Goal: Task Accomplishment & Management: Manage account settings

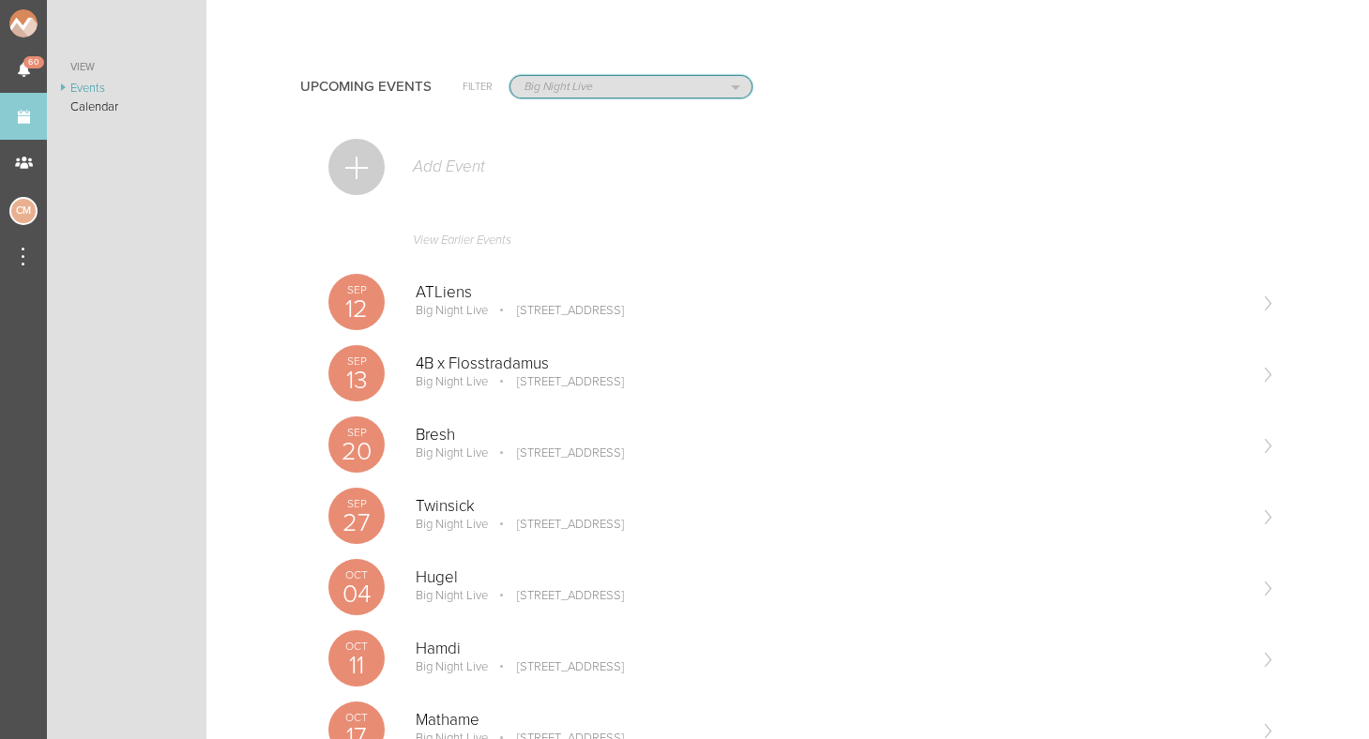
select select "1790"
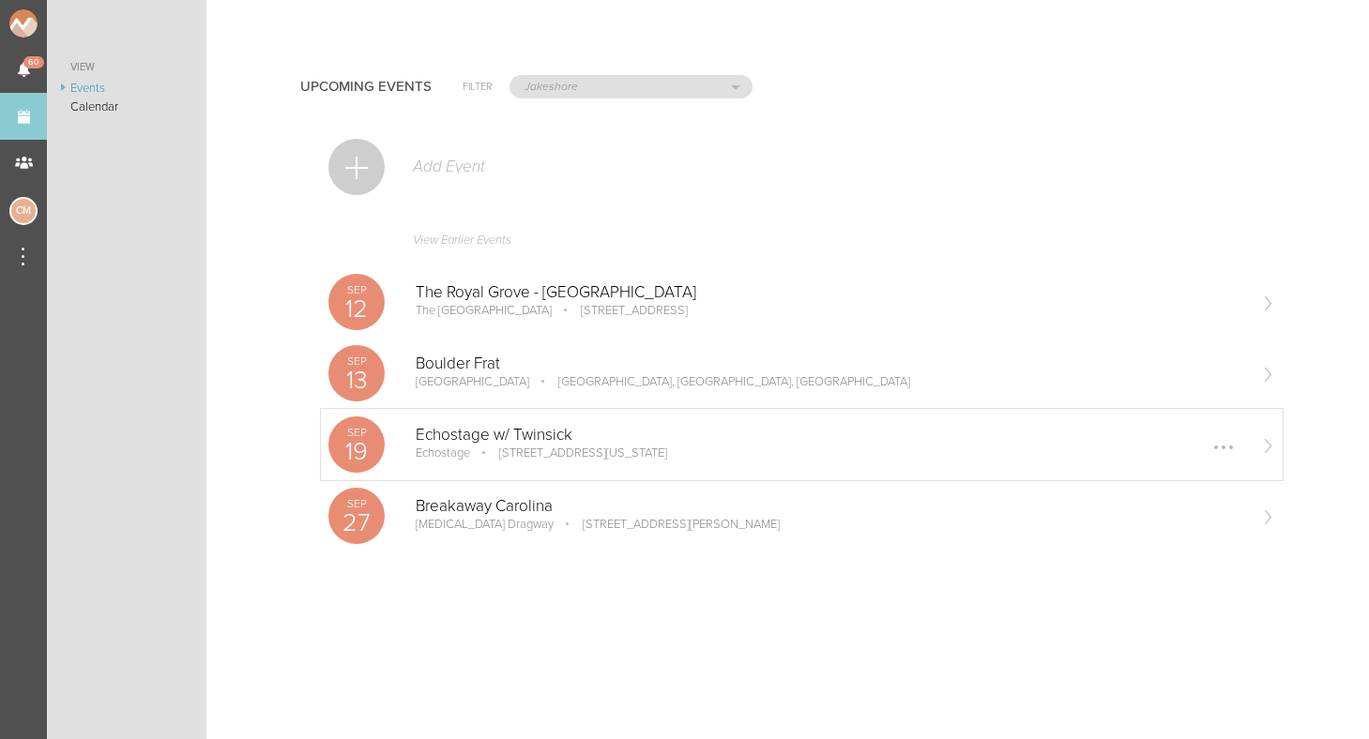
click at [367, 449] on p "19" at bounding box center [356, 451] width 56 height 25
click at [493, 510] on p "Breakaway Carolina" at bounding box center [831, 506] width 830 height 19
click at [385, 397] on div "Sep 13 Boulder Frat Boulder Boulder, CO, USA Edit Remove" at bounding box center [802, 373] width 962 height 71
click at [370, 294] on p "Sep" at bounding box center [356, 289] width 56 height 11
click at [405, 498] on div "Sep 27 Breakaway Carolina zMAX Dragway 6570 Bruton Smith Blvd, Concord, NC 2802…" at bounding box center [802, 515] width 962 height 71
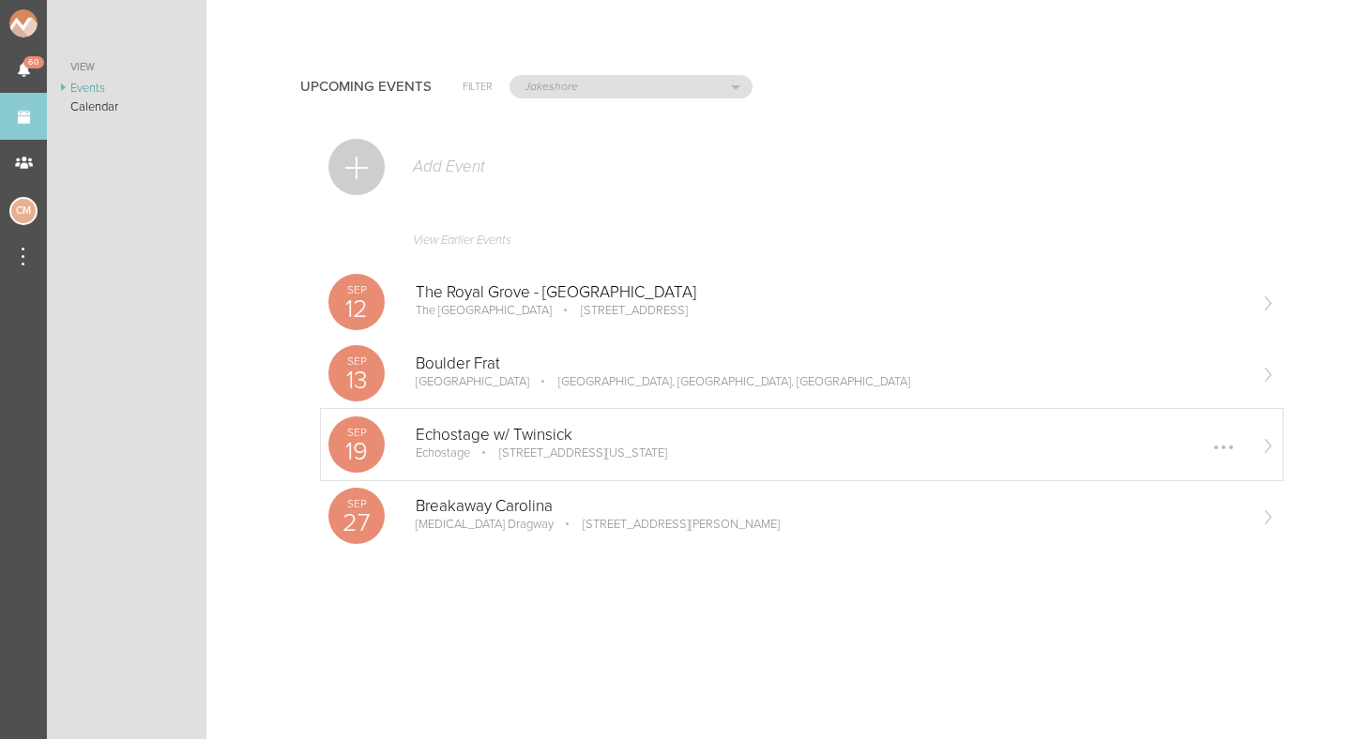
click at [405, 452] on div "Sep 19 Echostage w/ Twinsick Echostage 2135 Queens Chapel Rd NE, Washington, DC…" at bounding box center [802, 444] width 962 height 71
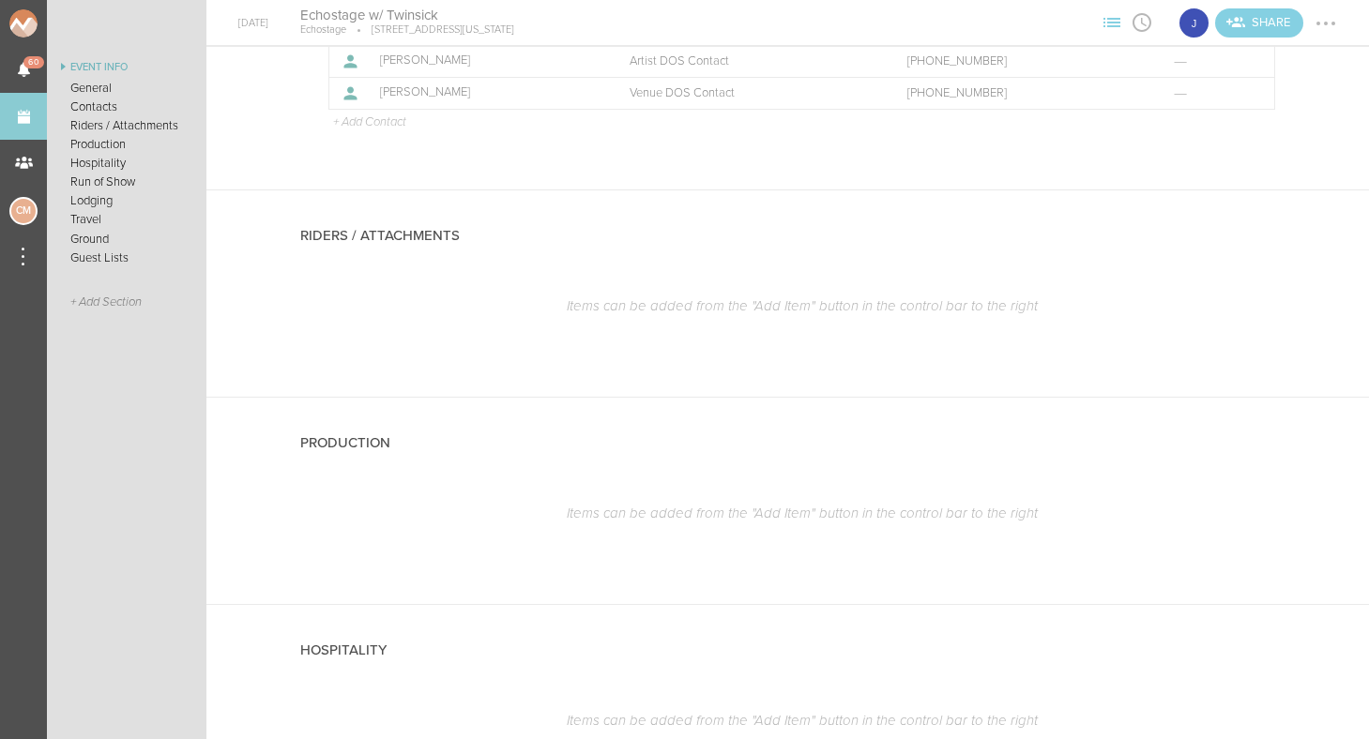
scroll to position [1524, 0]
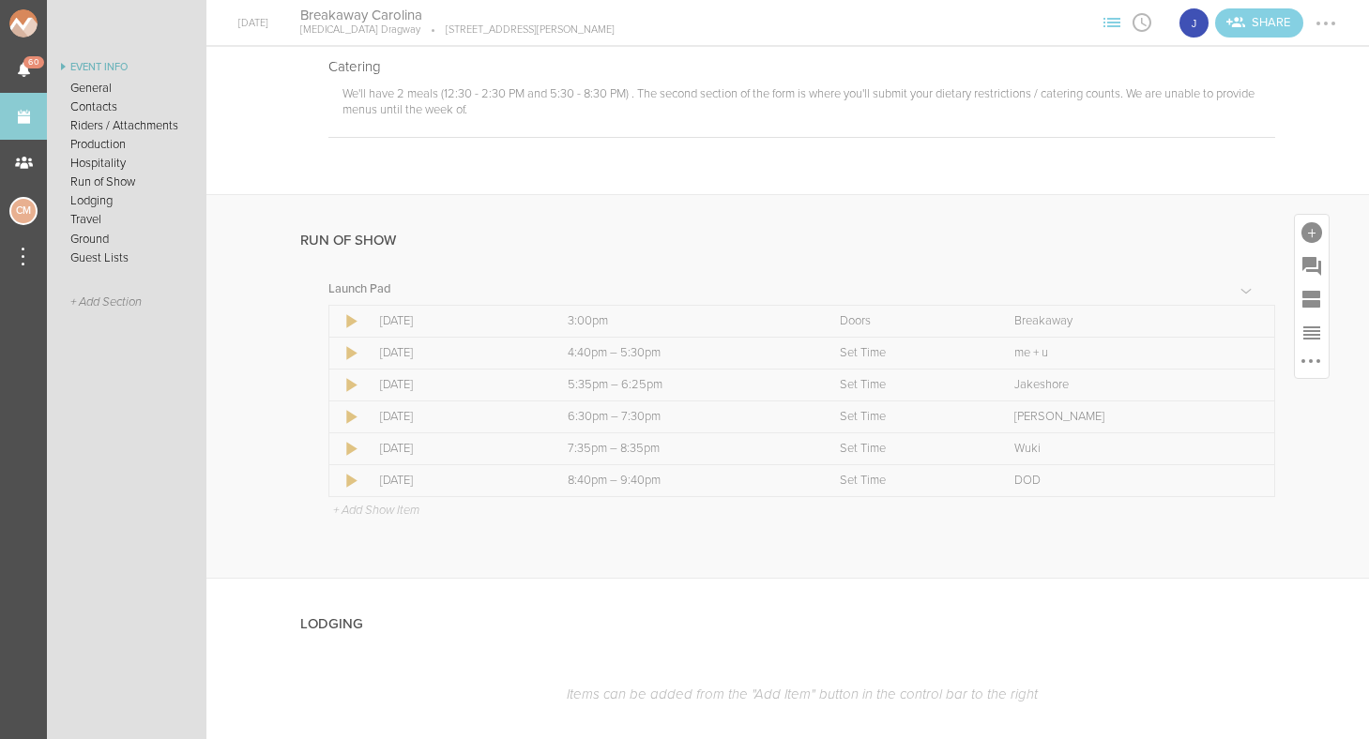
scroll to position [1456, 0]
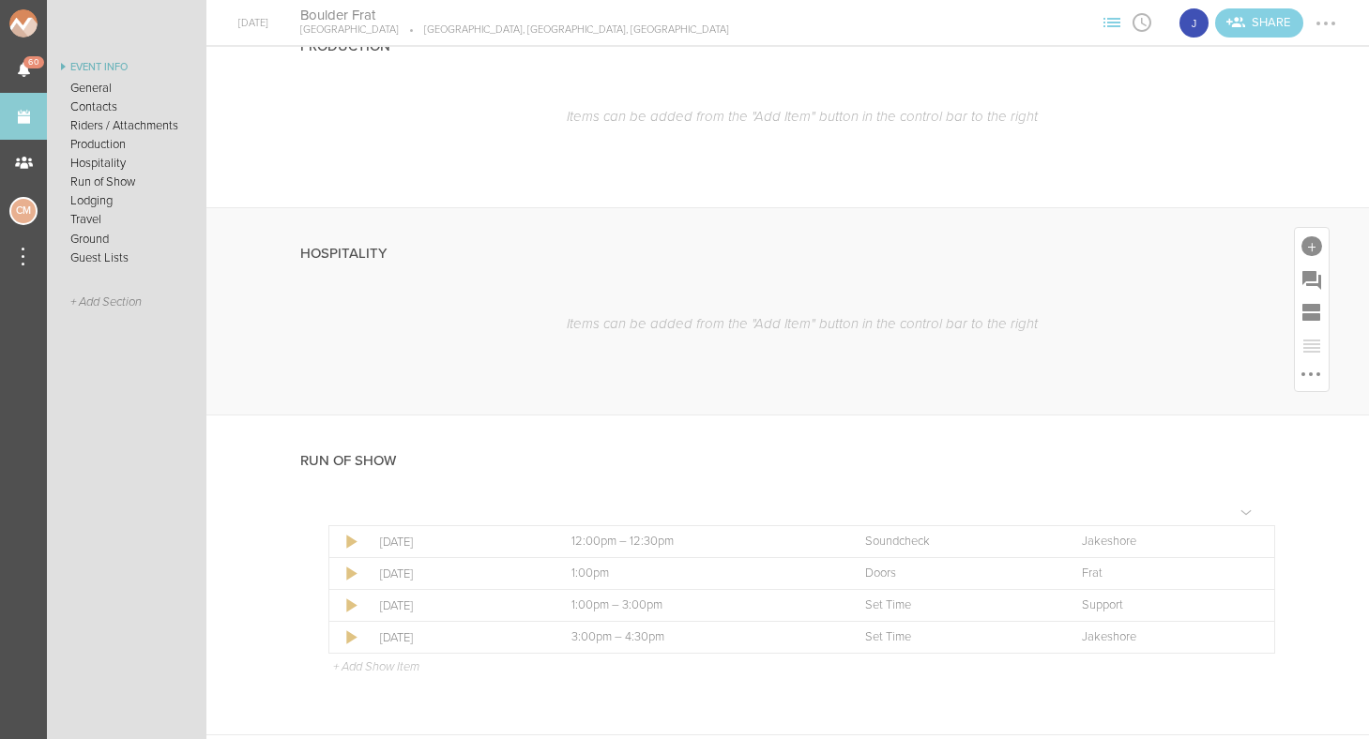
scroll to position [1263, 0]
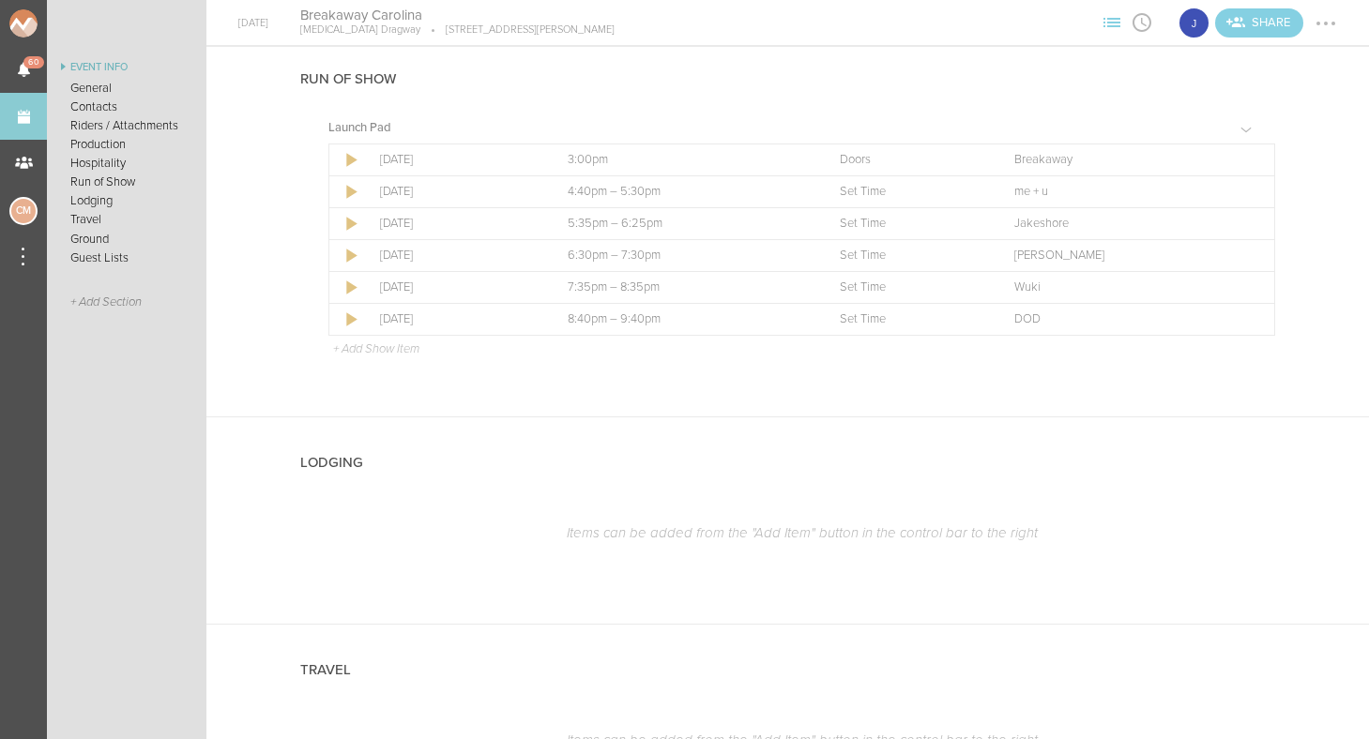
scroll to position [1583, 0]
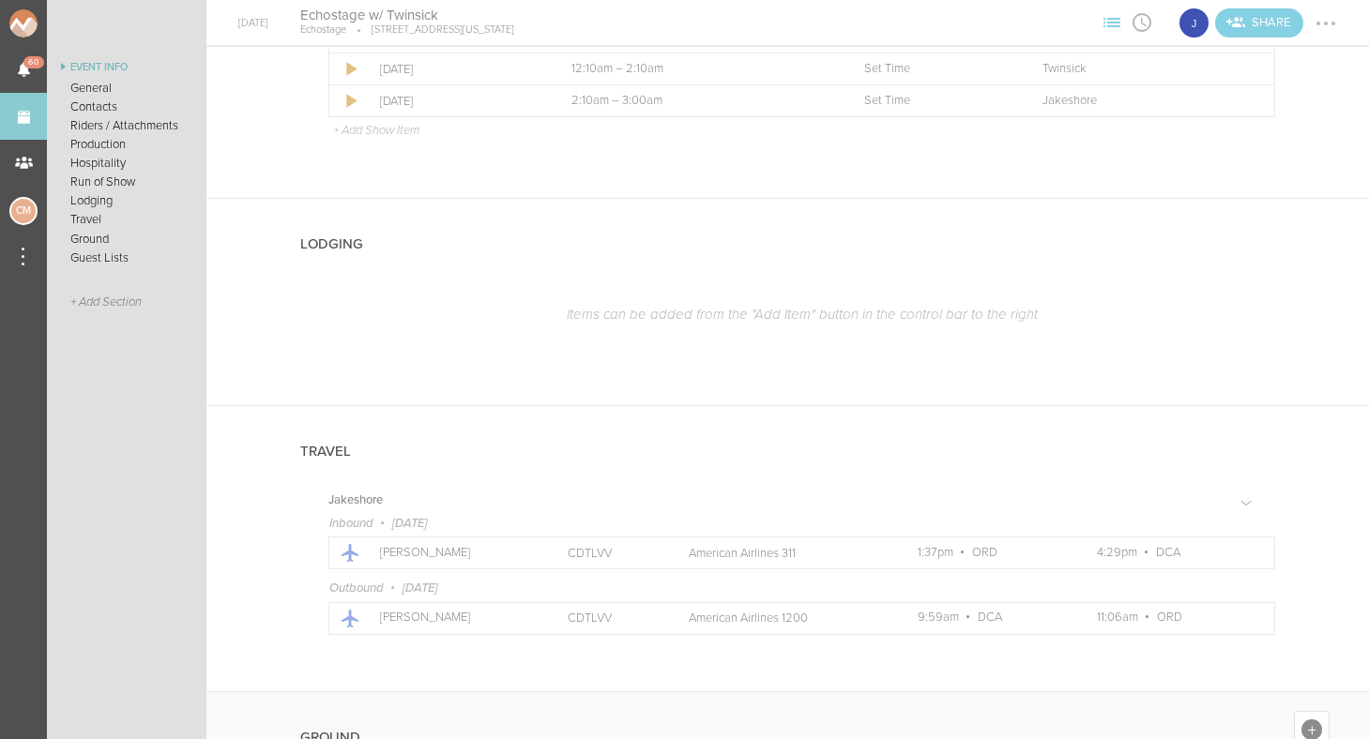
scroll to position [1661, 0]
click at [1314, 236] on div at bounding box center [1312, 243] width 21 height 21
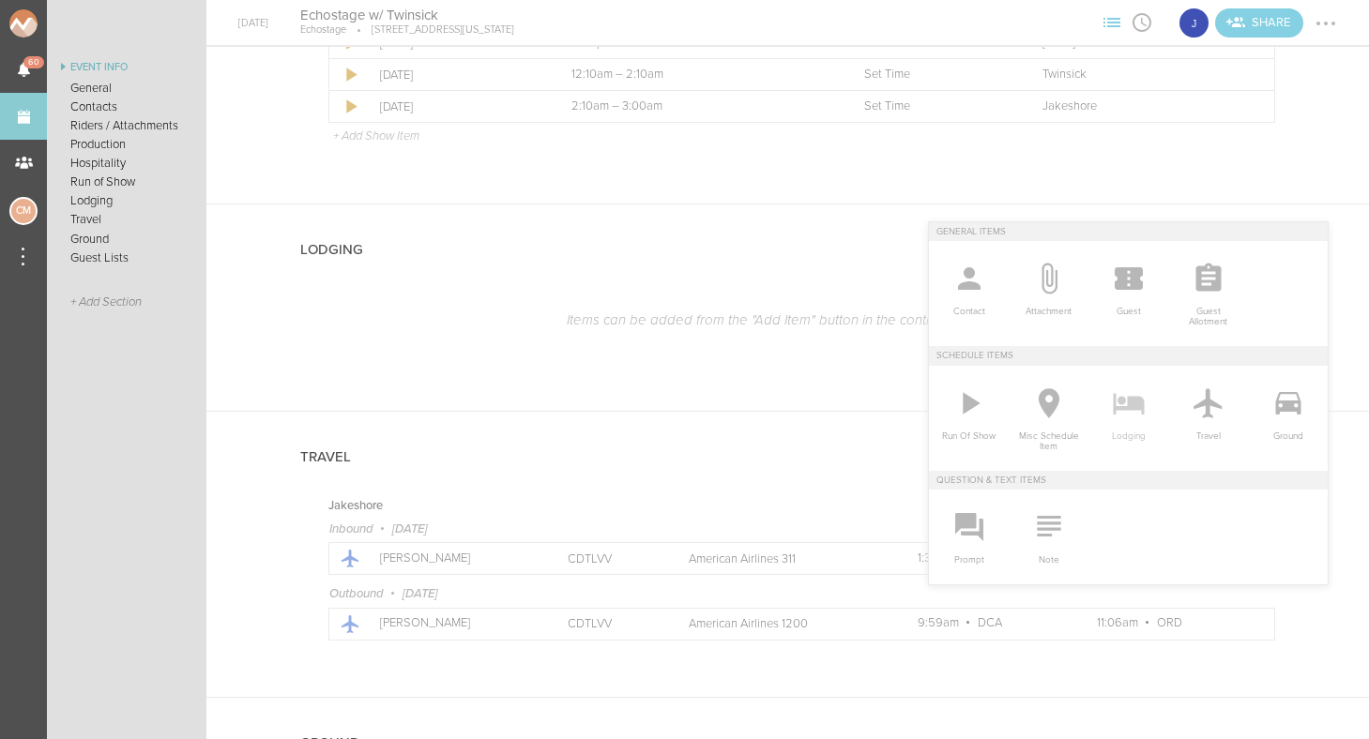
click at [1143, 403] on icon at bounding box center [1128, 404] width 31 height 22
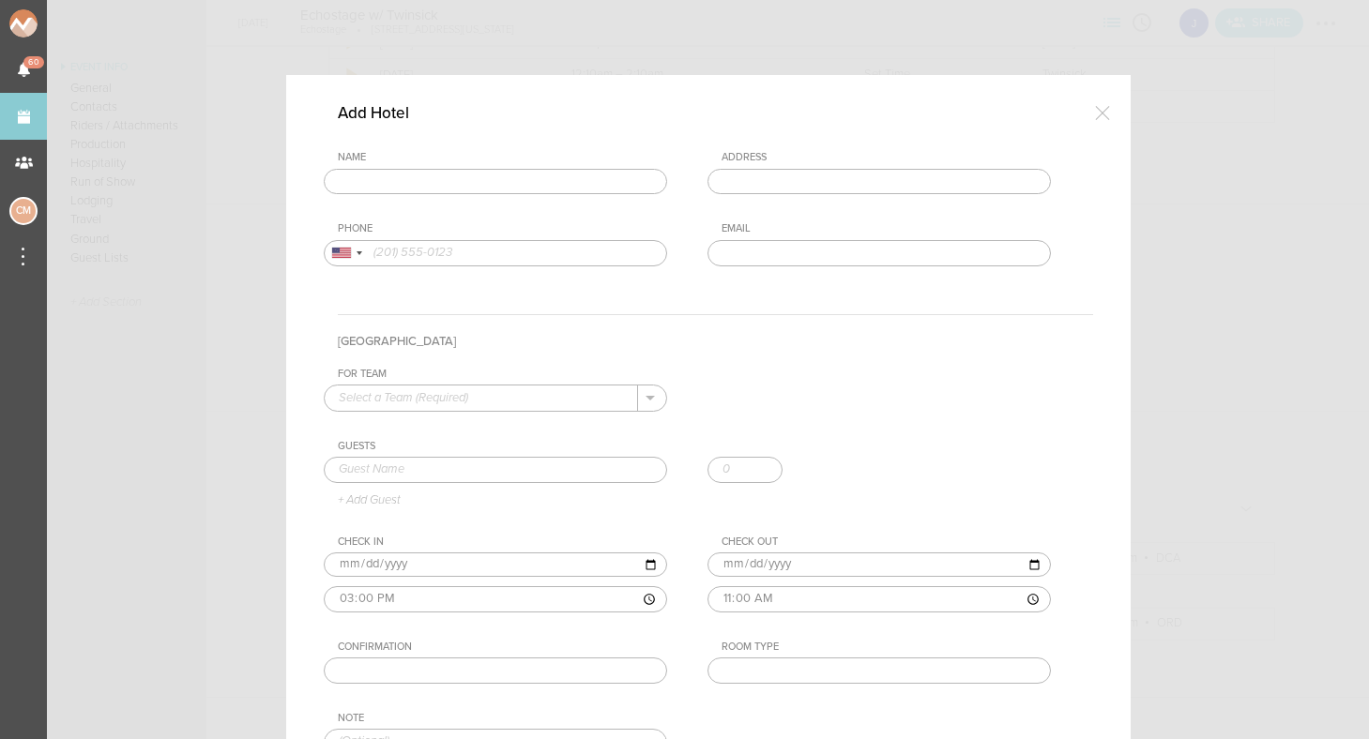
drag, startPoint x: 1001, startPoint y: 1, endPoint x: 529, endPoint y: 187, distance: 507.2
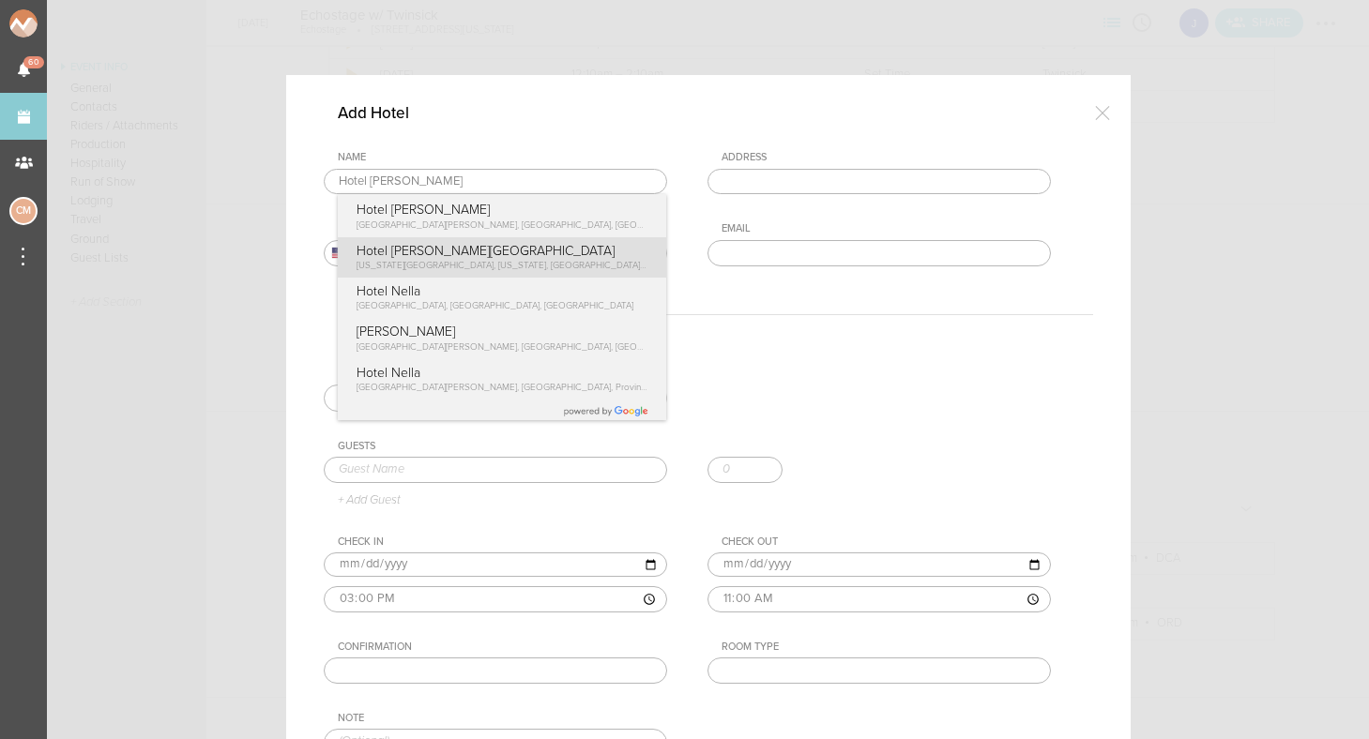
click at [523, 264] on div "Name Hotel Nell Hotel Nelligan Saint-Paul Street West, Montreal, QC, Canada Hot…" at bounding box center [708, 223] width 769 height 144
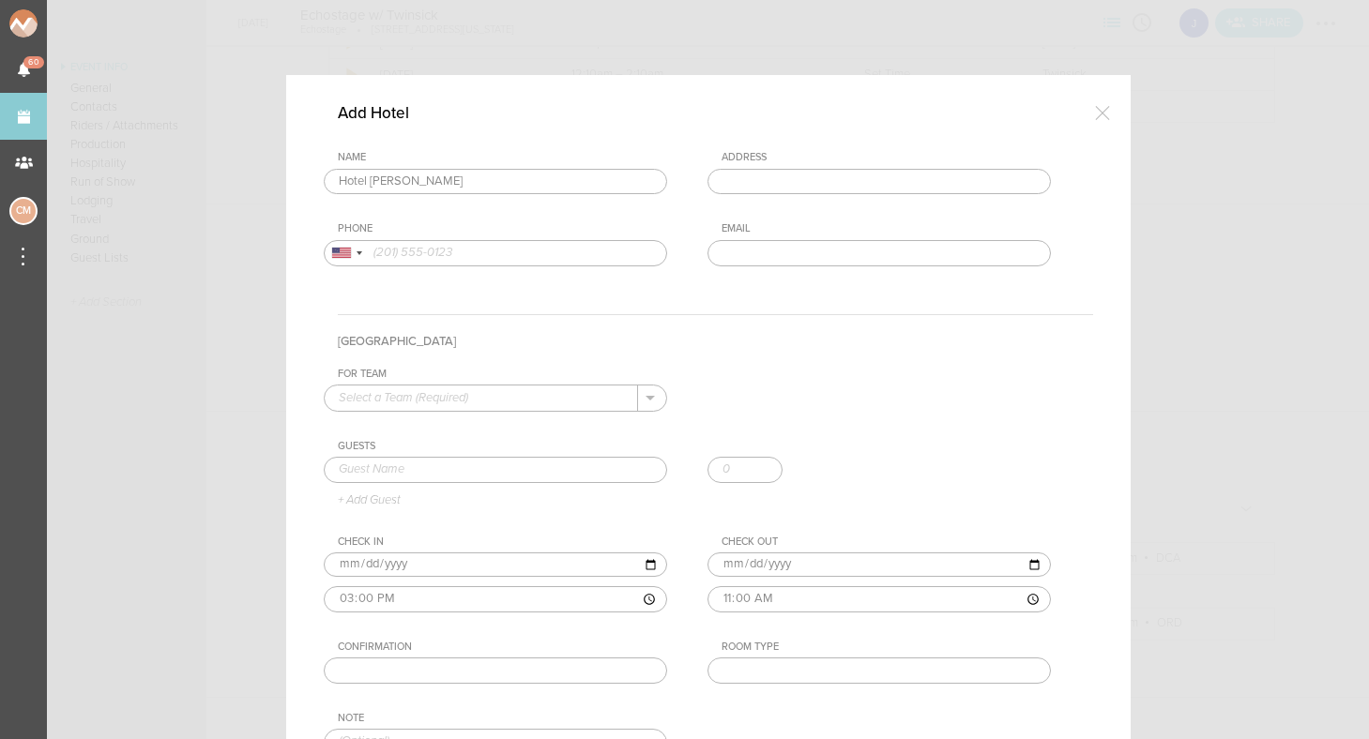
type input "Hotel Nell - Union Market"
type input "411 New York Ave NE, Washington, DC 20002, USA"
type input "(202) 990-4844"
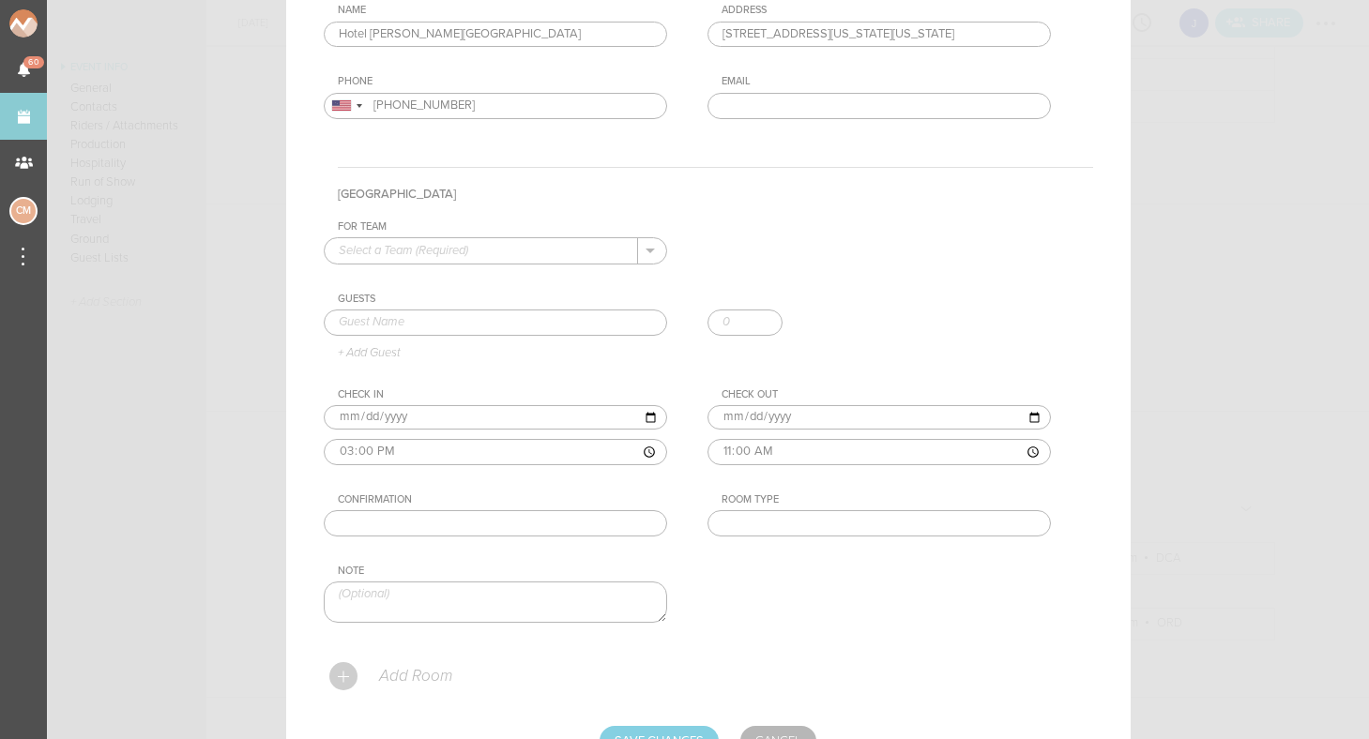
scroll to position [148, 0]
click at [805, 234] on div "For Team + Add New Team Jakeshore . Guests + Add Guest Check In 2025-09-19 15:0…" at bounding box center [708, 437] width 769 height 434
click at [526, 280] on p "Jakeshore" at bounding box center [495, 280] width 313 height 32
type input "Jakeshore"
type input "[PERSON_NAME]"
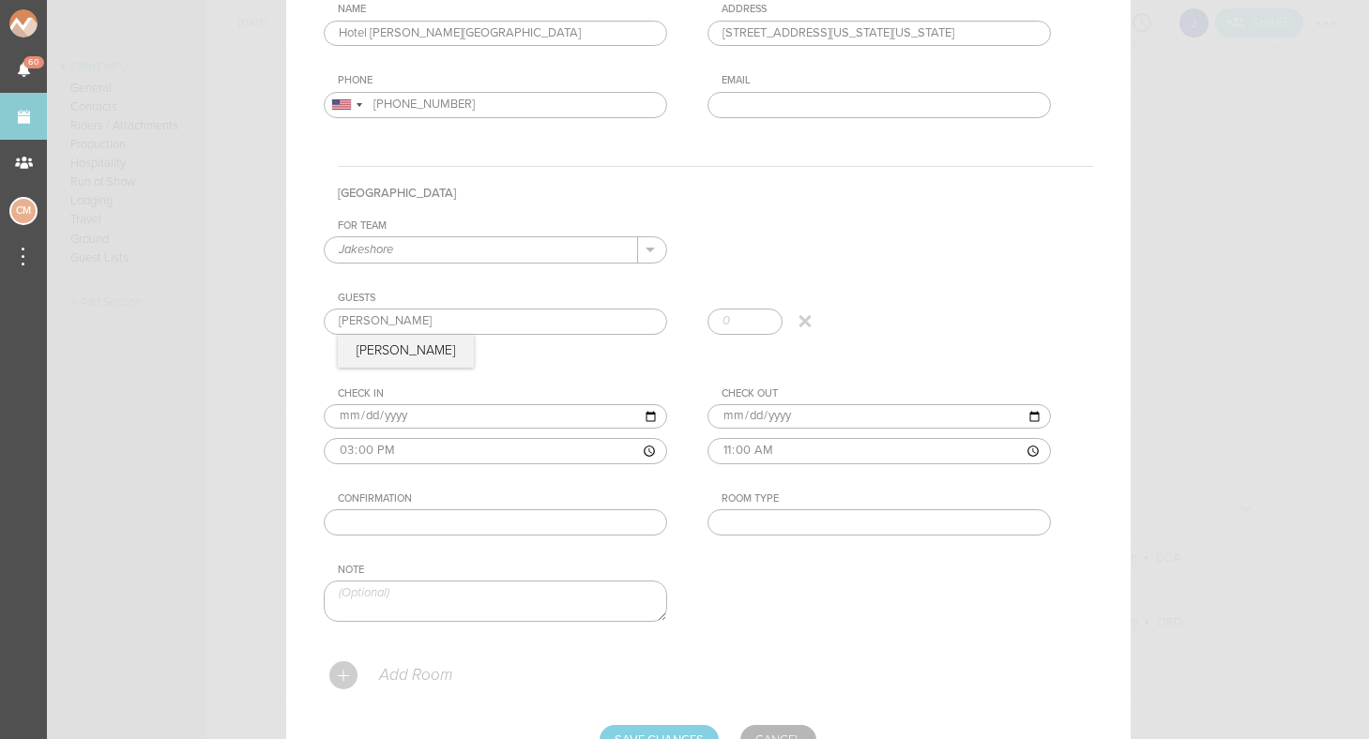
click at [379, 354] on div "Guests Jake Jake + Add Guest" at bounding box center [708, 326] width 769 height 68
click at [727, 327] on input "number" at bounding box center [745, 322] width 75 height 26
type input "1"
click at [794, 254] on div "For Team Jakeshore + Add New Team Jakeshore . Jakeshore Guests Jake Jake 1 + Ad…" at bounding box center [708, 437] width 769 height 434
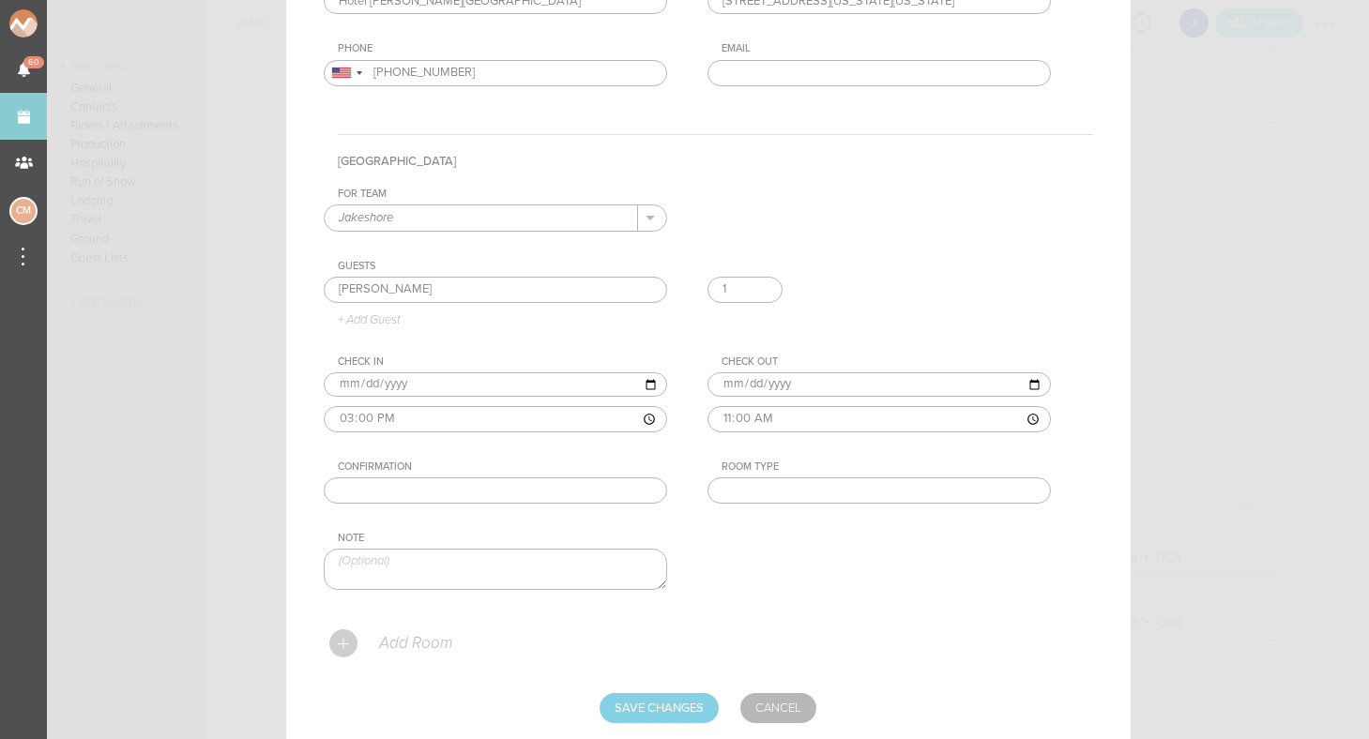
click at [741, 495] on input "text" at bounding box center [879, 491] width 343 height 26
type input "King"
click at [808, 595] on div "For Team Jakeshore + Add New Team Jakeshore . Jakeshore Guests Jake Jake 1 + Ad…" at bounding box center [708, 405] width 769 height 434
click at [375, 488] on input "text" at bounding box center [495, 491] width 343 height 26
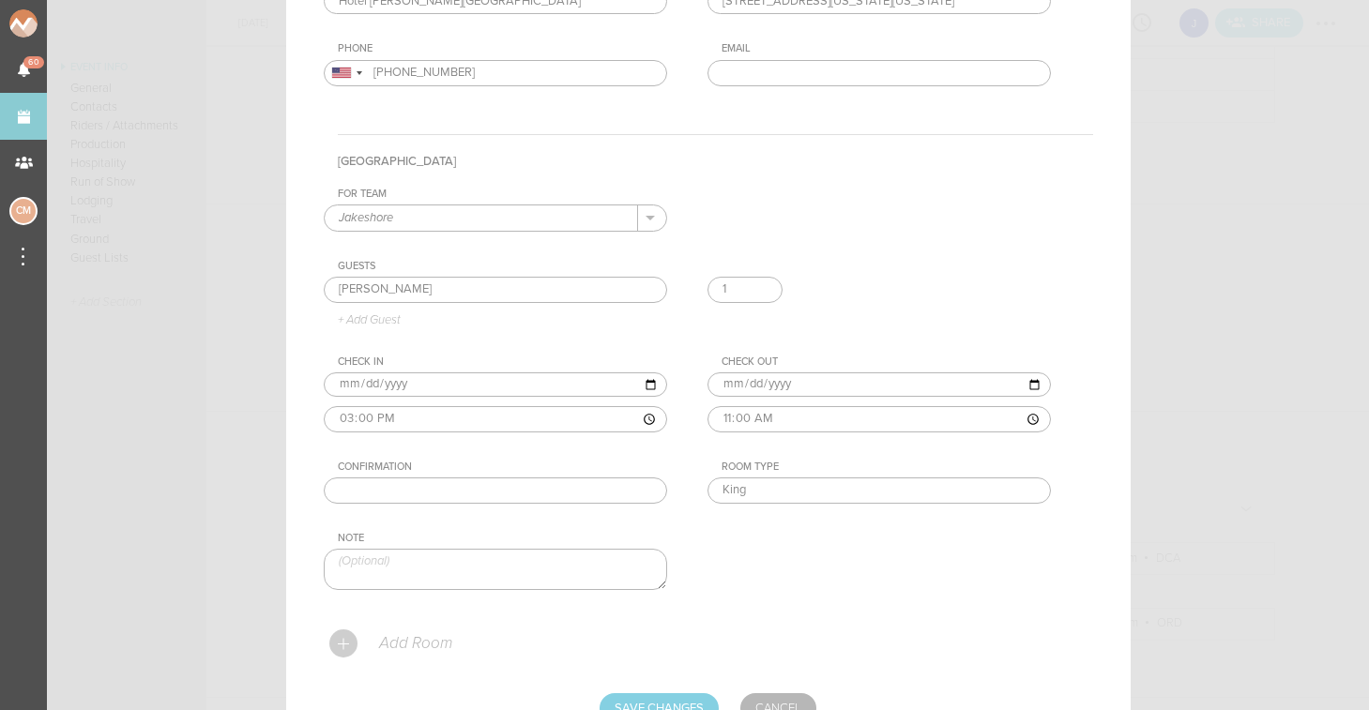
click at [510, 489] on input "text" at bounding box center [495, 491] width 343 height 26
paste input "44211SF040878"
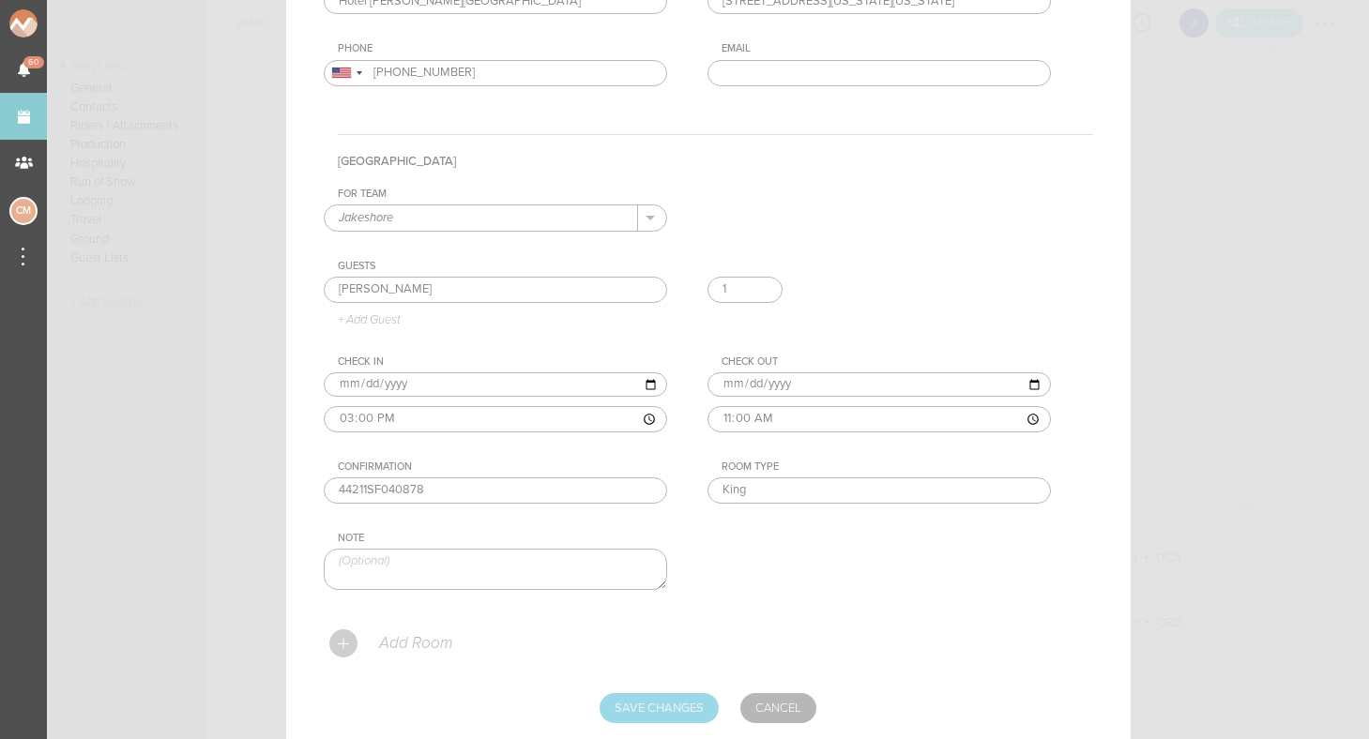
type input "44211SF040878"
click at [664, 706] on input "Save Changes" at bounding box center [659, 708] width 119 height 30
type input "Saving..."
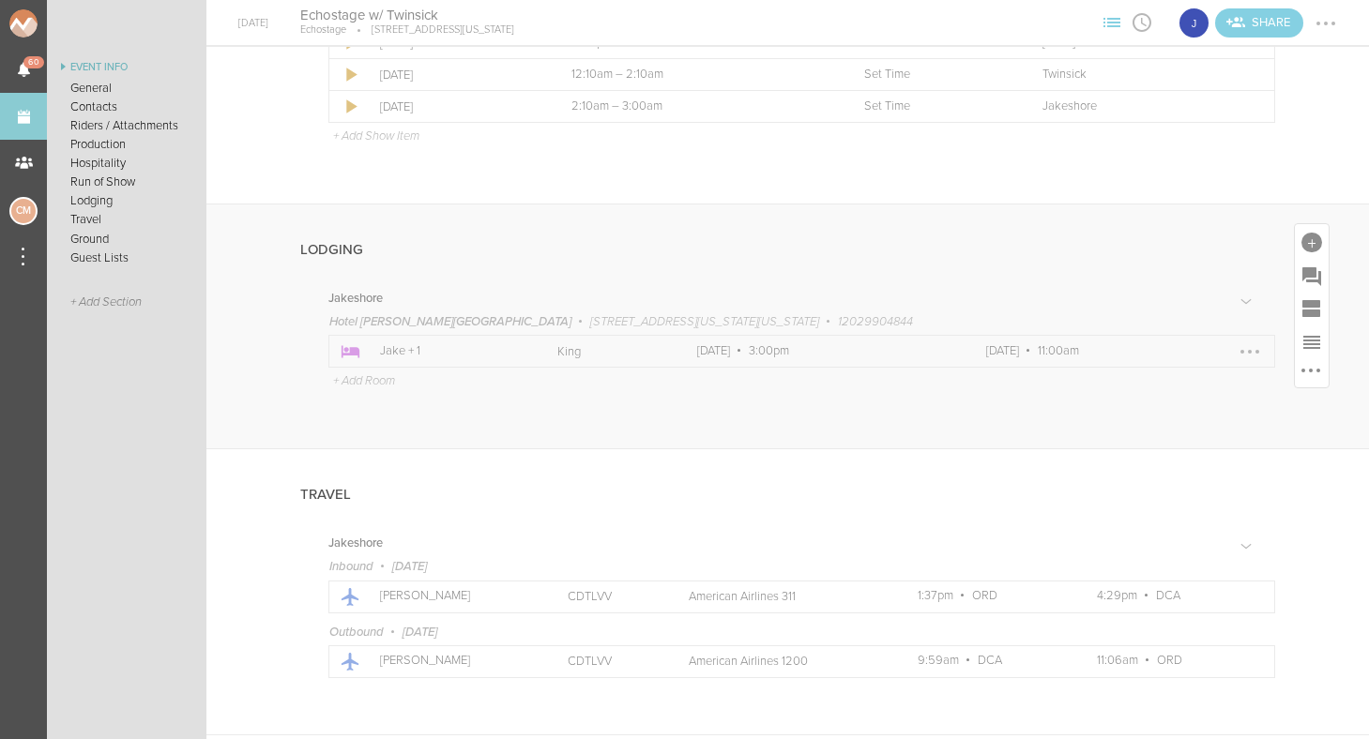
click at [1253, 352] on div at bounding box center [1250, 352] width 30 height 30
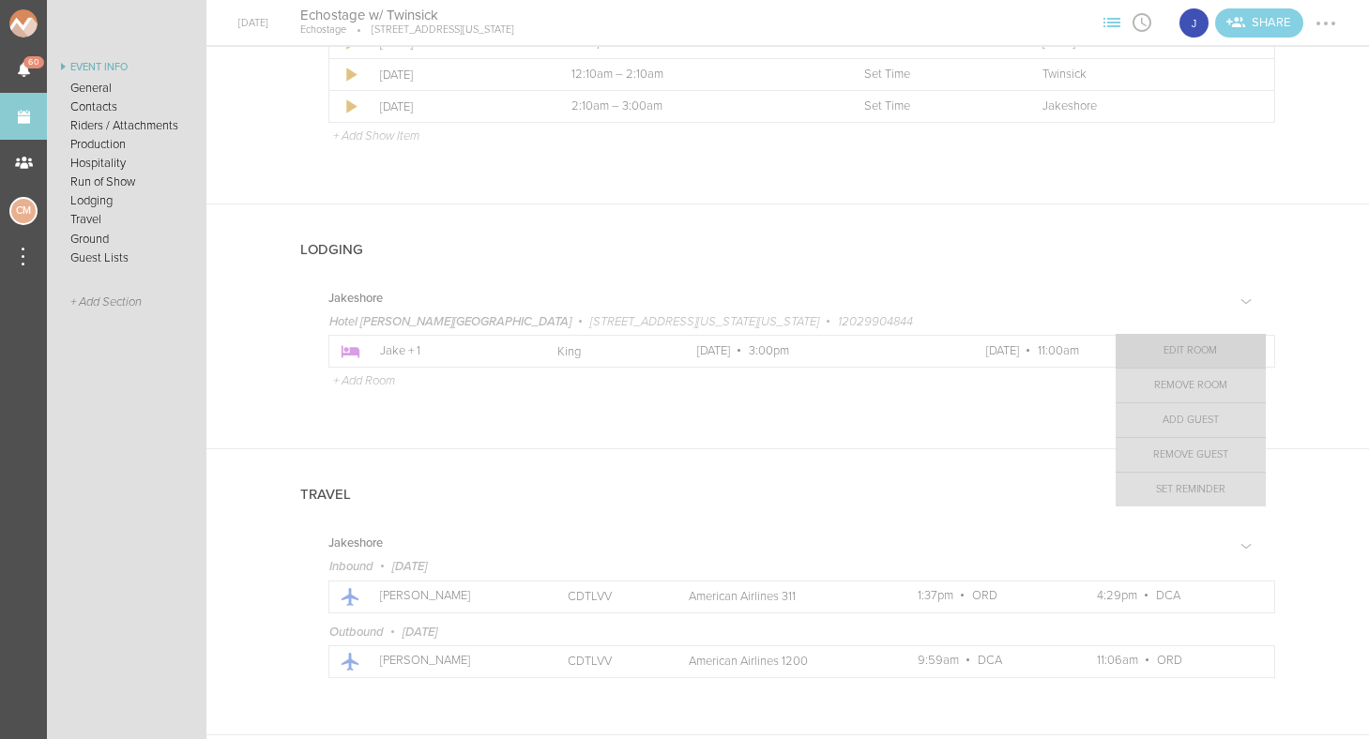
click at [1218, 364] on link "Edit Room" at bounding box center [1191, 351] width 150 height 34
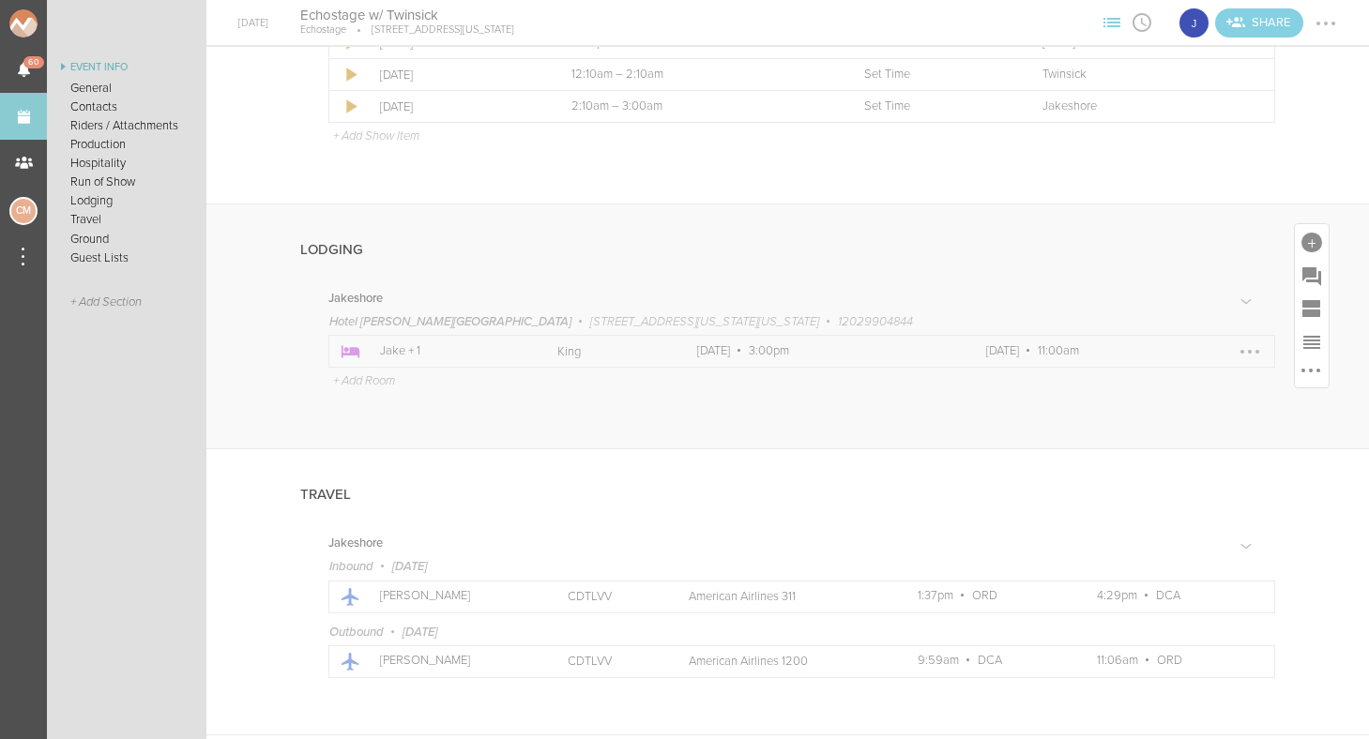
click at [1248, 350] on div at bounding box center [1250, 352] width 4 height 4
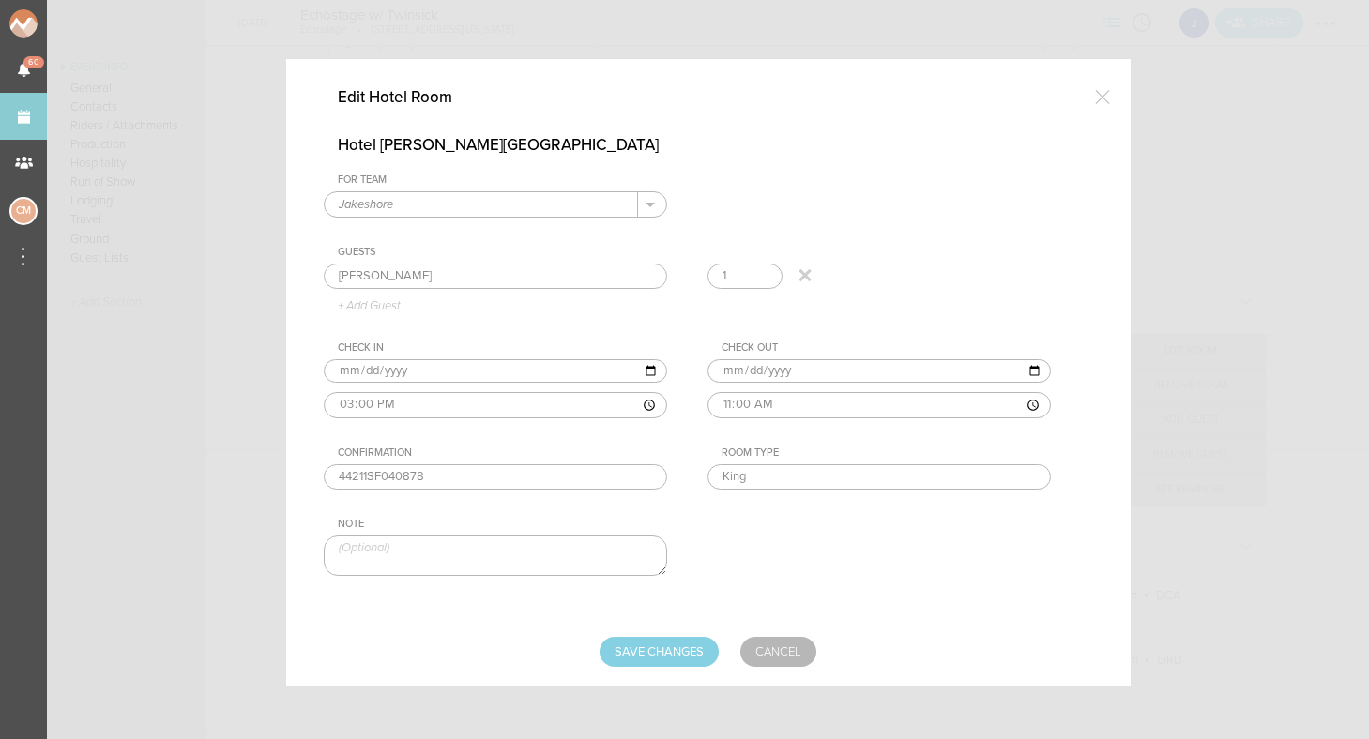
type input "0"
click at [761, 277] on input "0" at bounding box center [745, 277] width 75 height 26
click at [845, 194] on div "For Team Jakeshore + Add New Team Jakeshore . Guests Jake 0 + Add Guest Check I…" at bounding box center [708, 391] width 769 height 434
click at [684, 637] on input "Save Changes" at bounding box center [659, 652] width 119 height 30
type input "Saving..."
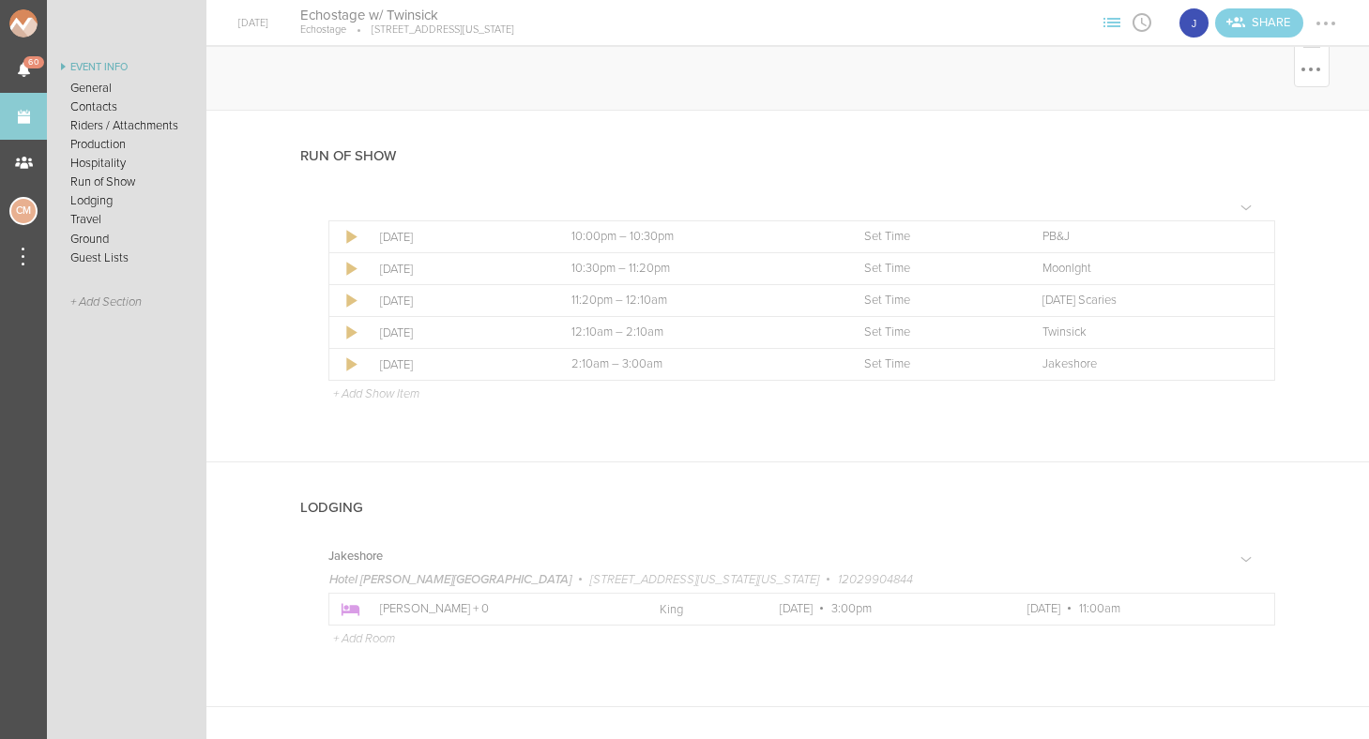
scroll to position [887, 0]
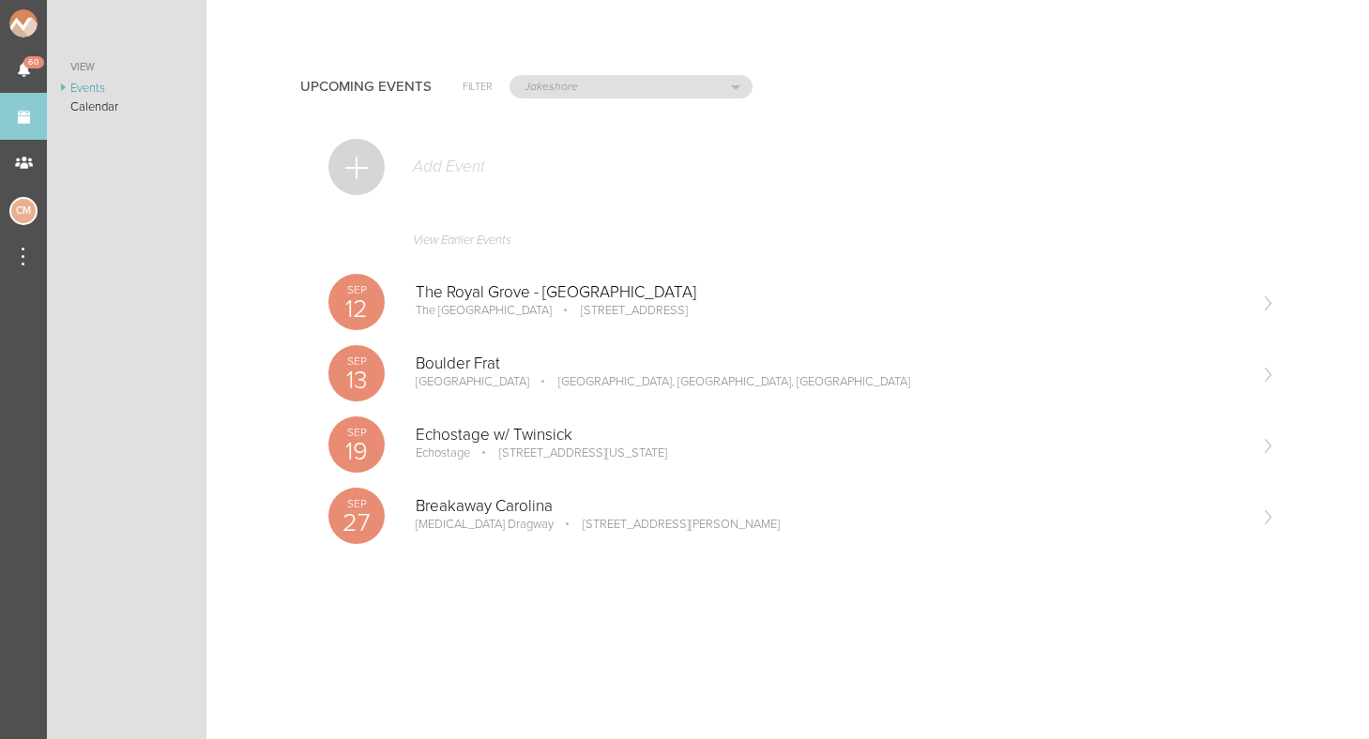
click at [365, 157] on div at bounding box center [356, 167] width 56 height 56
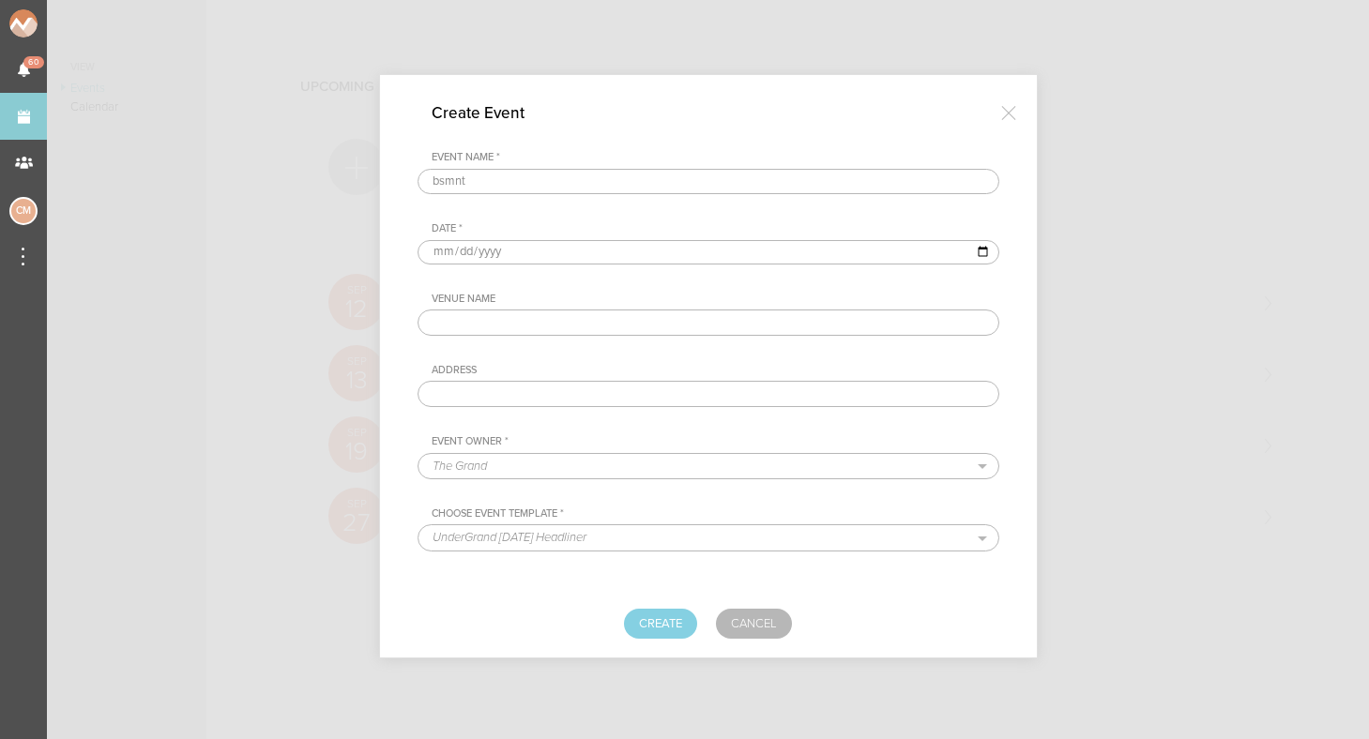
type input "bsmnt"
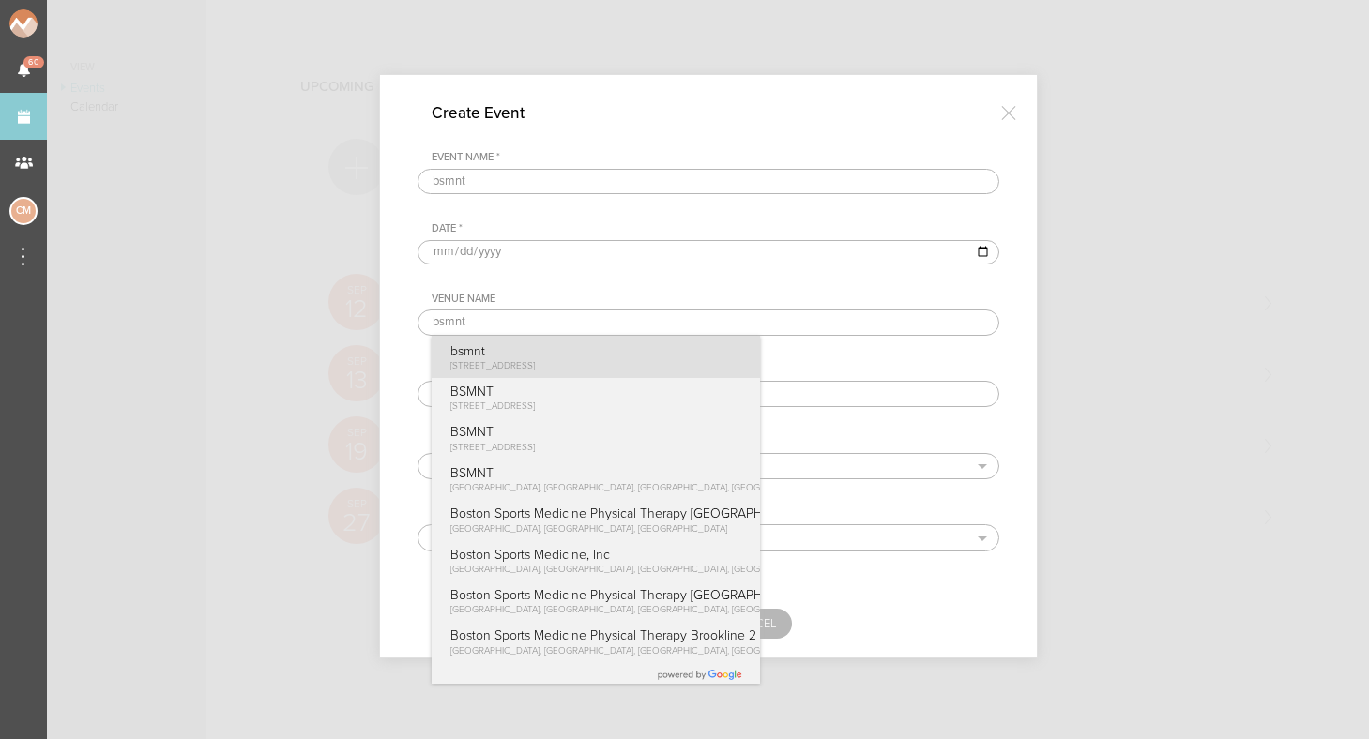
click at [481, 344] on p "bsmnt" at bounding box center [492, 351] width 85 height 16
type input "bsmnt"
type input "100 Stuart St Boston, MA"
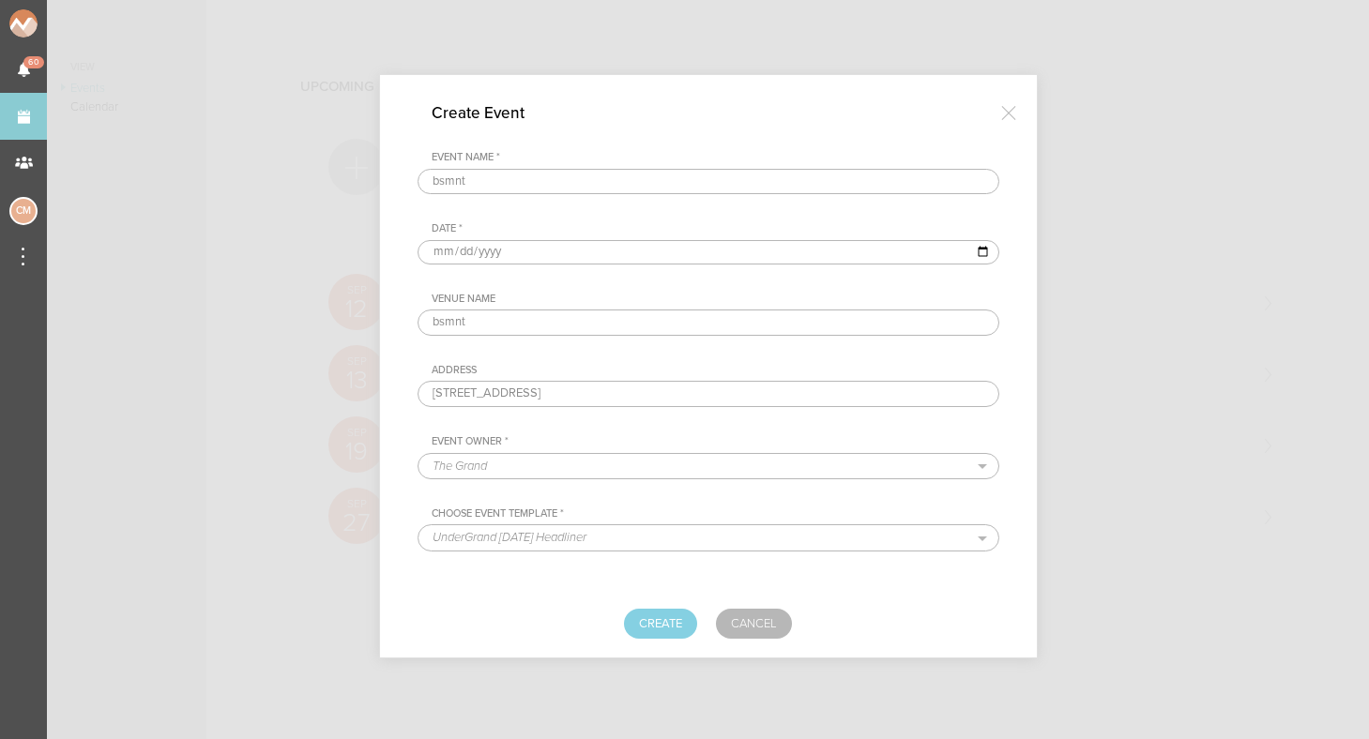
click at [466, 258] on input "date" at bounding box center [709, 252] width 582 height 24
type input "2025-09-26"
select select "1790"
select select "1520"
click at [688, 623] on button "Create" at bounding box center [660, 624] width 73 height 30
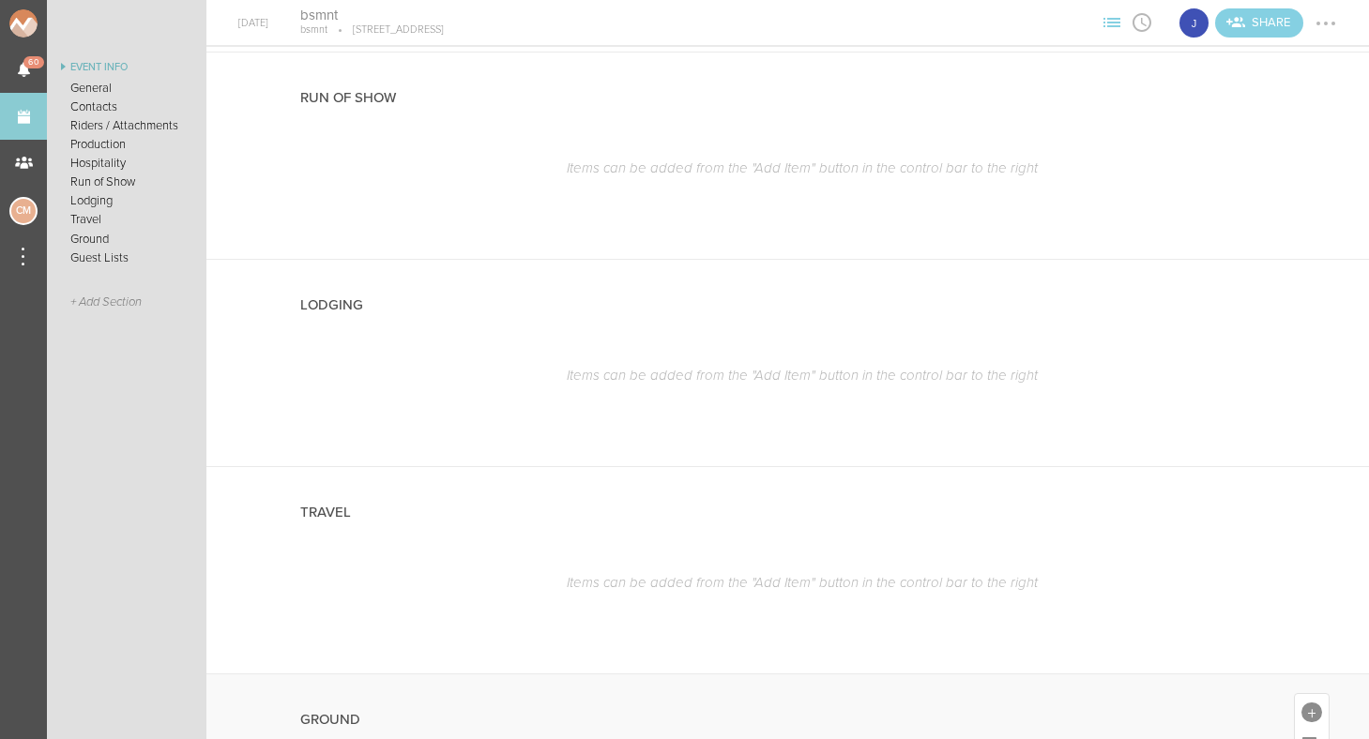
scroll to position [1347, 0]
click at [1308, 299] on div at bounding box center [1312, 302] width 21 height 21
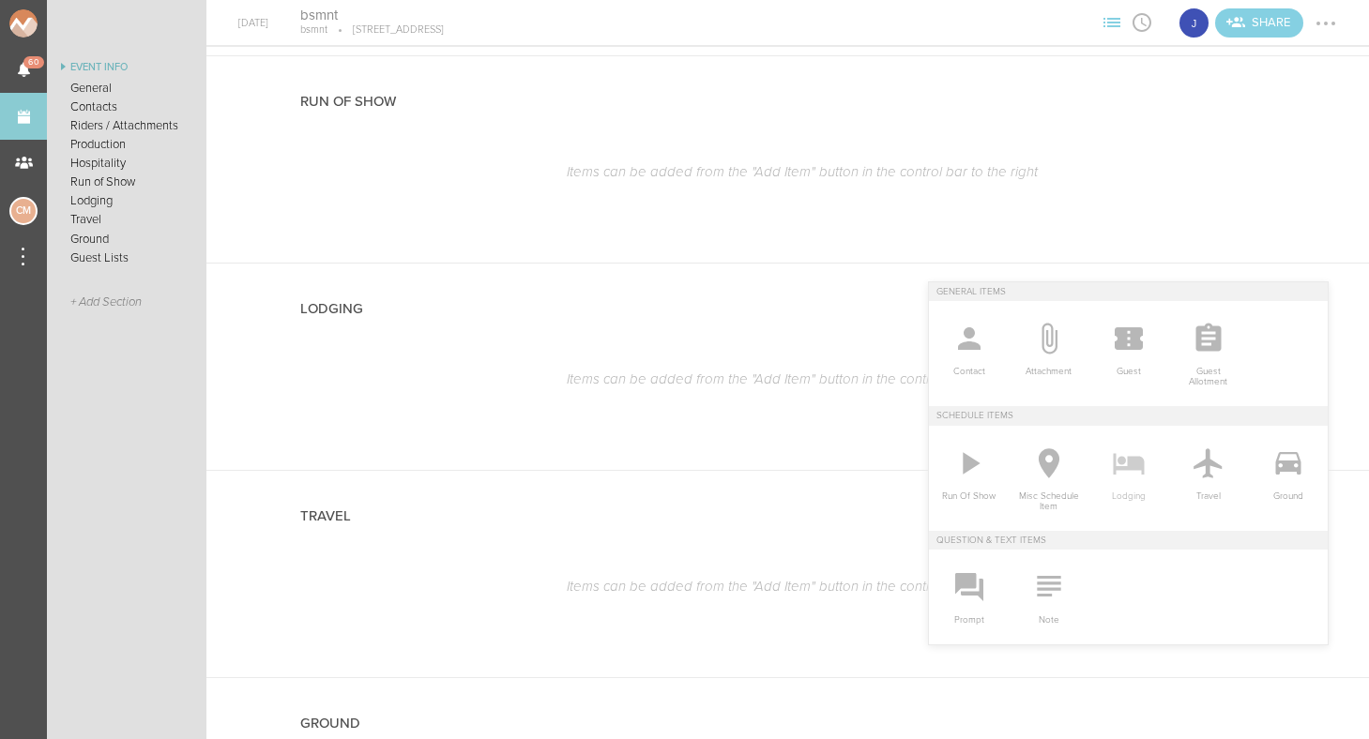
click at [1128, 466] on icon at bounding box center [1128, 464] width 31 height 22
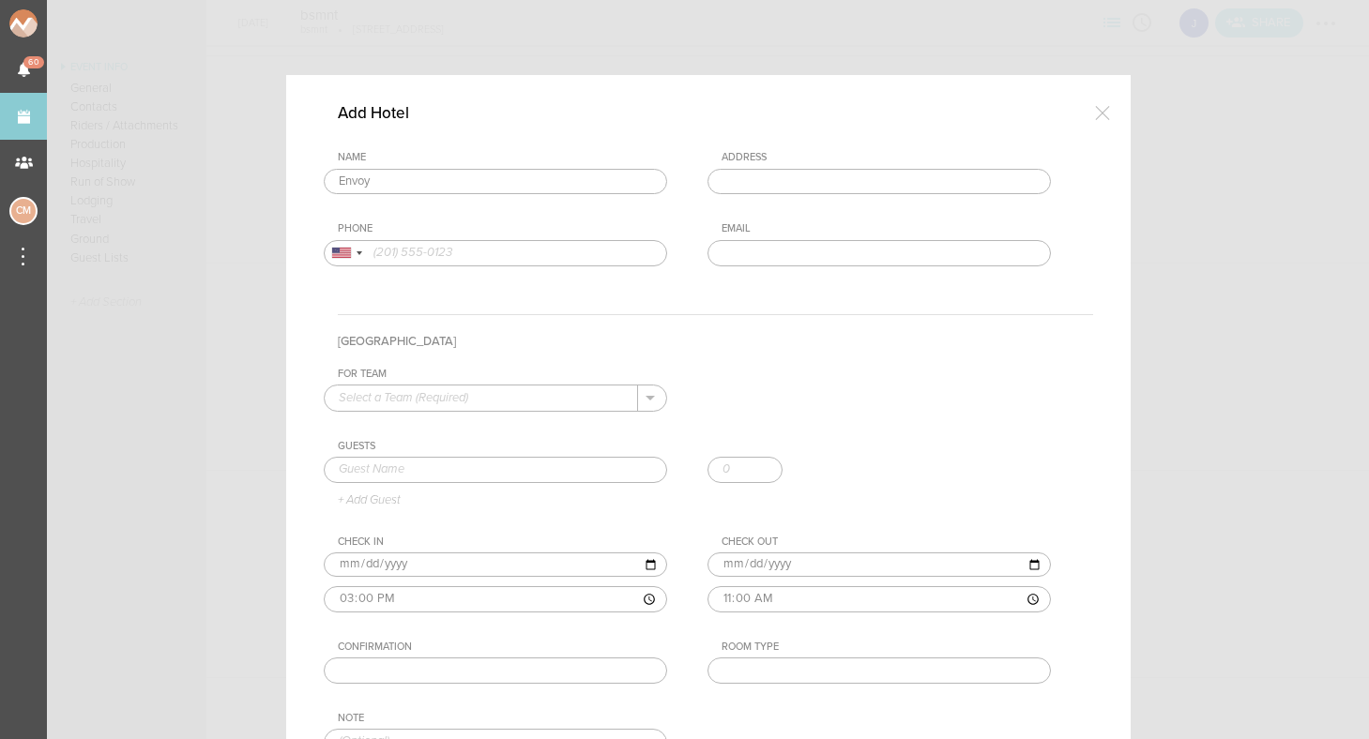
click at [473, 216] on div "Name Envoy The Envoy Hotel, Autograph Collection Sleeper Street, Boston, MA, US…" at bounding box center [708, 223] width 769 height 144
type input "The Envoy Hotel, Autograph Collection"
type input "[STREET_ADDRESS]"
type input "(617) 338-3030"
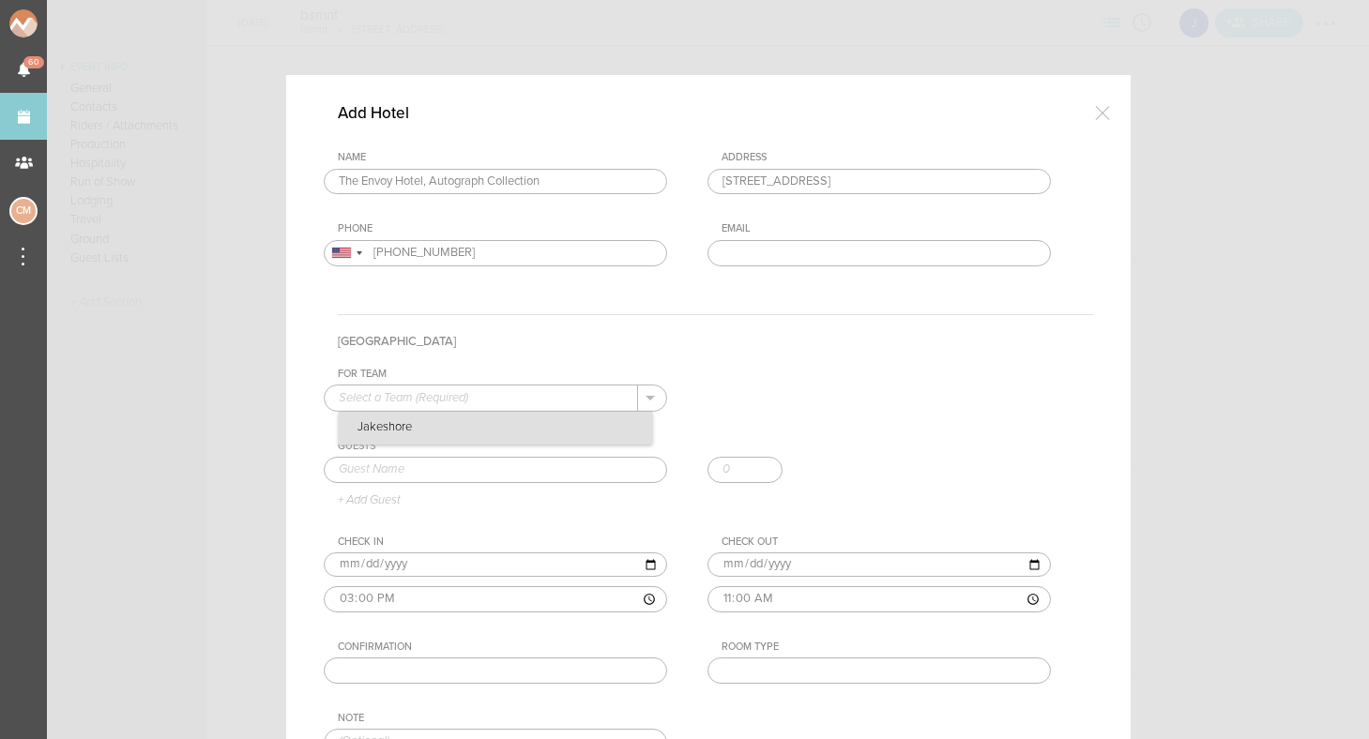
click at [416, 424] on p "Jakeshore" at bounding box center [495, 428] width 313 height 32
type input "Jakeshore"
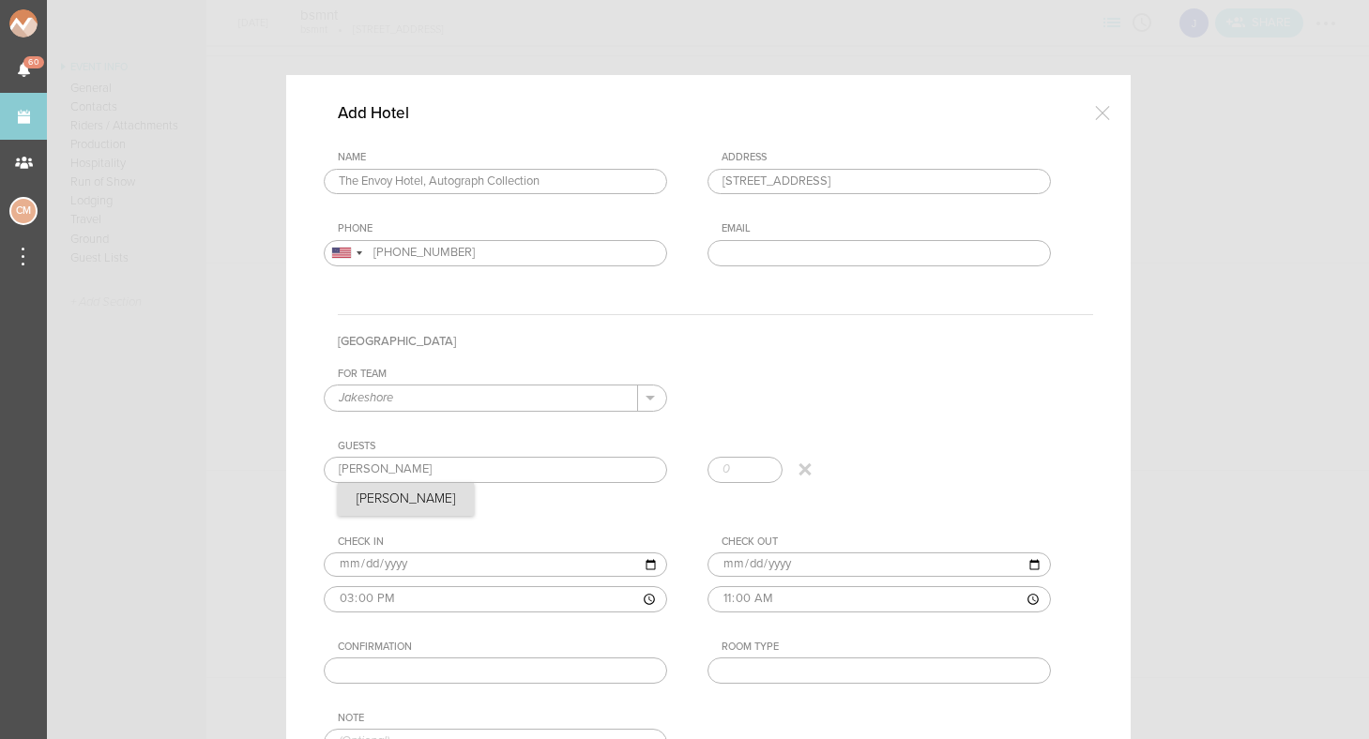
type input "Jake"
click at [390, 497] on div "Guests Jake Jake + Add Guest" at bounding box center [708, 474] width 769 height 68
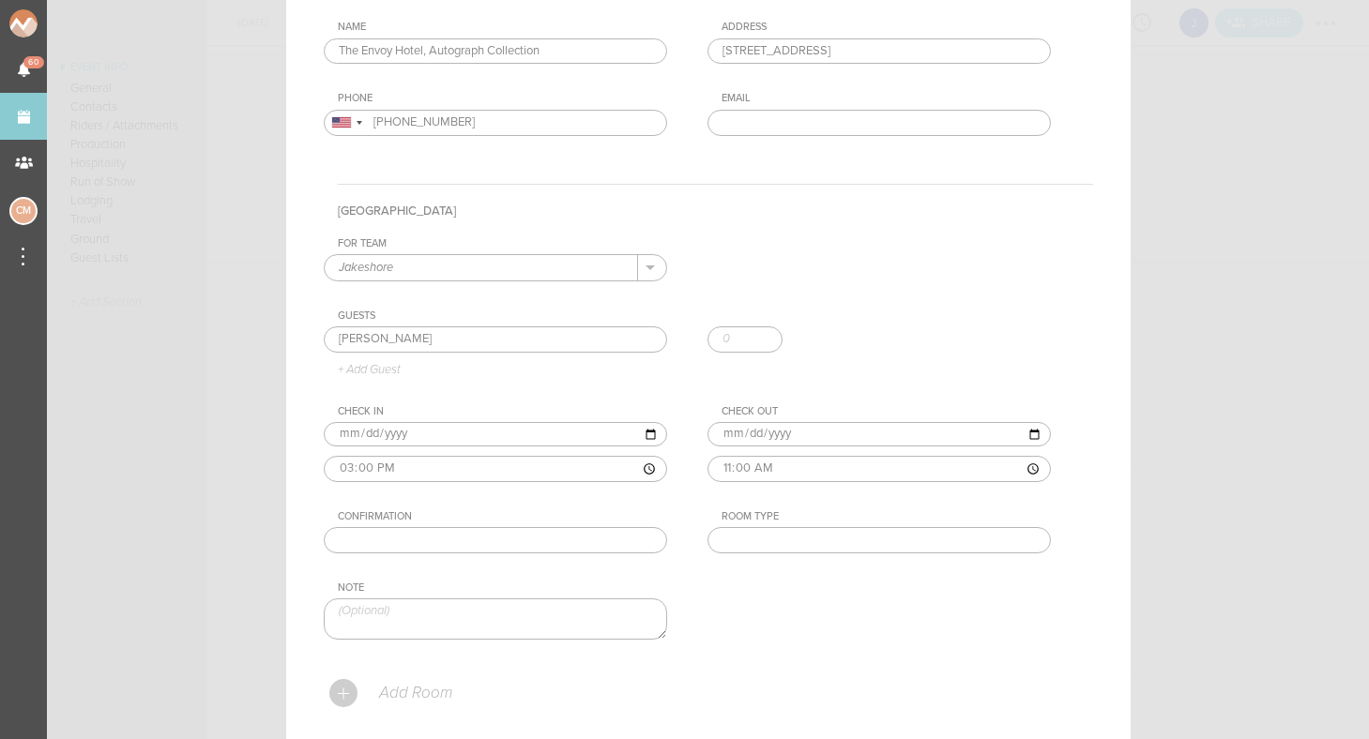
click at [780, 549] on input "text" at bounding box center [879, 540] width 343 height 26
type input "King"
click at [769, 586] on div "For Team Jakeshore + Add New Team Jakeshore . Jakeshore Guests Jake Jake + Add …" at bounding box center [708, 454] width 769 height 434
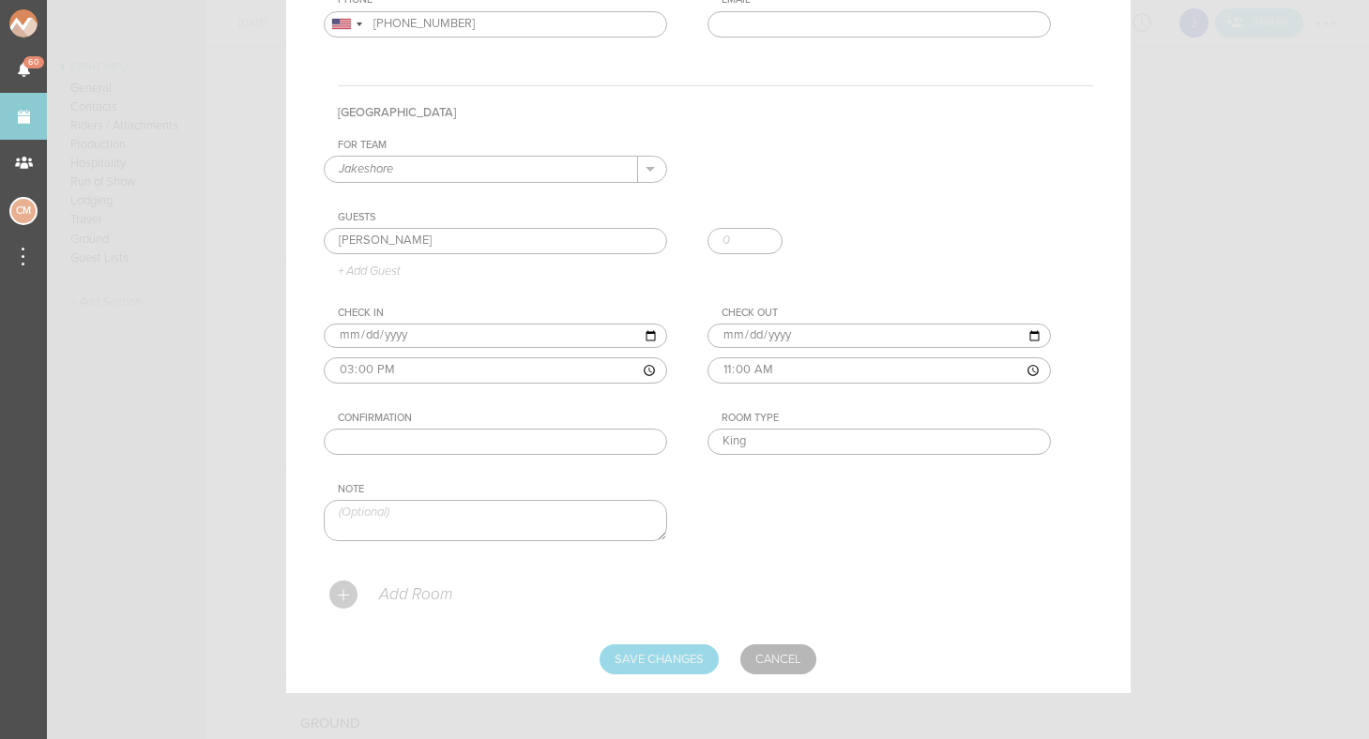
click at [677, 654] on input "Save Changes" at bounding box center [659, 660] width 119 height 30
type input "Saving..."
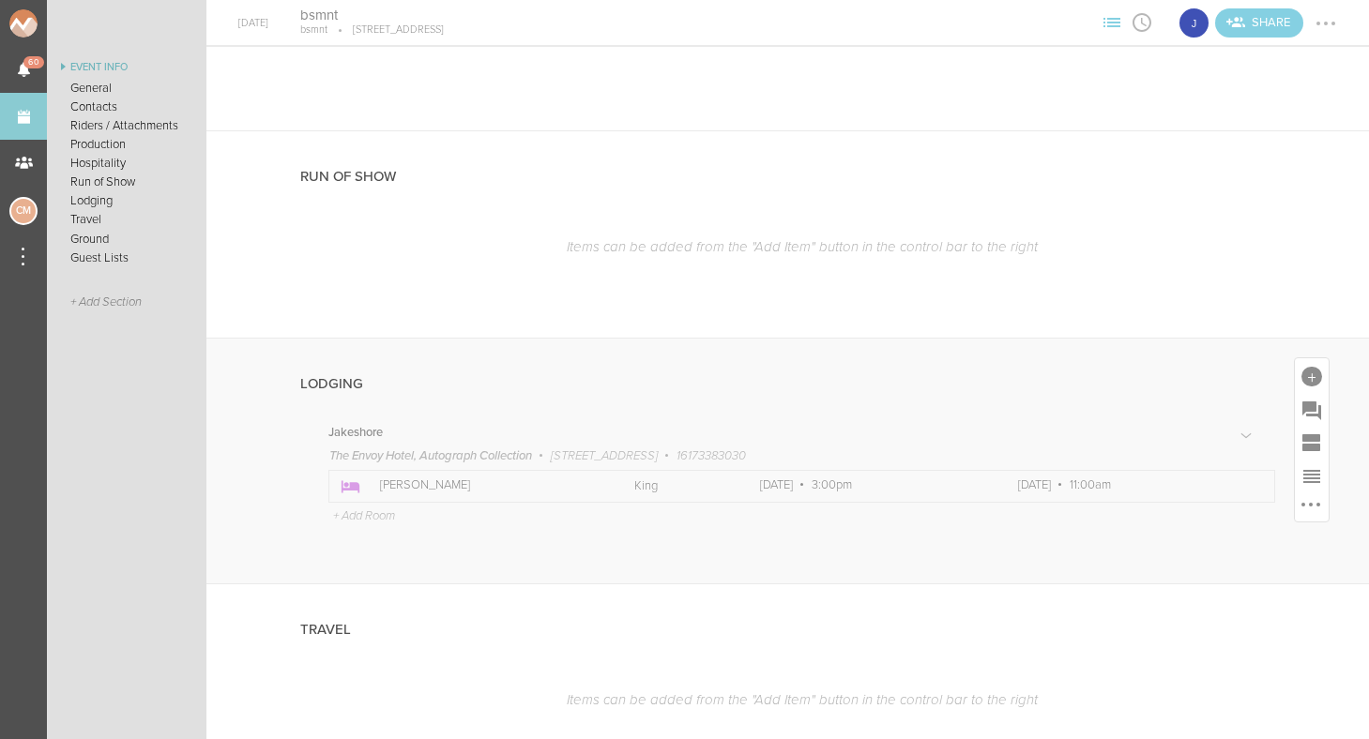
scroll to position [1241, 0]
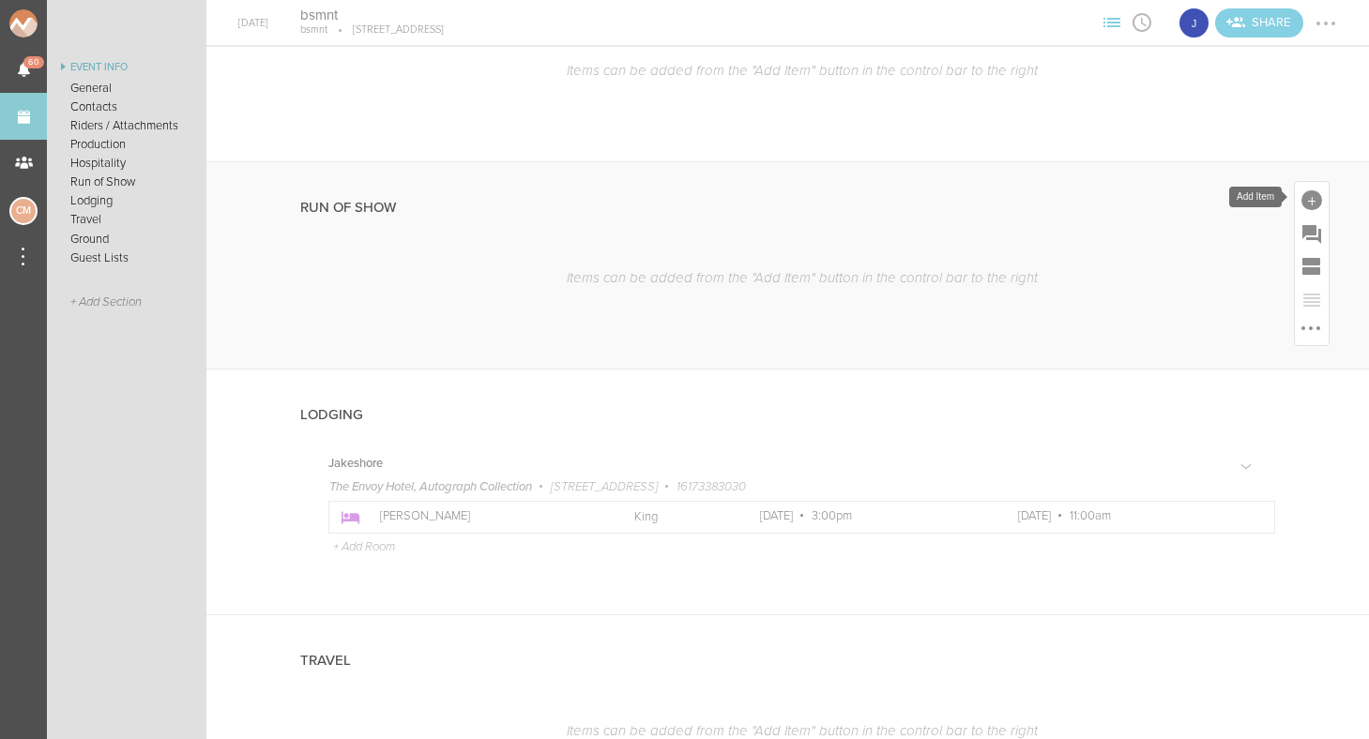
click at [1316, 200] on div at bounding box center [1312, 200] width 21 height 21
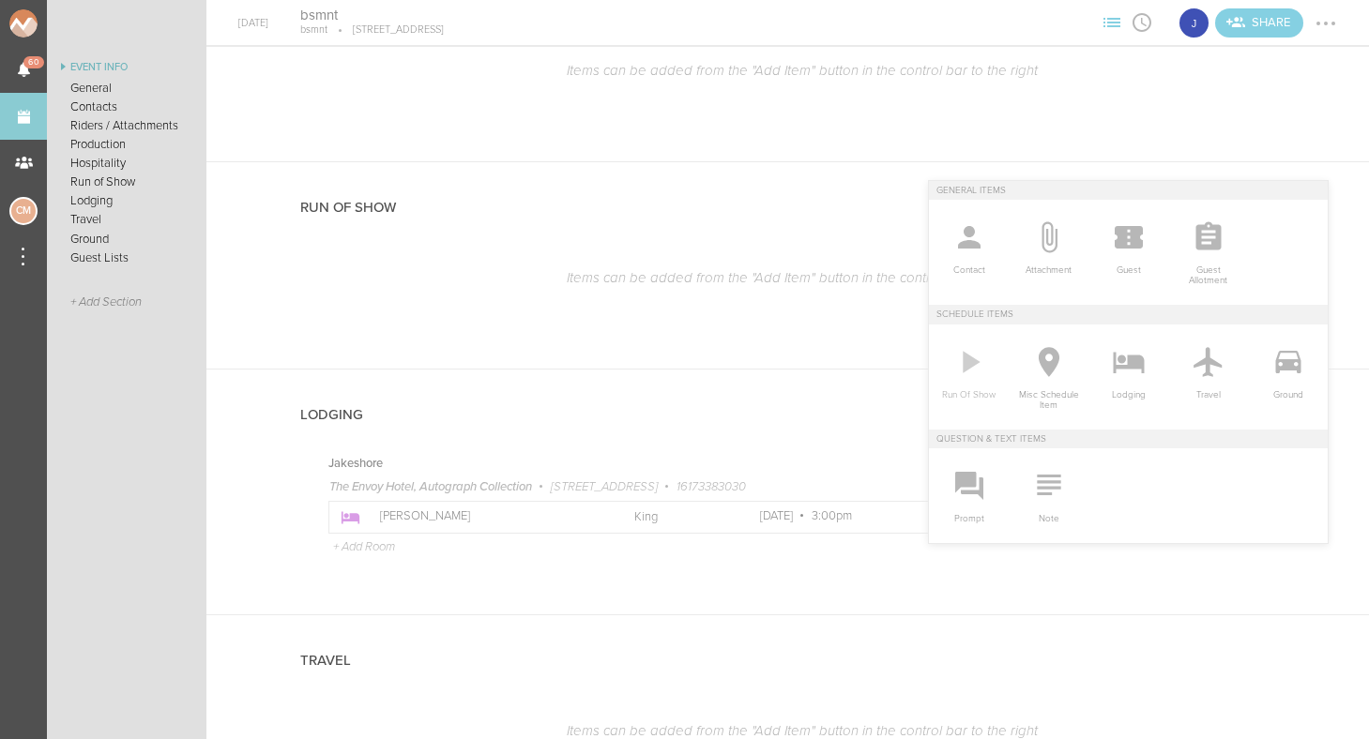
click at [964, 372] on icon at bounding box center [971, 362] width 17 height 22
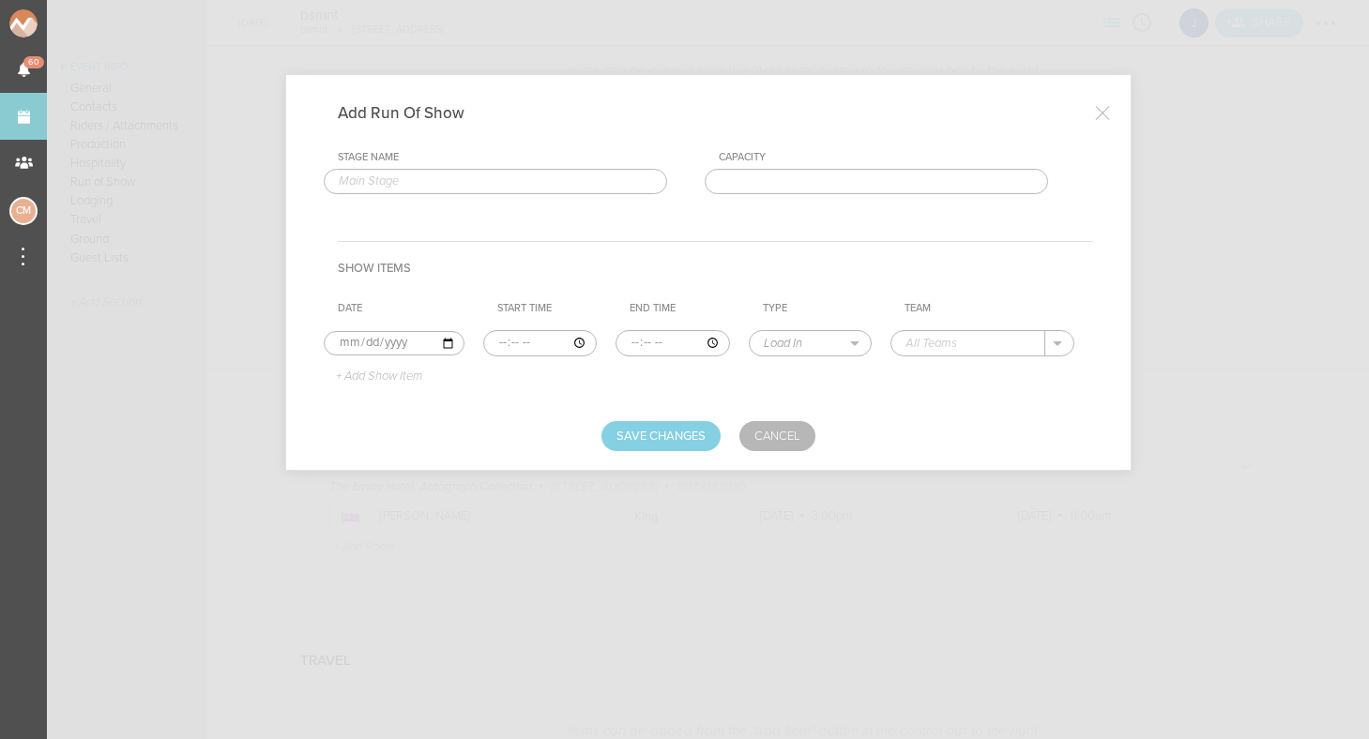
click at [484, 179] on input "text" at bounding box center [495, 182] width 343 height 26
type input "bsmnt"
click at [831, 202] on div "Stage Name bsmnt Capacity Show Items Date Start Time End Time Type Team 2025-09…" at bounding box center [708, 271] width 769 height 241
click at [827, 178] on input "text" at bounding box center [876, 182] width 343 height 26
type input "300"
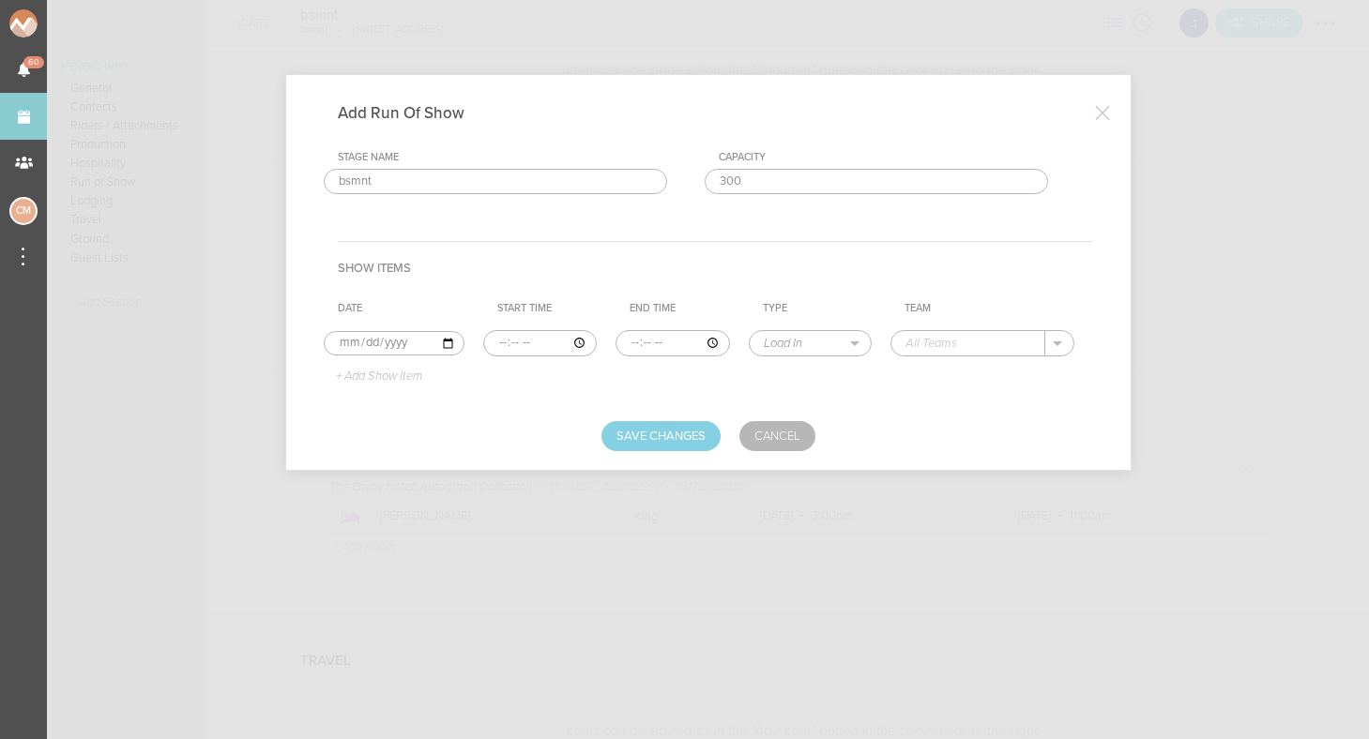
click at [748, 258] on h4 "Show Items" at bounding box center [715, 267] width 755 height 53
click at [350, 380] on p "+ Add Show Item" at bounding box center [372, 377] width 100 height 15
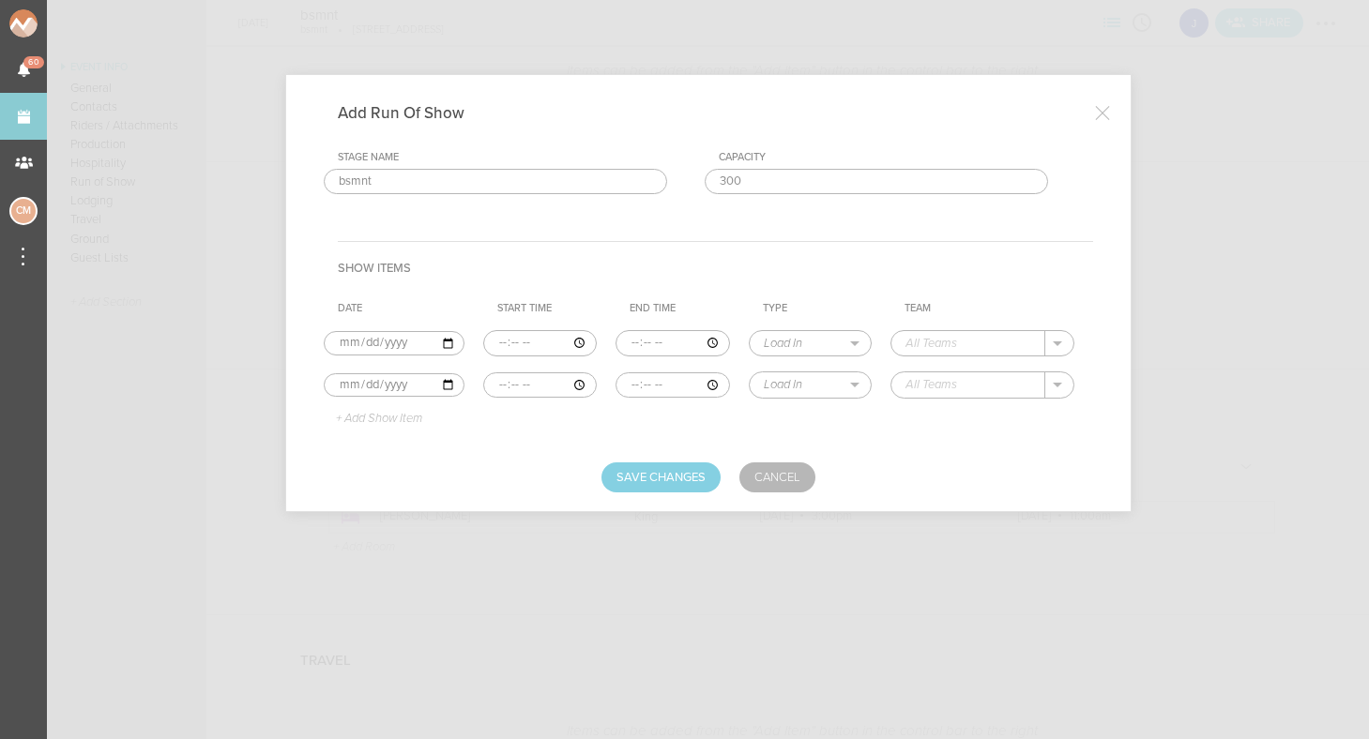
click at [362, 418] on p "+ Add Show Item" at bounding box center [372, 419] width 100 height 15
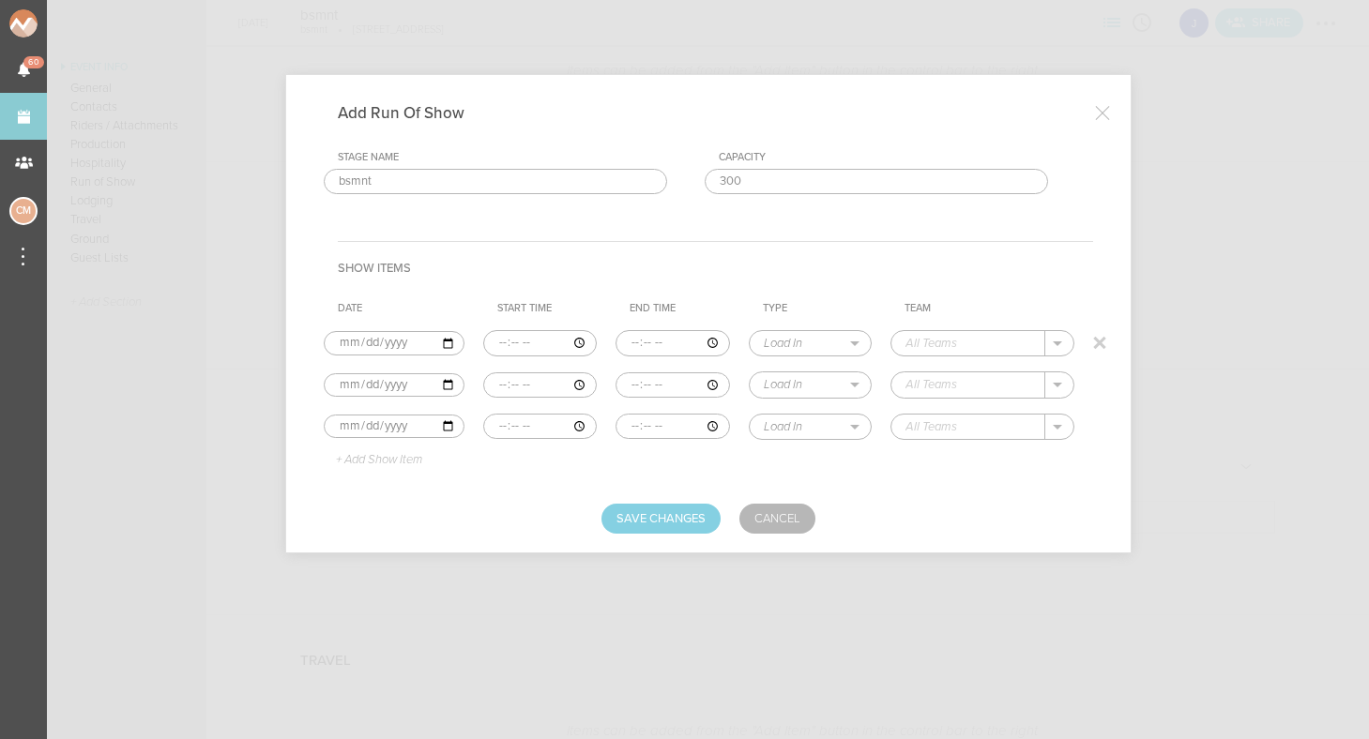
click at [483, 343] on input "time" at bounding box center [540, 343] width 114 height 26
click at [616, 343] on input "time" at bounding box center [673, 343] width 114 height 26
click at [635, 341] on input "time" at bounding box center [673, 343] width 114 height 26
click at [616, 343] on input "time" at bounding box center [673, 343] width 114 height 26
click at [633, 340] on input "time" at bounding box center [673, 343] width 114 height 26
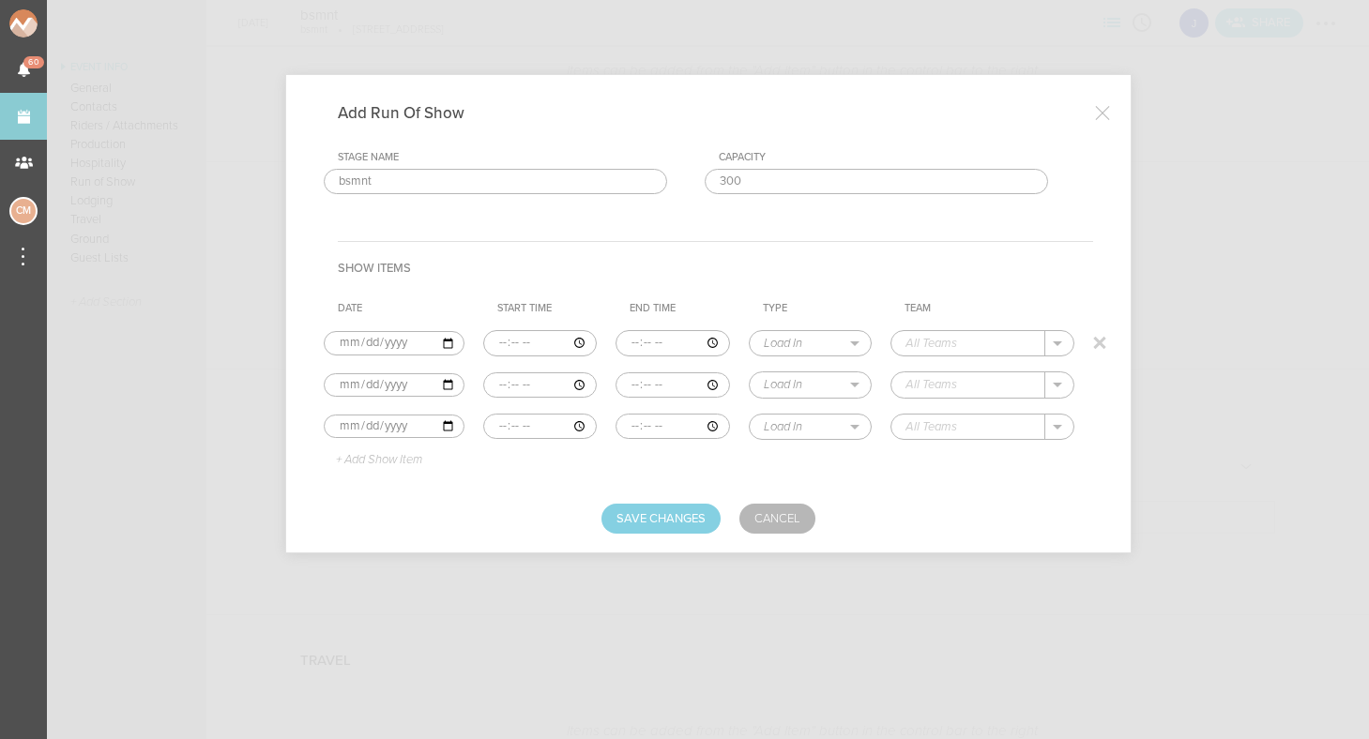
click at [616, 343] on input "time" at bounding box center [673, 343] width 114 height 26
click at [632, 340] on input "time" at bounding box center [673, 343] width 114 height 26
click at [749, 308] on th "Type" at bounding box center [820, 309] width 142 height 28
select select "Doors"
click at [967, 348] on input "text" at bounding box center [967, 343] width 153 height 24
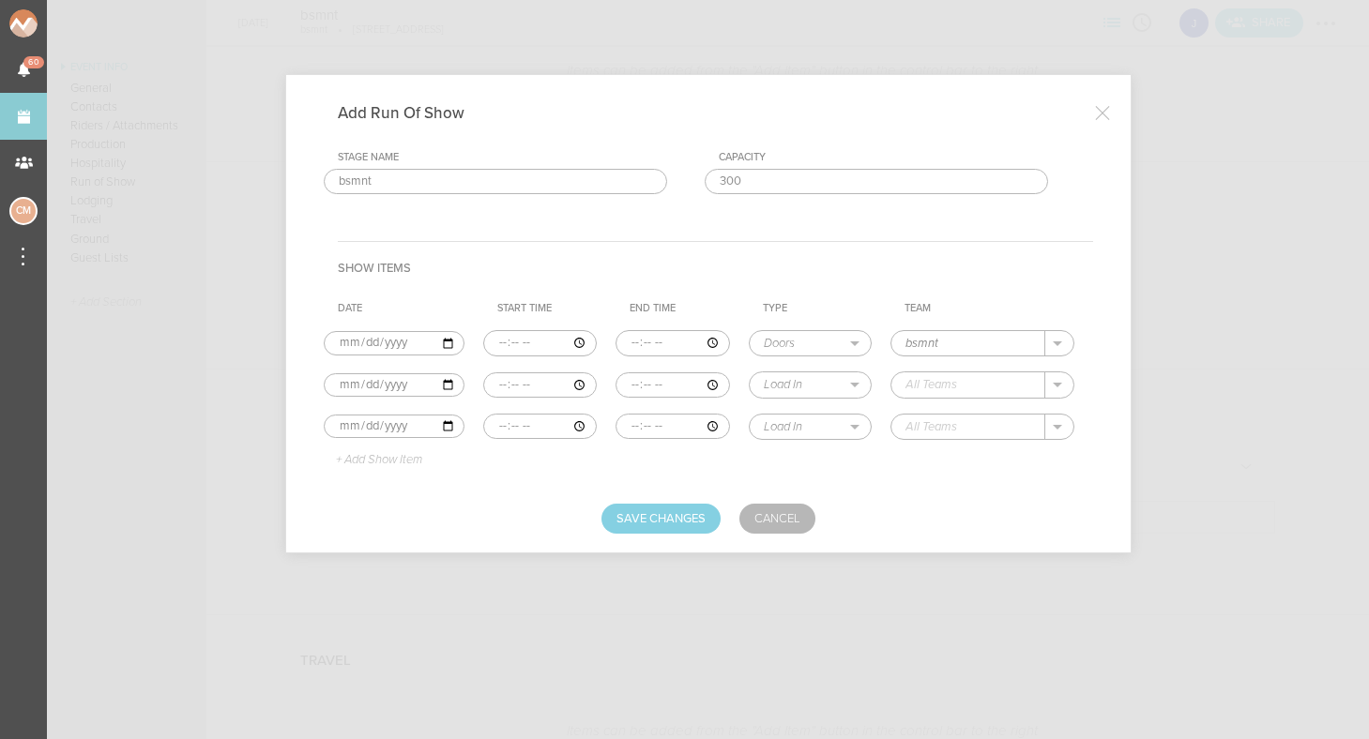
type input "bsmnt"
click at [933, 294] on h4 "Show Items" at bounding box center [715, 267] width 755 height 53
click at [491, 380] on input "time" at bounding box center [540, 386] width 114 height 26
click at [616, 382] on input "time" at bounding box center [673, 386] width 114 height 26
click at [634, 382] on input "time" at bounding box center [673, 386] width 114 height 26
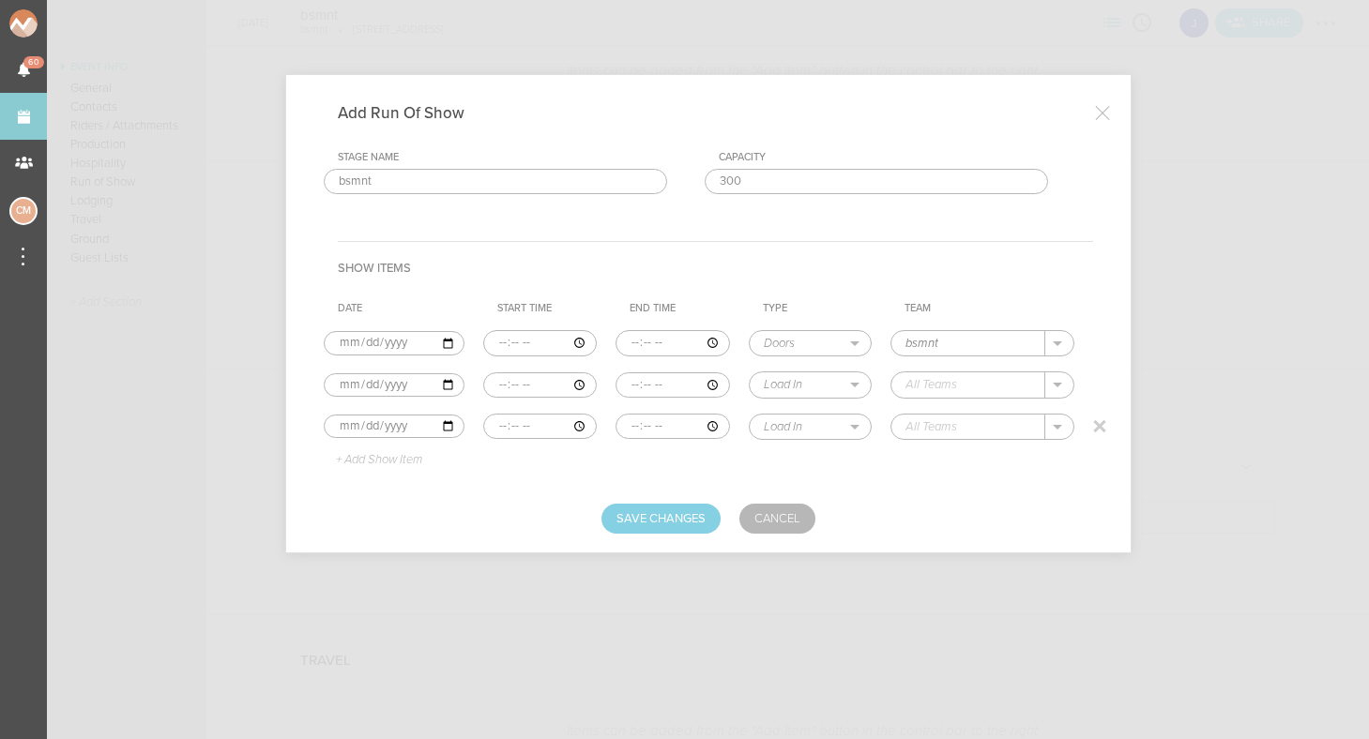
click at [492, 426] on input "time" at bounding box center [540, 427] width 114 height 26
click at [510, 426] on input "time" at bounding box center [540, 427] width 114 height 26
click at [930, 383] on input "text" at bounding box center [967, 385] width 153 height 24
type input "SAAT"
click at [558, 469] on table "Date Start Time End Time Type Team 2025-09-26 Load In Soundcheck Line Check Pro…" at bounding box center [708, 385] width 769 height 180
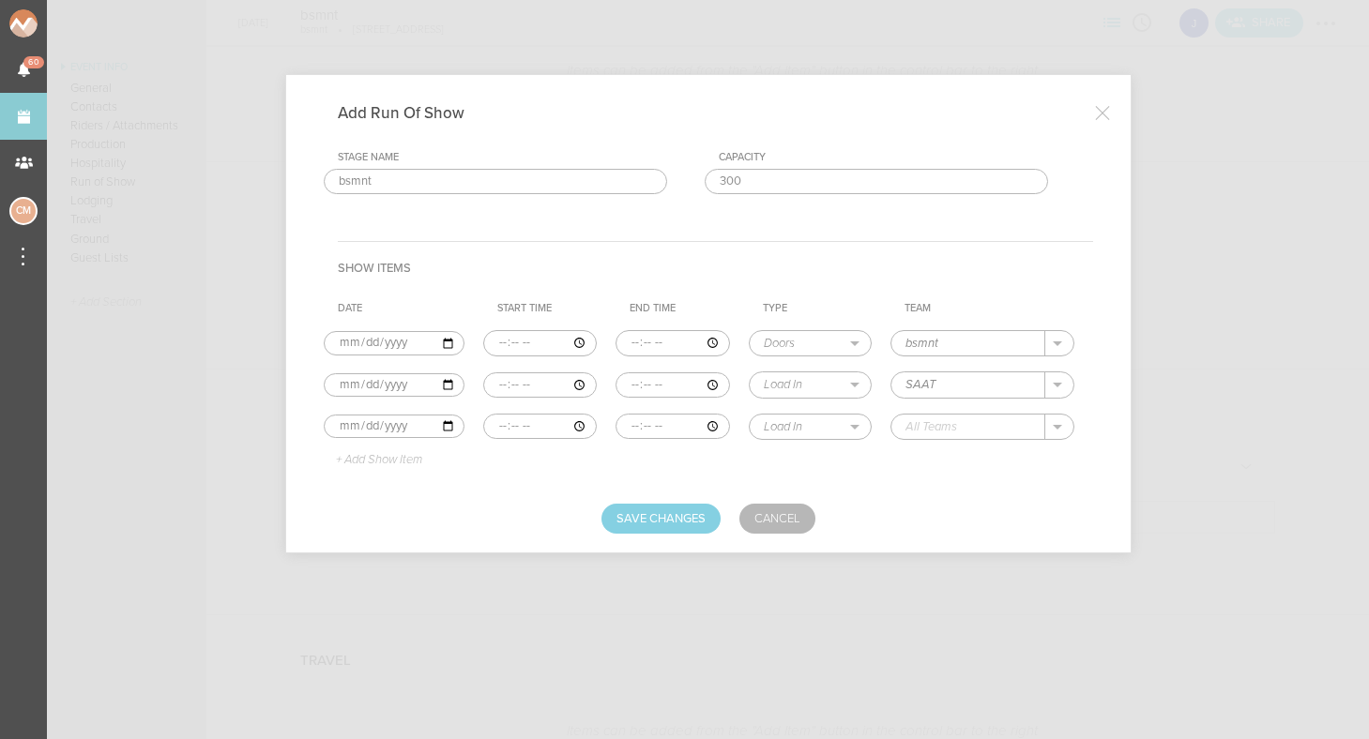
click at [365, 455] on p "+ Add Show Item" at bounding box center [372, 460] width 100 height 15
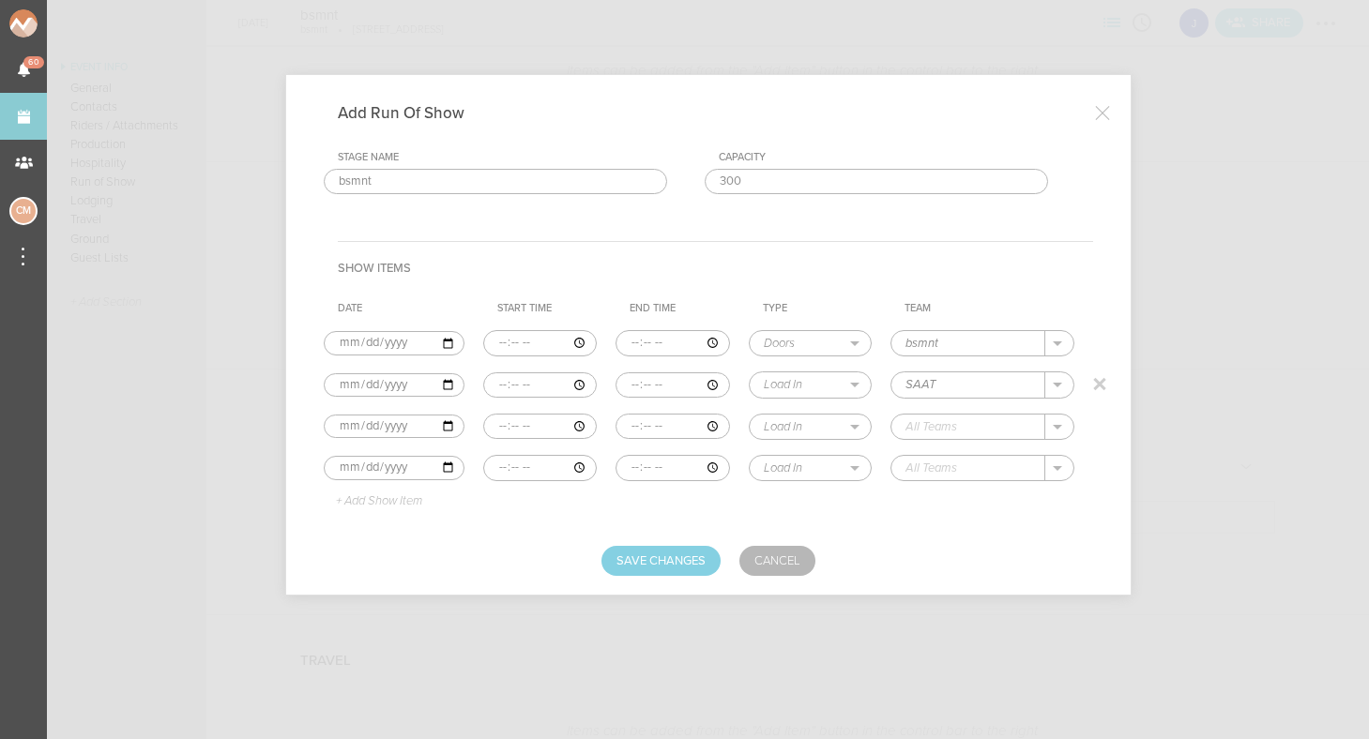
click at [616, 383] on input "time" at bounding box center [673, 386] width 114 height 26
click at [633, 382] on input "time" at bounding box center [673, 386] width 114 height 26
click at [488, 421] on input "time" at bounding box center [540, 427] width 114 height 26
click at [508, 424] on input "time" at bounding box center [540, 427] width 114 height 26
click at [616, 420] on input "time" at bounding box center [673, 427] width 114 height 26
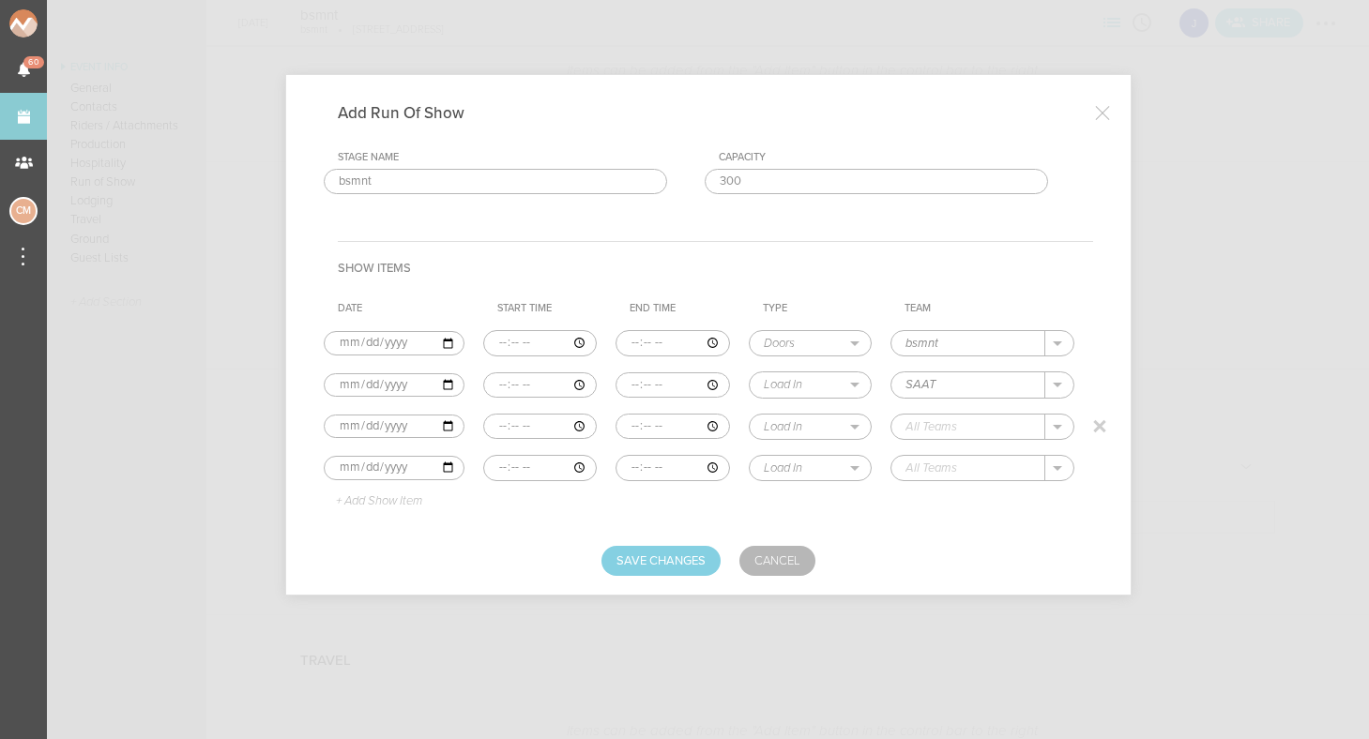
click at [652, 427] on input "time" at bounding box center [673, 427] width 114 height 26
click at [616, 458] on input "time" at bounding box center [673, 468] width 114 height 26
click at [638, 467] on input "time" at bounding box center [673, 468] width 114 height 26
click at [534, 465] on input "time" at bounding box center [540, 468] width 114 height 26
click at [654, 465] on input "time" at bounding box center [673, 468] width 114 height 26
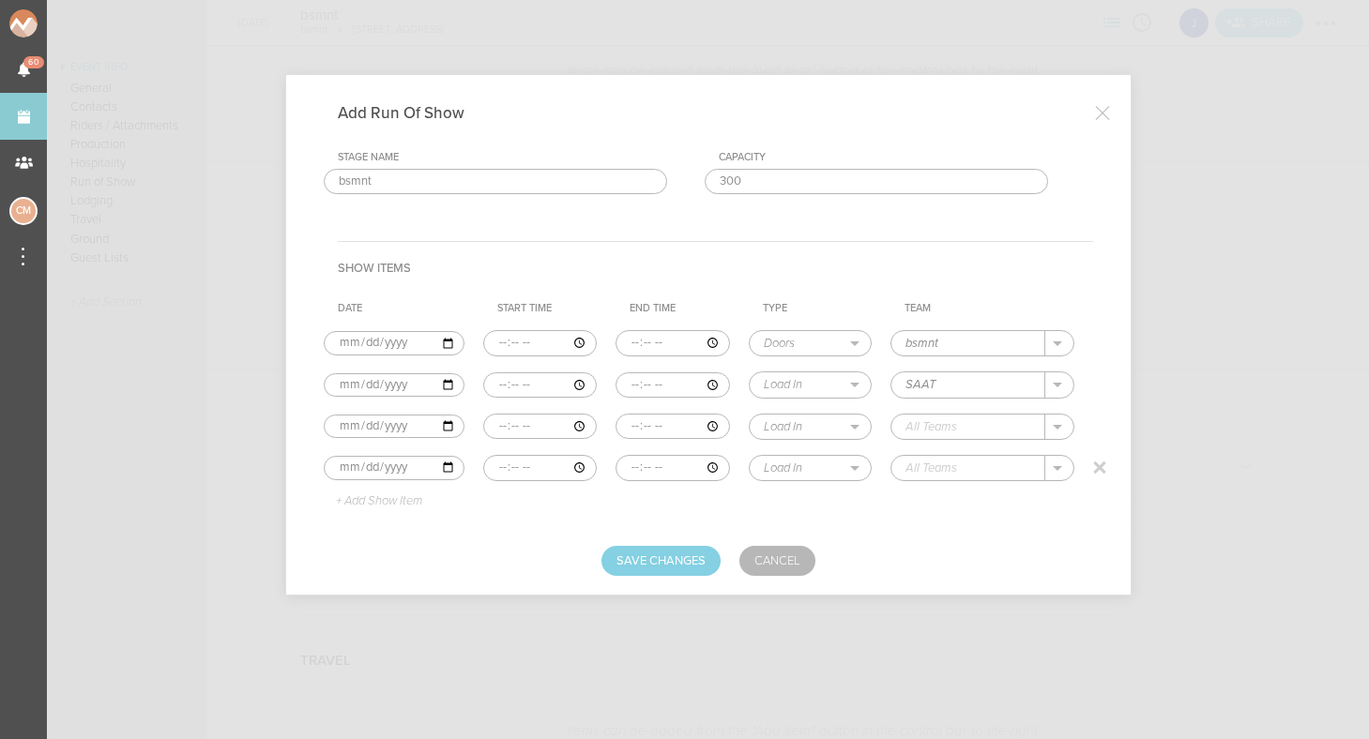
click at [624, 465] on input "time" at bounding box center [673, 468] width 114 height 26
click at [661, 465] on input "time" at bounding box center [673, 468] width 114 height 26
type input "02:00"
click at [907, 416] on input "text" at bounding box center [968, 427] width 152 height 24
type input "JustGav"
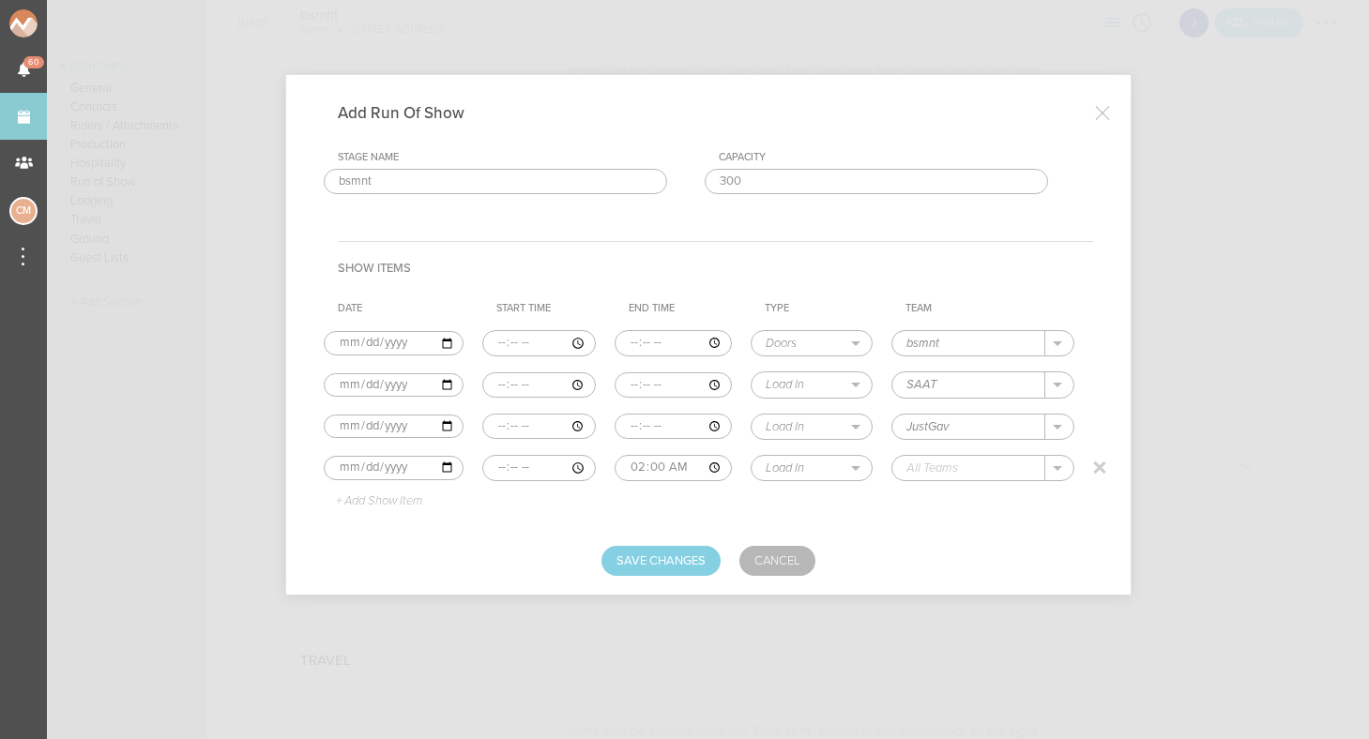
click at [968, 474] on input "text" at bounding box center [968, 468] width 152 height 24
click at [955, 496] on p "Jakeshore" at bounding box center [954, 496] width 59 height 15
type input "Jakeshore"
click at [973, 516] on form "Stage Name bsmnt Capacity 300 Show Items Date Start Time End Time Type Team 202…" at bounding box center [708, 363] width 769 height 425
select select "Set Time"
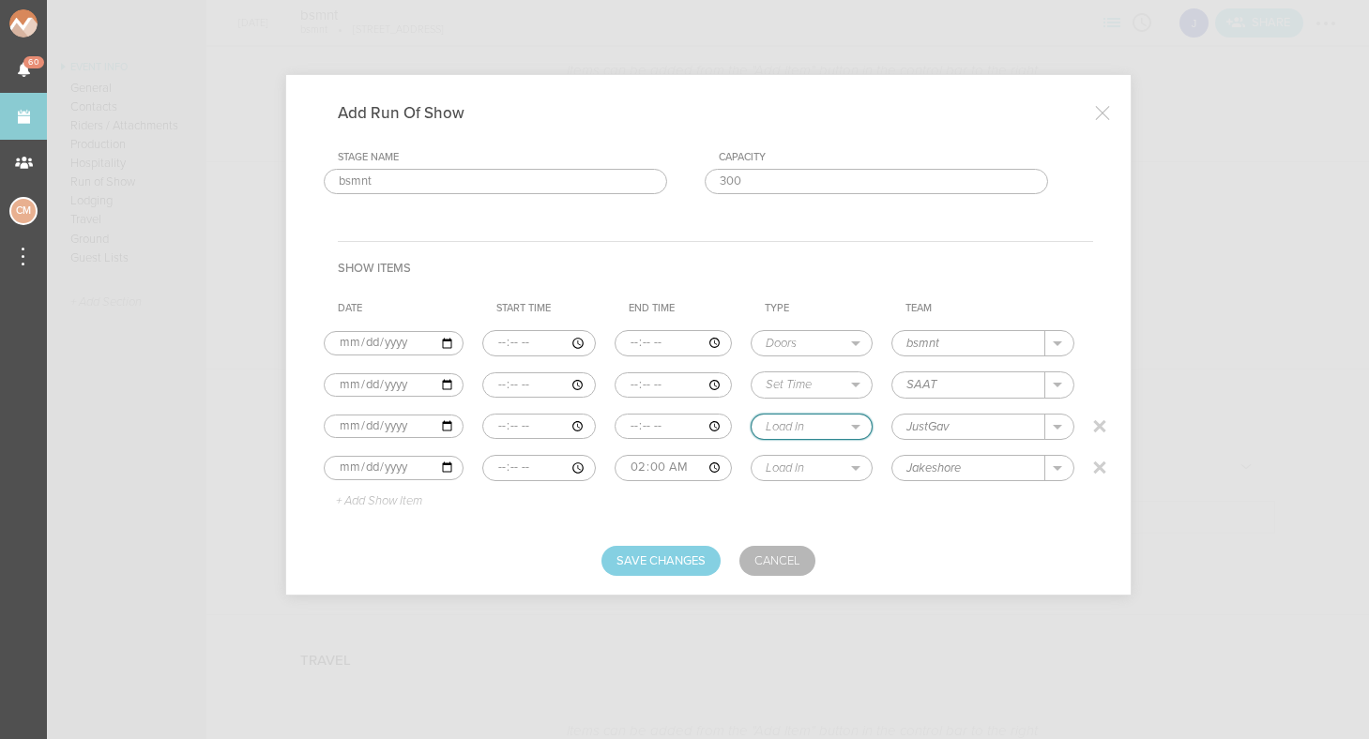
select select "Set Time"
click at [385, 500] on p "+ Add Show Item" at bounding box center [372, 502] width 100 height 15
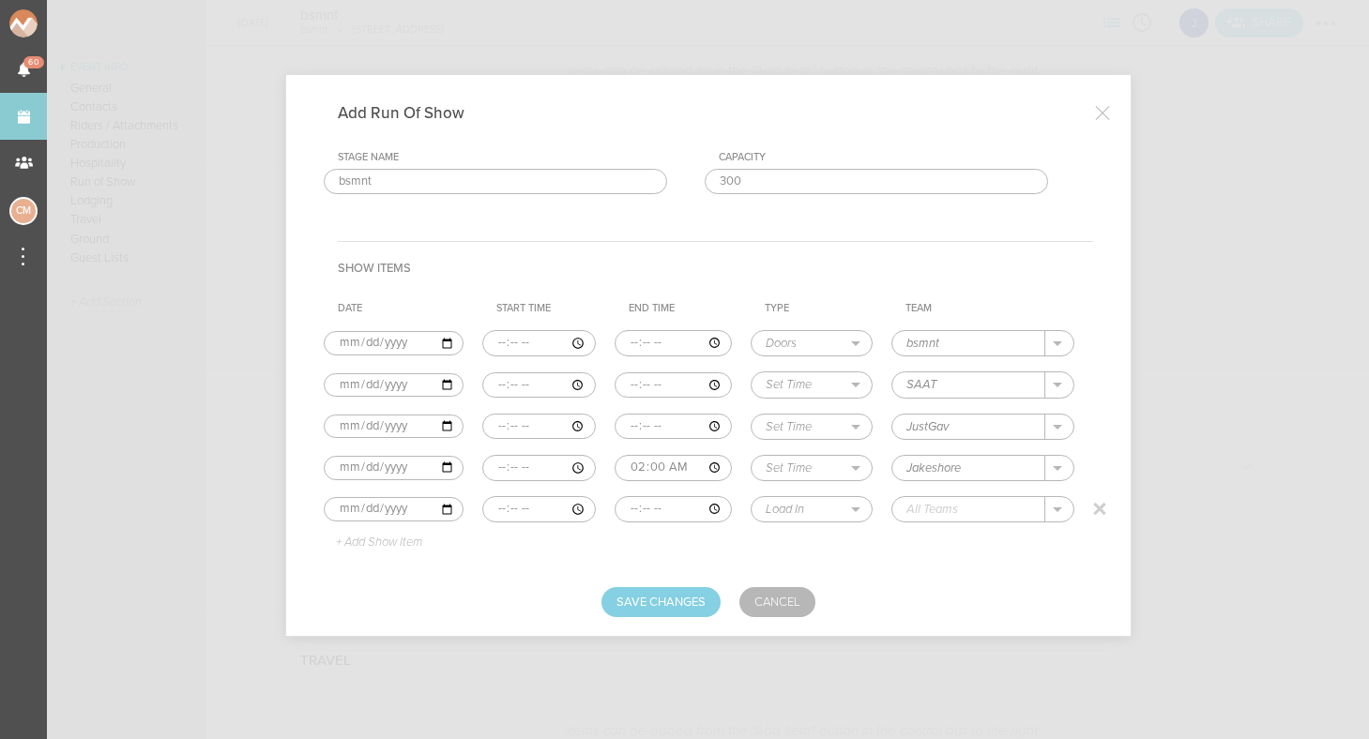
click at [489, 504] on input "time" at bounding box center [539, 509] width 114 height 26
click at [516, 510] on input "time" at bounding box center [539, 509] width 114 height 26
click at [615, 505] on input "time" at bounding box center [673, 509] width 117 height 26
click at [635, 509] on input "time" at bounding box center [673, 509] width 117 height 26
click at [539, 505] on input "time" at bounding box center [539, 509] width 114 height 26
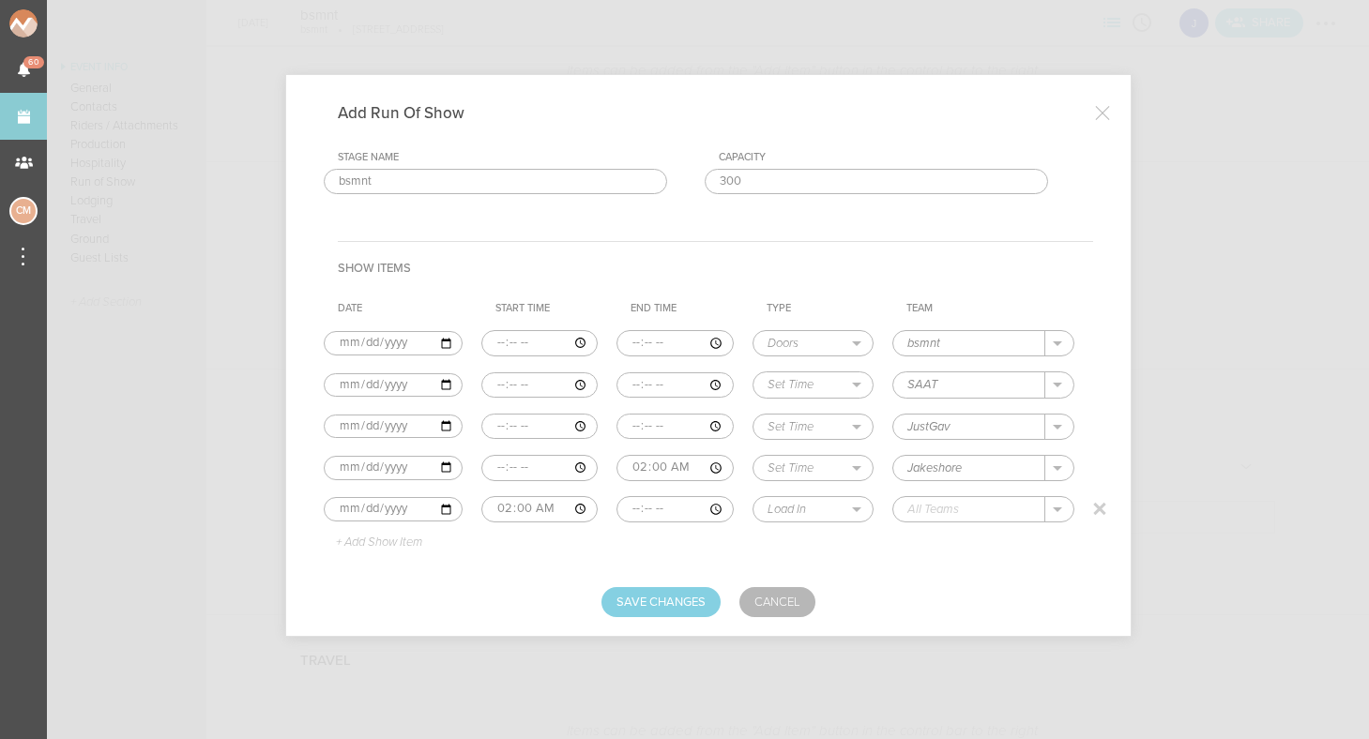
type input "02:00"
click at [668, 508] on input "time" at bounding box center [675, 509] width 117 height 26
click at [650, 508] on input "time" at bounding box center [675, 509] width 117 height 26
drag, startPoint x: 650, startPoint y: 508, endPoint x: 693, endPoint y: 508, distance: 42.2
click at [663, 508] on input "02:00" at bounding box center [675, 509] width 117 height 26
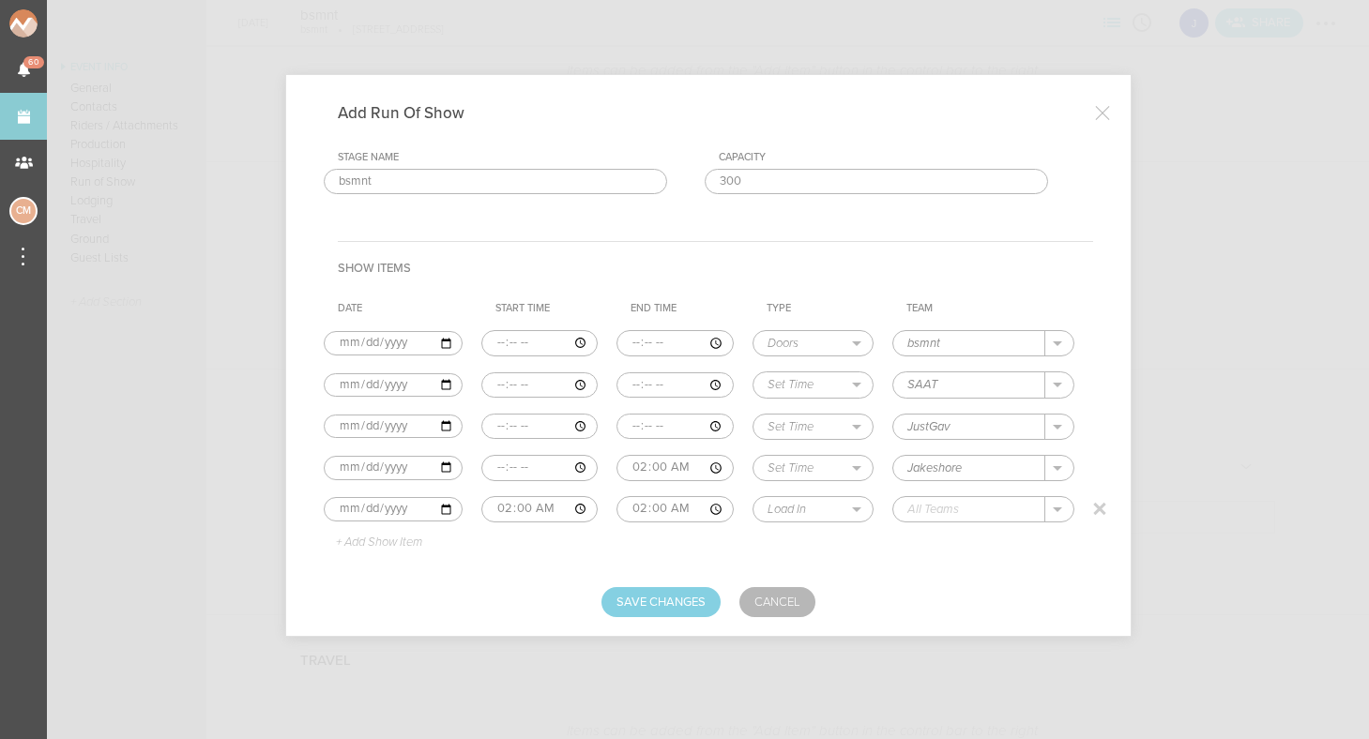
type input "02:00"
select select "Curfew"
click at [910, 509] on input "text" at bounding box center [968, 509] width 151 height 24
type input "bsmnt"
click at [680, 599] on button "Save Changes" at bounding box center [660, 602] width 119 height 30
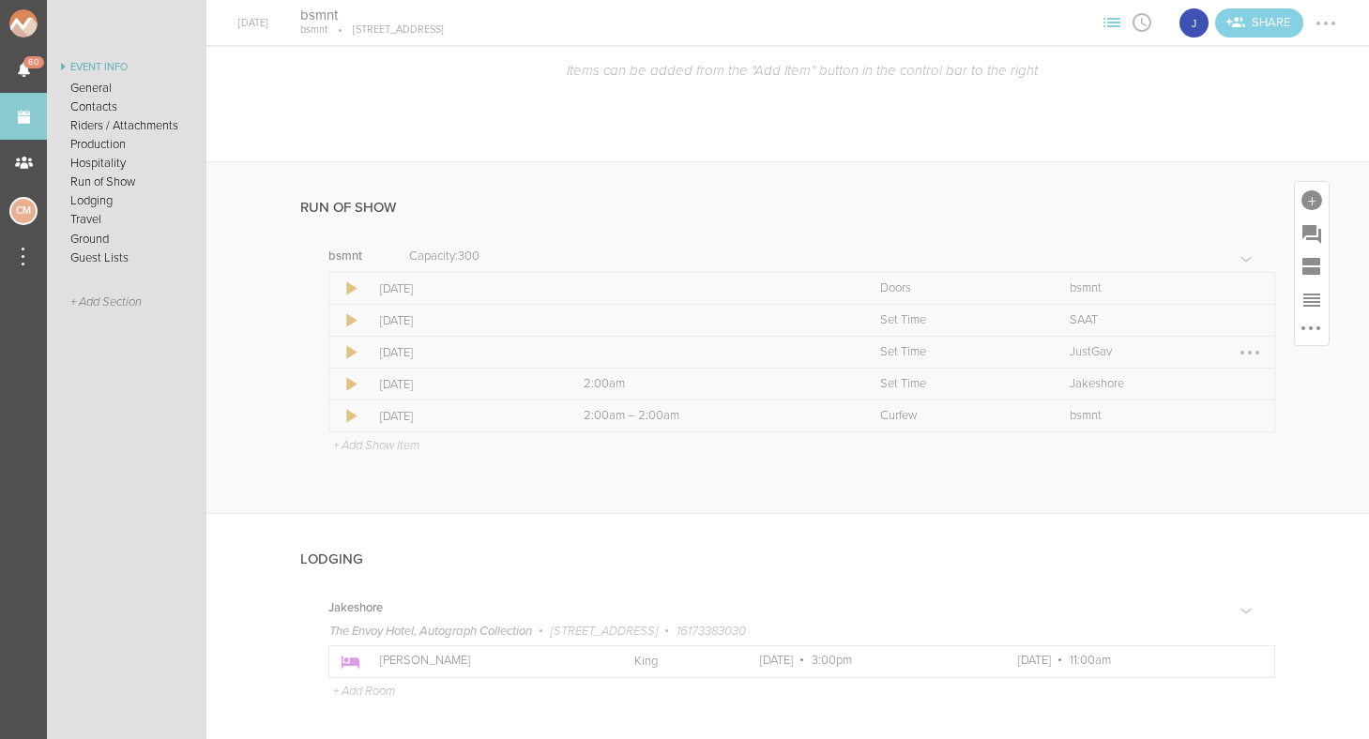
click at [1253, 348] on div at bounding box center [1250, 353] width 30 height 30
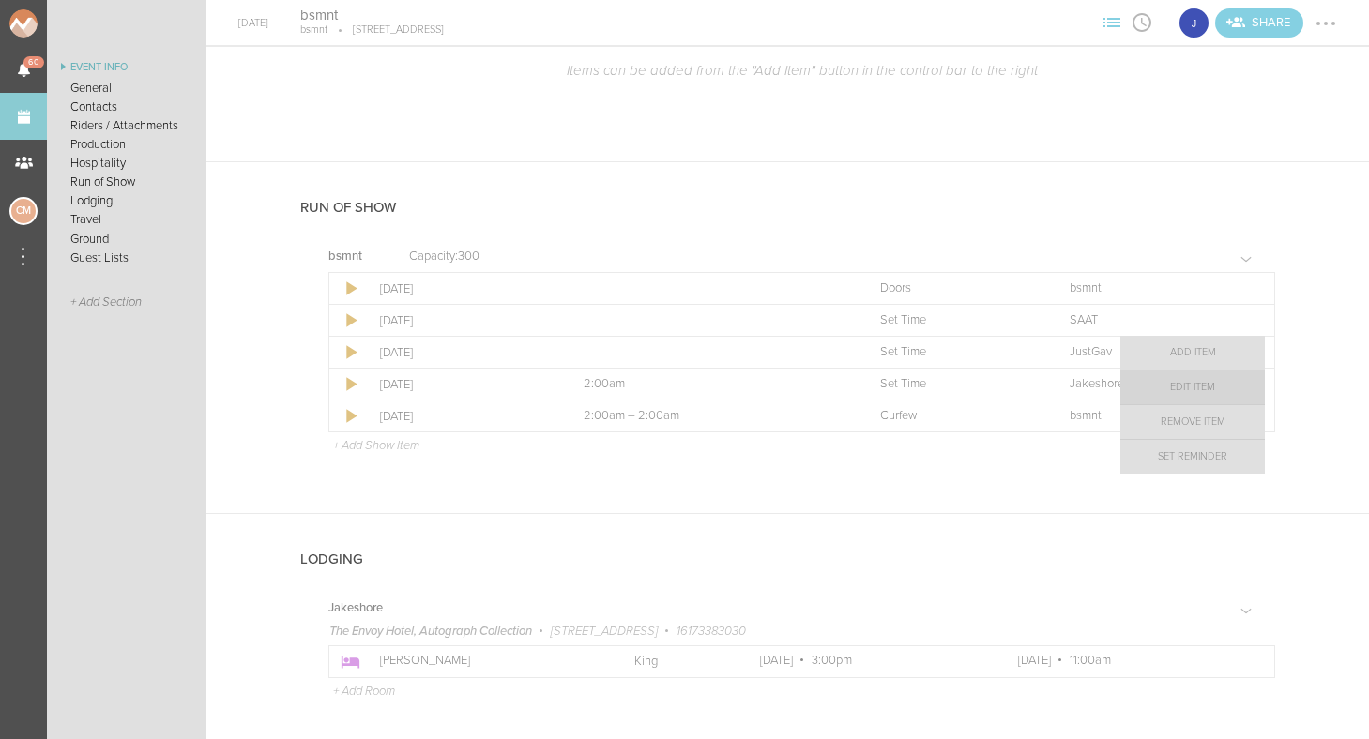
click at [1227, 389] on link "Edit Item" at bounding box center [1192, 388] width 145 height 34
select select "Set Time"
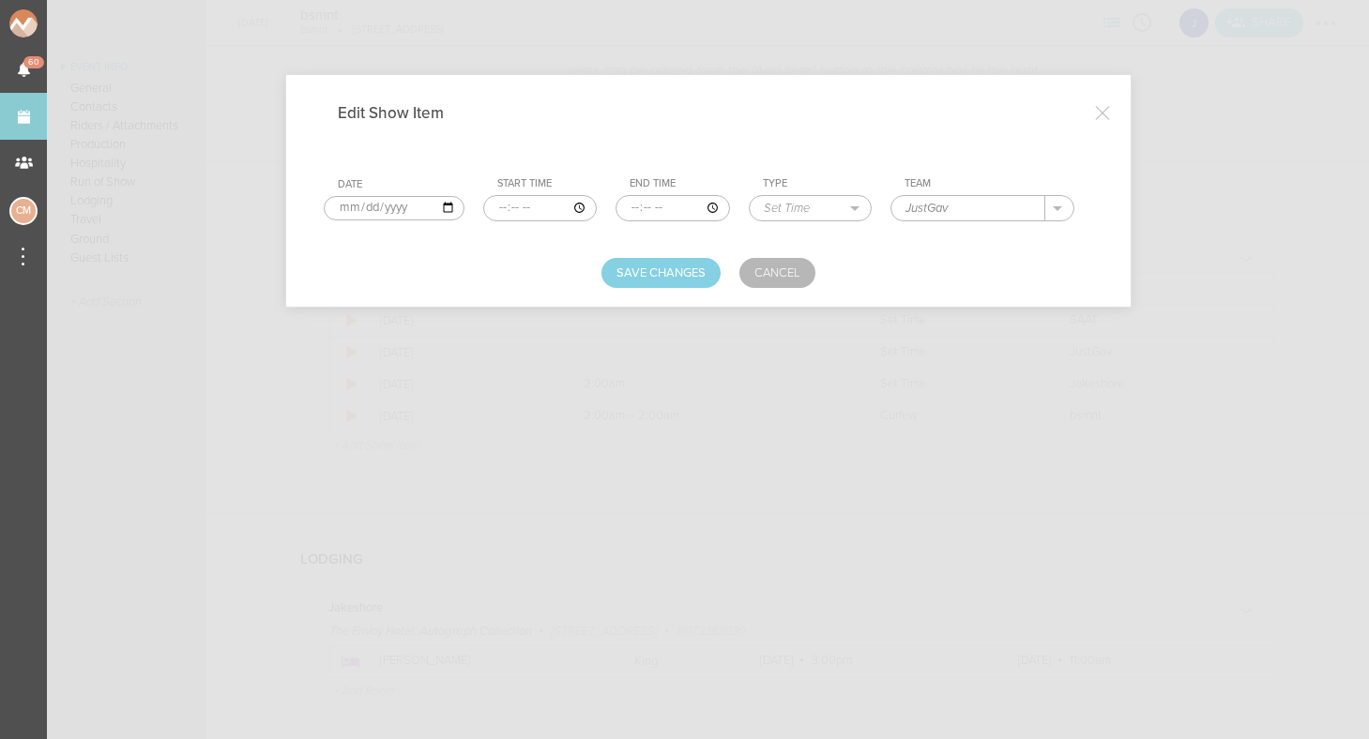
click at [484, 209] on input "time" at bounding box center [540, 208] width 114 height 26
click at [506, 208] on input "time" at bounding box center [540, 208] width 114 height 26
click at [643, 206] on input "time" at bounding box center [673, 208] width 114 height 26
click at [676, 240] on form "Date 2025-09-26 Start Time End Time Type Load In Soundcheck Line Check Programm…" at bounding box center [708, 219] width 769 height 137
click at [635, 256] on form "Date 2025-09-26 Start Time End Time Type Load In Soundcheck Line Check Programm…" at bounding box center [708, 219] width 769 height 137
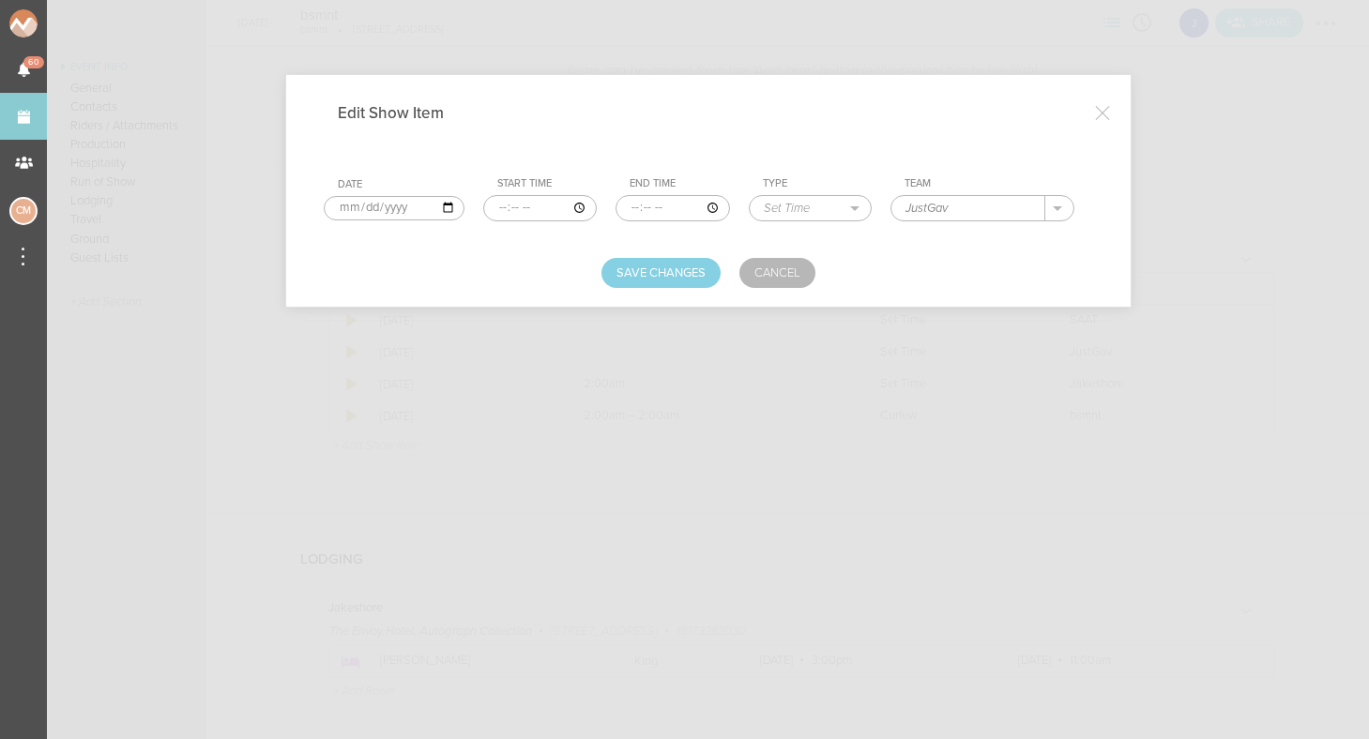
click at [1095, 113] on div at bounding box center [1103, 113] width 38 height 38
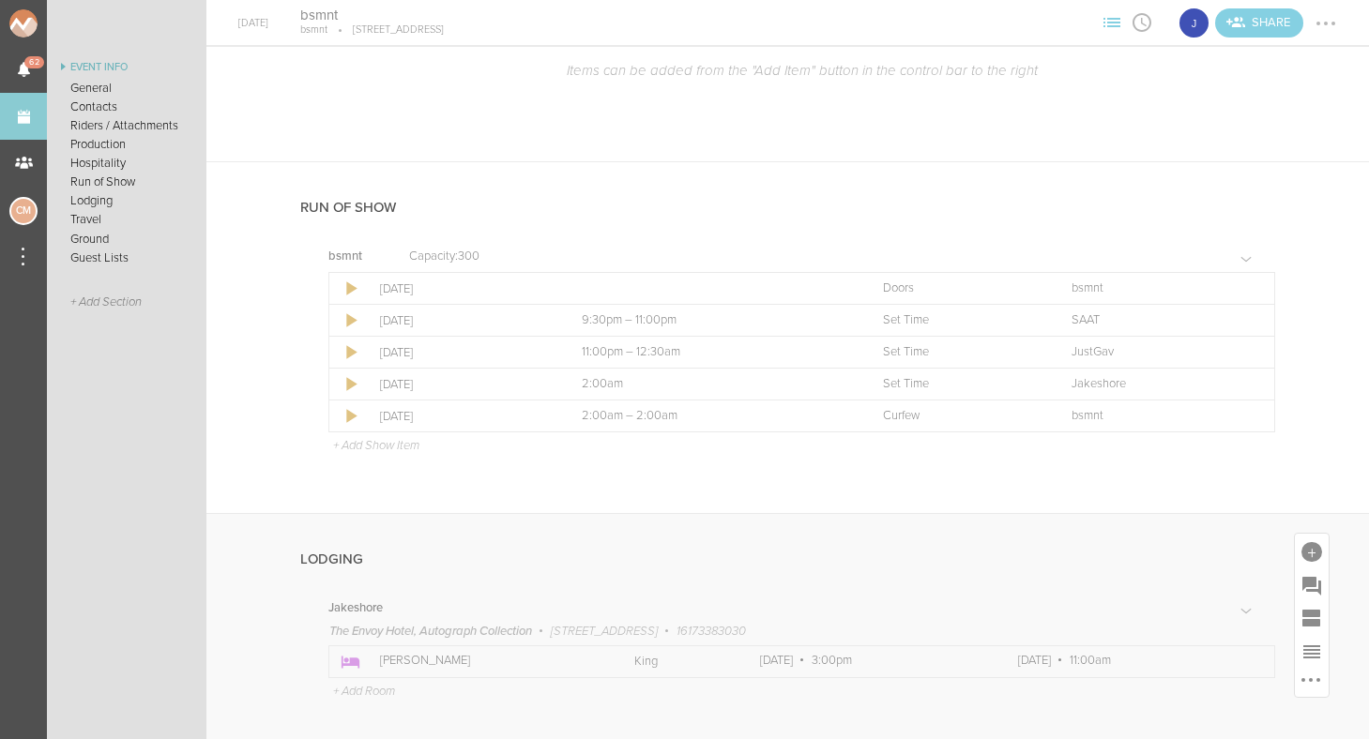
scroll to position [1204, 0]
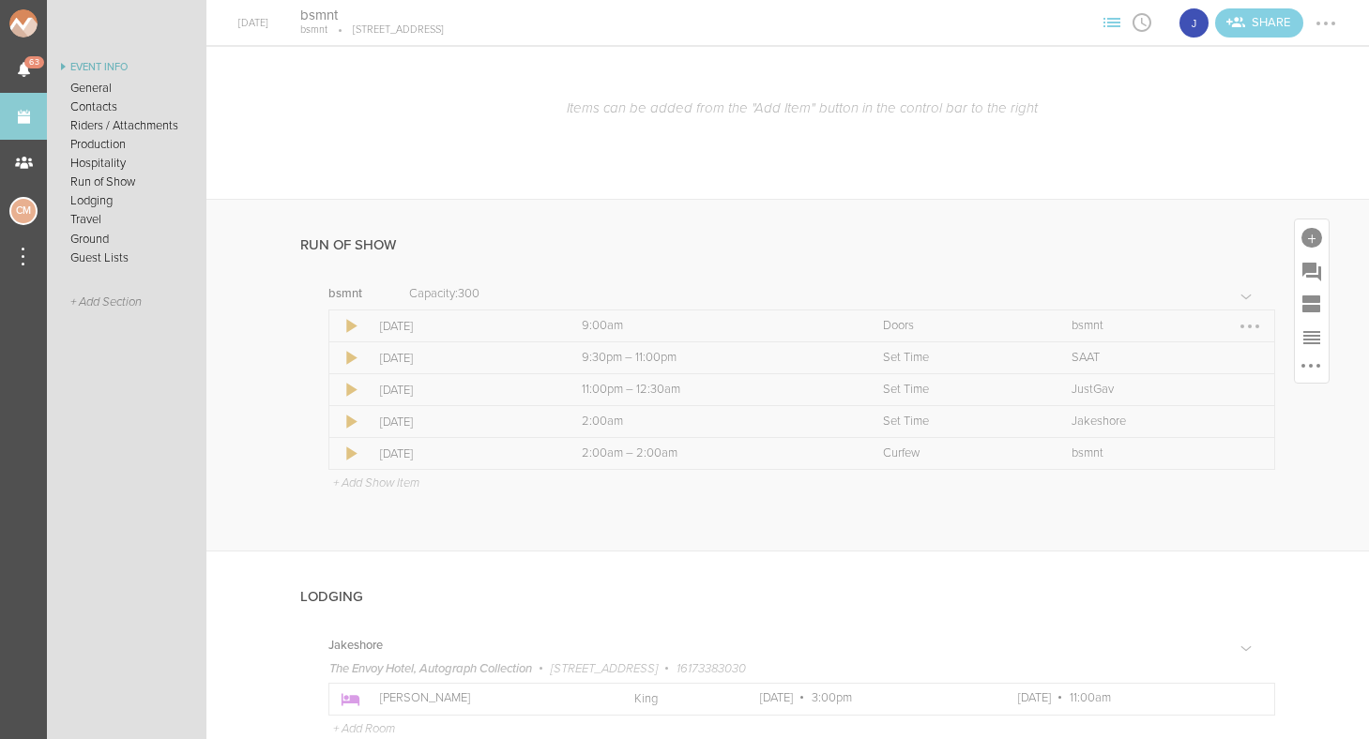
click at [1247, 319] on div at bounding box center [1250, 327] width 30 height 30
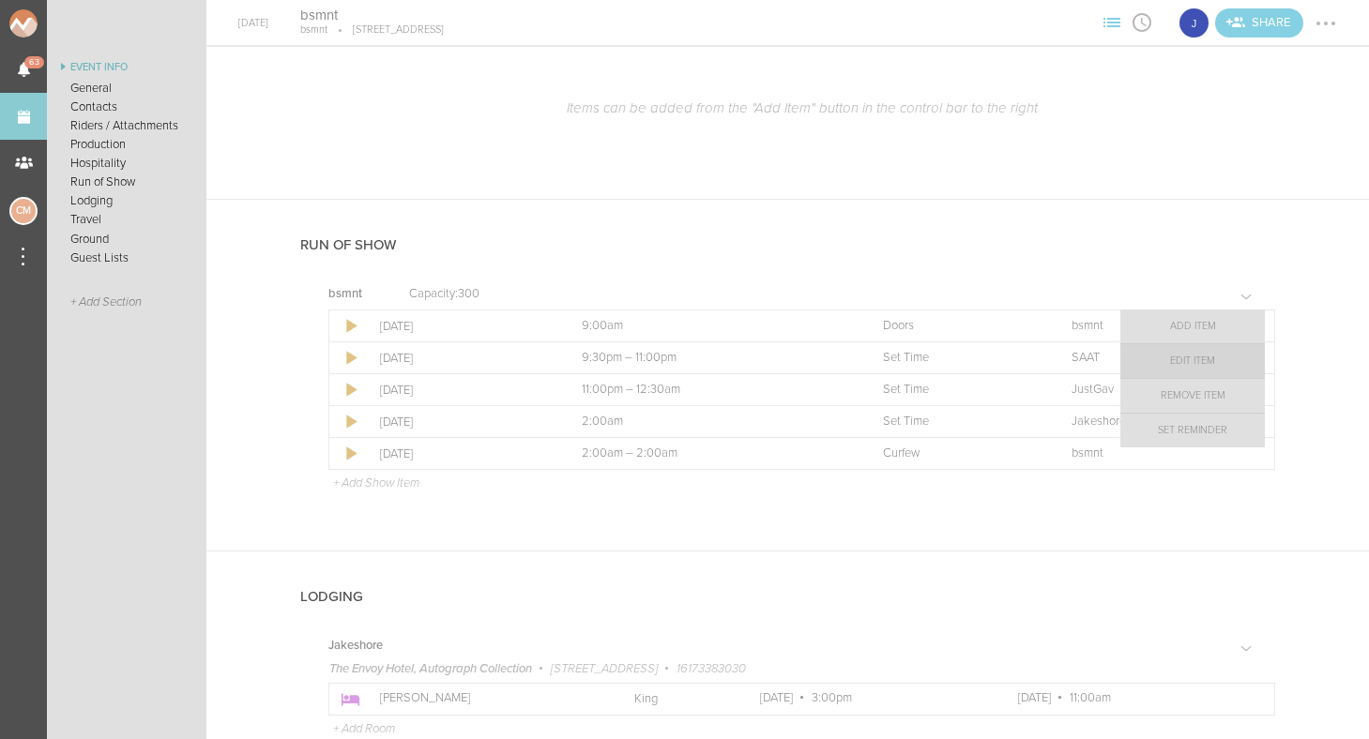
click at [1217, 358] on link "Edit Item" at bounding box center [1192, 361] width 145 height 34
select select "Doors"
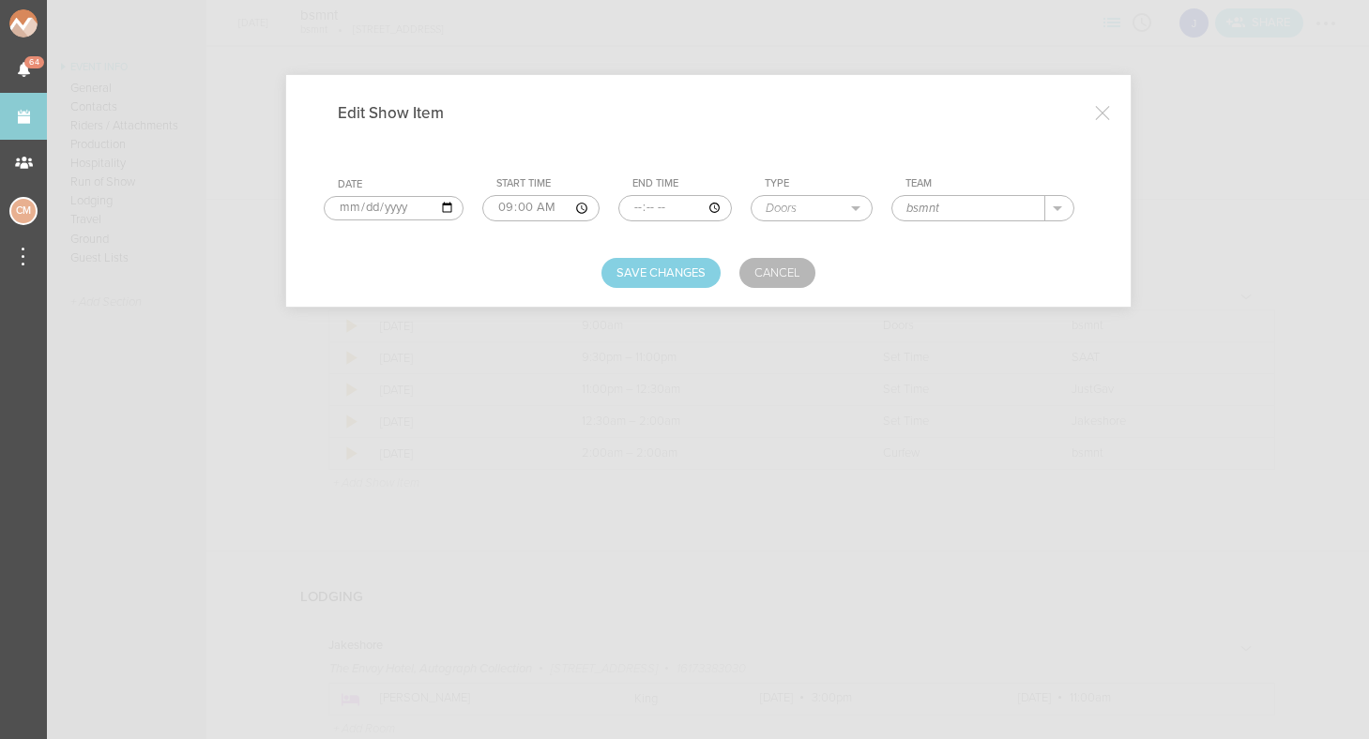
click at [500, 206] on input "09:00" at bounding box center [540, 208] width 117 height 26
click at [523, 208] on input "09:30" at bounding box center [540, 208] width 117 height 26
type input "21:30"
click at [645, 265] on button "Save Changes" at bounding box center [660, 273] width 119 height 30
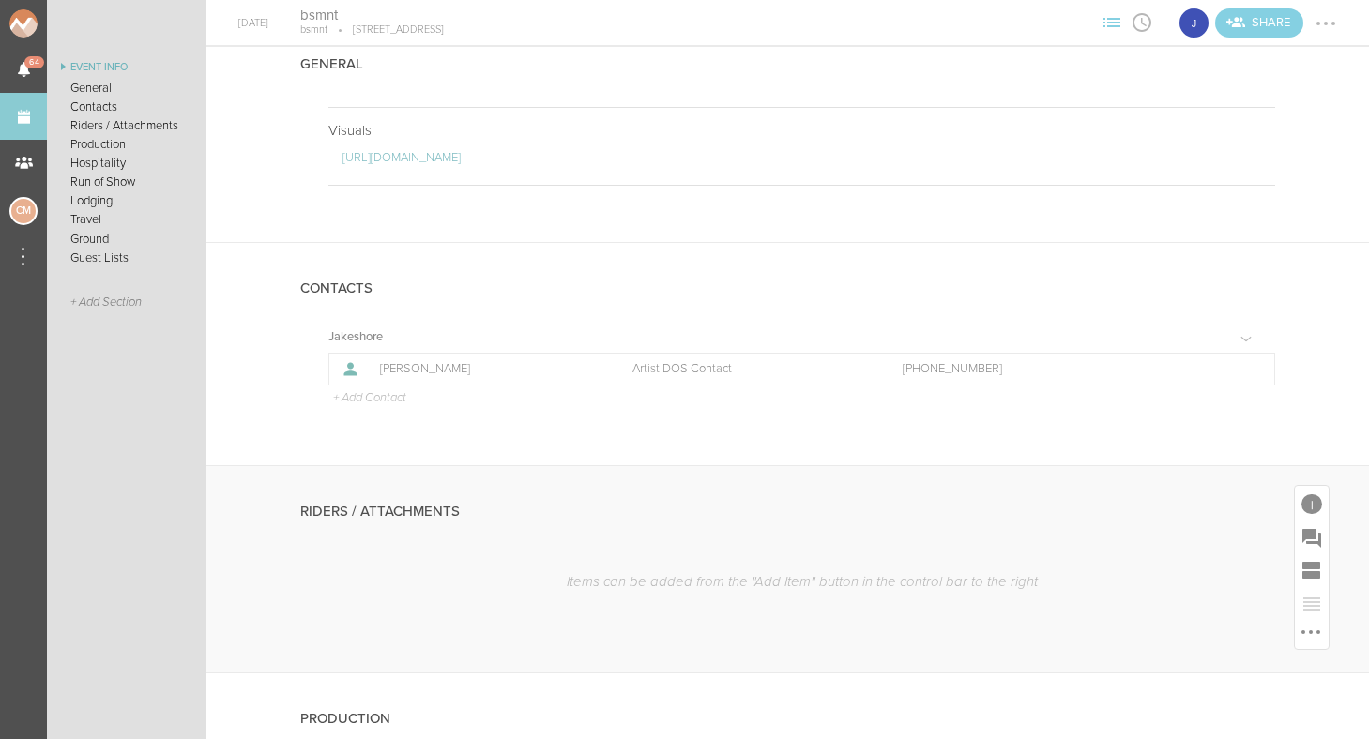
scroll to position [311, 0]
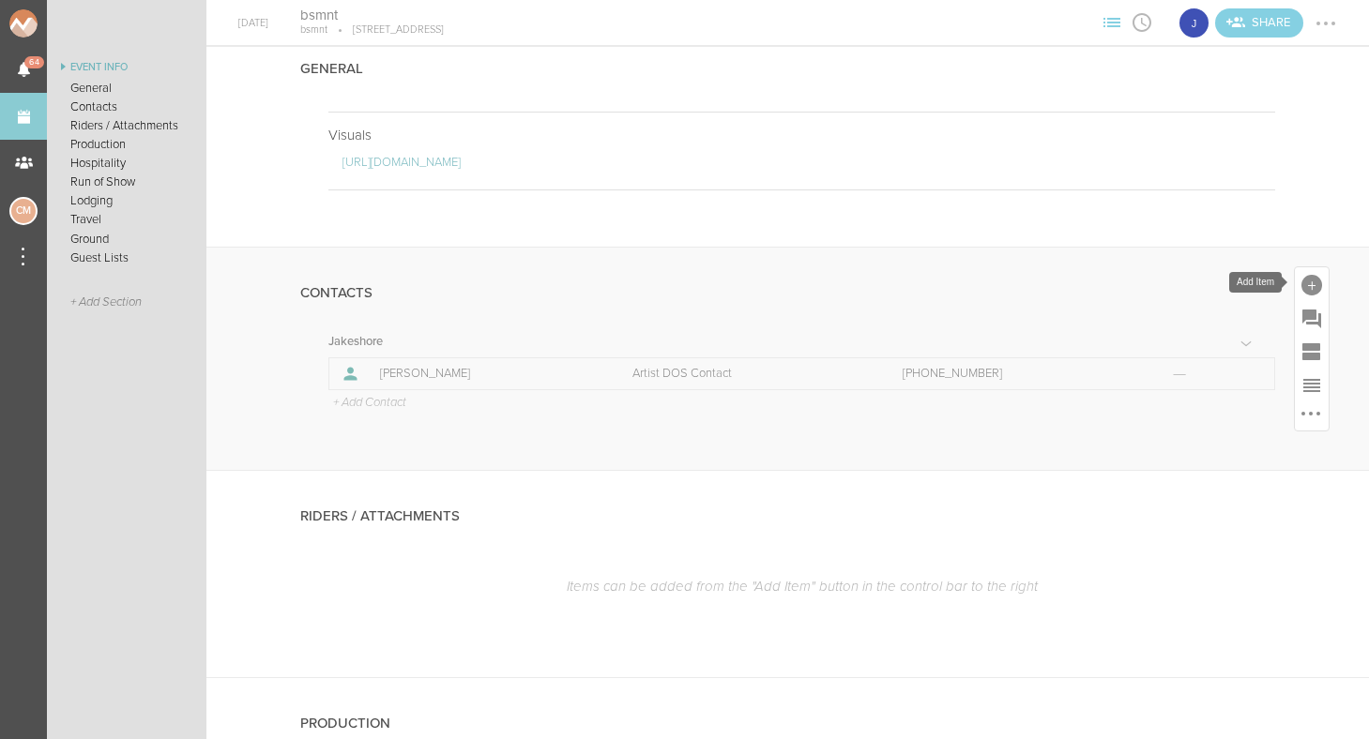
click at [1319, 282] on div at bounding box center [1312, 285] width 21 height 21
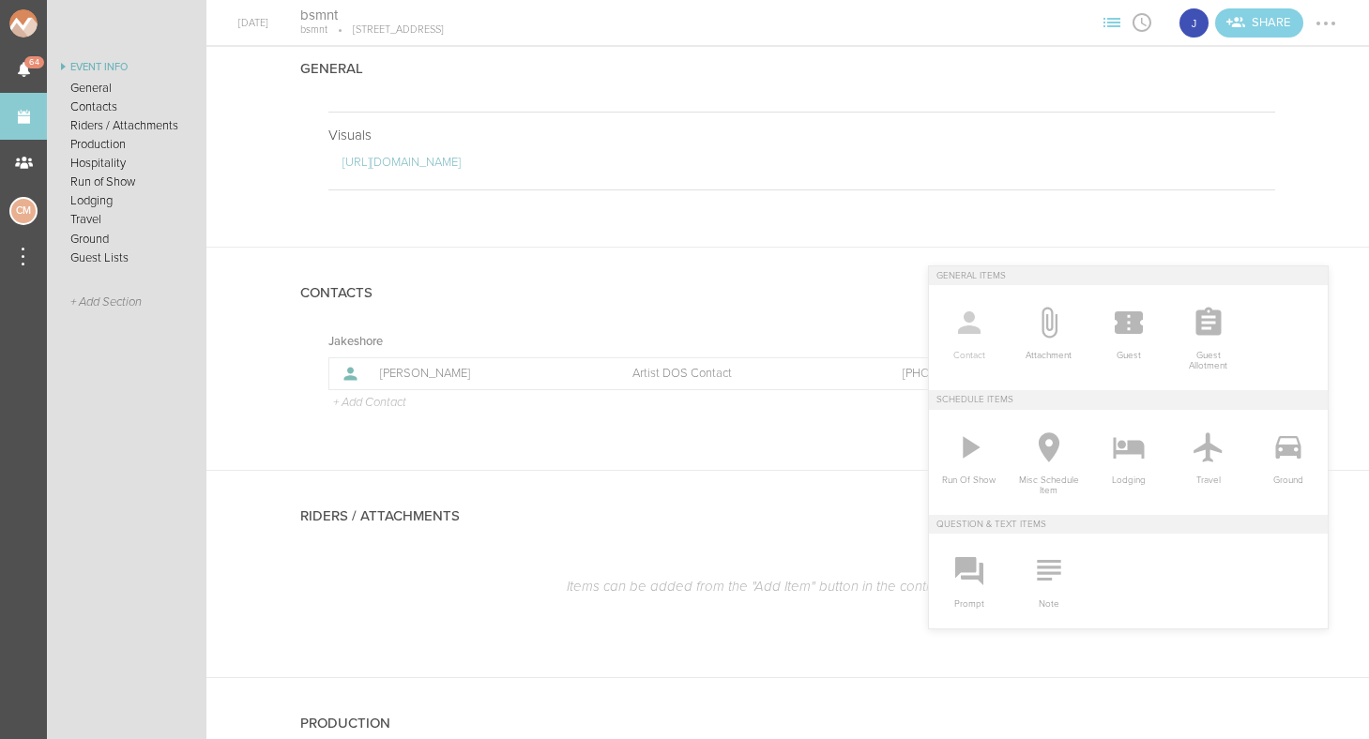
click at [973, 334] on icon at bounding box center [970, 323] width 38 height 38
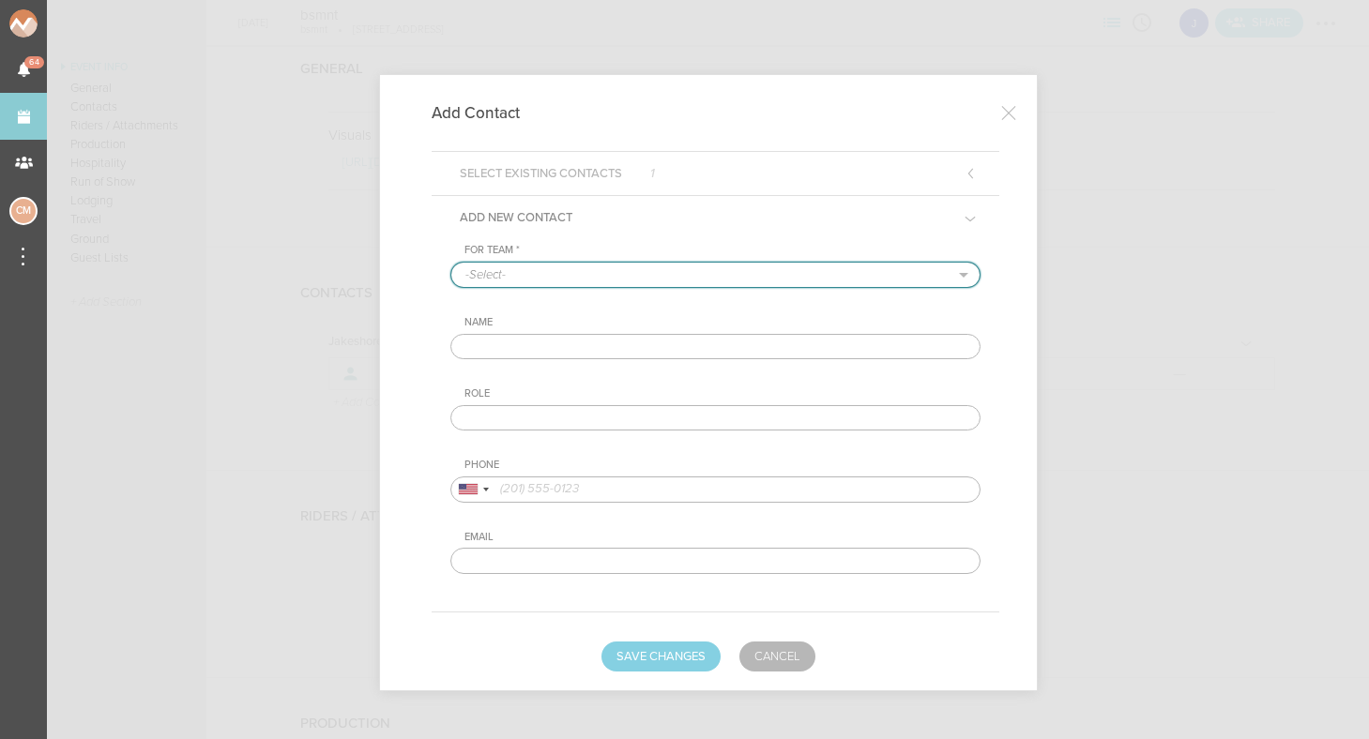
select select "1790"
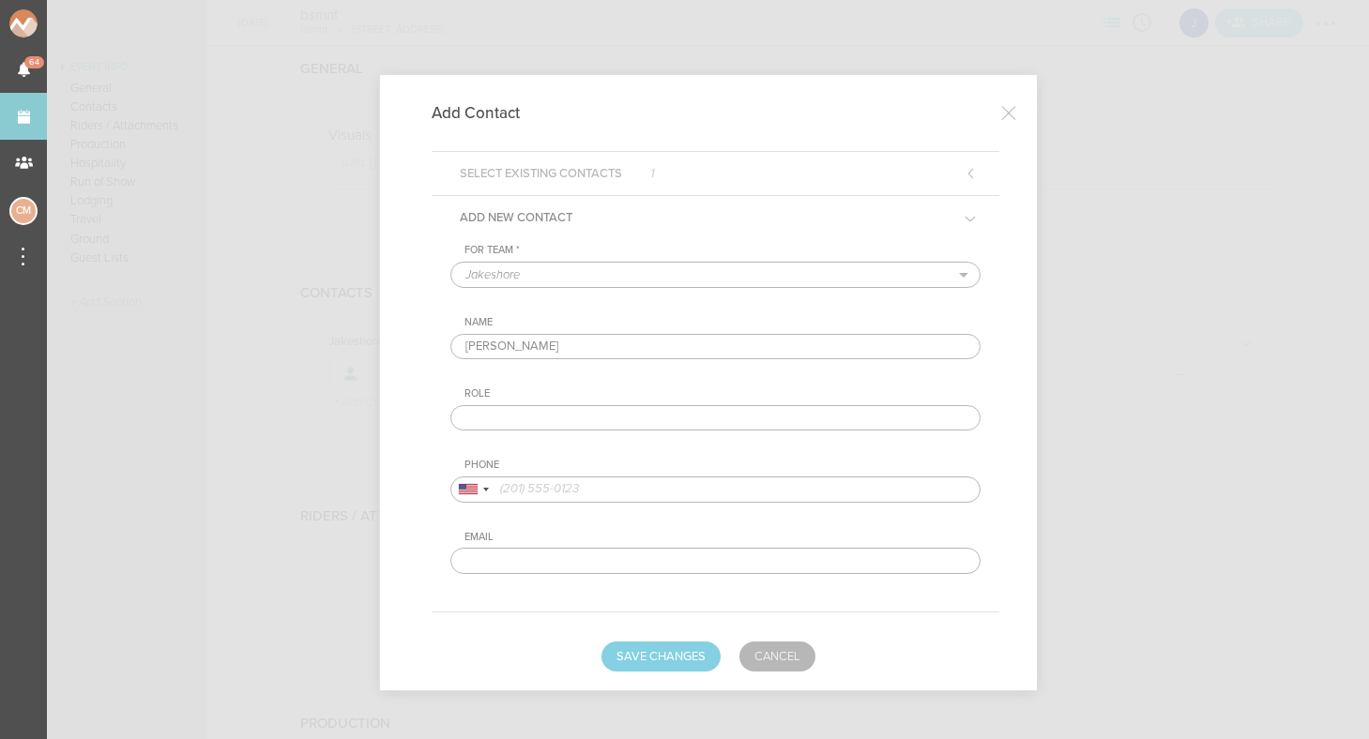
type input "Boora"
click at [534, 394] on div "Role" at bounding box center [722, 394] width 516 height 13
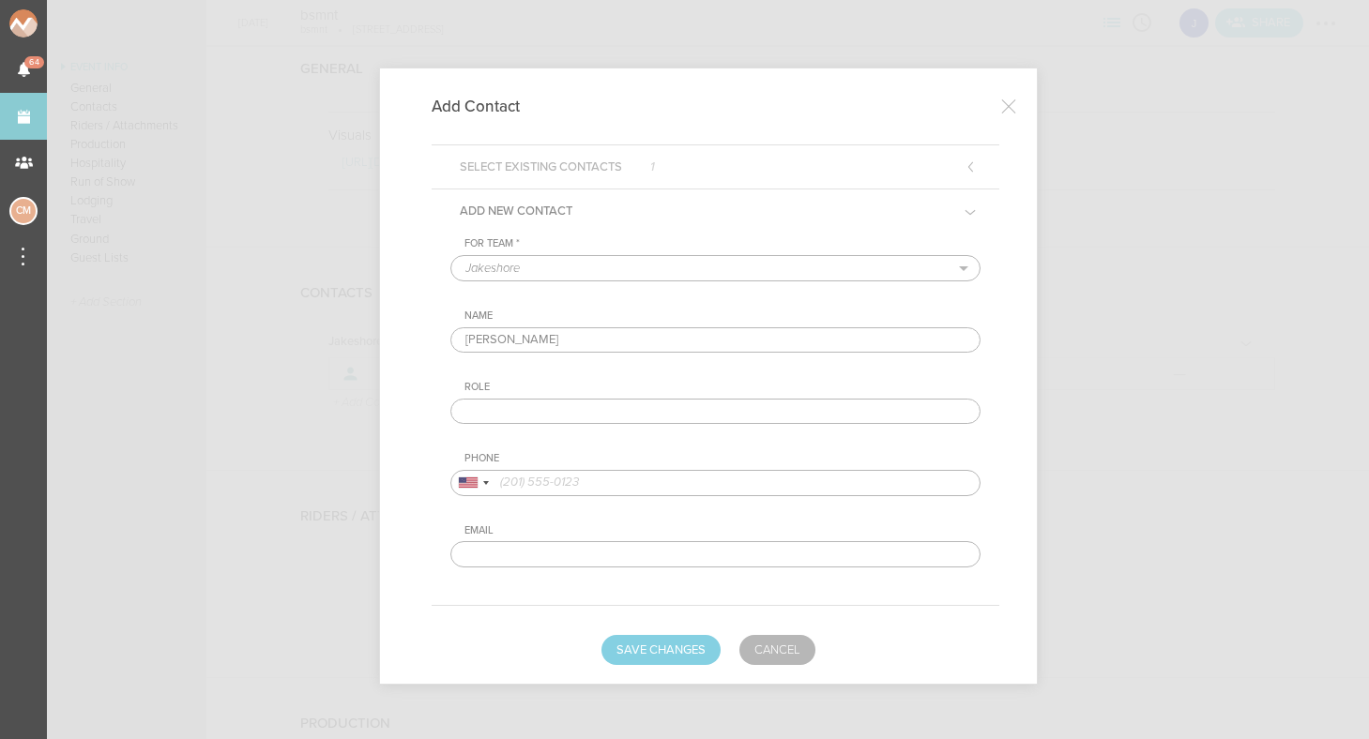
scroll to position [6, 0]
click at [531, 405] on input "text" at bounding box center [715, 413] width 530 height 26
type input "Venue DOS Contact"
click at [559, 480] on input "tel" at bounding box center [715, 484] width 530 height 26
type input "6177109515"
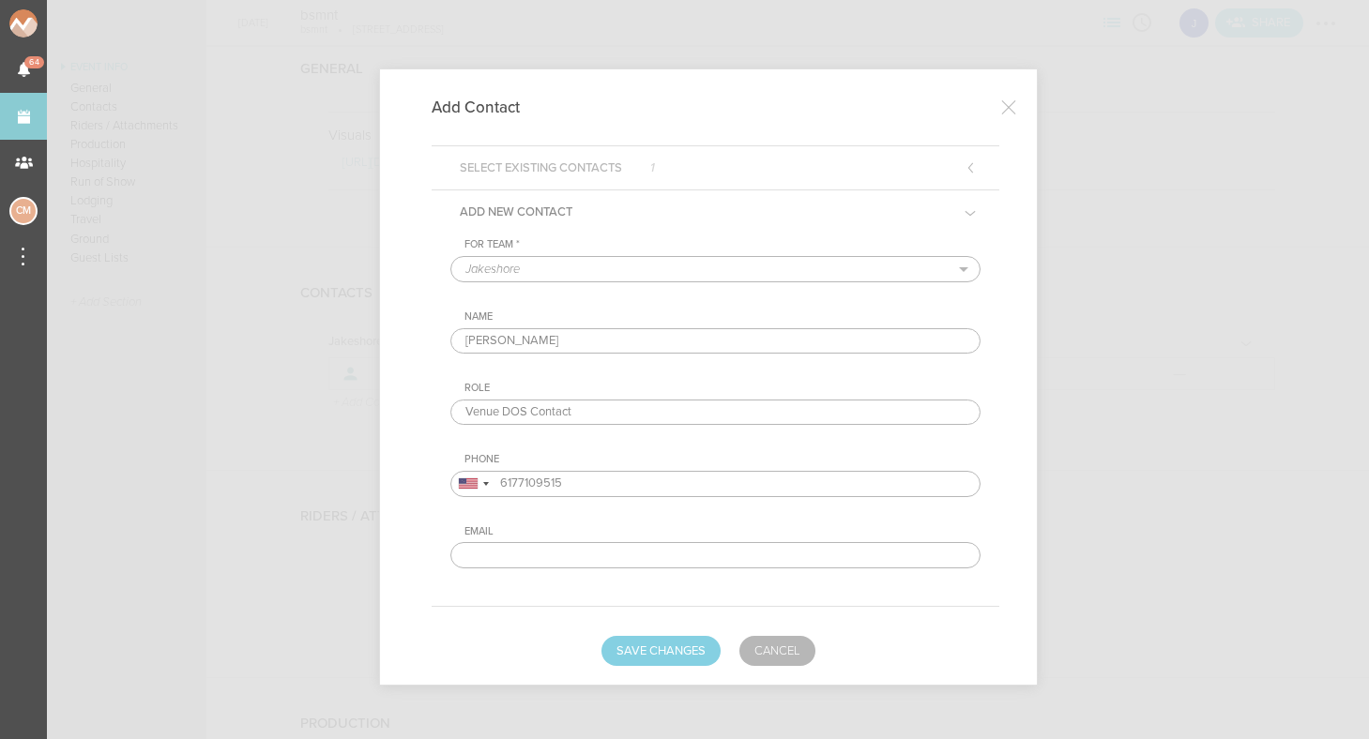
click at [566, 525] on div "Email" at bounding box center [722, 531] width 516 height 13
click at [545, 560] on input "text" at bounding box center [715, 555] width 530 height 26
click at [632, 539] on div "Email" at bounding box center [715, 546] width 530 height 43
click at [653, 646] on button "Save Changes" at bounding box center [660, 651] width 119 height 30
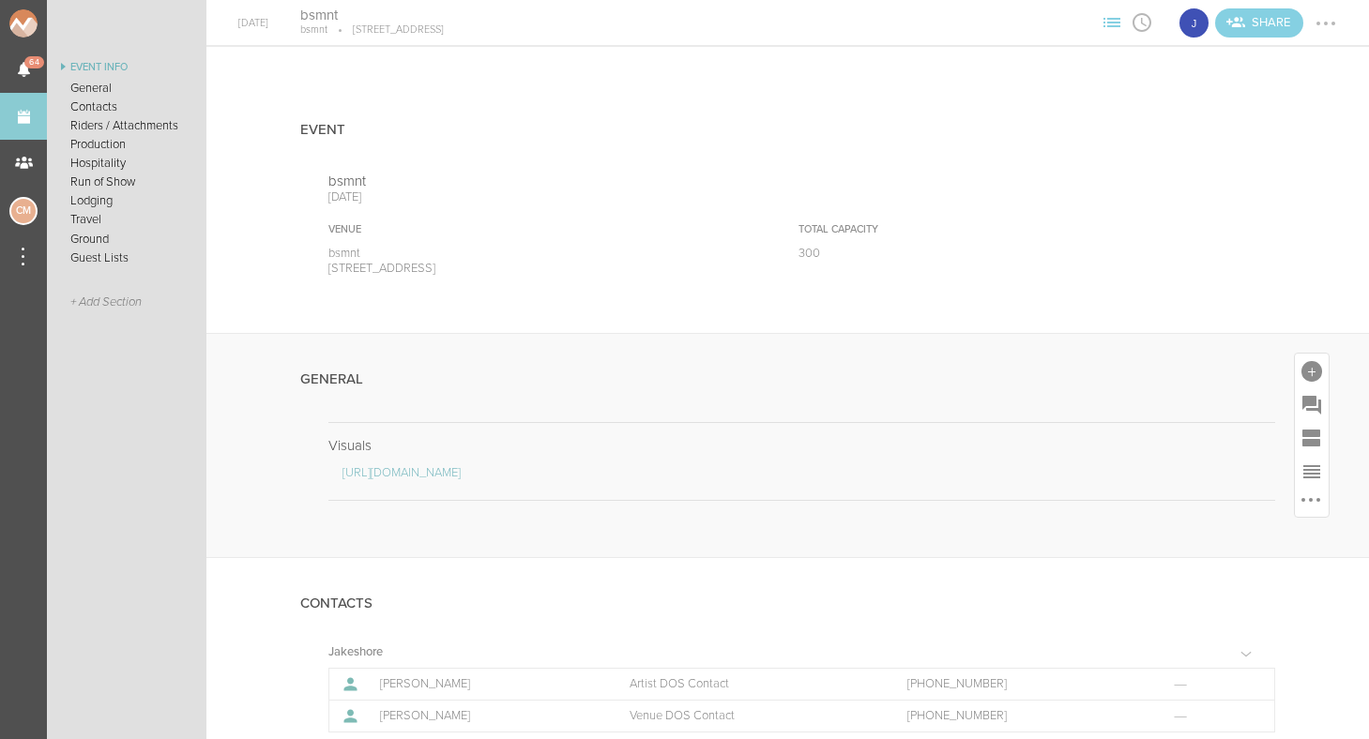
scroll to position [0, 0]
click at [1319, 371] on div at bounding box center [1312, 371] width 21 height 21
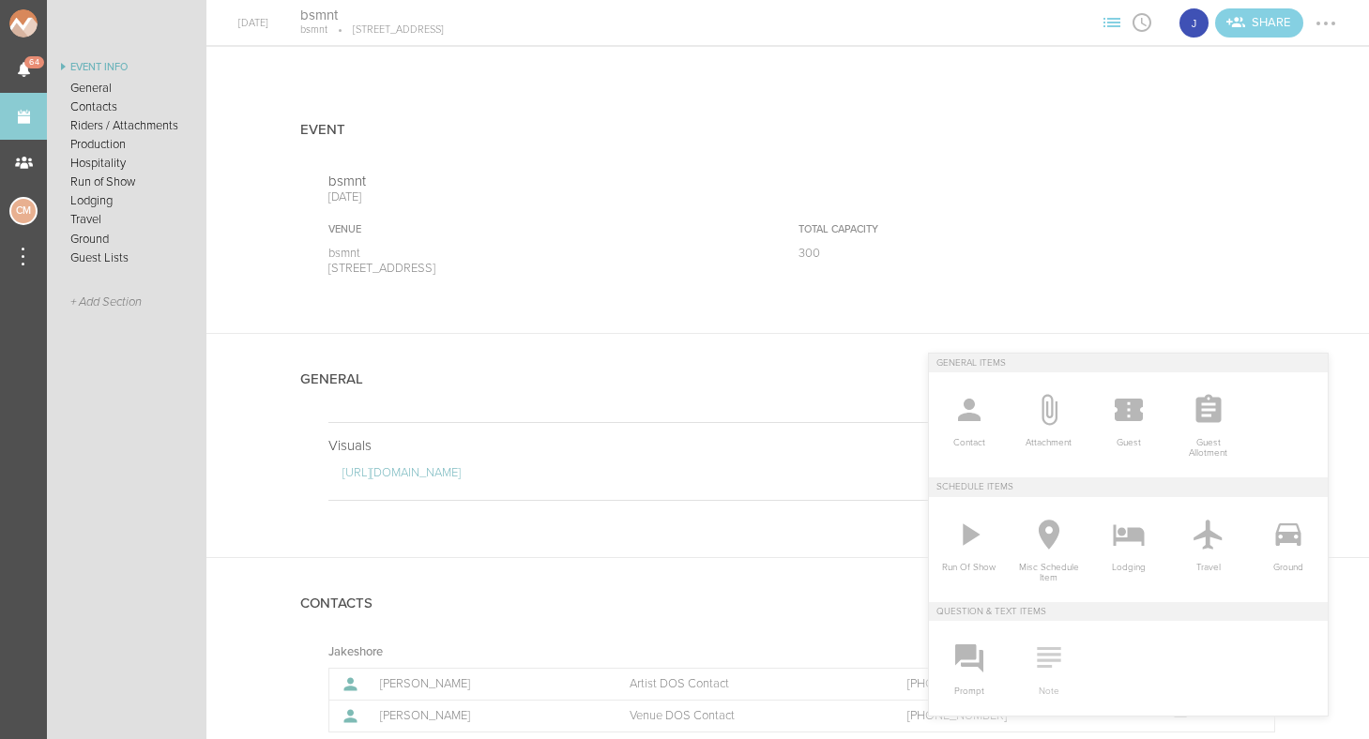
click at [1045, 661] on icon at bounding box center [1048, 657] width 23 height 21
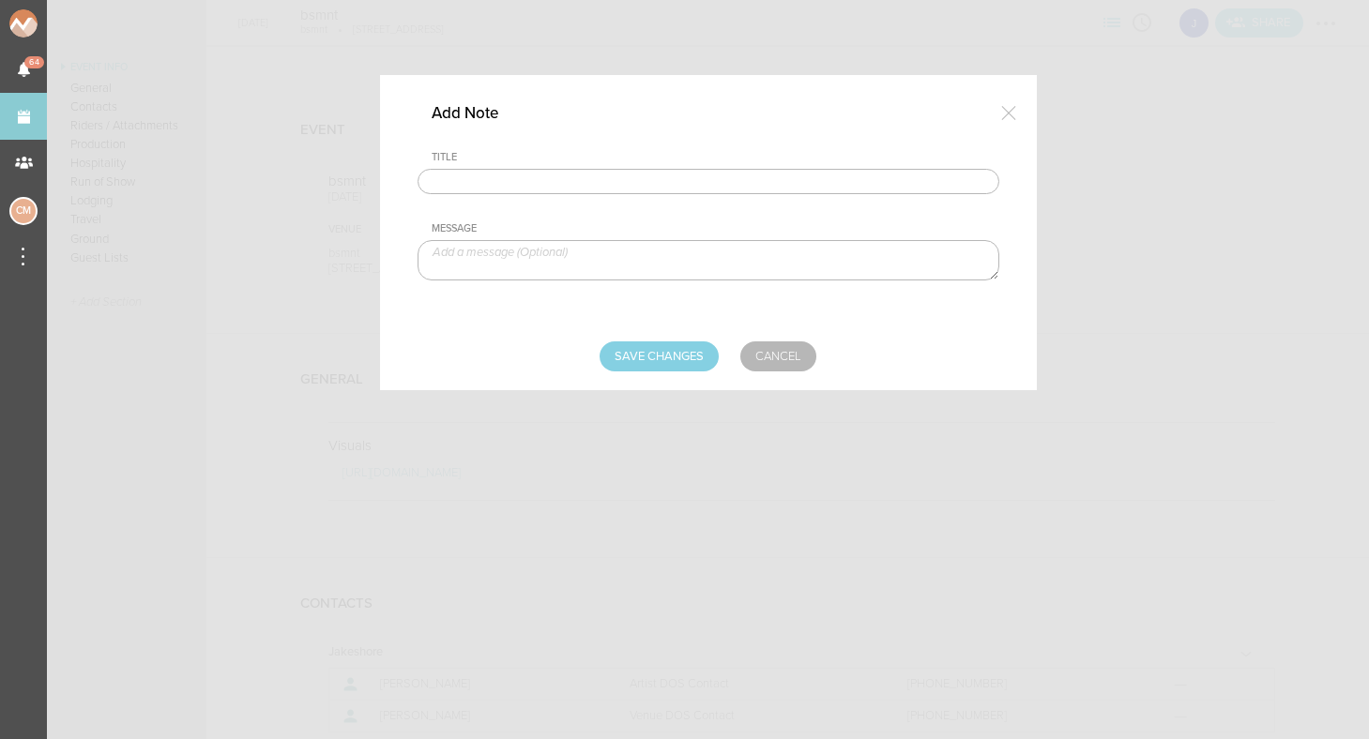
click at [615, 191] on input "text" at bounding box center [709, 182] width 582 height 26
type input "Travel Party"
click at [623, 243] on textarea at bounding box center [709, 260] width 582 height 40
type textarea "Jake - Artist"
click at [682, 369] on input "Save Changes" at bounding box center [659, 357] width 119 height 30
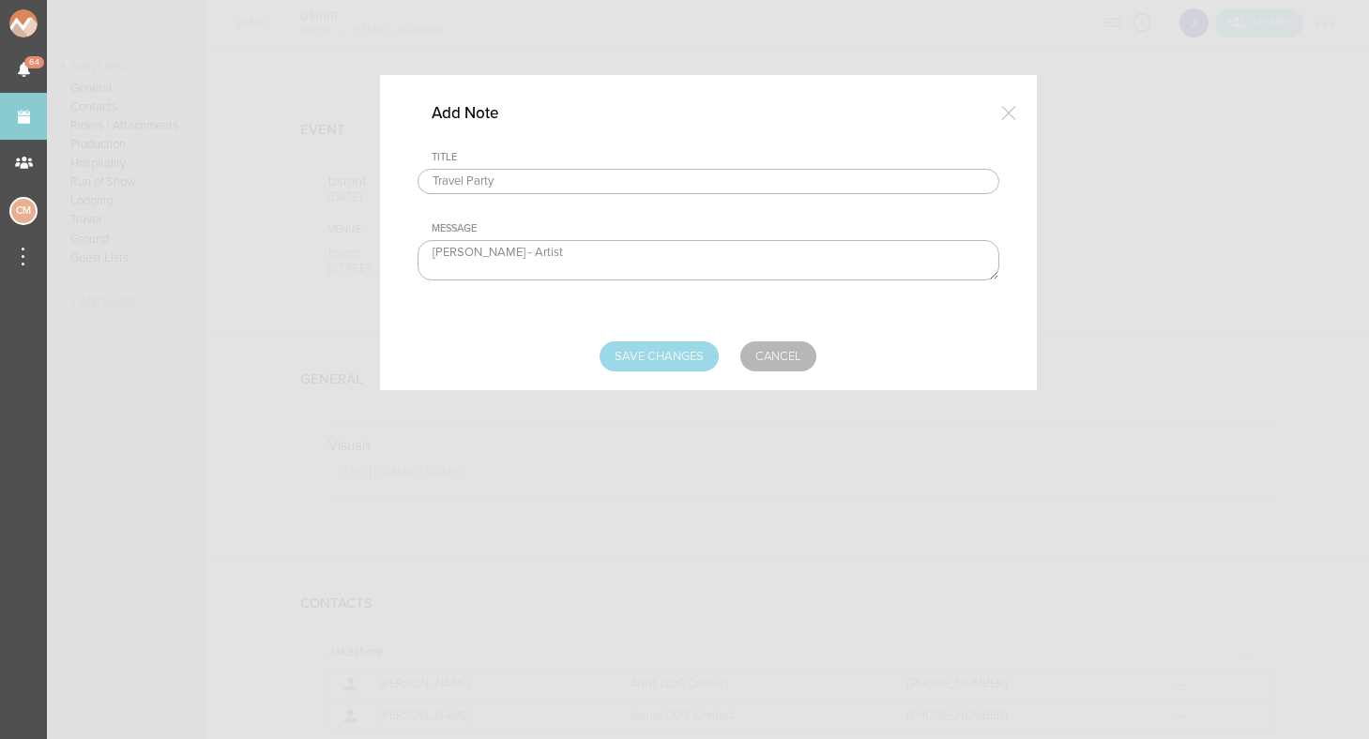
type input "Saving..."
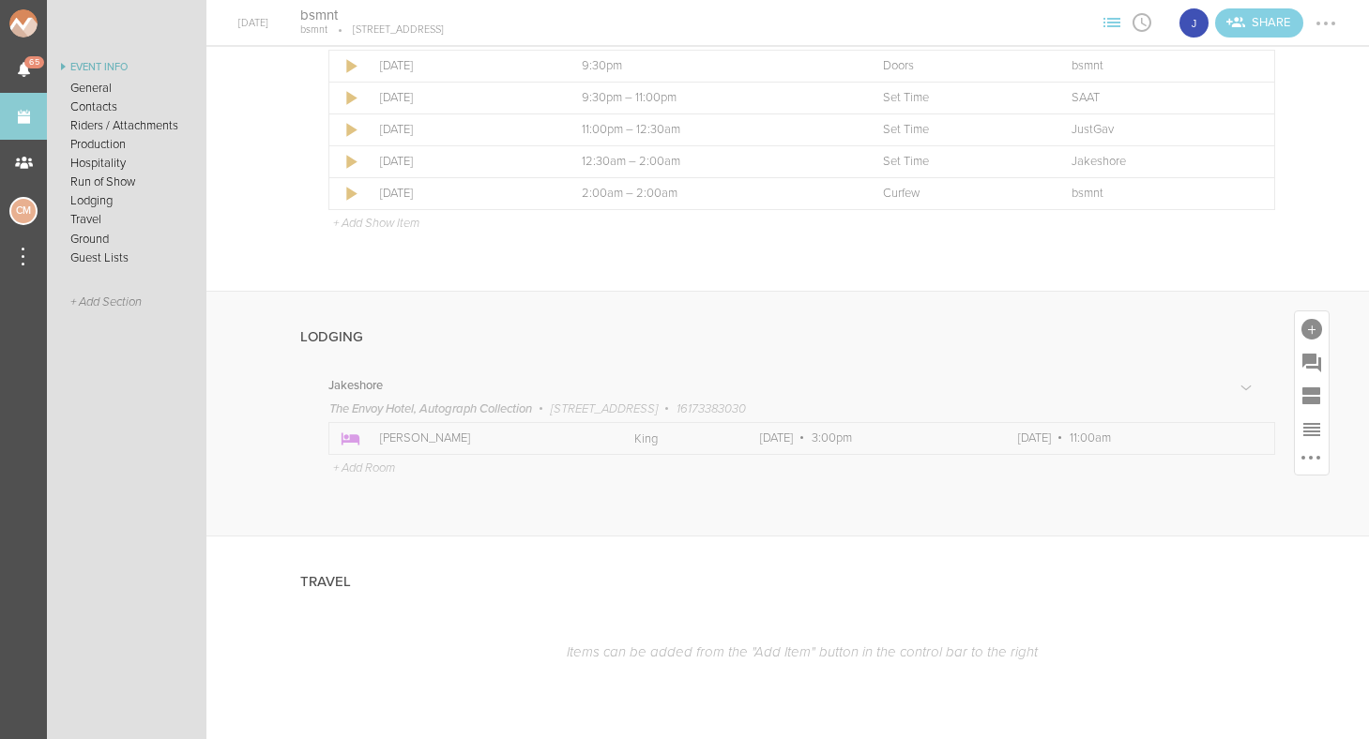
scroll to position [1822, 0]
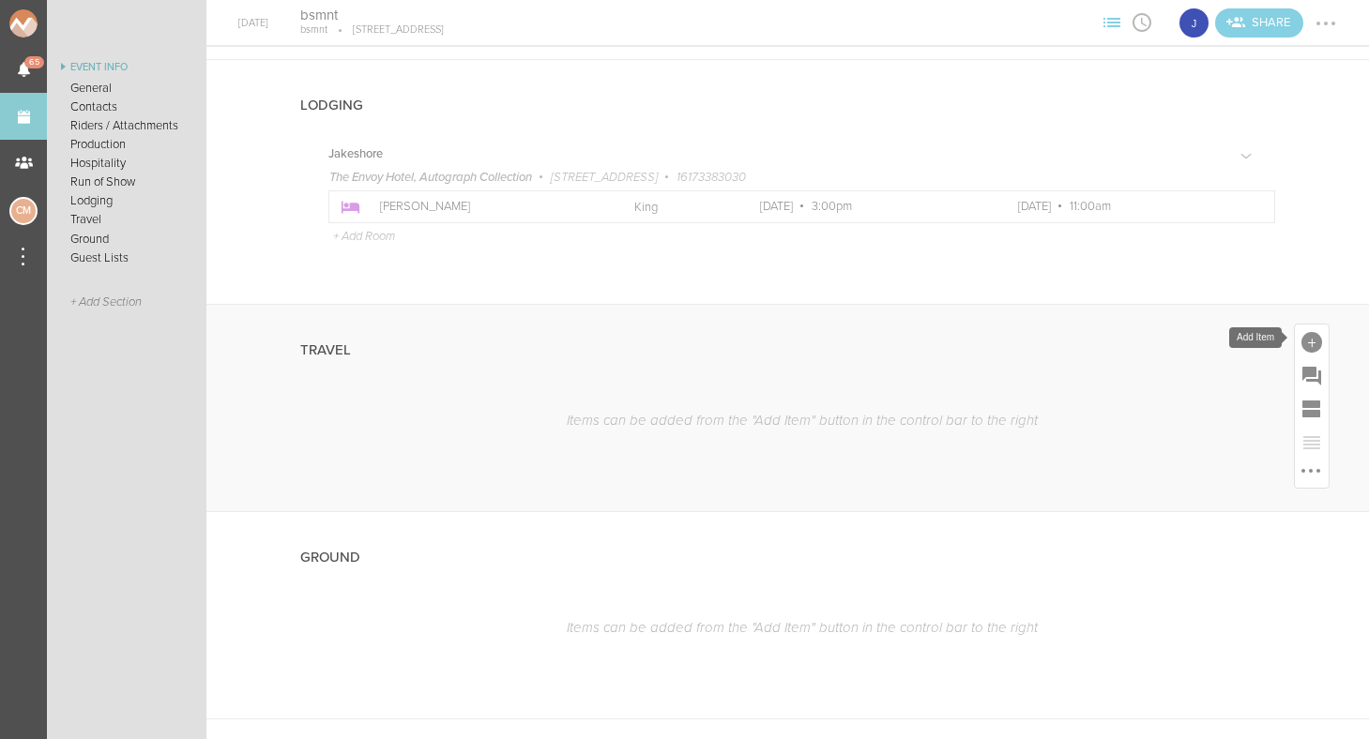
click at [1311, 332] on div at bounding box center [1312, 342] width 21 height 21
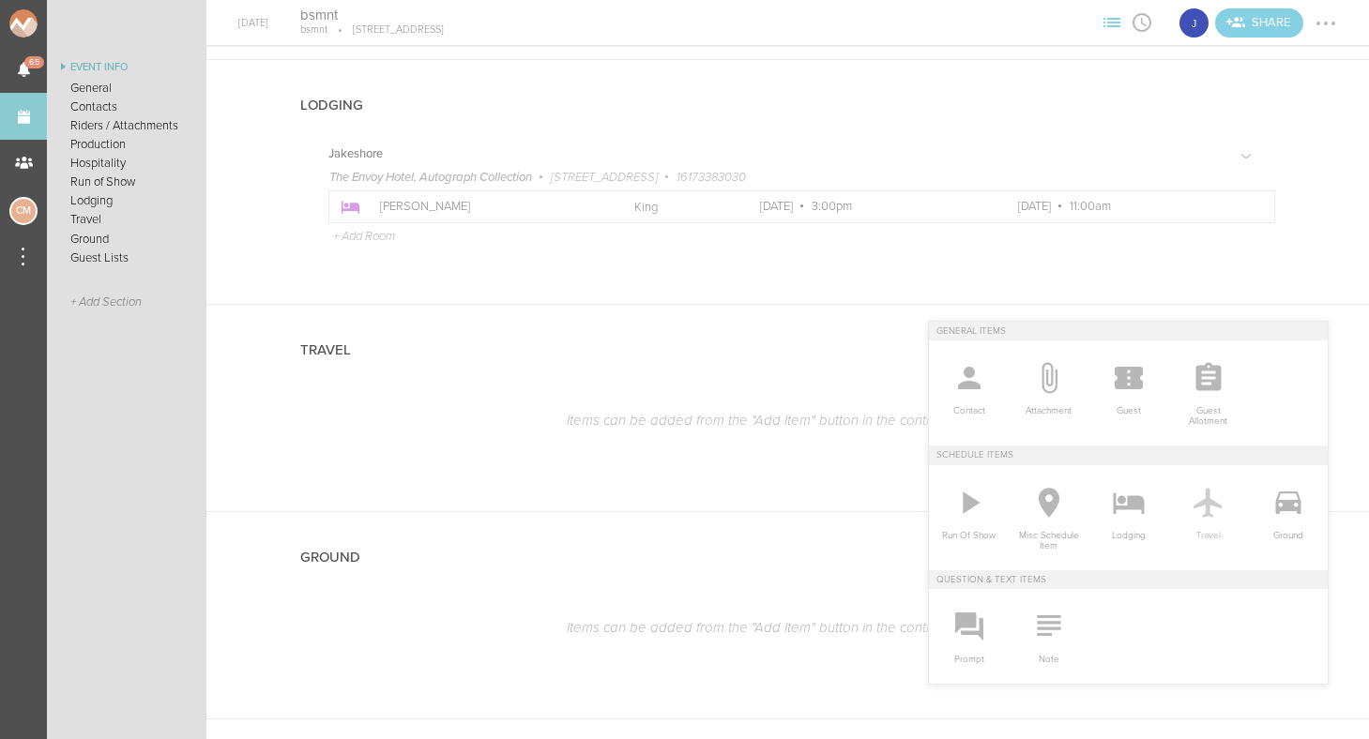
click at [1213, 506] on icon at bounding box center [1209, 503] width 38 height 38
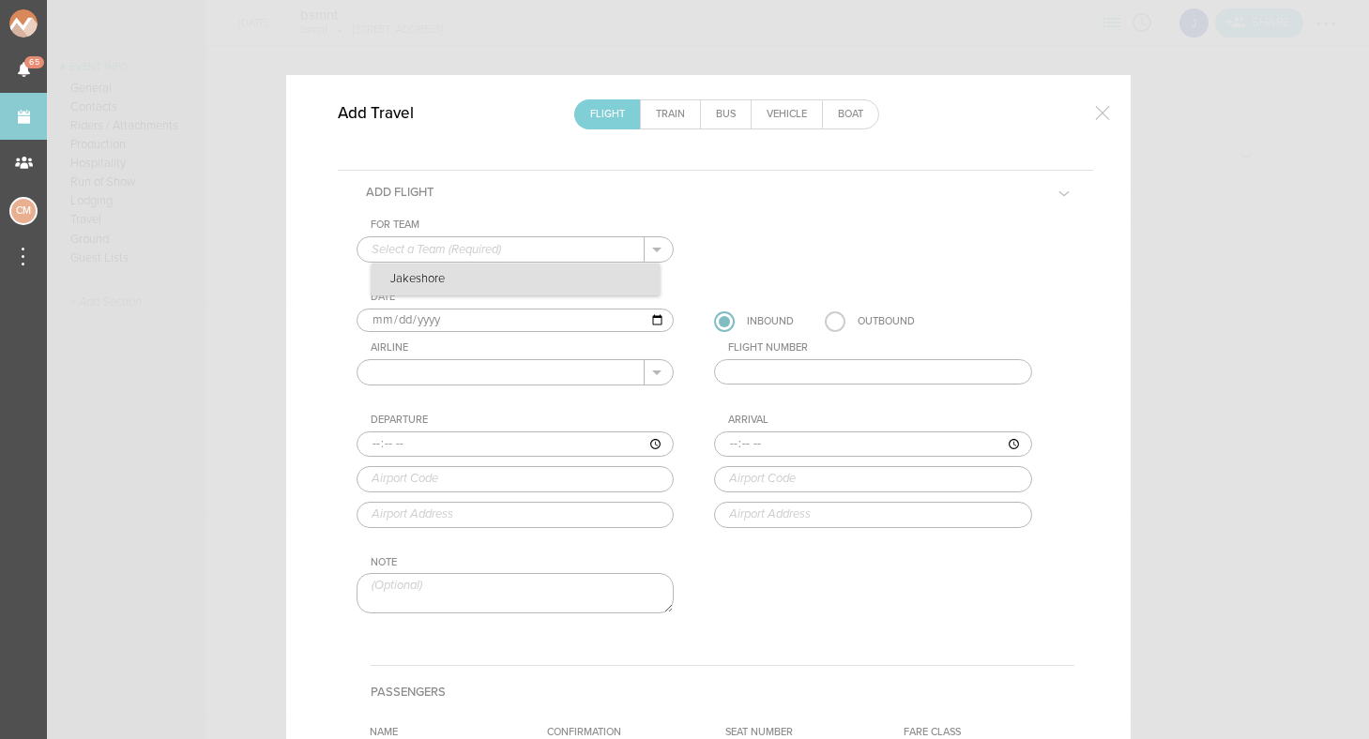
click at [512, 282] on p "Jakeshore" at bounding box center [516, 280] width 288 height 32
type input "Jakeshore"
click at [483, 376] on input "text" at bounding box center [502, 372] width 288 height 24
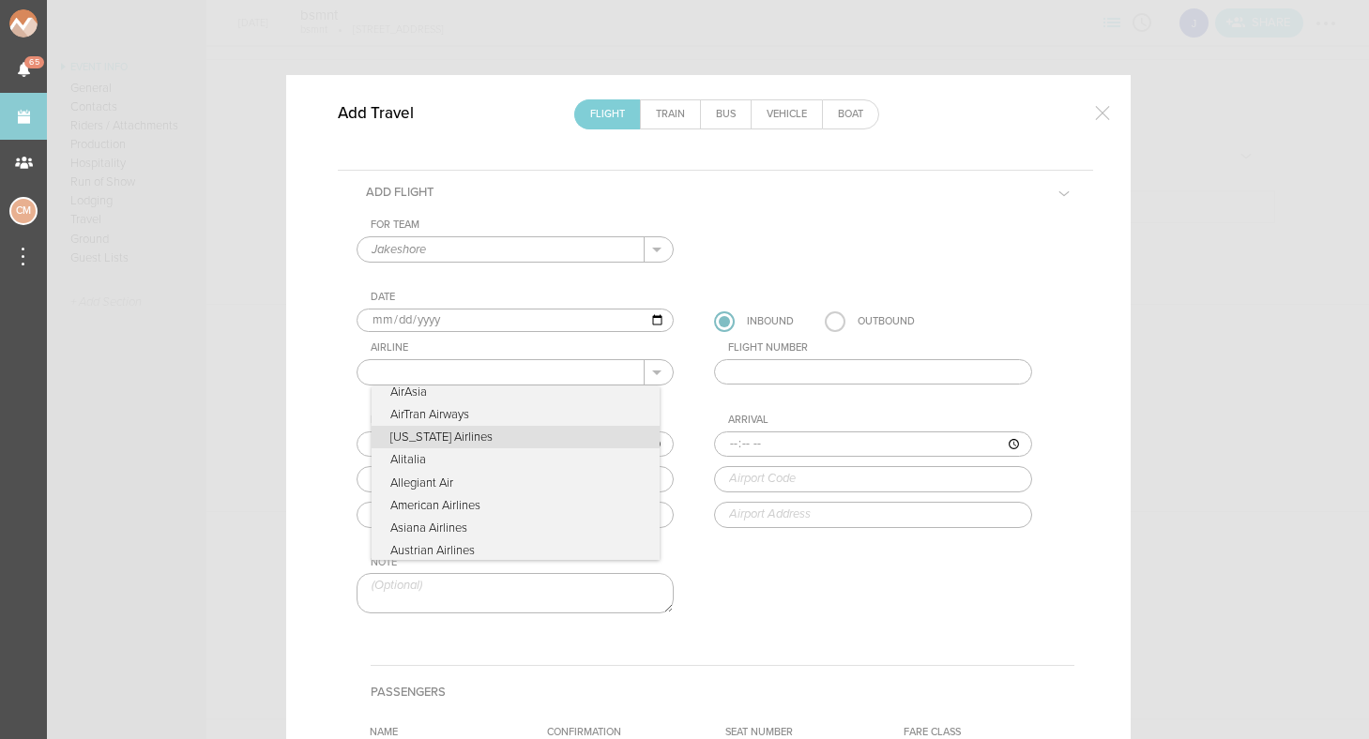
scroll to position [376, 0]
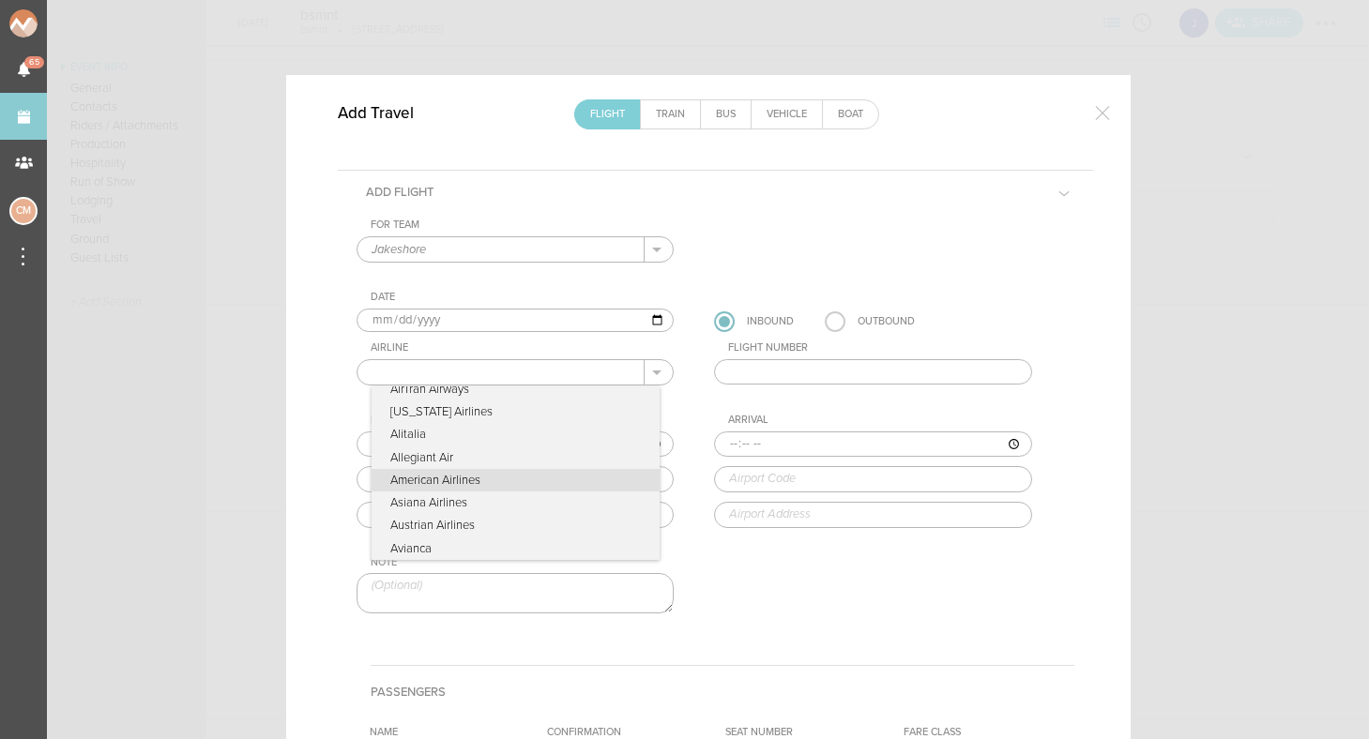
click at [465, 476] on p "American Airlines" at bounding box center [516, 480] width 288 height 23
type input "American Airlines"
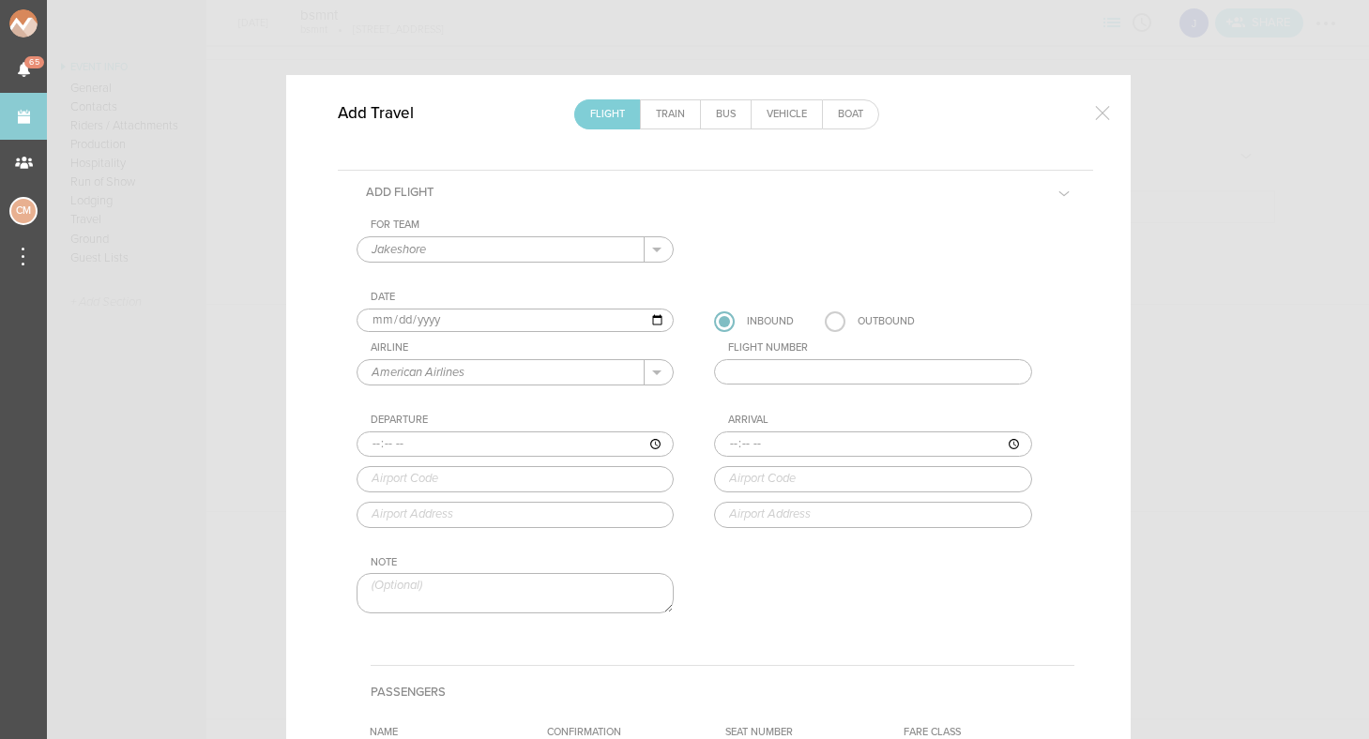
click at [793, 402] on div "For Team Jakeshore + Add New Team Jakeshore . Jakeshore Date 2025-09-26 Inbound…" at bounding box center [716, 433] width 718 height 428
click at [605, 477] on input "text" at bounding box center [516, 479] width 318 height 26
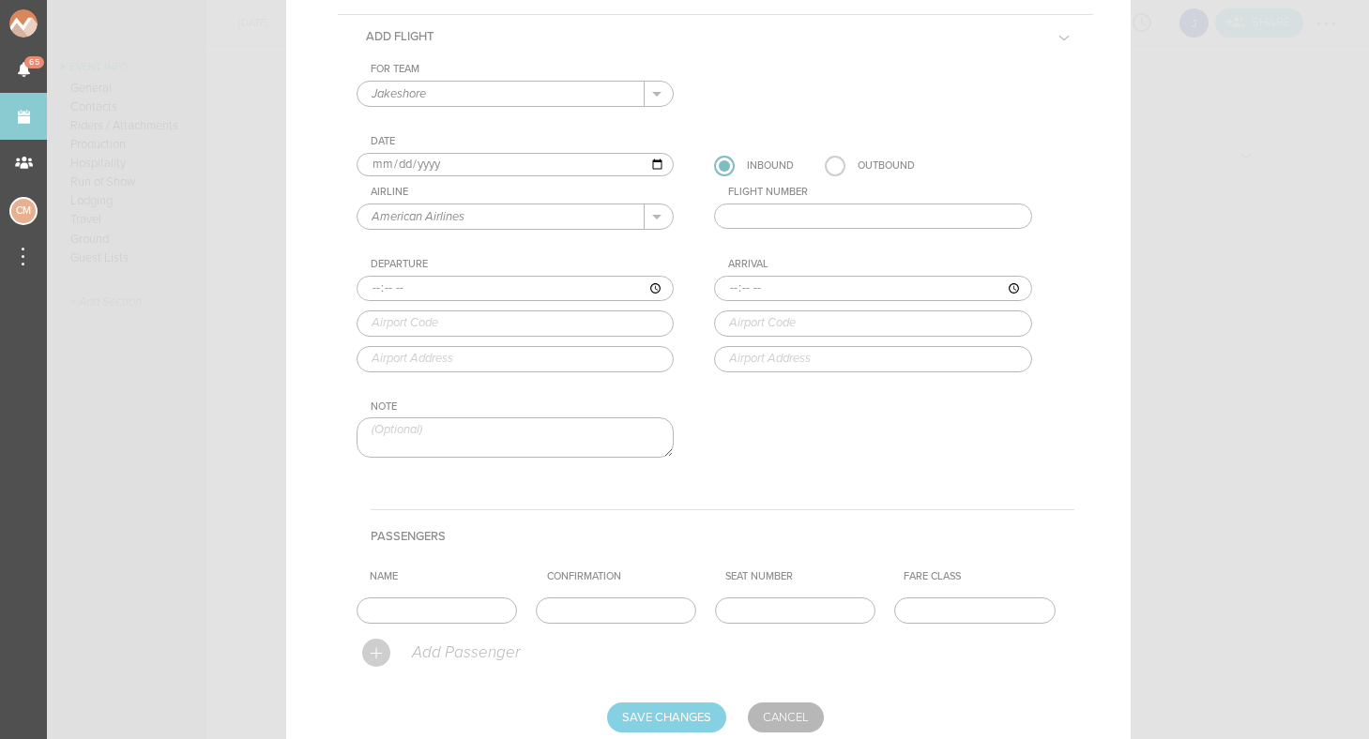
click at [565, 514] on h4 "Passengers" at bounding box center [723, 536] width 704 height 53
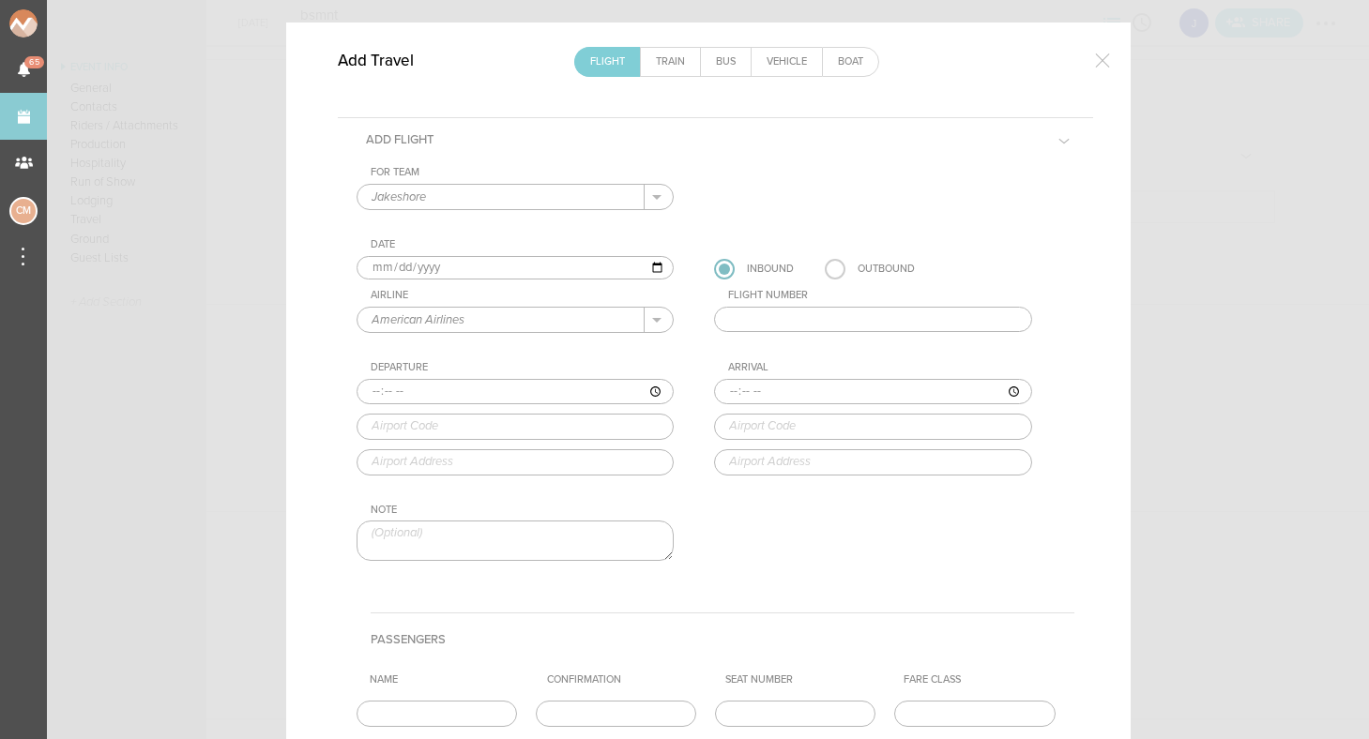
scroll to position [7, 0]
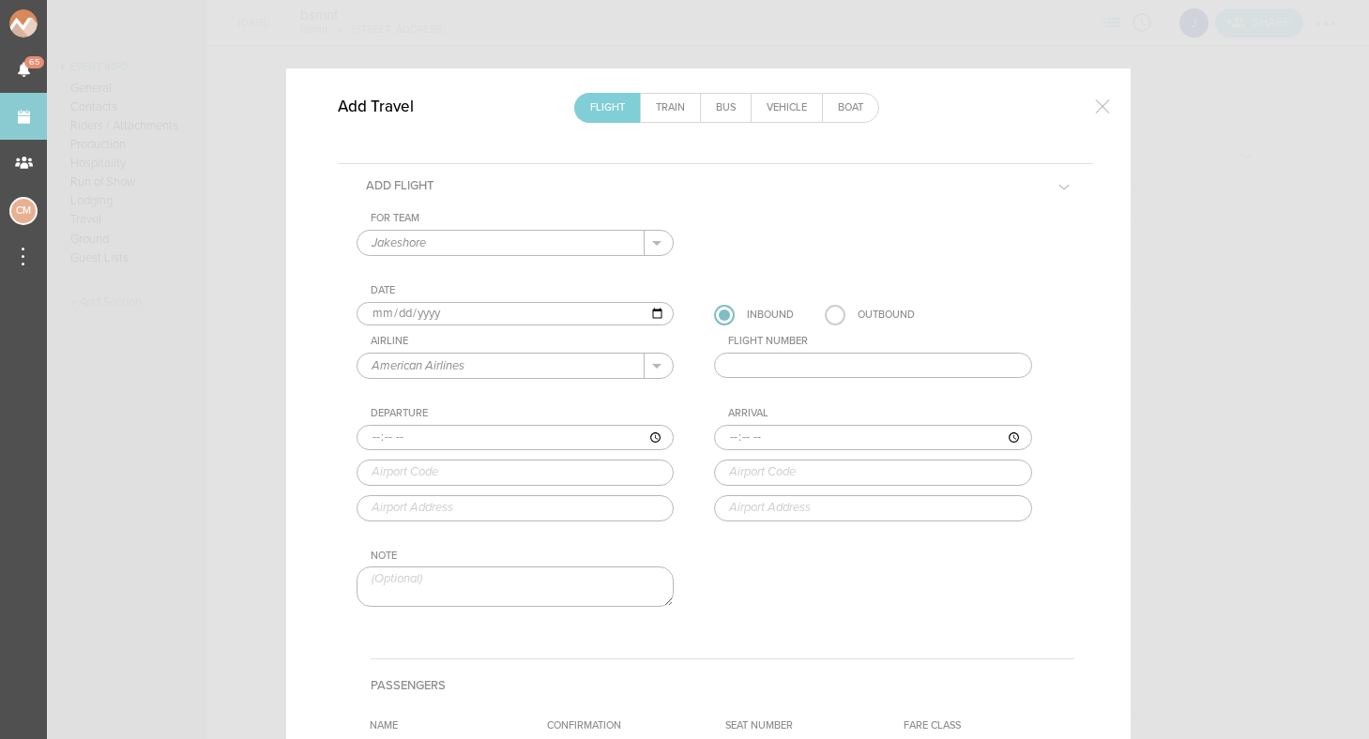
click at [654, 465] on input "text" at bounding box center [516, 473] width 318 height 26
type input "l"
click at [796, 365] on input "text" at bounding box center [873, 366] width 318 height 26
type input "3710"
type input "06:05"
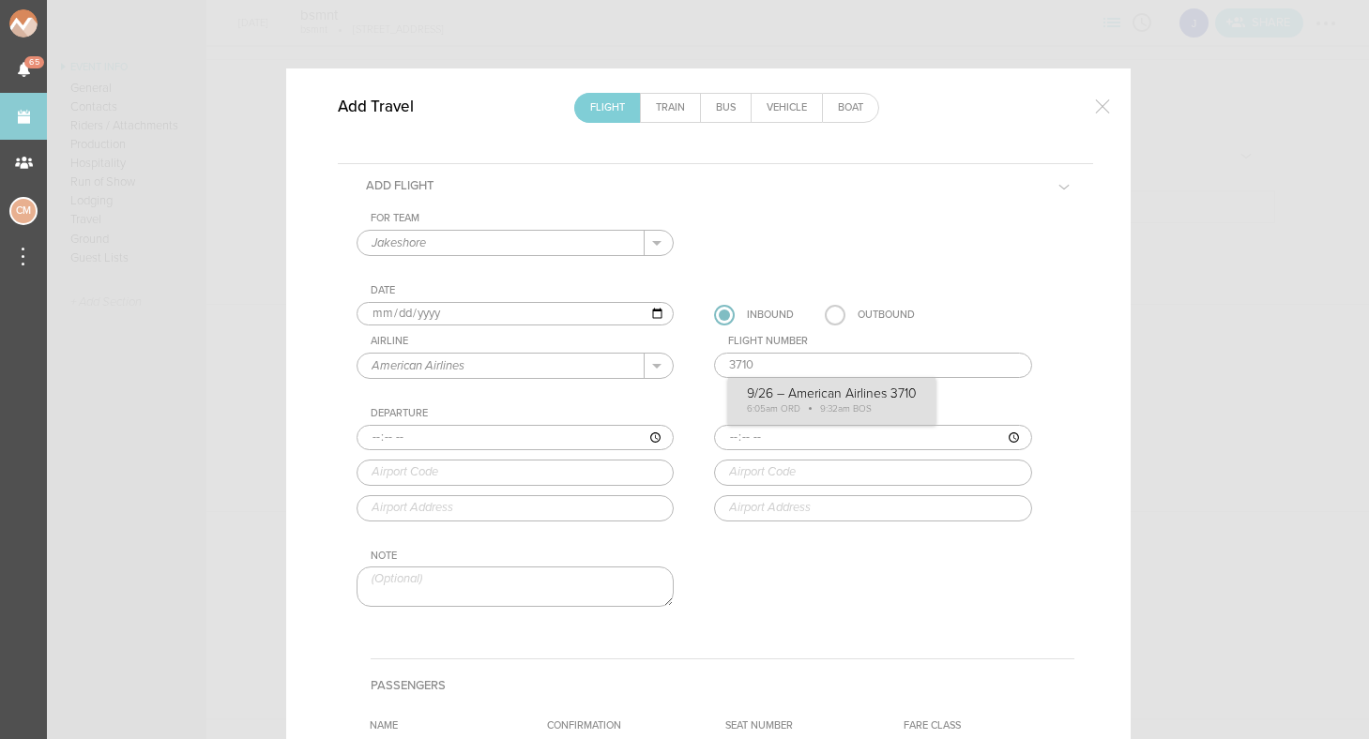
type input "ORD"
type input "Chicago O'Hare International Airport, 10000 West O'Hare, Chicago, IL, 60666, Un…"
type input "09:32"
type input "BOS"
type input "Boston Logan International Airport, One Harborside Drive, Boston, MA, 02128-290…"
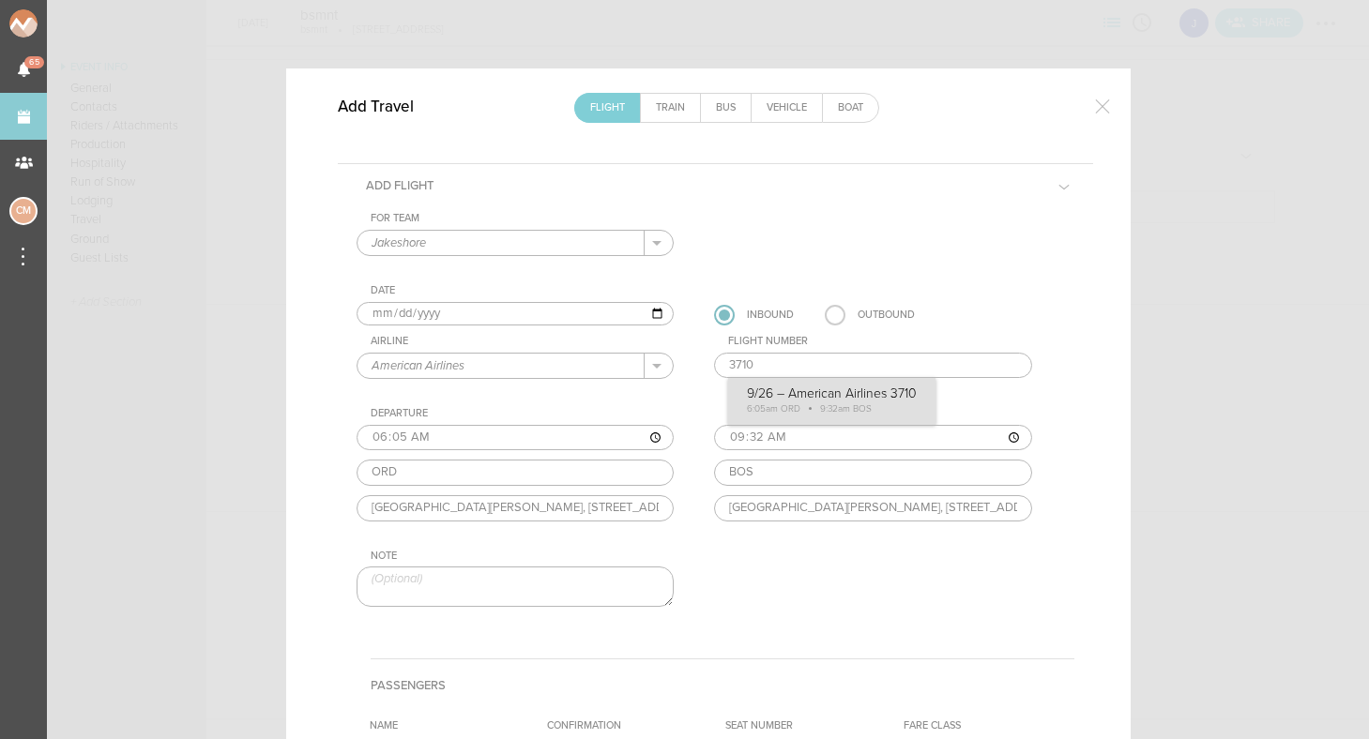
click at [829, 401] on div "For Team Jakeshore + Add New Team Jakeshore . Jakeshore Date 2025-09-26 Inbound…" at bounding box center [716, 426] width 718 height 428
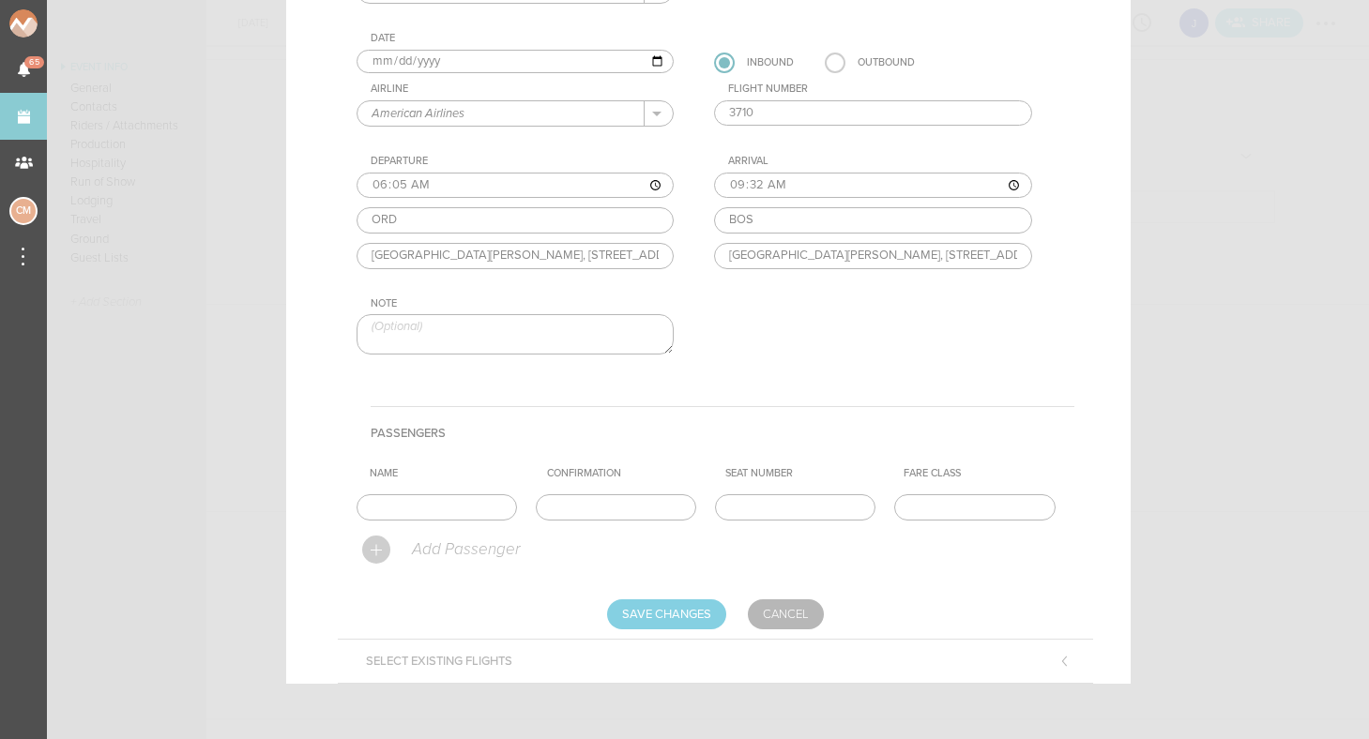
scroll to position [258, 0]
type input "Jake"
click at [586, 510] on input "text" at bounding box center [616, 508] width 160 height 26
type input "MHSLHR"
click at [711, 544] on div "Add Passenger" at bounding box center [718, 550] width 712 height 43
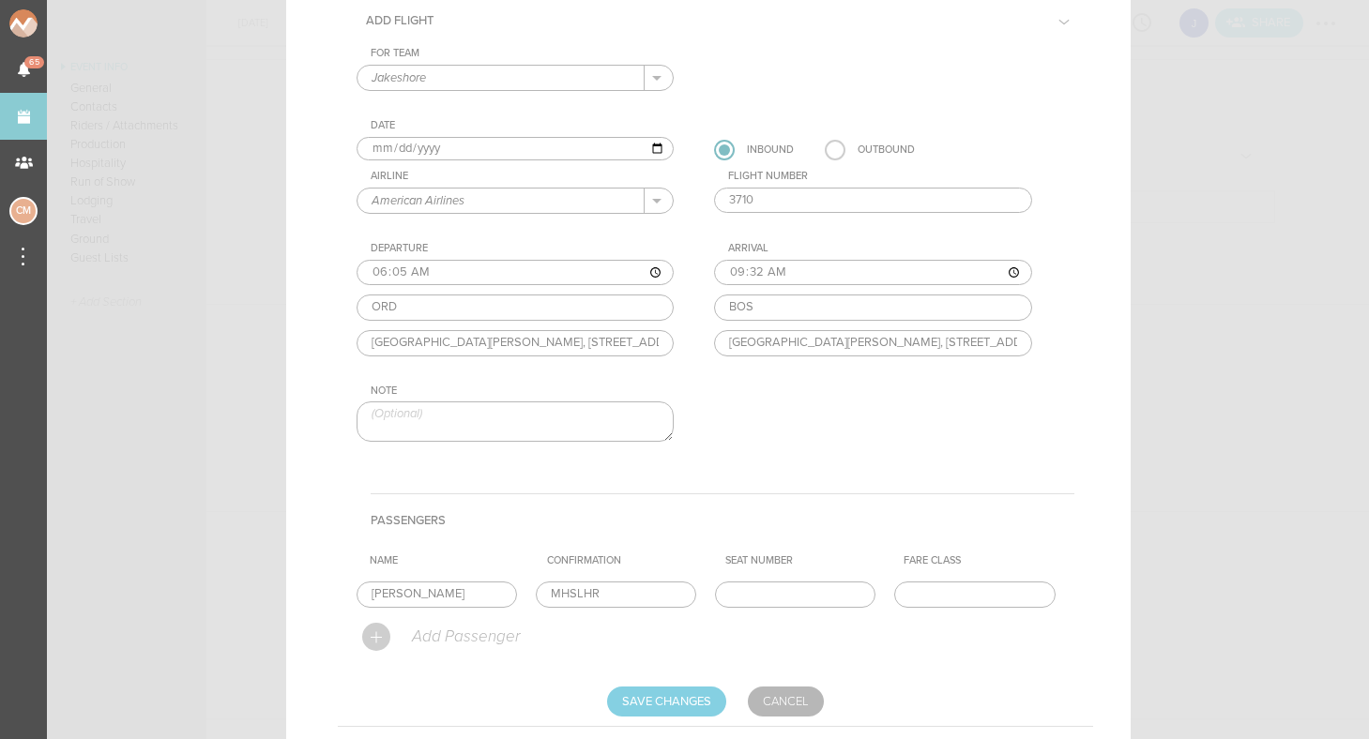
scroll to position [252, 0]
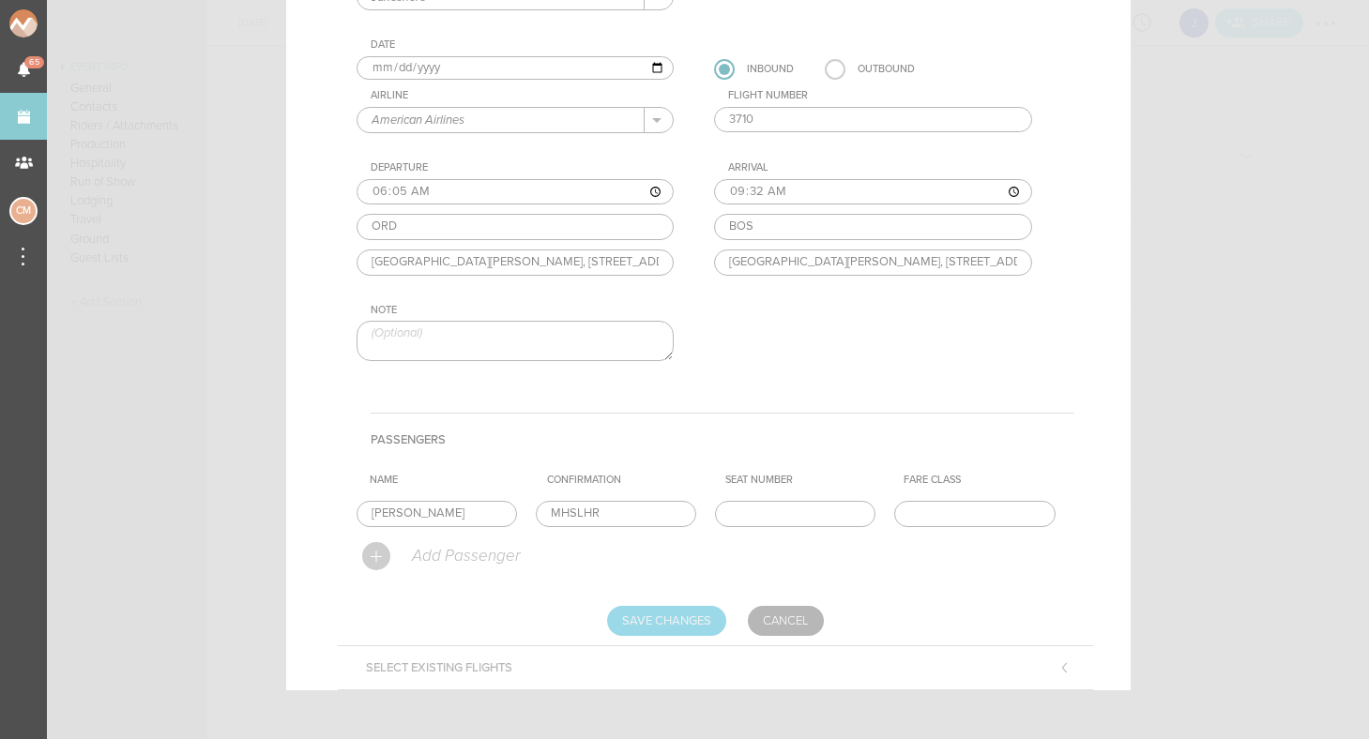
click at [677, 614] on input "Save Changes" at bounding box center [666, 621] width 119 height 30
type input "Saving..."
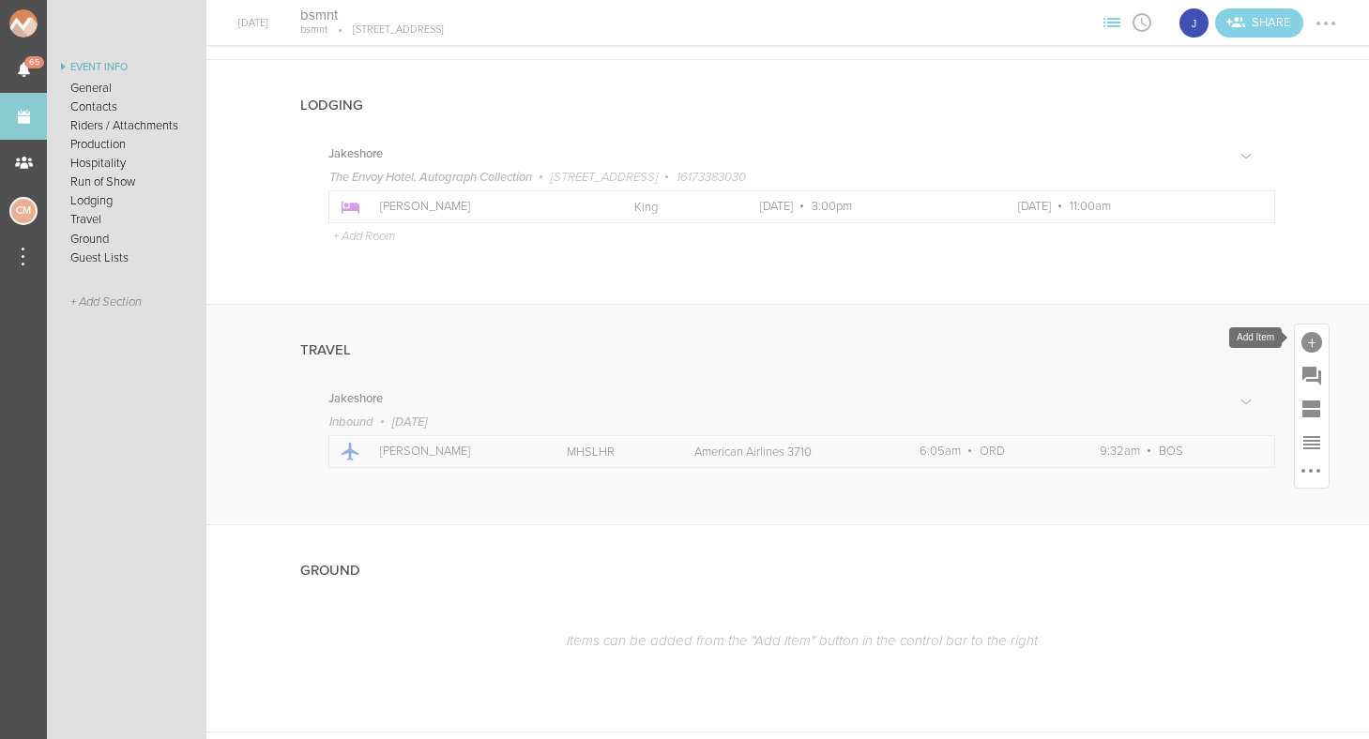
click at [1314, 344] on div at bounding box center [1312, 342] width 21 height 21
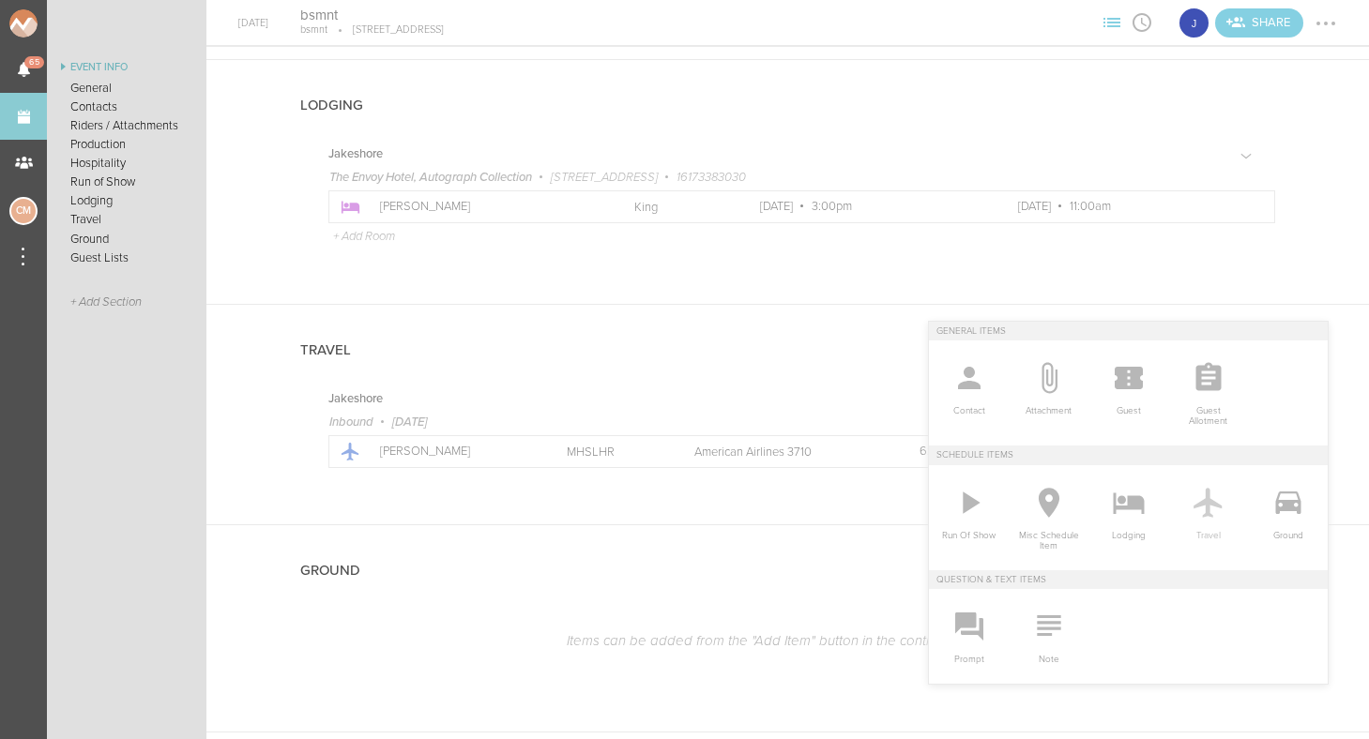
click at [1205, 497] on icon at bounding box center [1209, 503] width 38 height 38
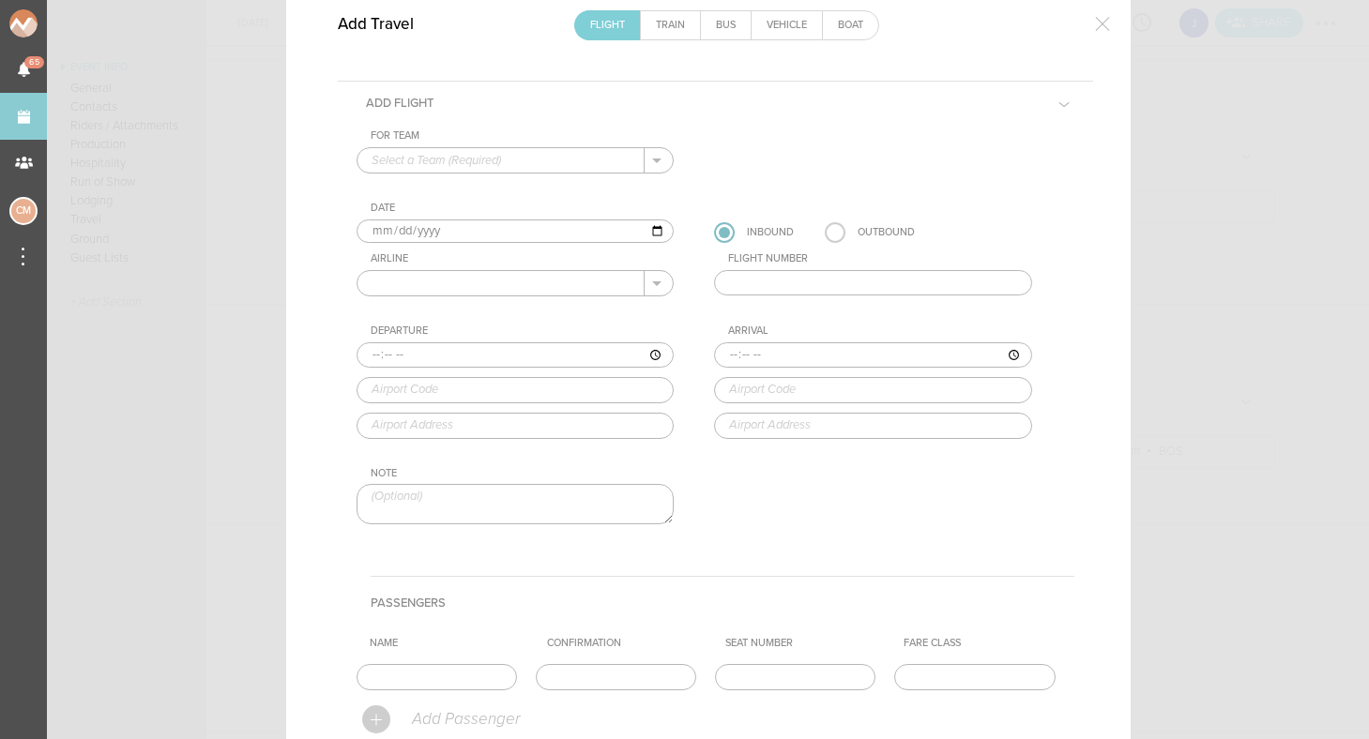
scroll to position [61, 0]
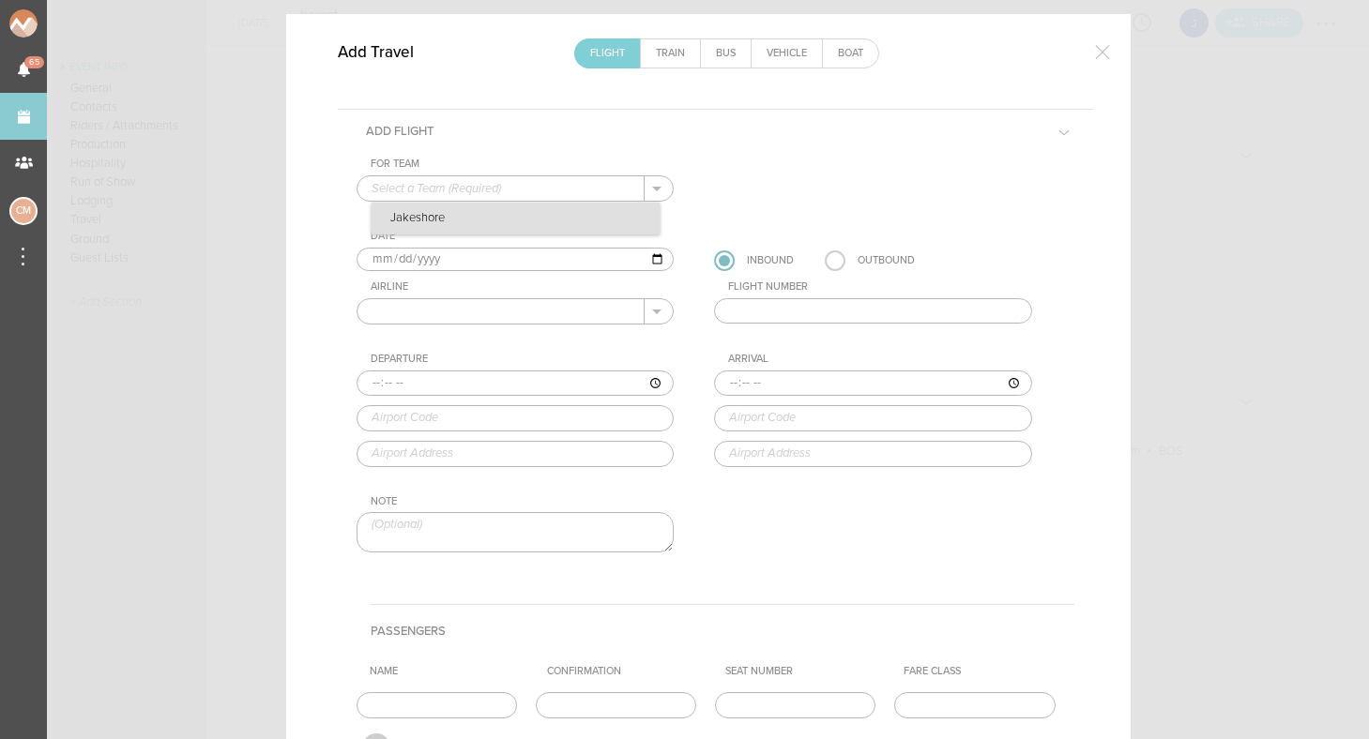
click at [516, 215] on p "Jakeshore" at bounding box center [516, 219] width 288 height 32
type input "Jakeshore"
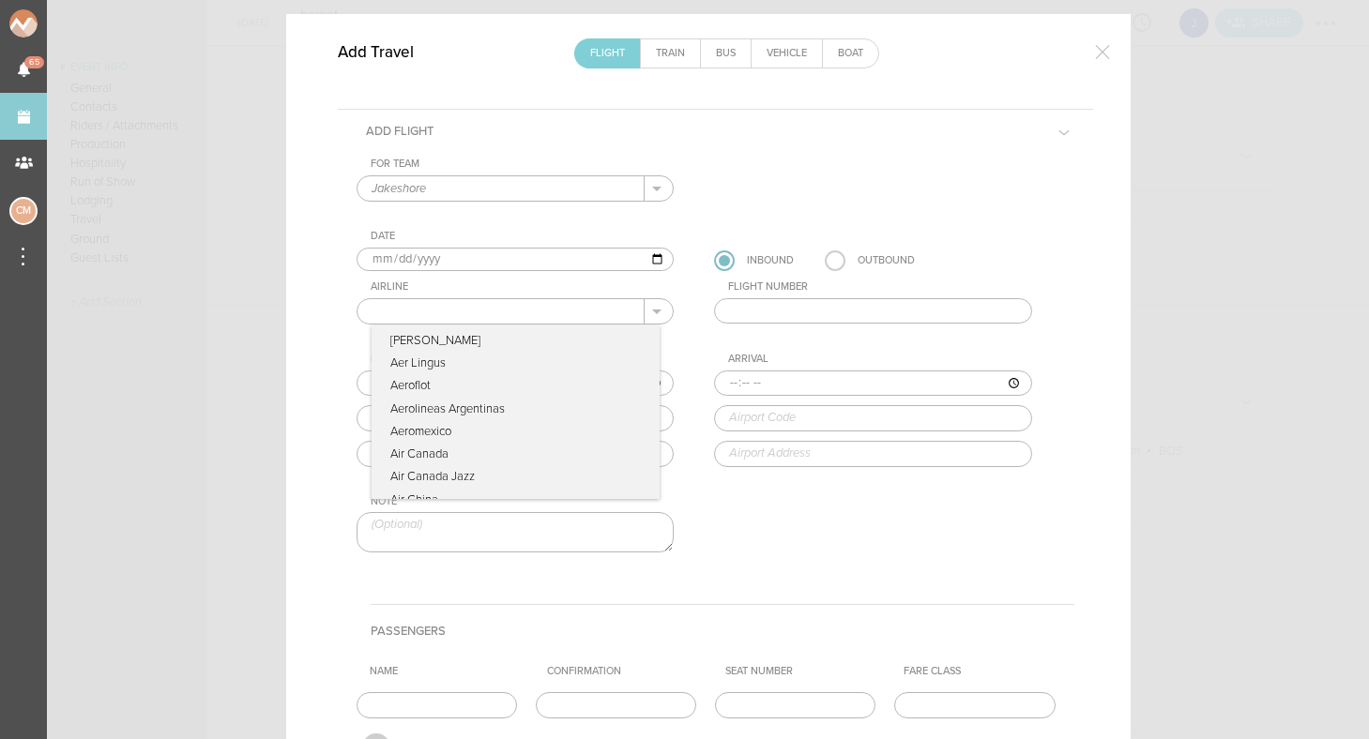
click at [473, 307] on input "text" at bounding box center [502, 311] width 288 height 24
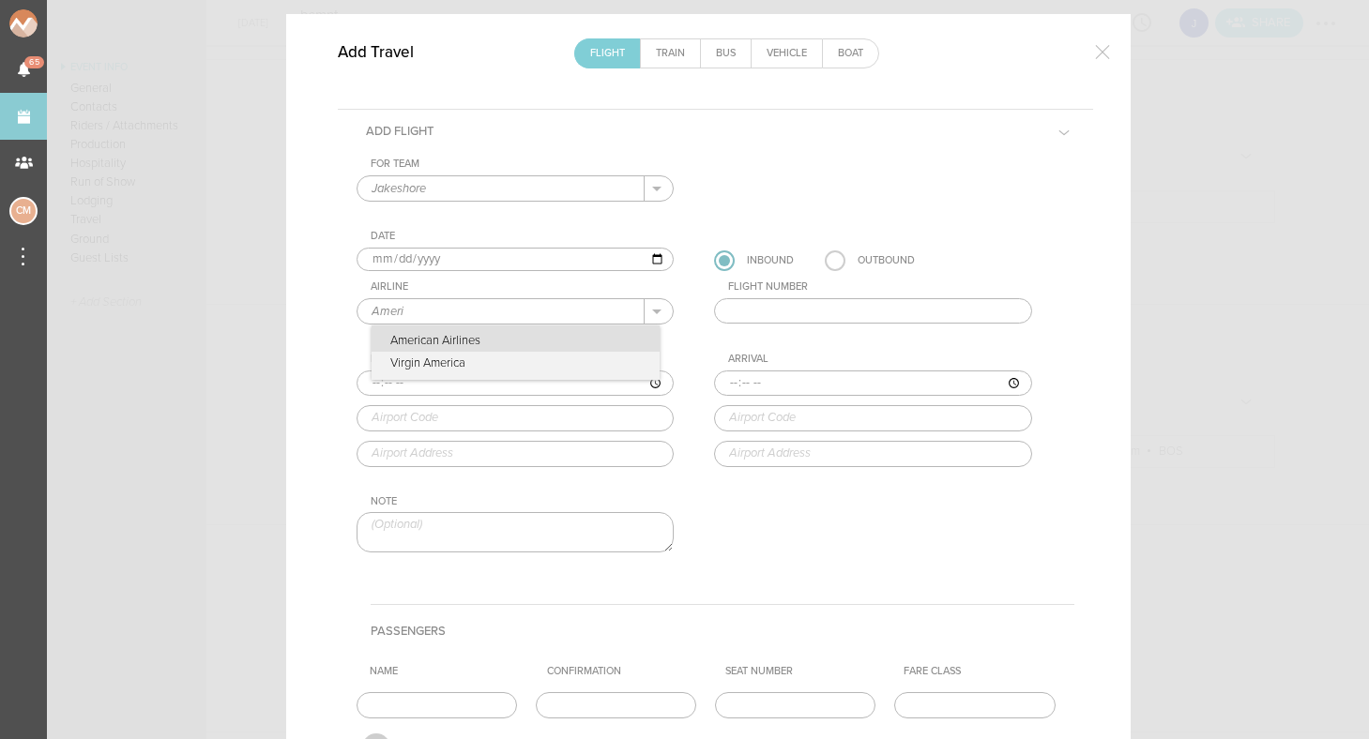
click at [440, 326] on p "American Airlines" at bounding box center [516, 339] width 288 height 26
type input "American Airlines"
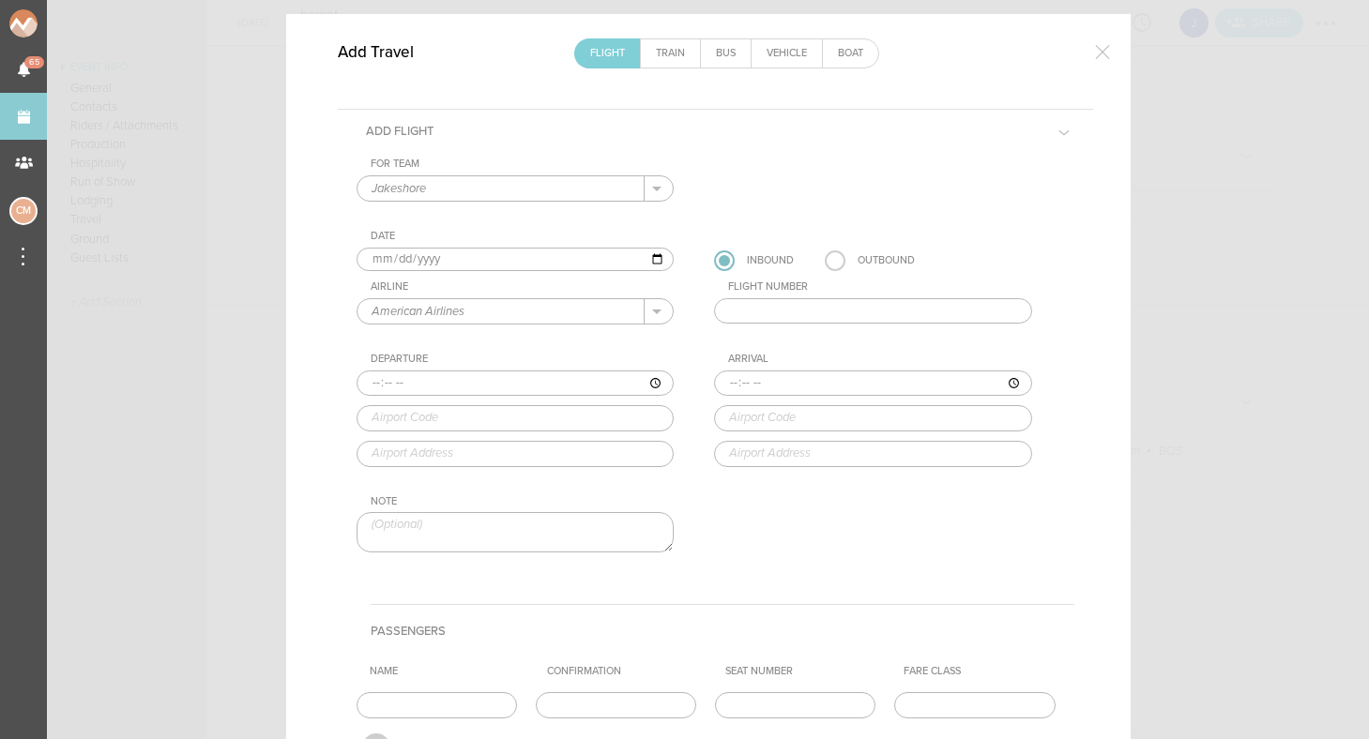
click at [398, 260] on input "2025-09-26" at bounding box center [516, 260] width 318 height 24
type input "2025-09-27"
click at [828, 260] on label at bounding box center [835, 261] width 21 height 21
click at [0, 0] on input "radio" at bounding box center [0, 0] width 0 height 0
click at [793, 312] on input "text" at bounding box center [873, 311] width 318 height 26
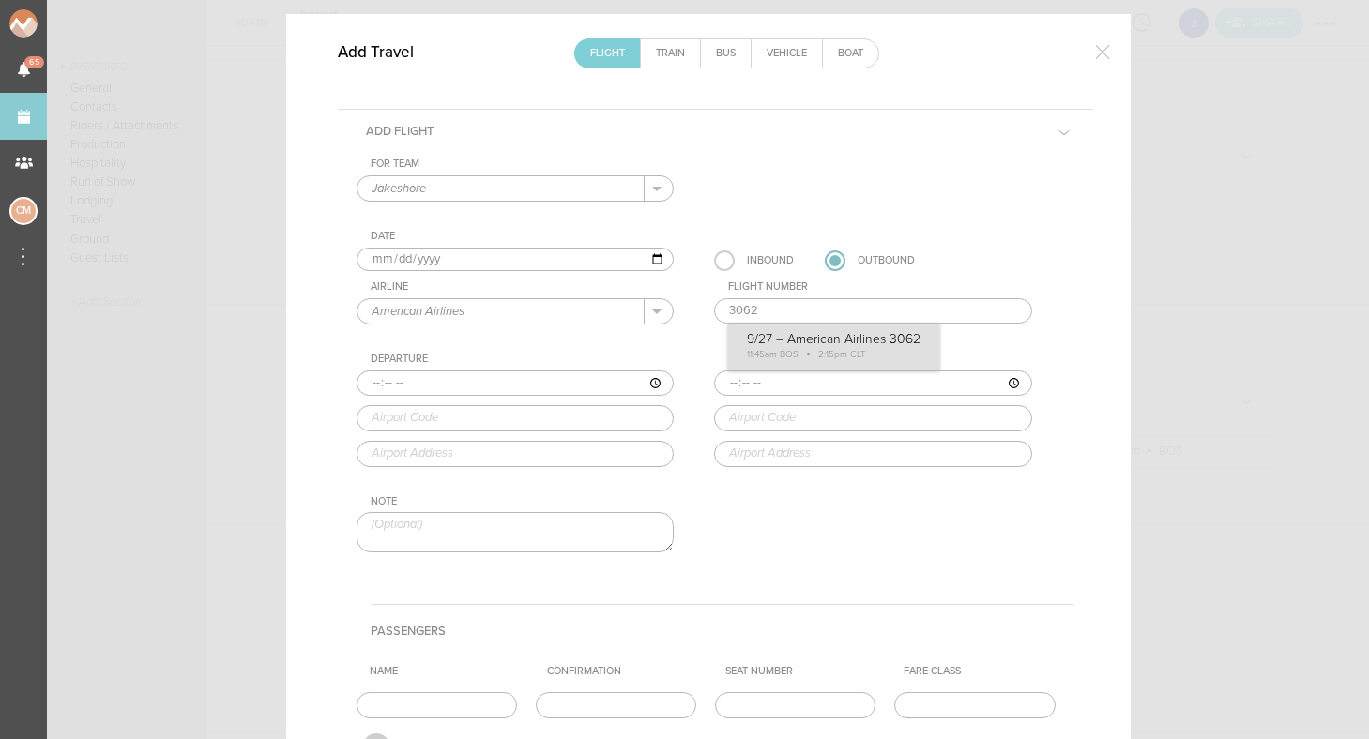
type input "3062"
type input "11:45"
type input "BOS"
type input "Boston Logan International Airport, One Harborside Drive, Boston, MA, 02128-290…"
type input "14:15"
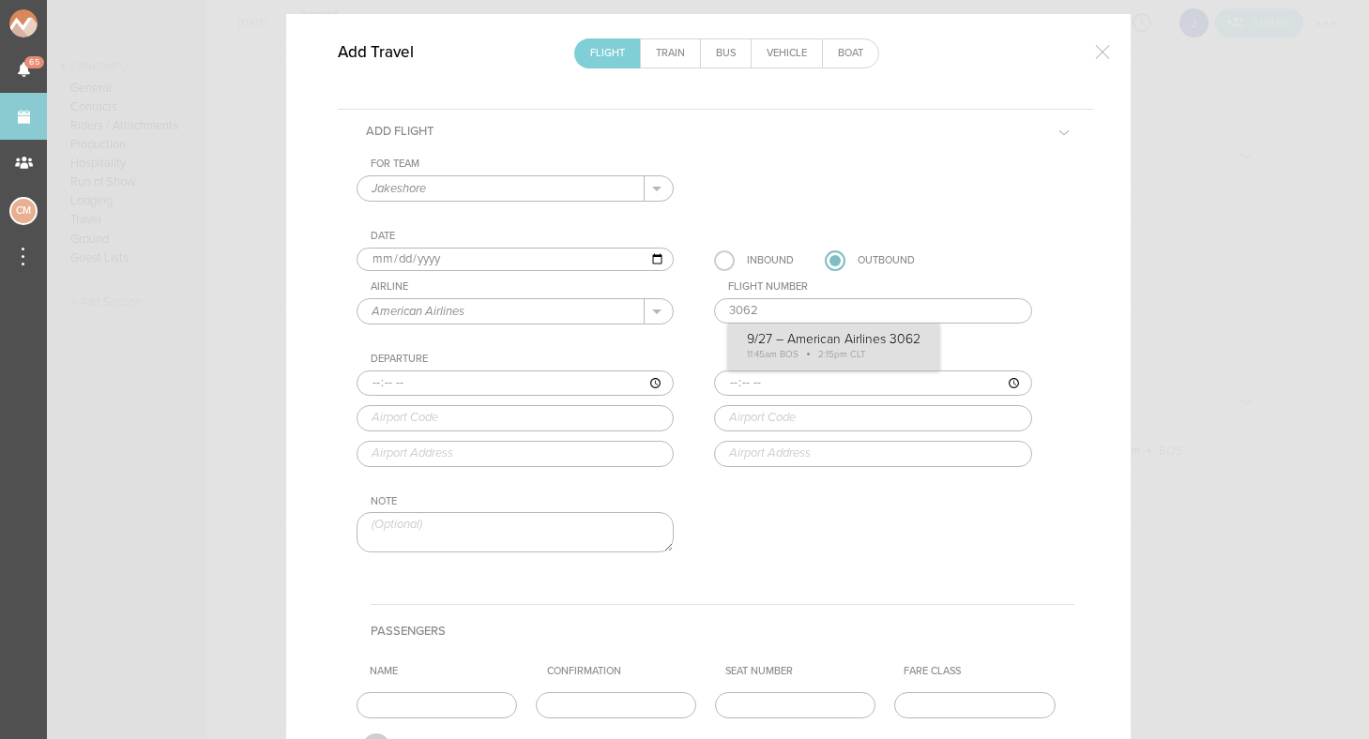
type input "CLT"
type input "Charlotte Douglas International Airport, 5501 Josh Birmingham Parkway, Charlott…"
click at [855, 343] on div "For Team Jakeshore + Add New Team Jakeshore . Jakeshore Date 2025-09-27 Inbound…" at bounding box center [716, 372] width 718 height 428
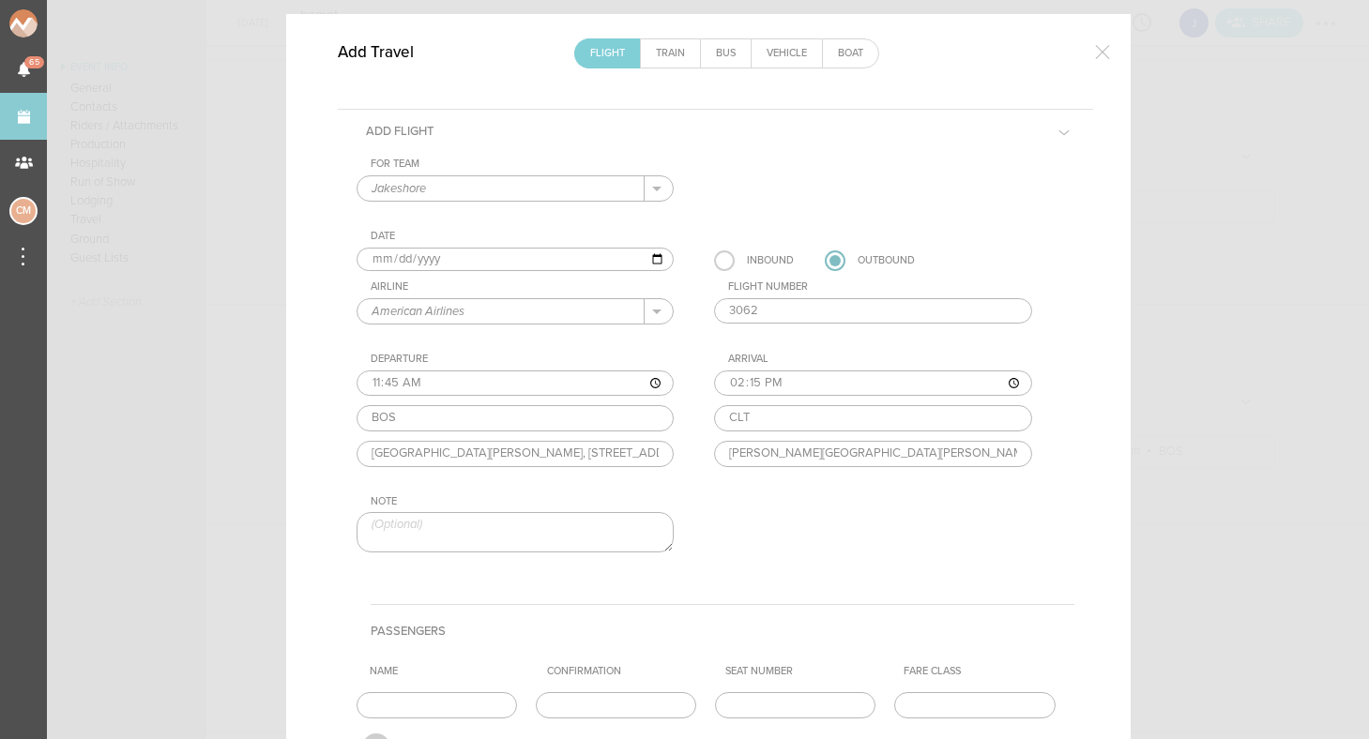
click at [769, 498] on div "For Team Jakeshore + Add New Team Jakeshore . Jakeshore Date 2025-09-27 Inbound…" at bounding box center [716, 372] width 718 height 428
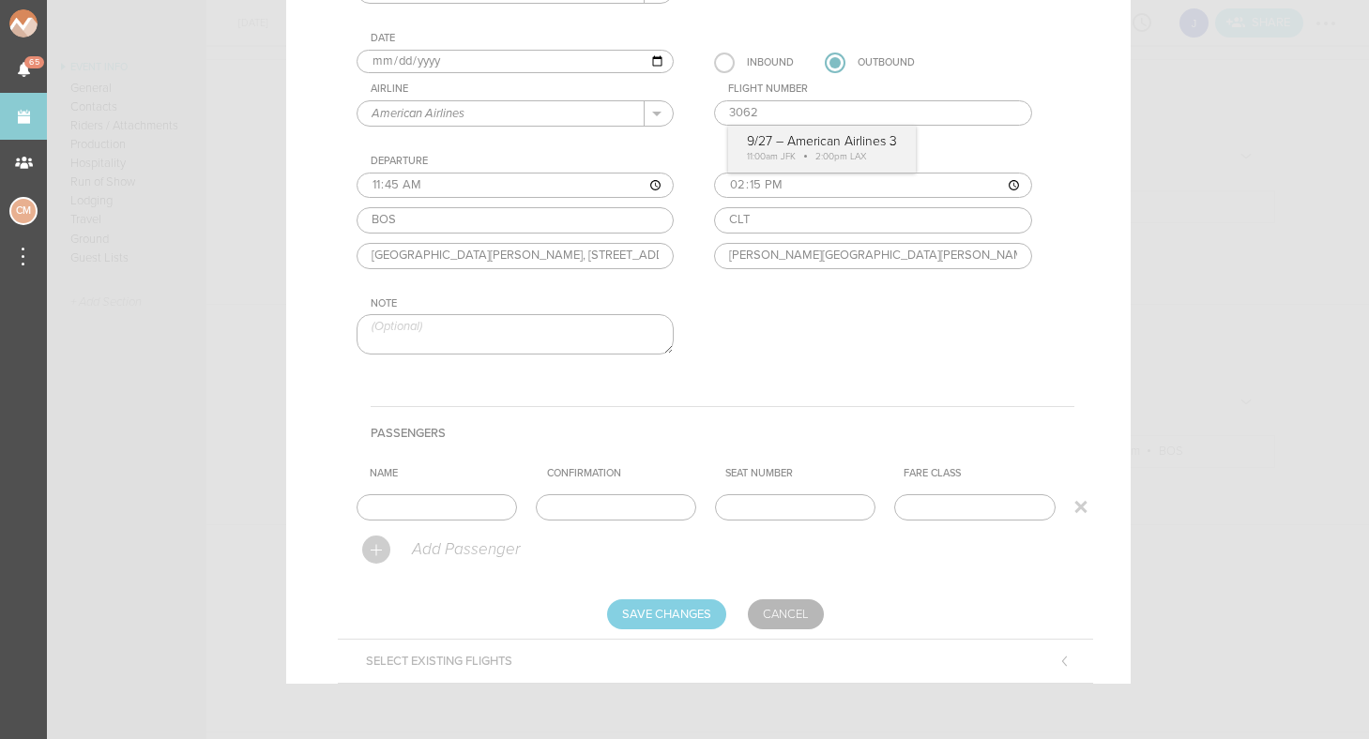
scroll to position [258, 0]
type input "Jake"
click at [643, 512] on input "text" at bounding box center [616, 508] width 160 height 26
type input "SROQDG"
click at [662, 604] on input "Save Changes" at bounding box center [666, 616] width 119 height 30
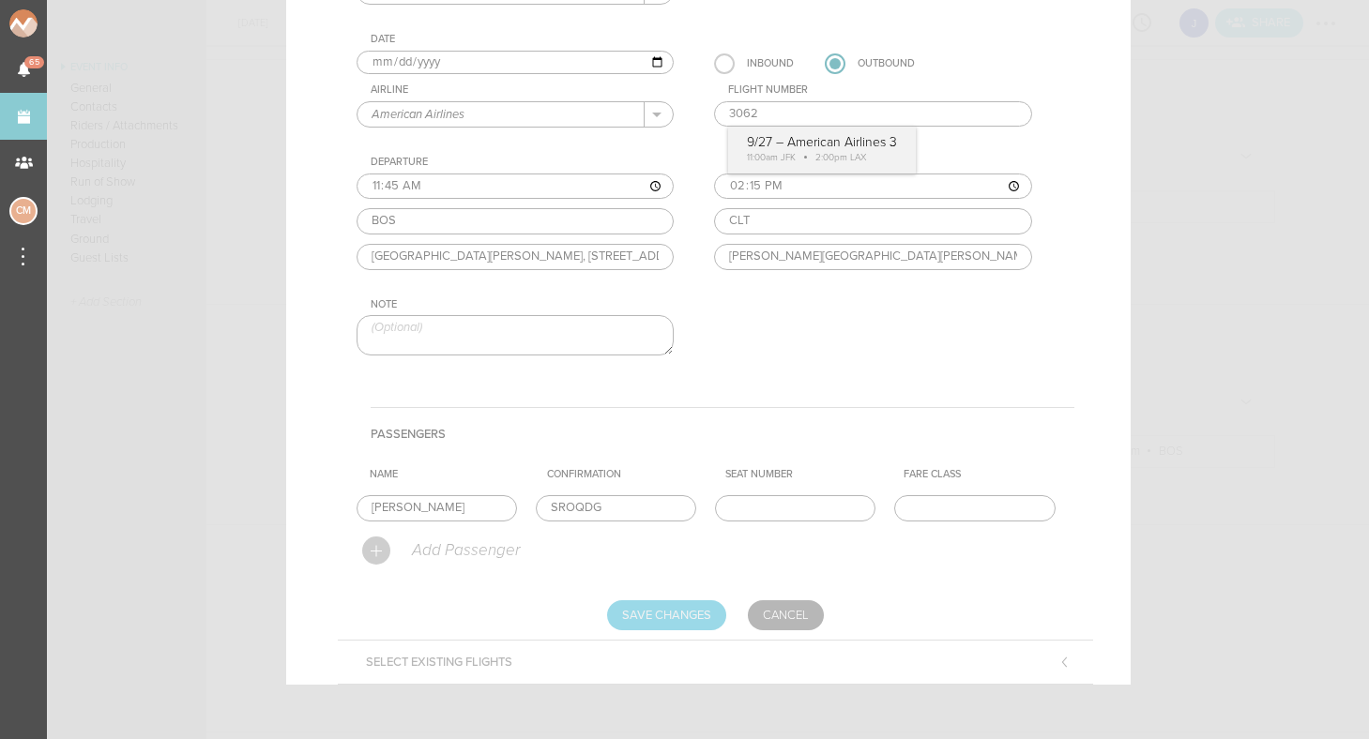
type input "Saving..."
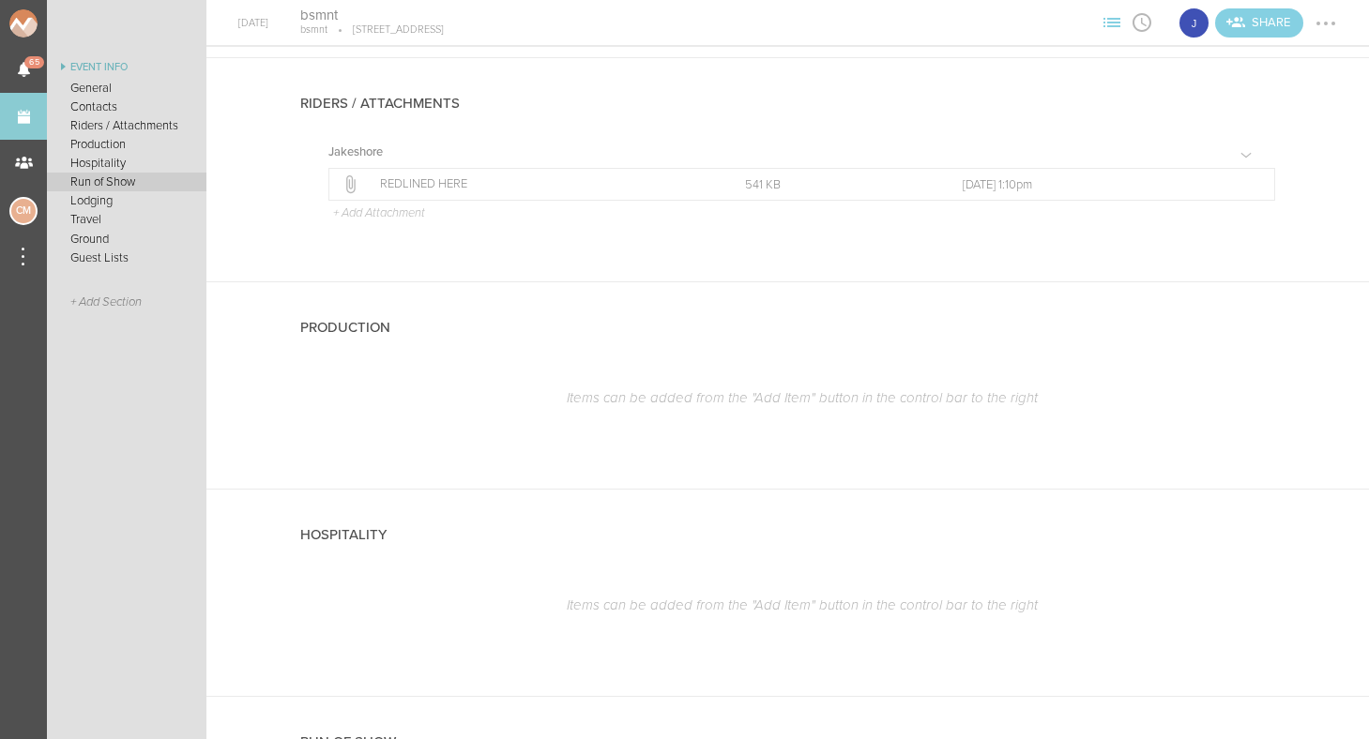
scroll to position [796, 0]
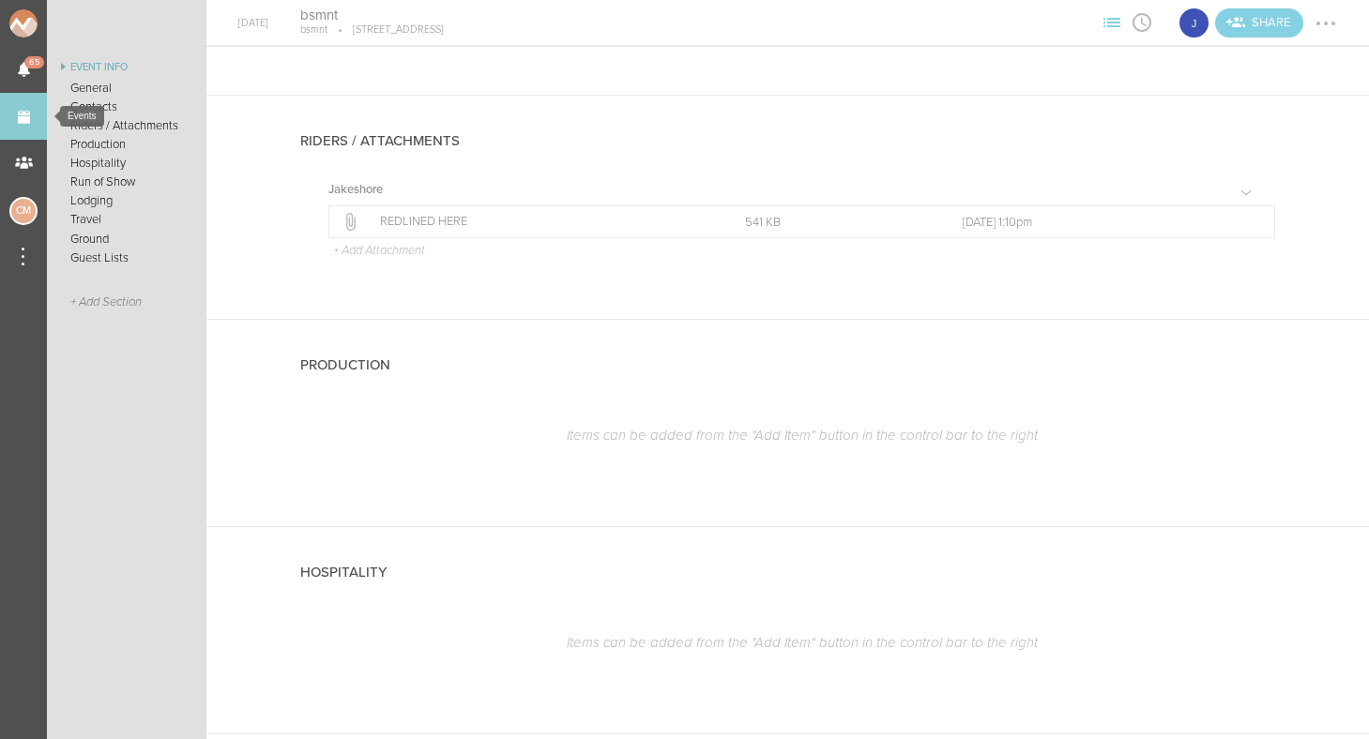
click at [28, 118] on link "Events" at bounding box center [23, 116] width 47 height 47
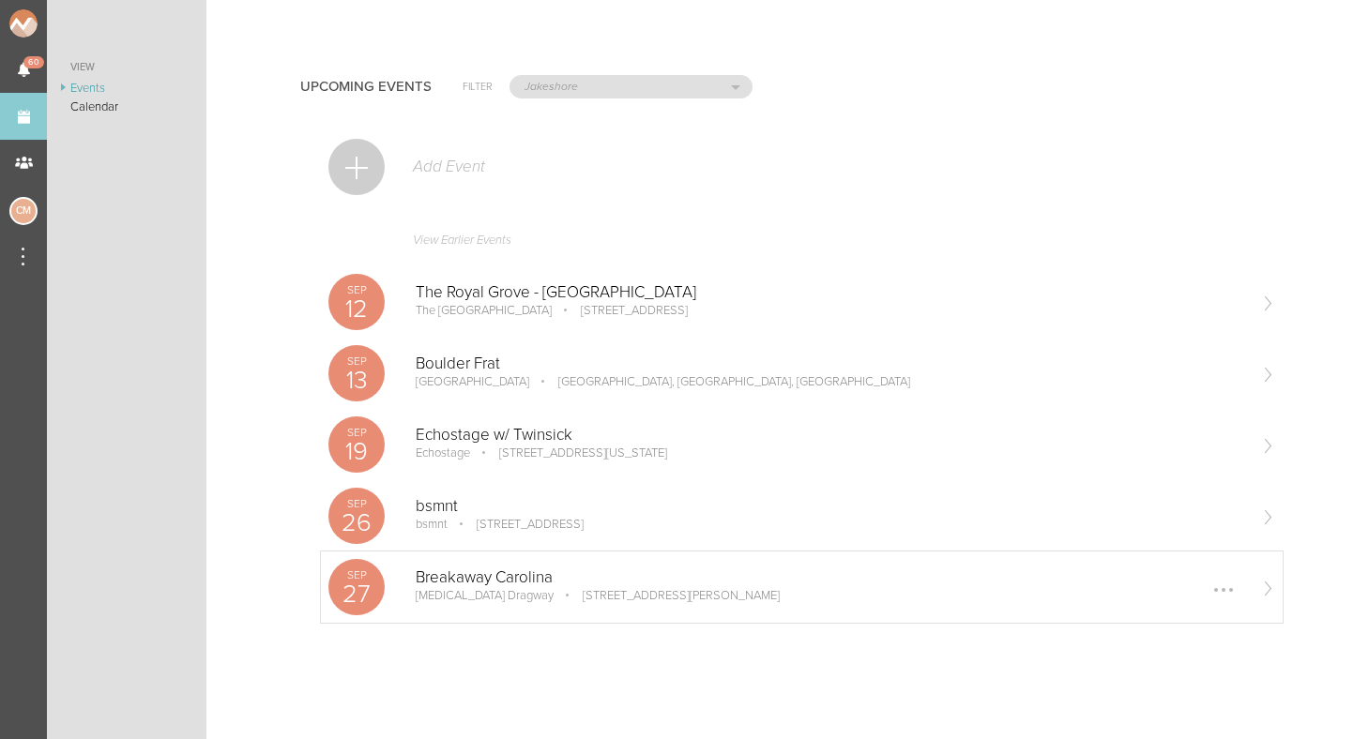
click at [474, 588] on p "[MEDICAL_DATA] Dragway" at bounding box center [485, 595] width 138 height 15
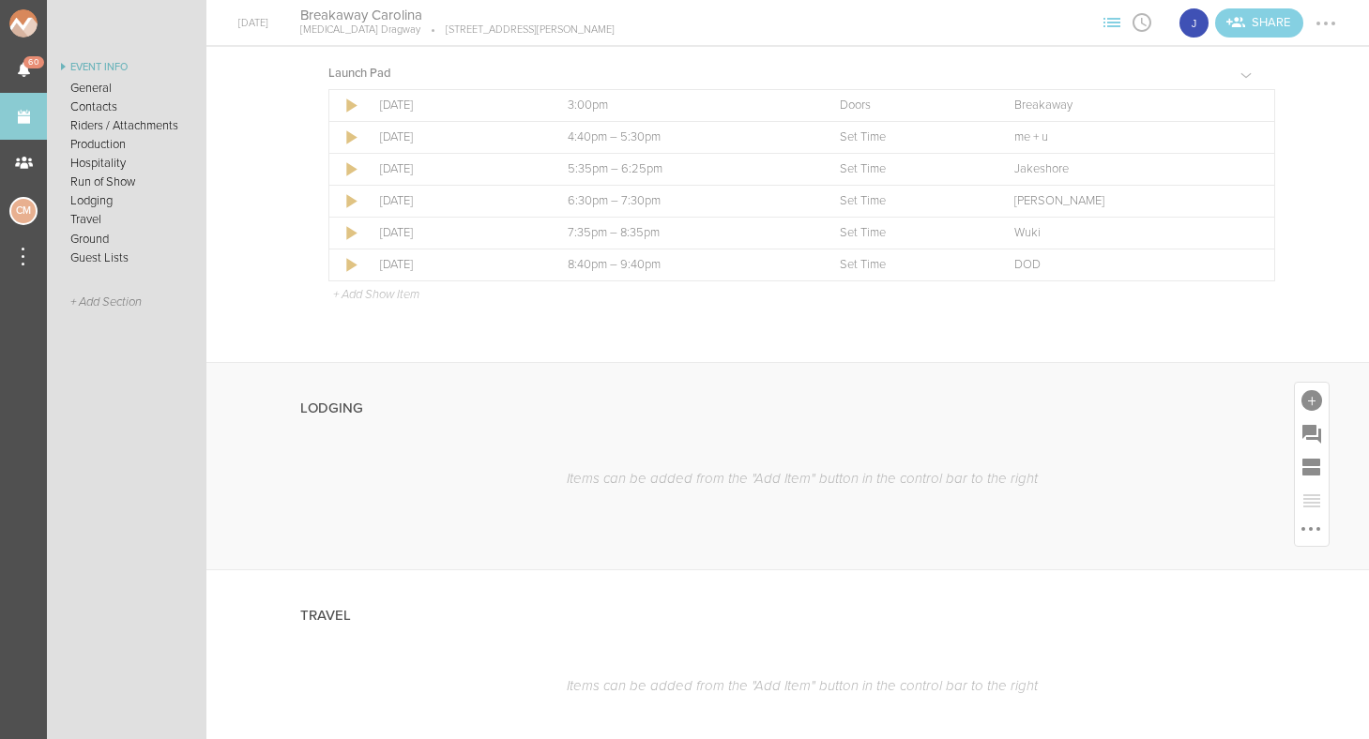
scroll to position [1776, 0]
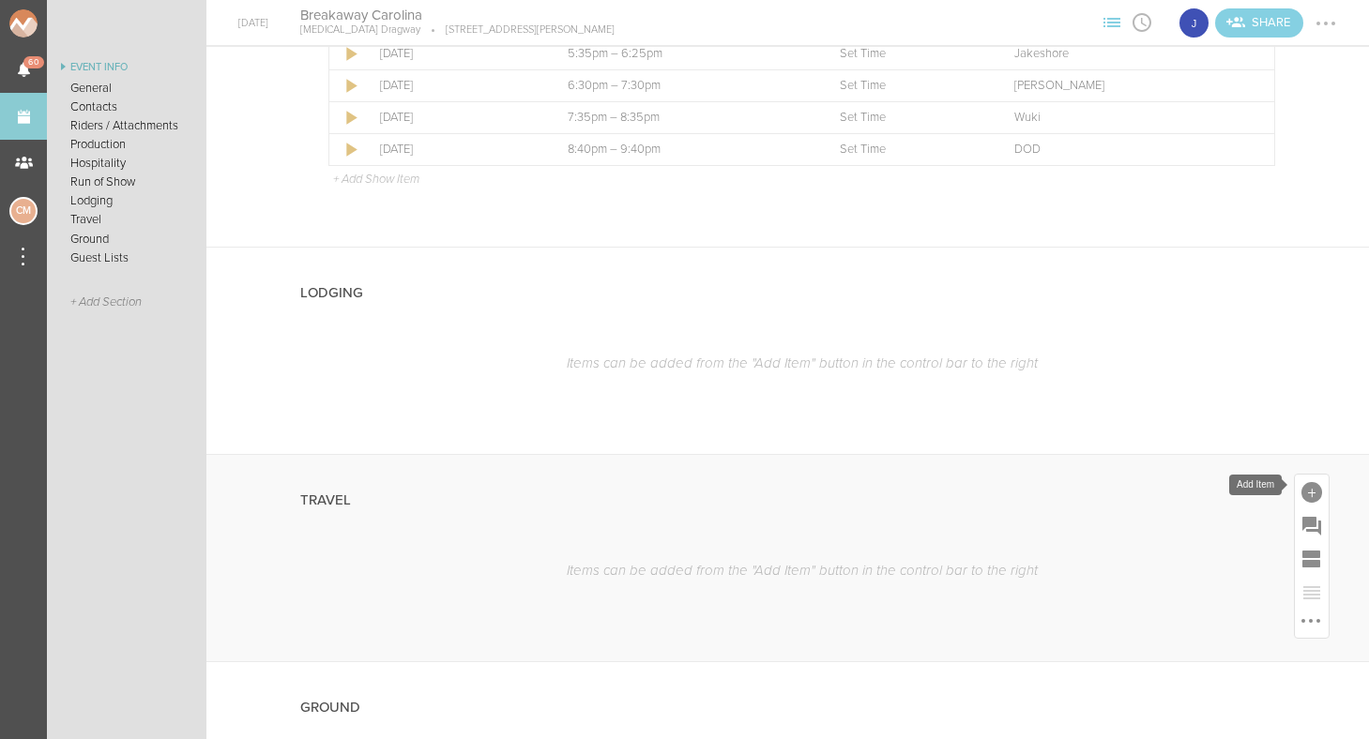
click at [1310, 487] on div at bounding box center [1312, 492] width 21 height 21
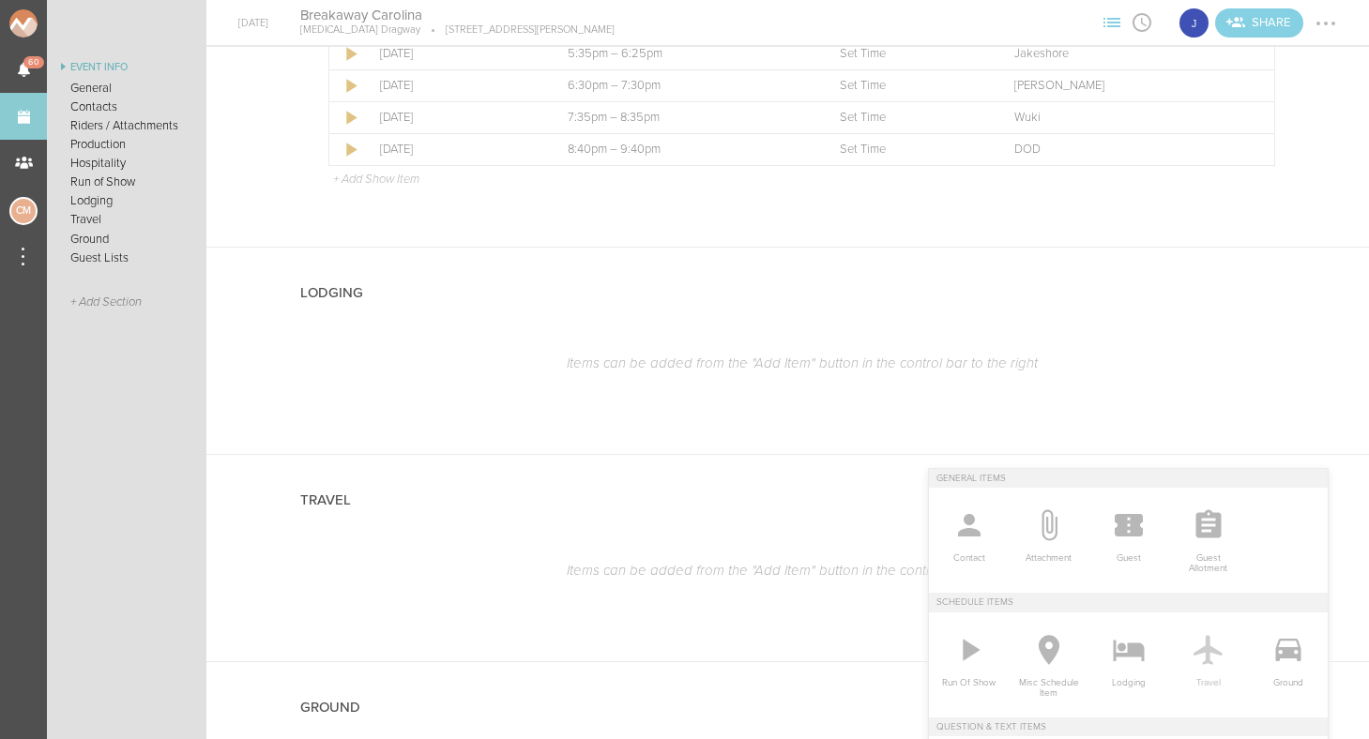
click at [1219, 666] on icon at bounding box center [1209, 651] width 38 height 38
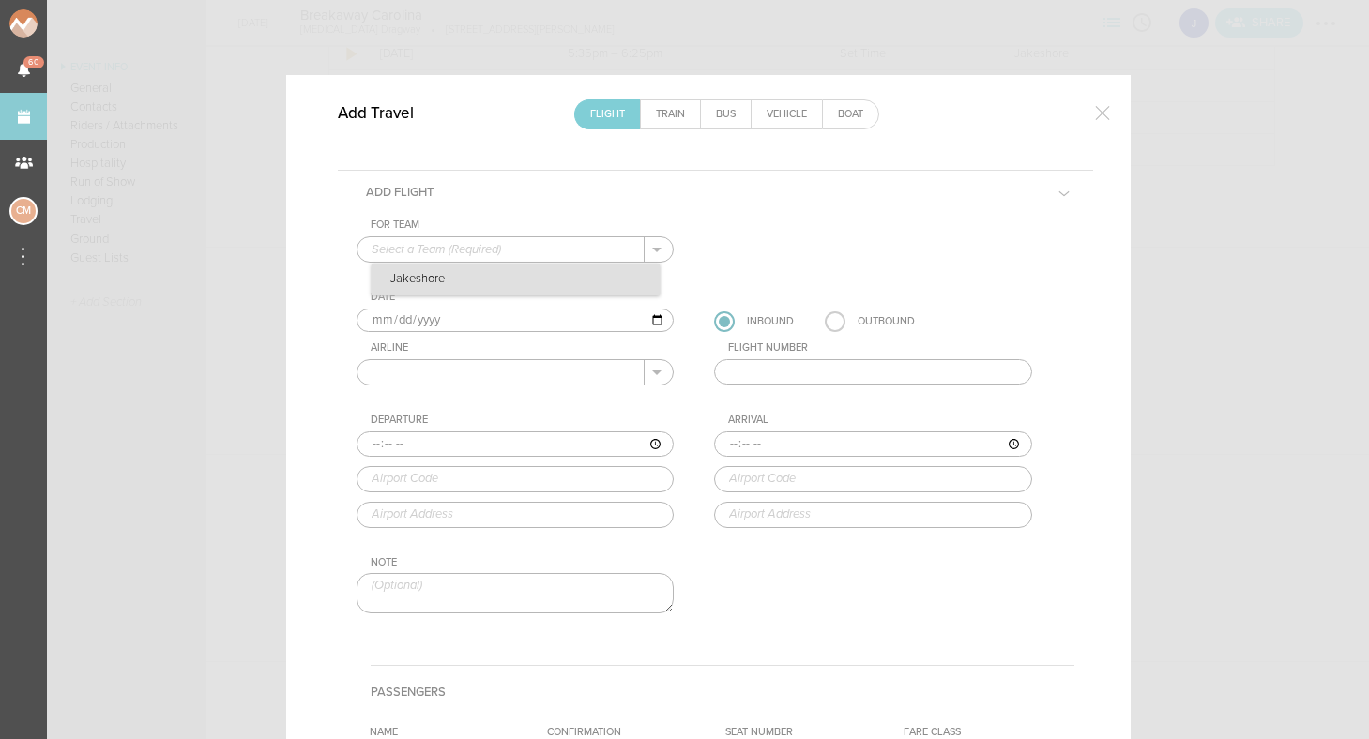
click at [455, 281] on p "Jakeshore" at bounding box center [516, 280] width 288 height 32
type input "Jakeshore"
click at [434, 363] on input "text" at bounding box center [502, 372] width 288 height 24
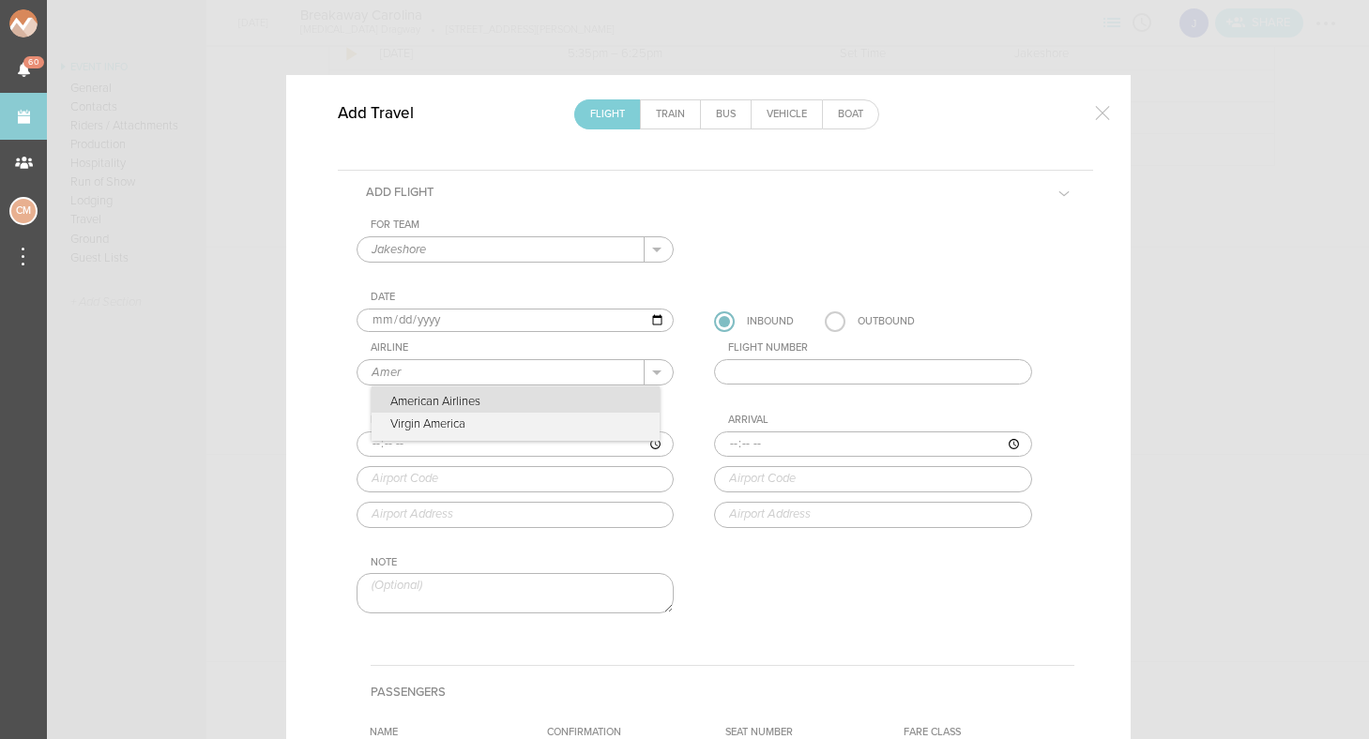
click at [465, 405] on p "American Airlines" at bounding box center [516, 400] width 288 height 26
type input "American Airlines"
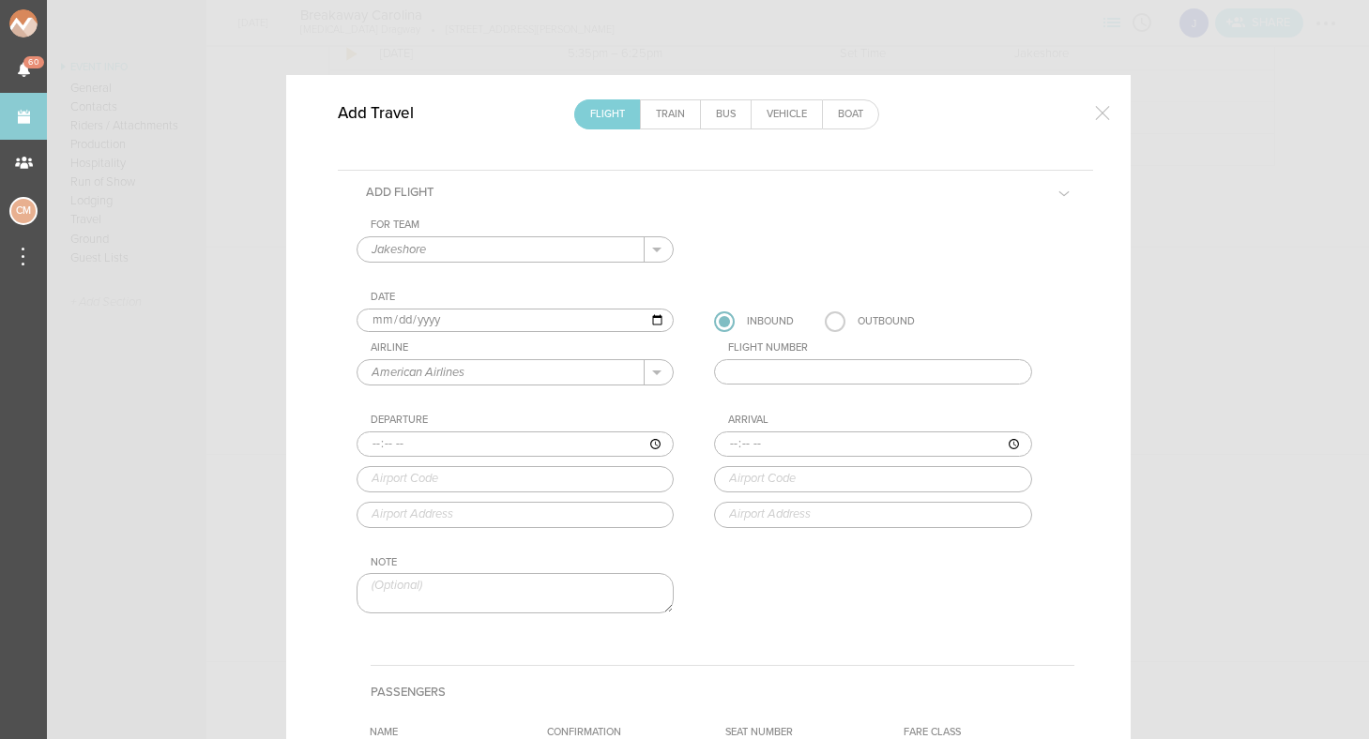
click at [790, 384] on input "text" at bounding box center [873, 372] width 318 height 26
type input "3062"
type input "11:45"
type input "BOS"
type input "Boston Logan International Airport, One Harborside Drive, Boston, MA, 02128-290…"
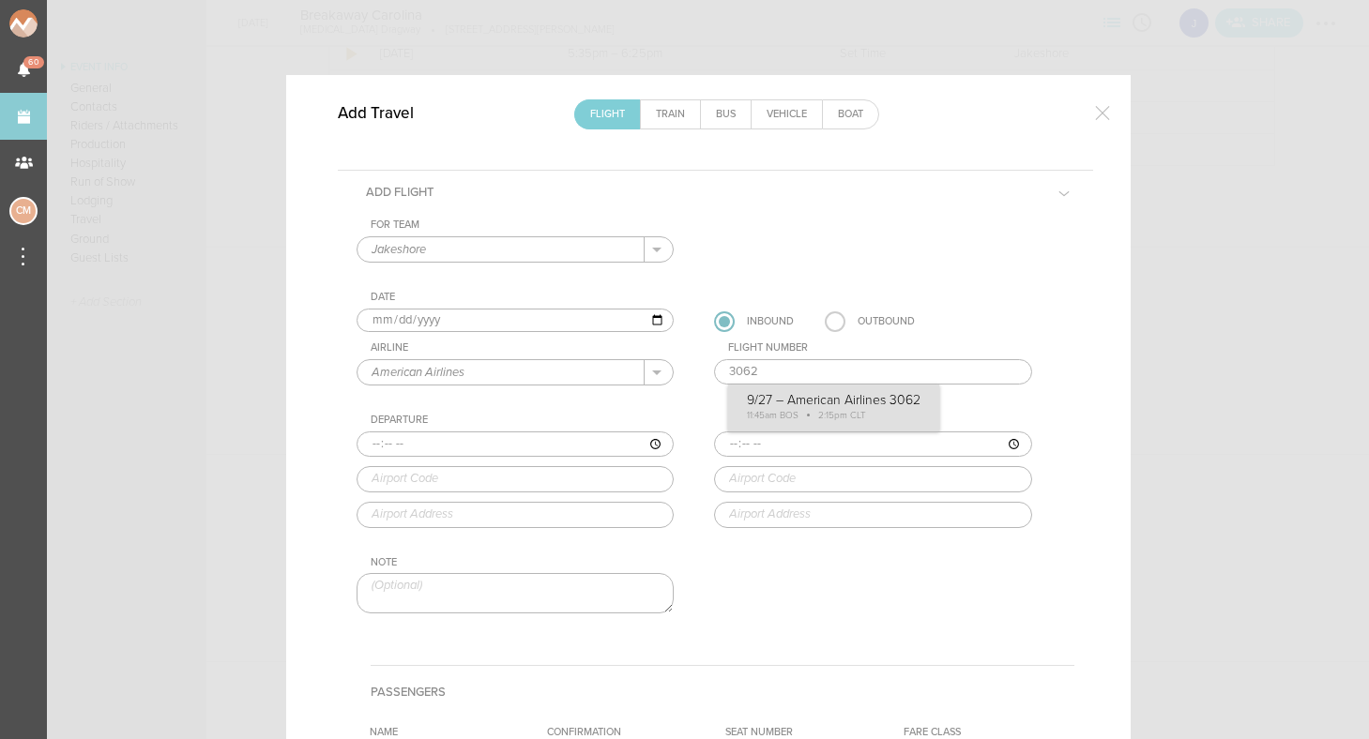
type input "14:15"
type input "CLT"
type input "Charlotte Douglas International Airport, 5501 Josh Birmingham Parkway, Charlott…"
click at [863, 411] on div "For Team Jakeshore + Add New Team Jakeshore . Jakeshore Date 2025-09-27 Inbound…" at bounding box center [716, 433] width 718 height 428
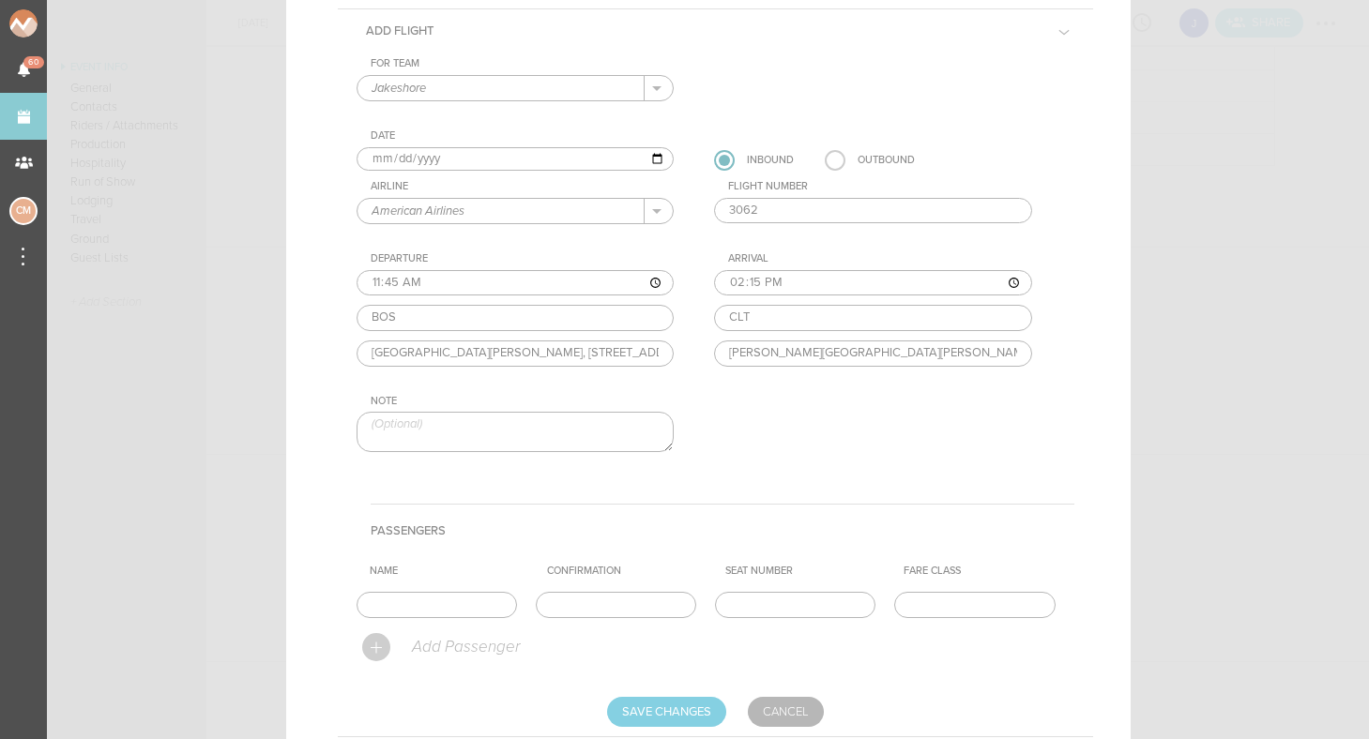
scroll to position [166, 0]
type input "[PERSON_NAME]"
click at [643, 588] on input "text" at bounding box center [616, 600] width 160 height 26
type input "SROQDG"
click at [689, 693] on input "Save Changes" at bounding box center [666, 708] width 119 height 30
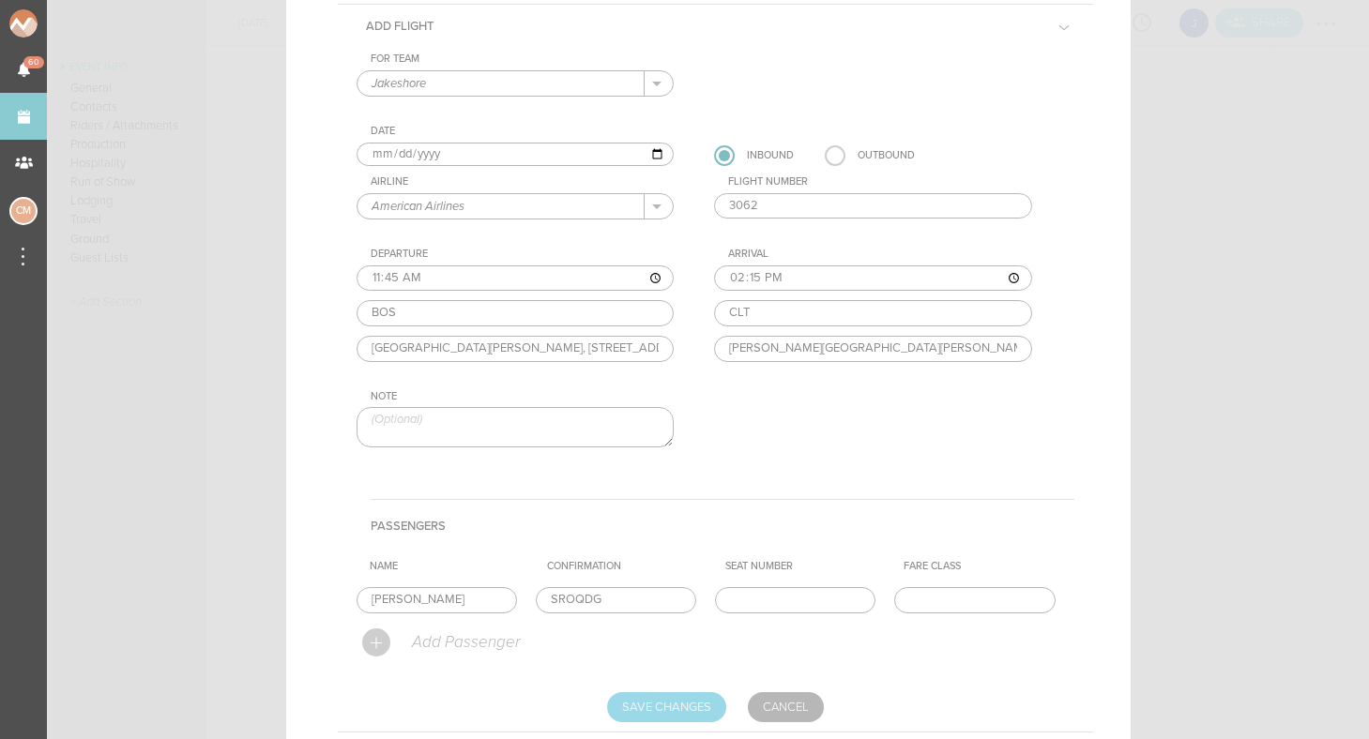
type input "Saving..."
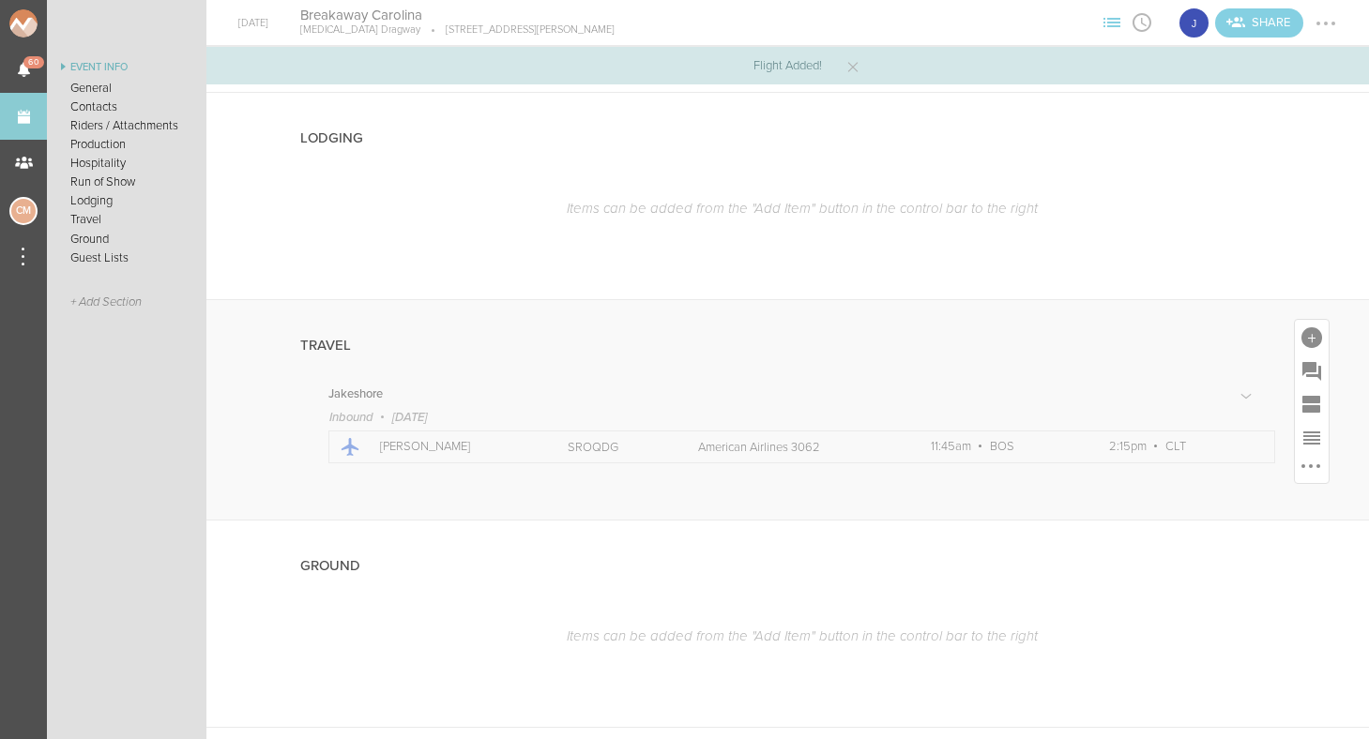
scroll to position [1953, 0]
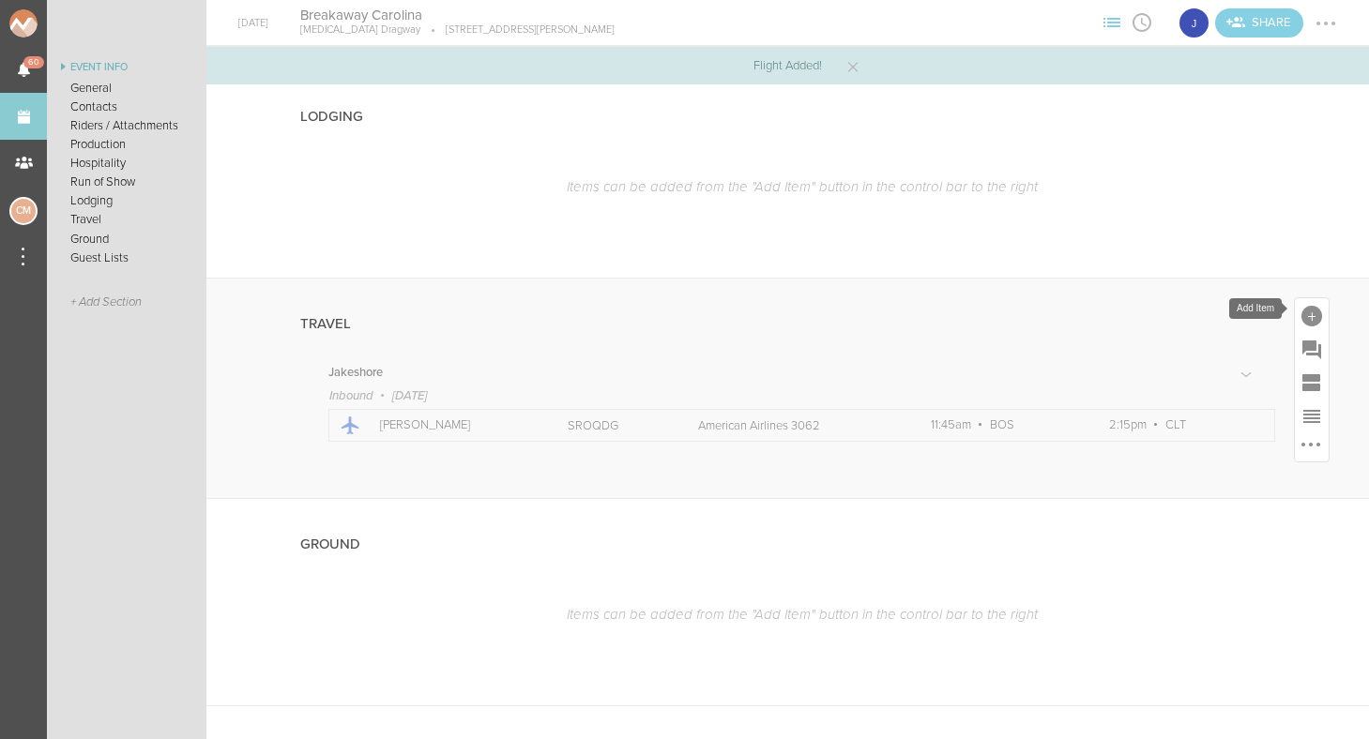
click at [1309, 312] on div at bounding box center [1312, 316] width 21 height 21
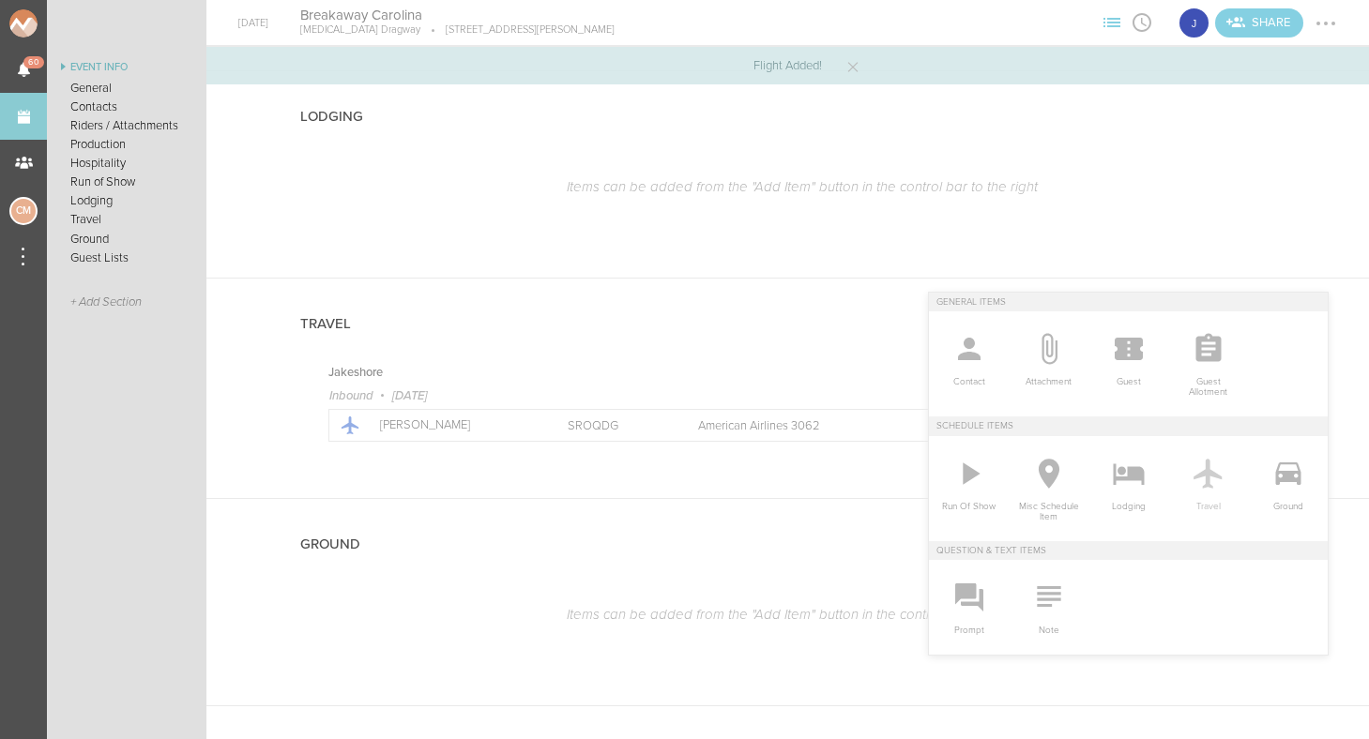
click at [1205, 480] on icon at bounding box center [1209, 474] width 38 height 38
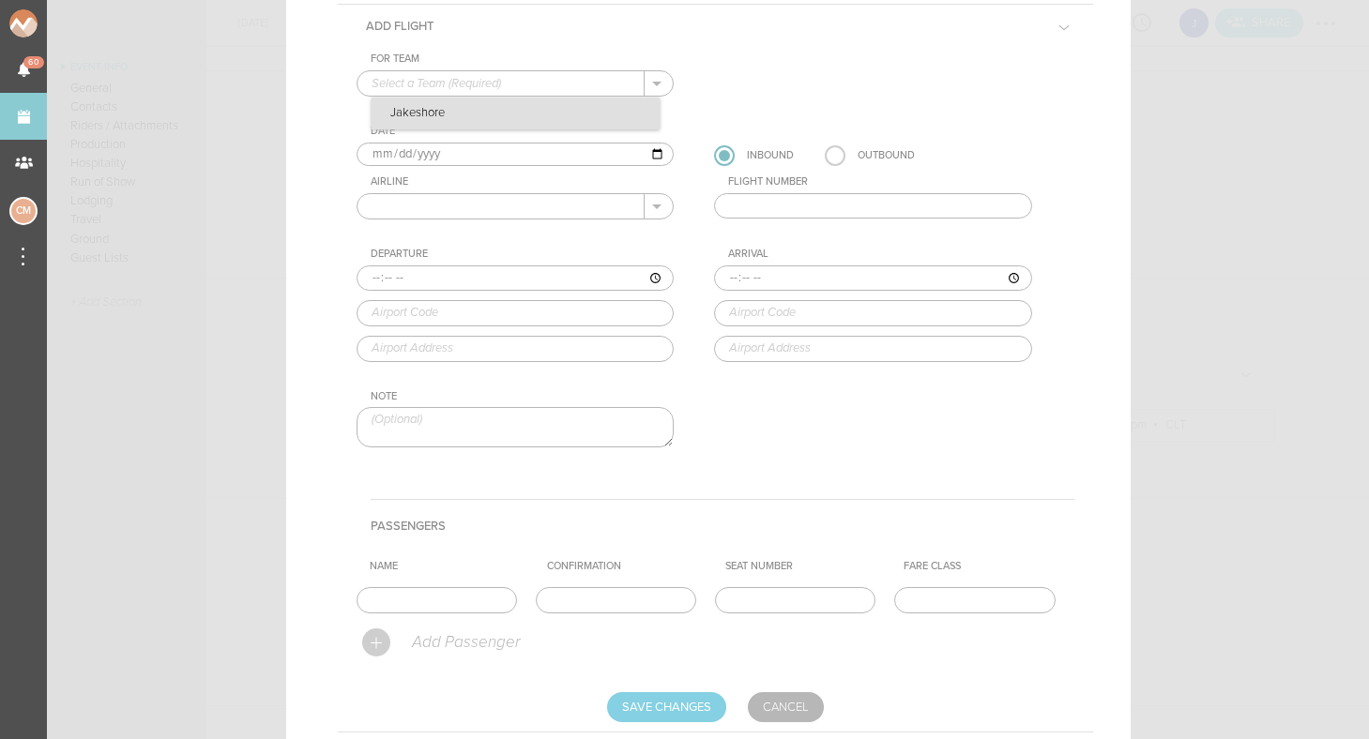
click at [439, 115] on p "Jakeshore" at bounding box center [516, 114] width 288 height 32
type input "Jakeshore"
click at [404, 145] on input "2025-09-27" at bounding box center [516, 155] width 318 height 24
type input "2025-09-28"
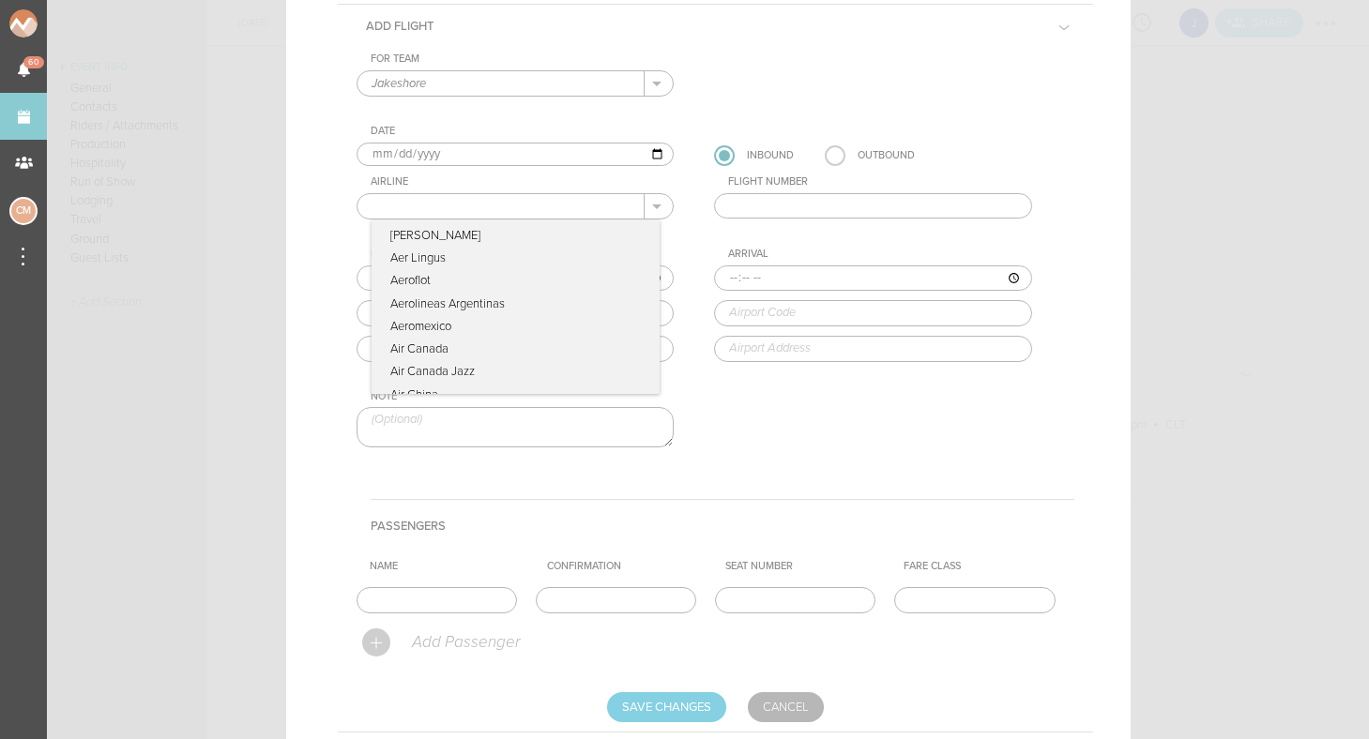
click at [584, 199] on input "text" at bounding box center [502, 206] width 288 height 24
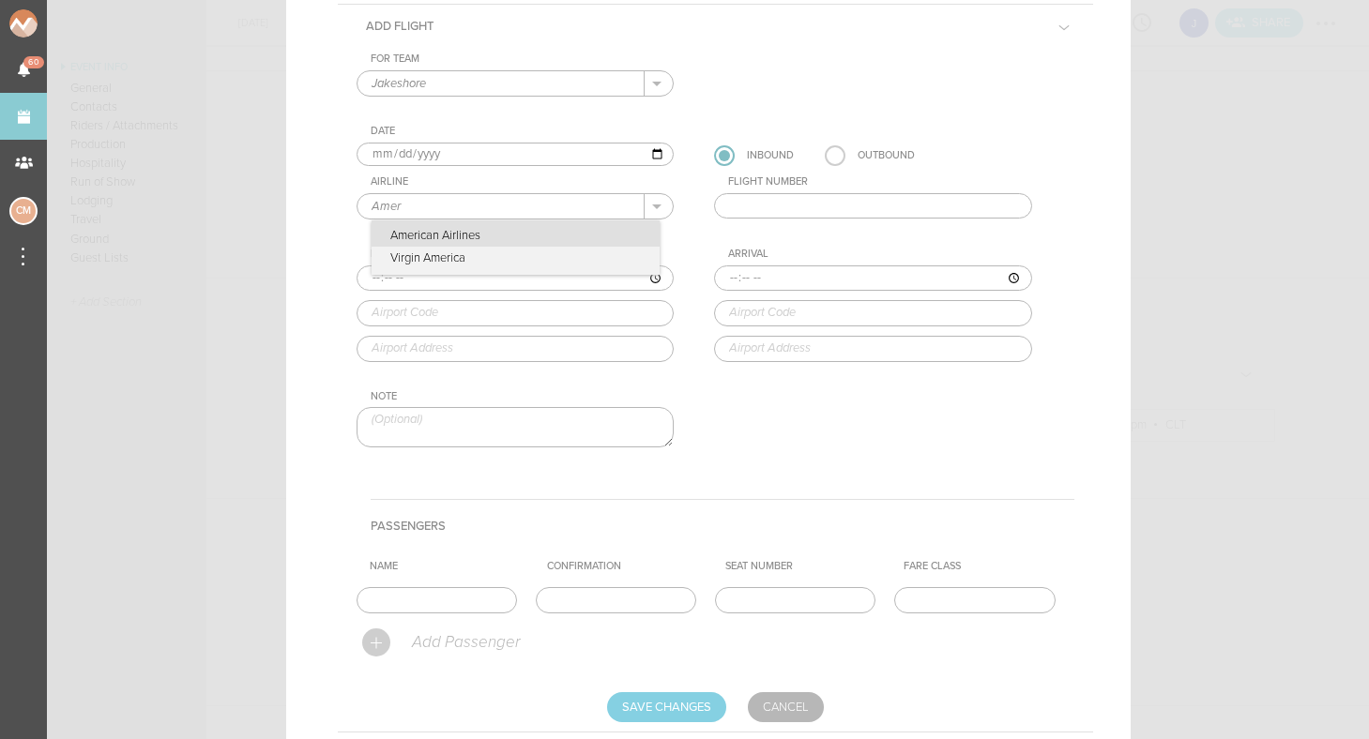
click at [562, 234] on p "American Airlines" at bounding box center [516, 234] width 288 height 26
type input "American Airlines"
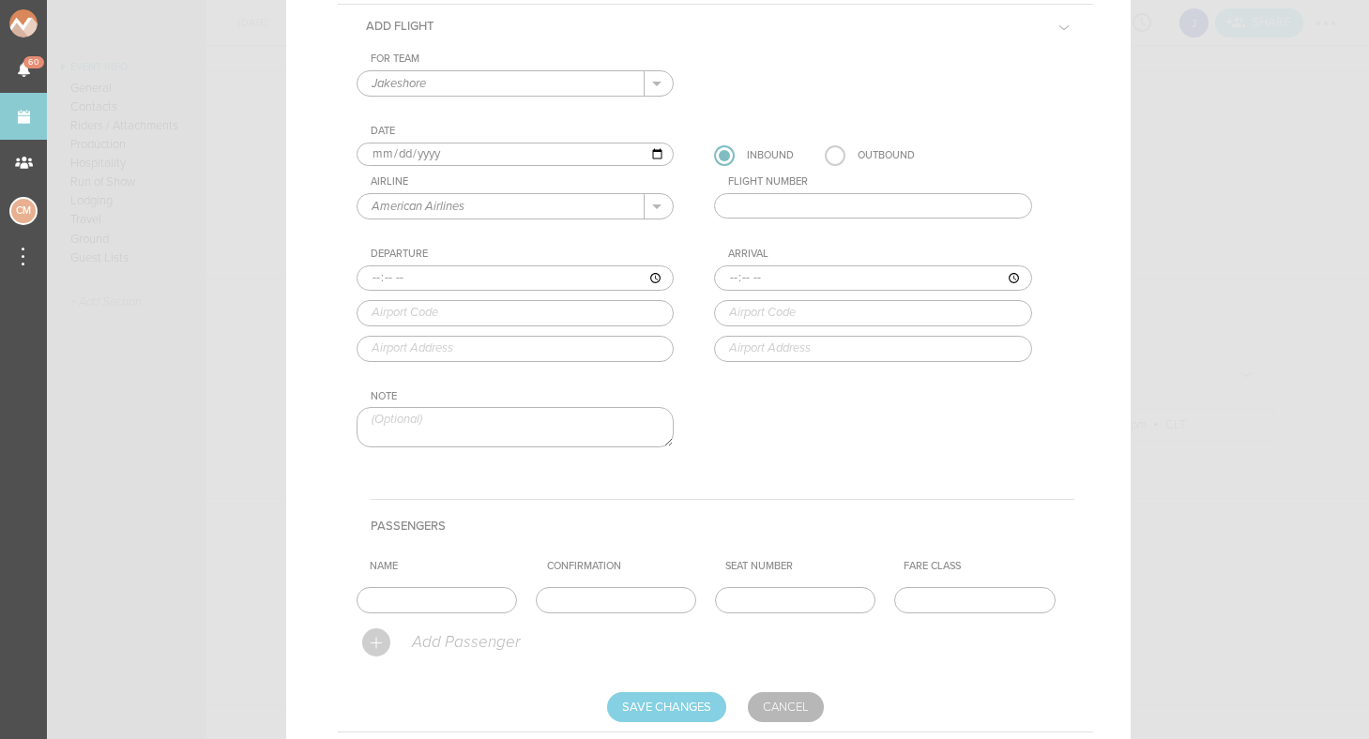
click at [870, 198] on input "text" at bounding box center [873, 206] width 318 height 26
click at [832, 162] on label at bounding box center [835, 155] width 21 height 21
click at [0, 0] on input "radio" at bounding box center [0, 0] width 0 height 0
click at [831, 225] on div "For Team Jakeshore + Add New Team Jakeshore . Jakeshore Date 2025-09-28 Inbound…" at bounding box center [716, 267] width 718 height 428
click at [829, 212] on input "text" at bounding box center [873, 206] width 318 height 26
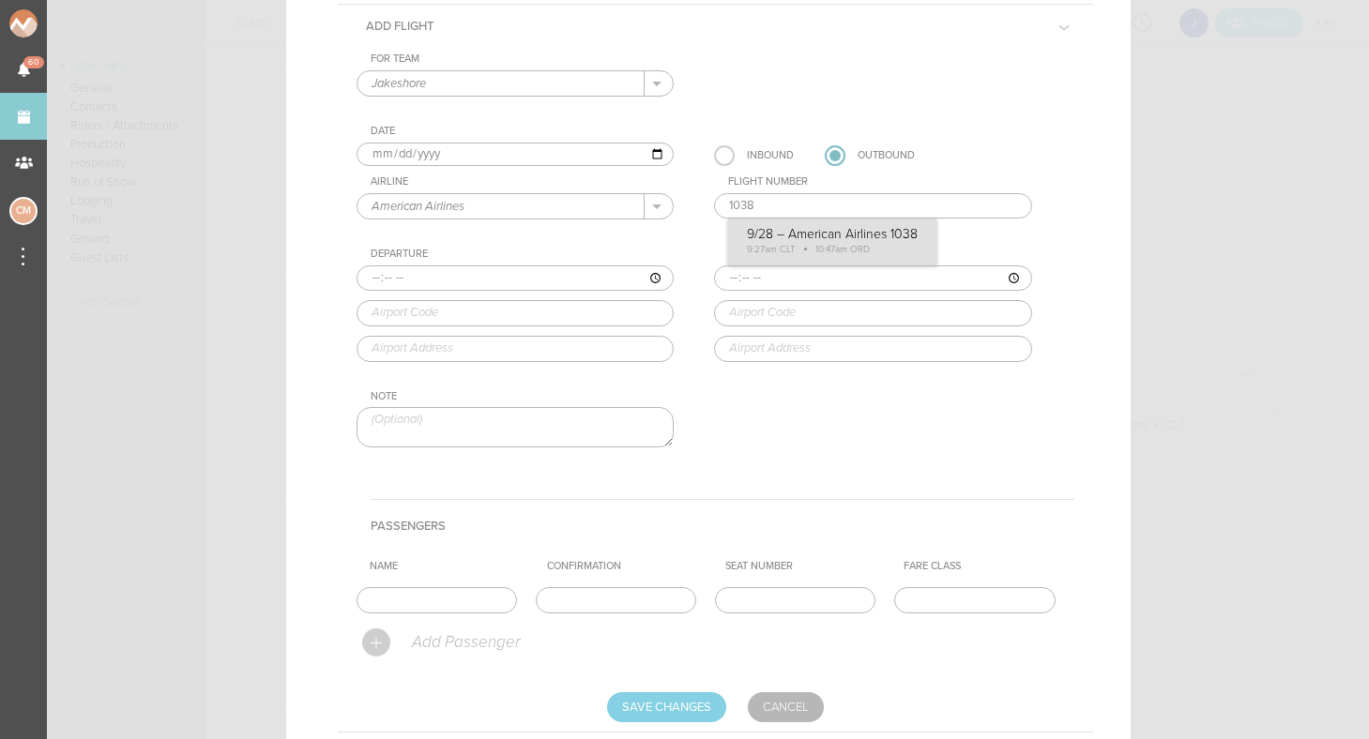
type input "1038"
type input "09:27"
type input "CLT"
type input "Charlotte Douglas International Airport, 5501 Josh Birmingham Parkway, Charlott…"
type input "10:47"
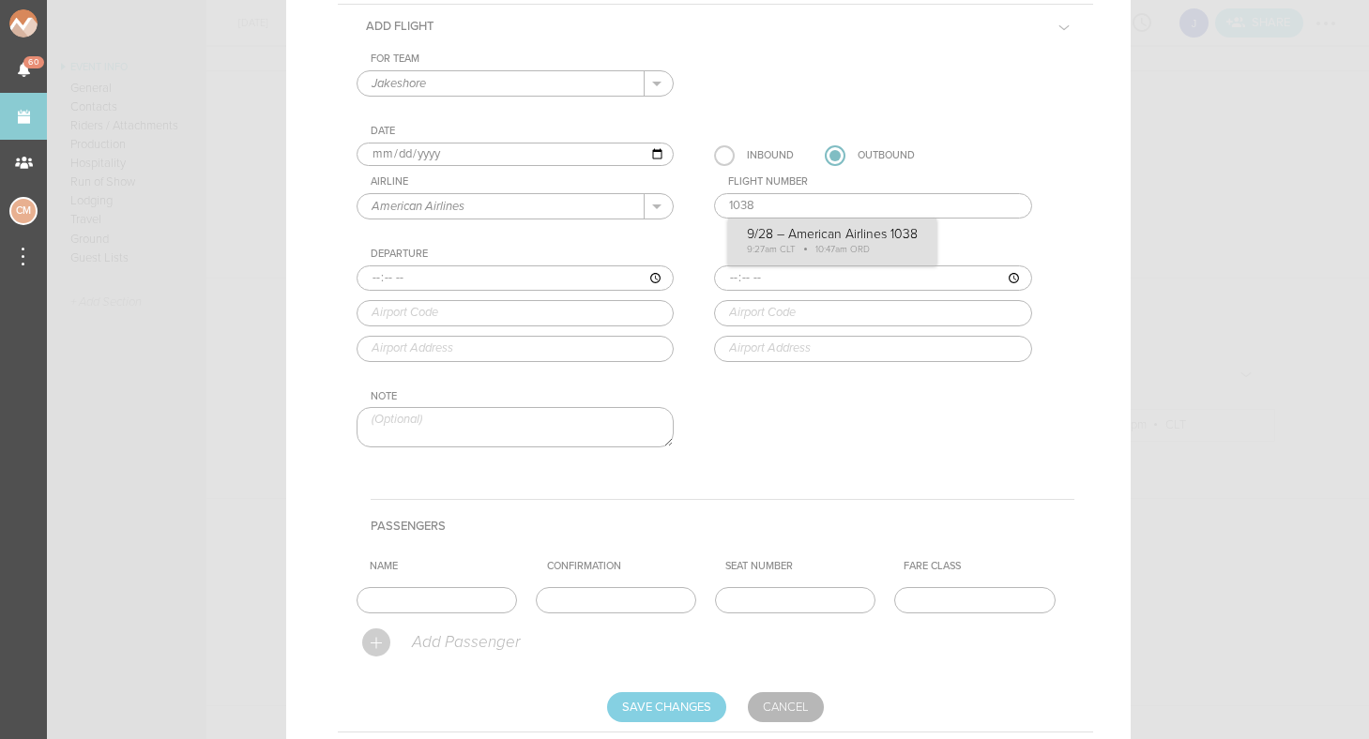
type input "ORD"
type input "Chicago O'Hare International Airport, 10000 West O'Hare, Chicago, IL, 60666, Un…"
click at [813, 241] on div "For Team Jakeshore + Add New Team Jakeshore . Jakeshore Date 2025-09-28 Inbound…" at bounding box center [716, 267] width 718 height 428
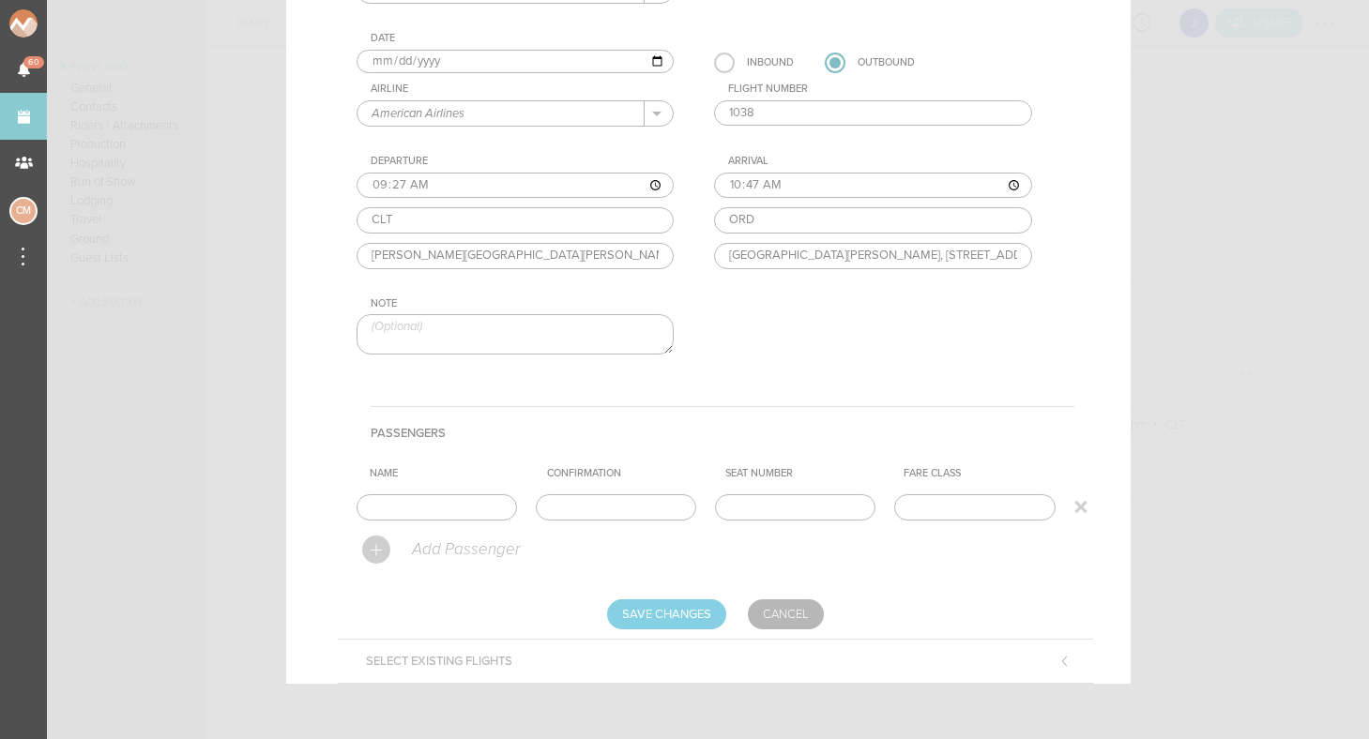
scroll to position [258, 0]
drag, startPoint x: 434, startPoint y: 502, endPoint x: 462, endPoint y: 502, distance: 27.2
click at [435, 502] on input "[PERSON_NAME]" at bounding box center [437, 508] width 160 height 26
type input "[PERSON_NAME]"
click at [571, 499] on input "text" at bounding box center [616, 508] width 160 height 26
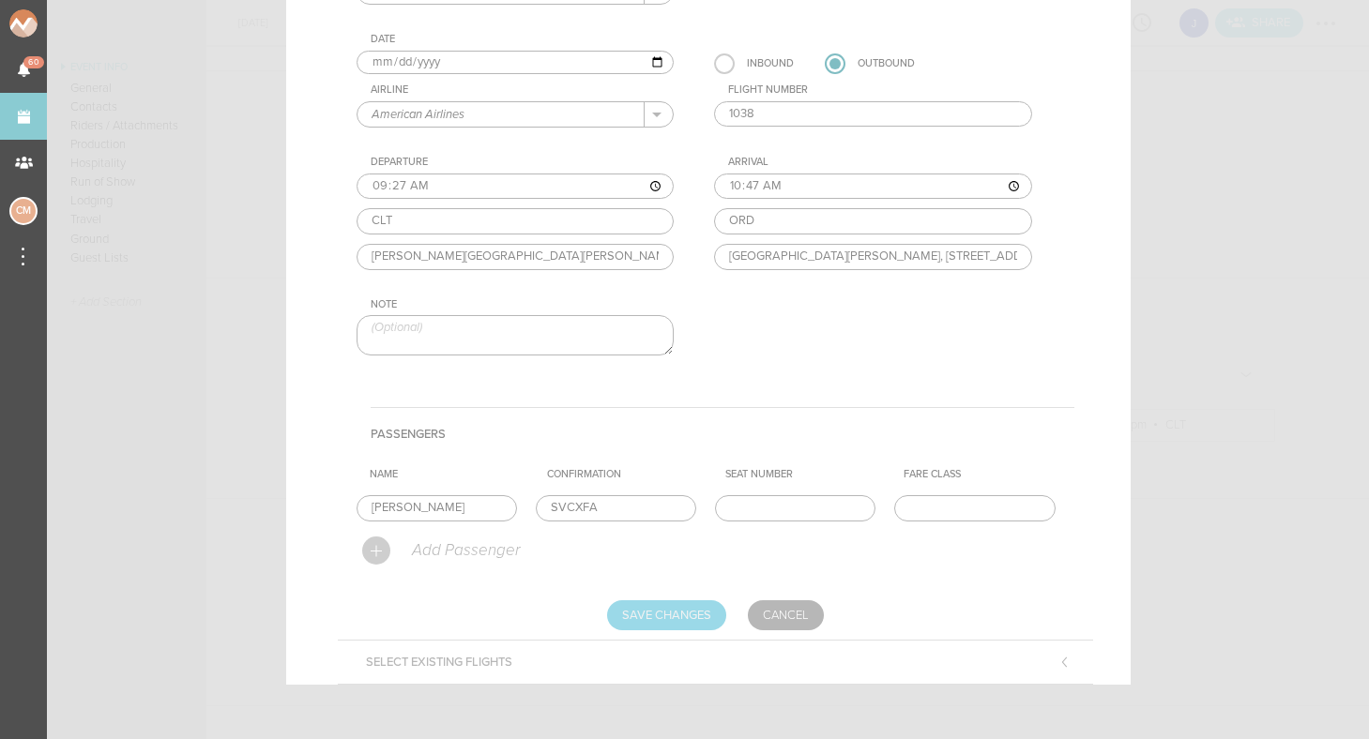
type input "SVCXFA"
click at [665, 616] on input "Save Changes" at bounding box center [666, 616] width 119 height 30
type input "Saving..."
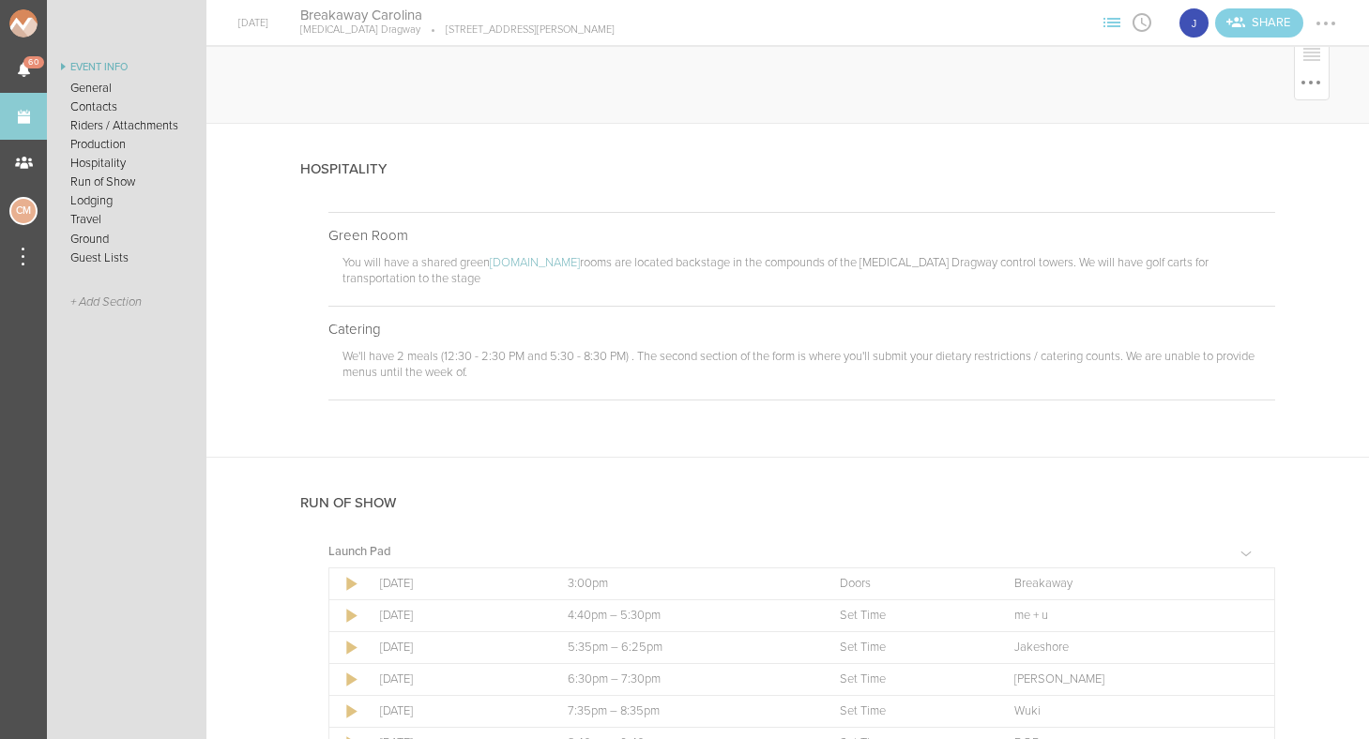
scroll to position [1078, 0]
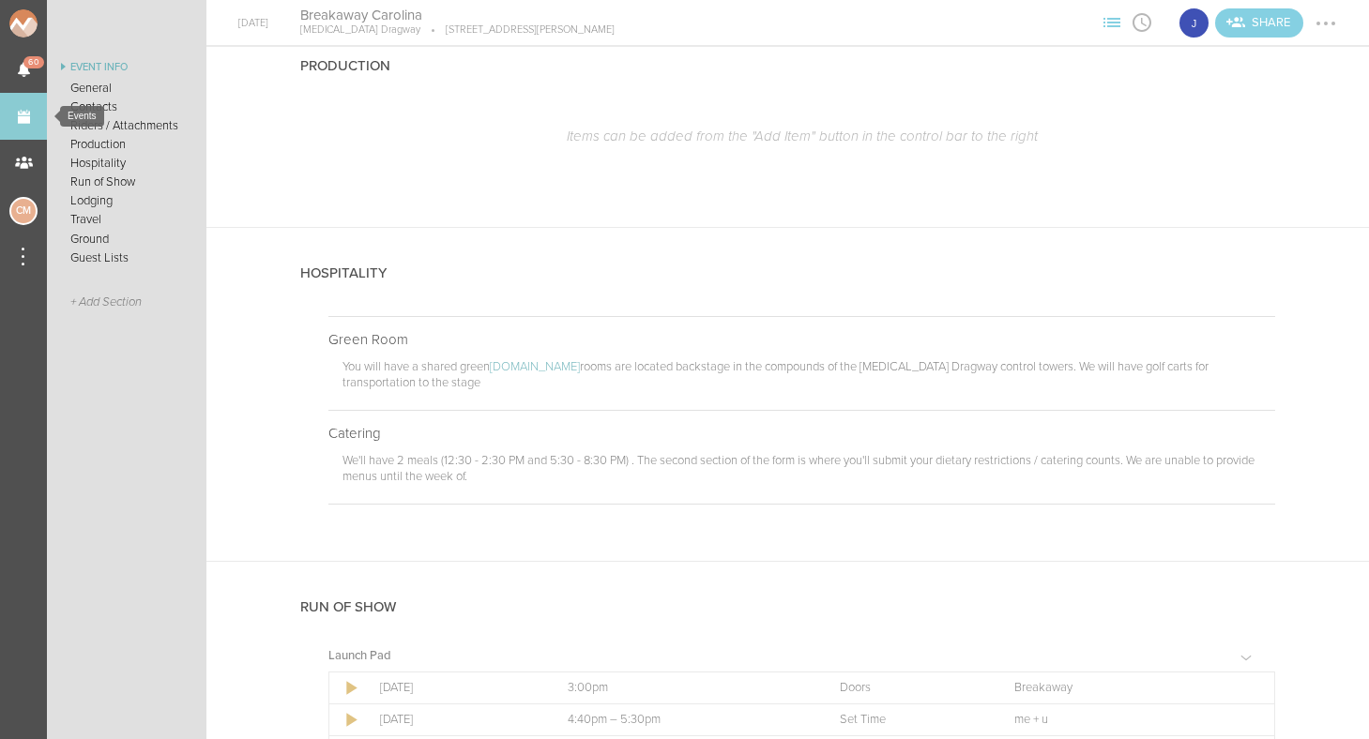
click at [21, 112] on link "Events" at bounding box center [23, 116] width 47 height 47
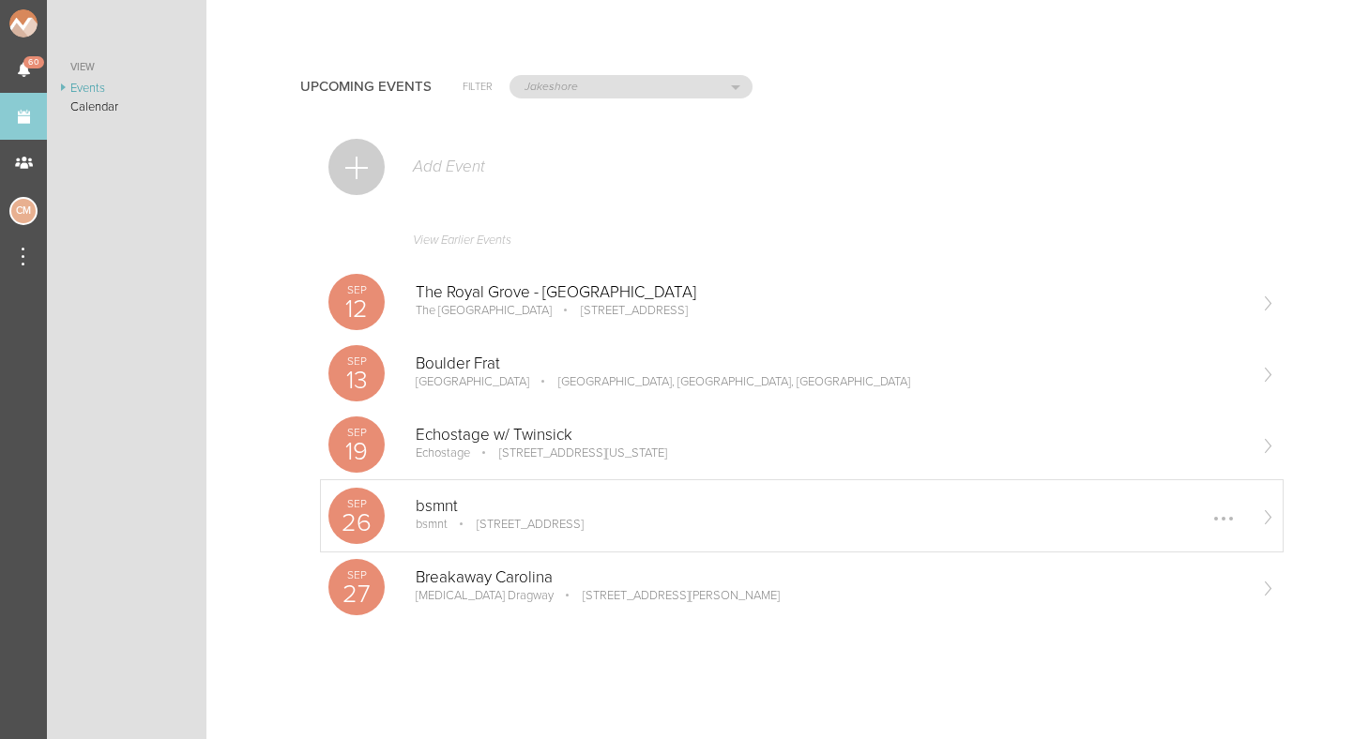
click at [360, 501] on p "Sep" at bounding box center [356, 503] width 56 height 11
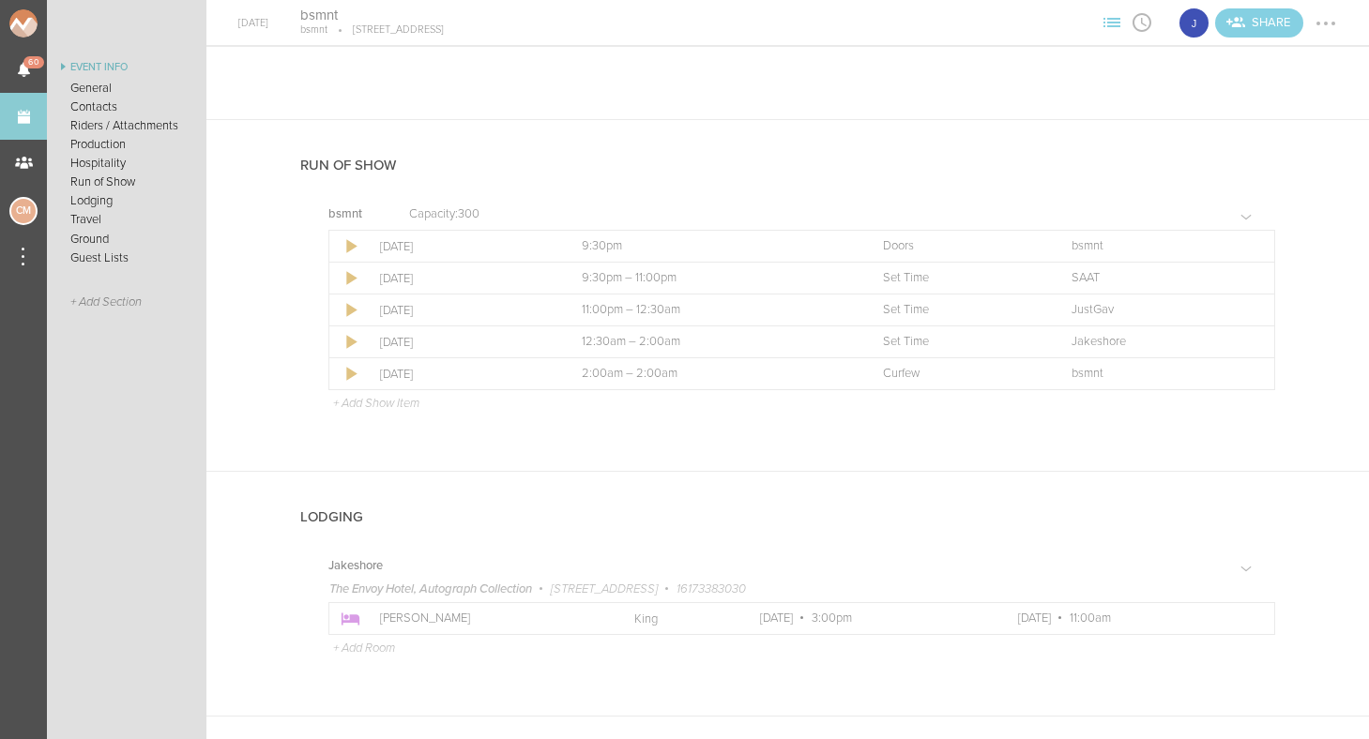
scroll to position [1522, 0]
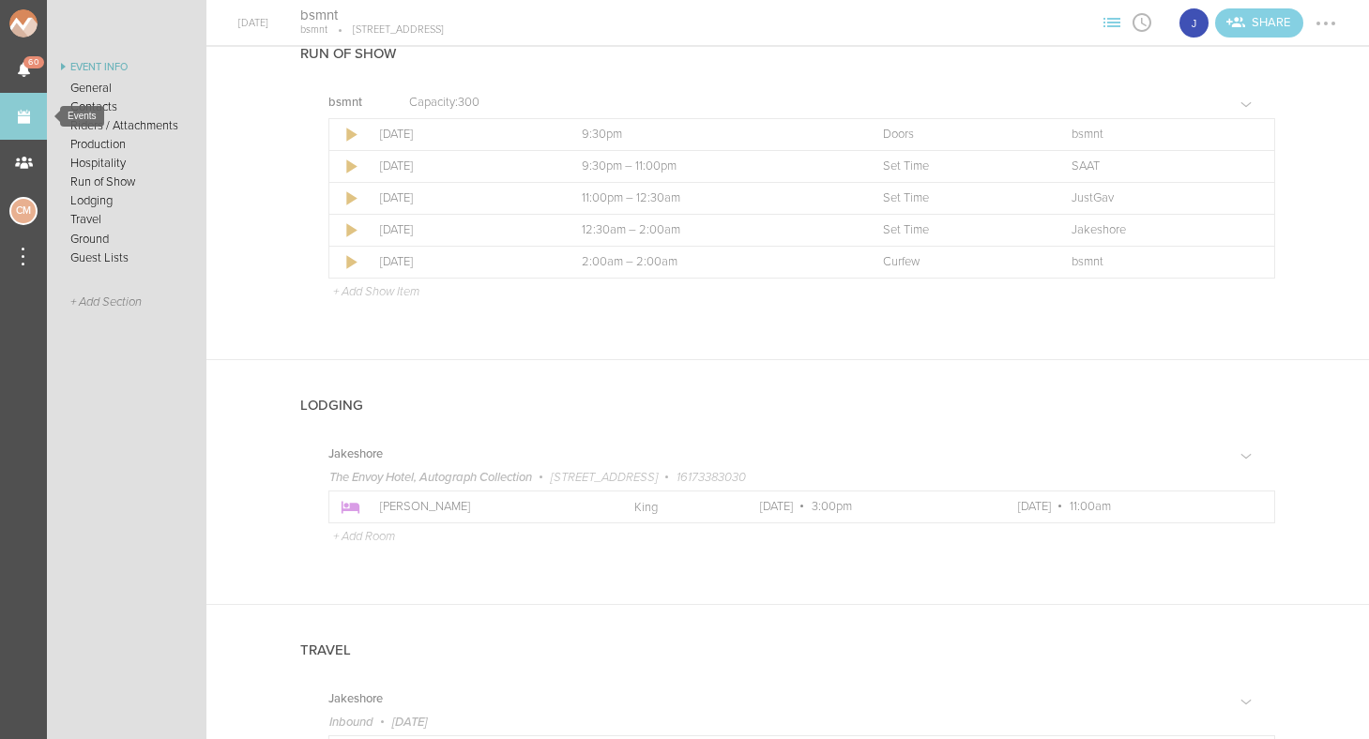
click at [29, 120] on link "Events" at bounding box center [23, 116] width 47 height 47
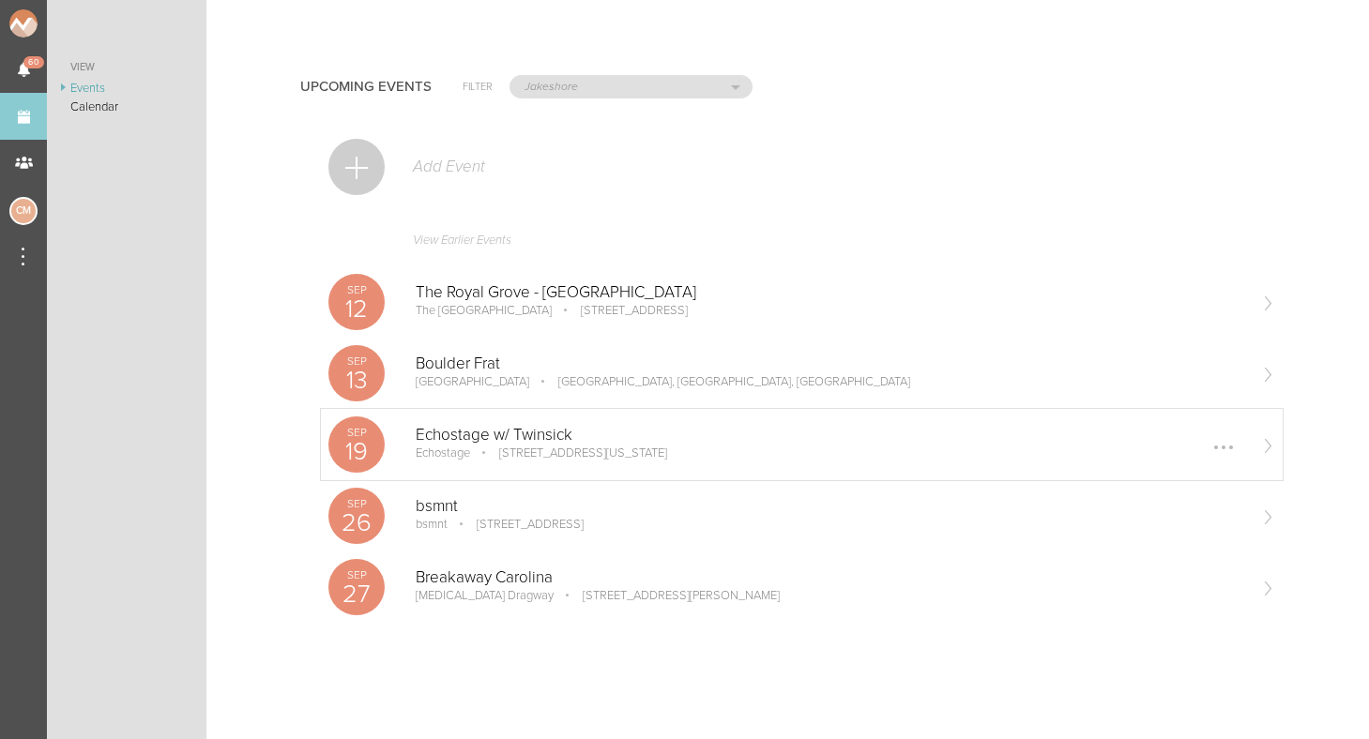
click at [458, 449] on p "Echostage" at bounding box center [443, 453] width 54 height 15
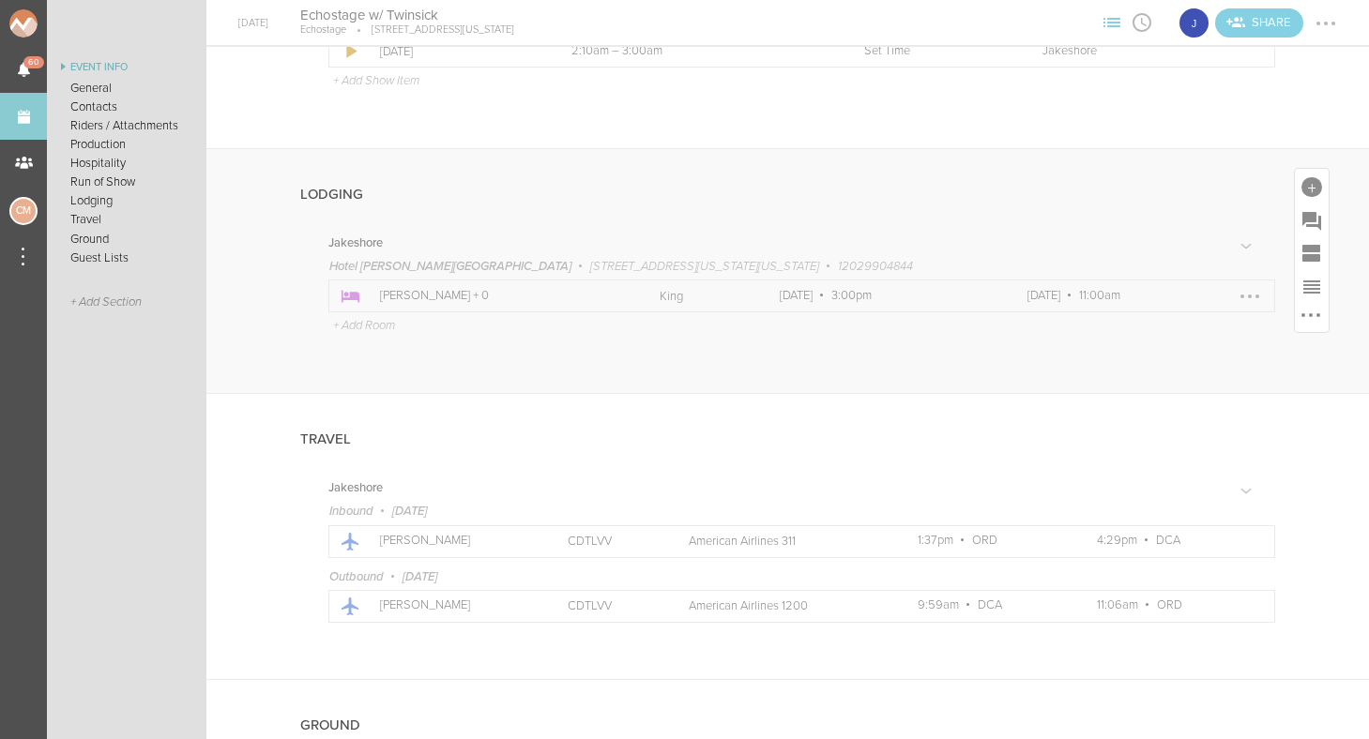
scroll to position [1707, 0]
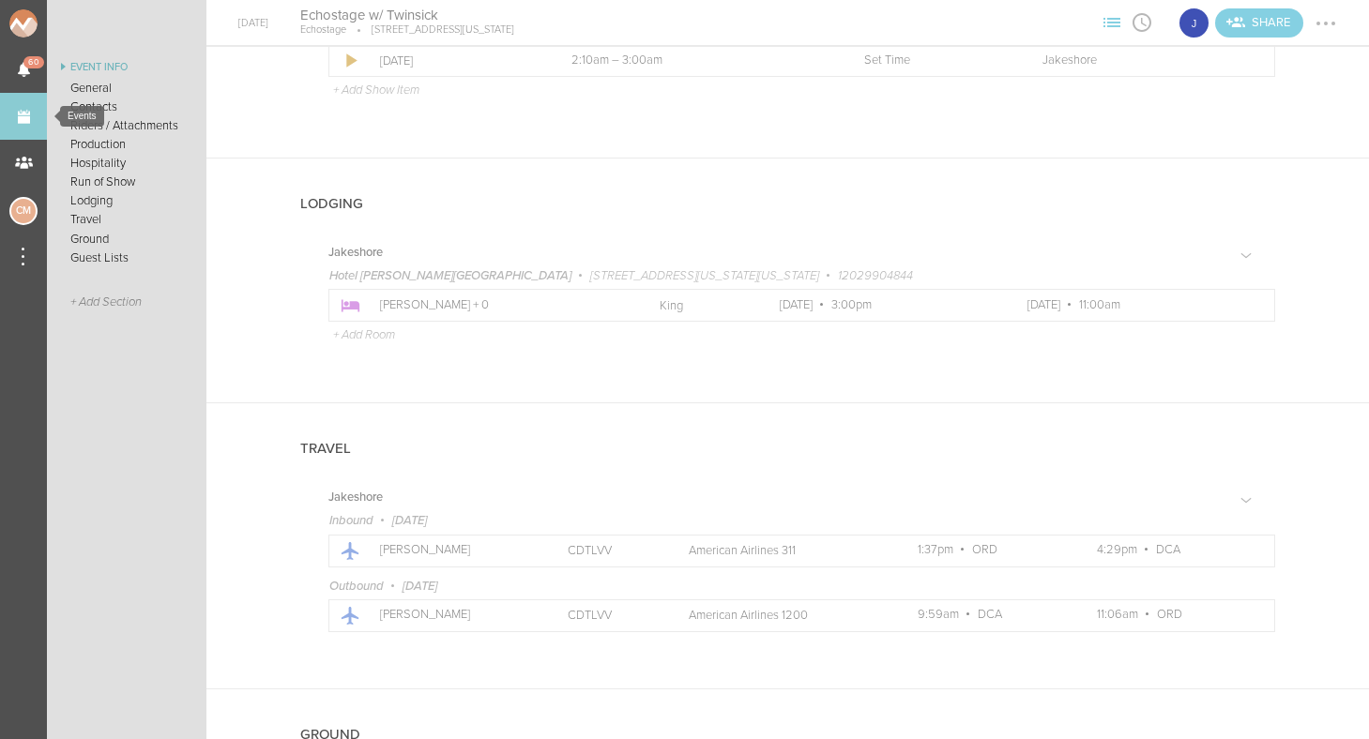
click at [13, 114] on link "Events" at bounding box center [23, 116] width 47 height 47
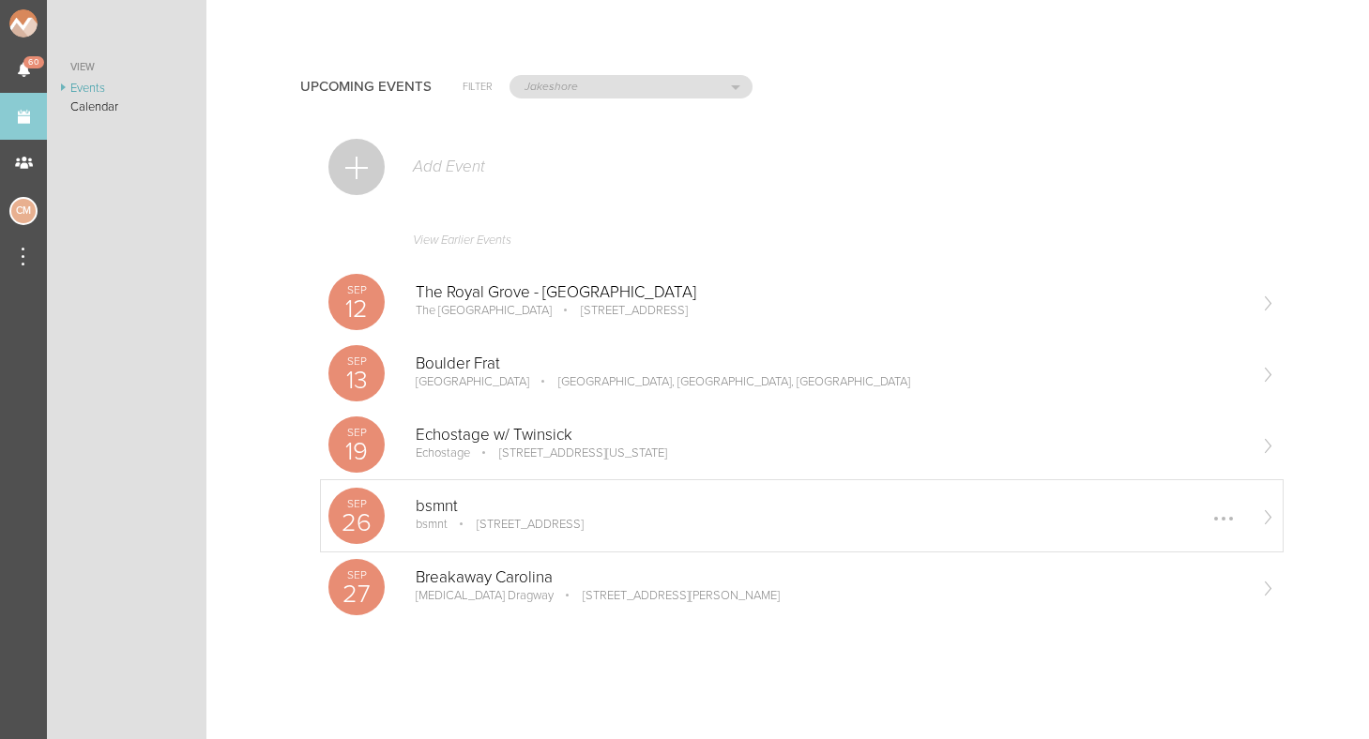
click at [448, 497] on p "bsmnt" at bounding box center [831, 506] width 830 height 19
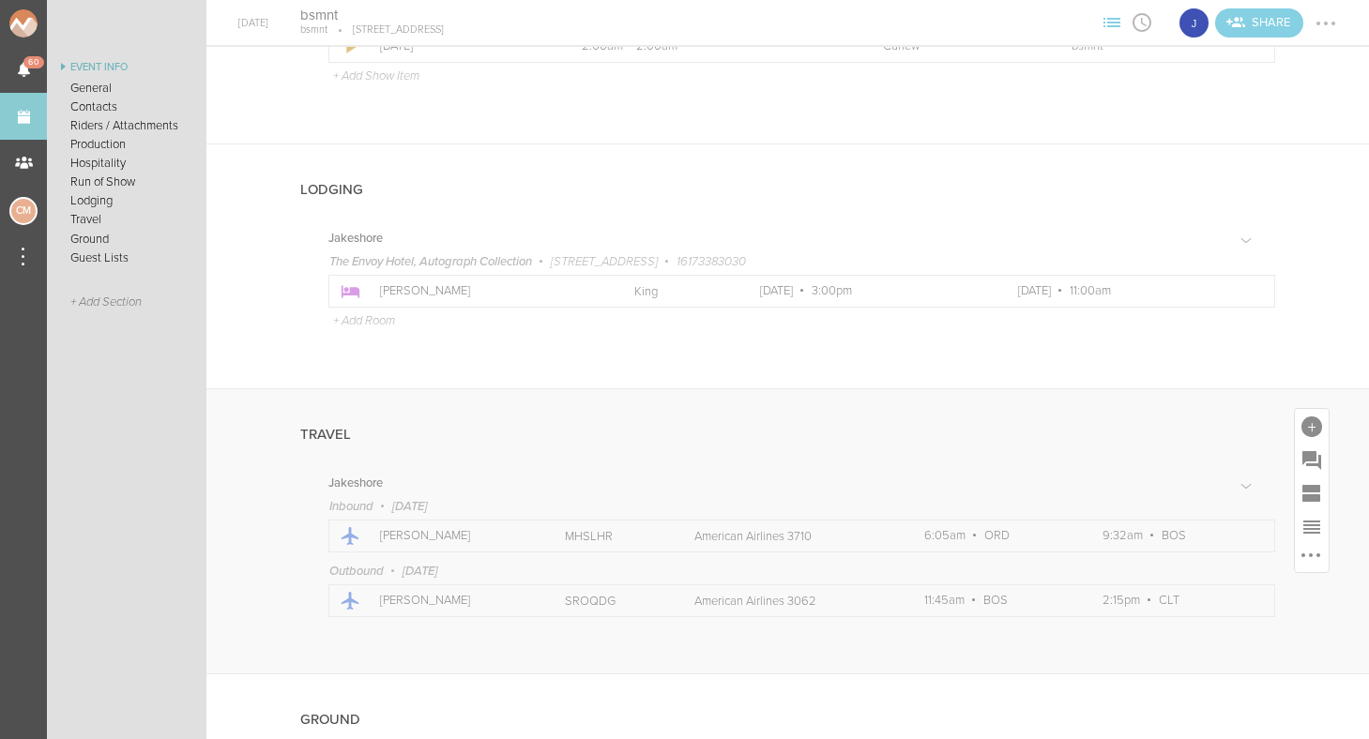
scroll to position [1860, 0]
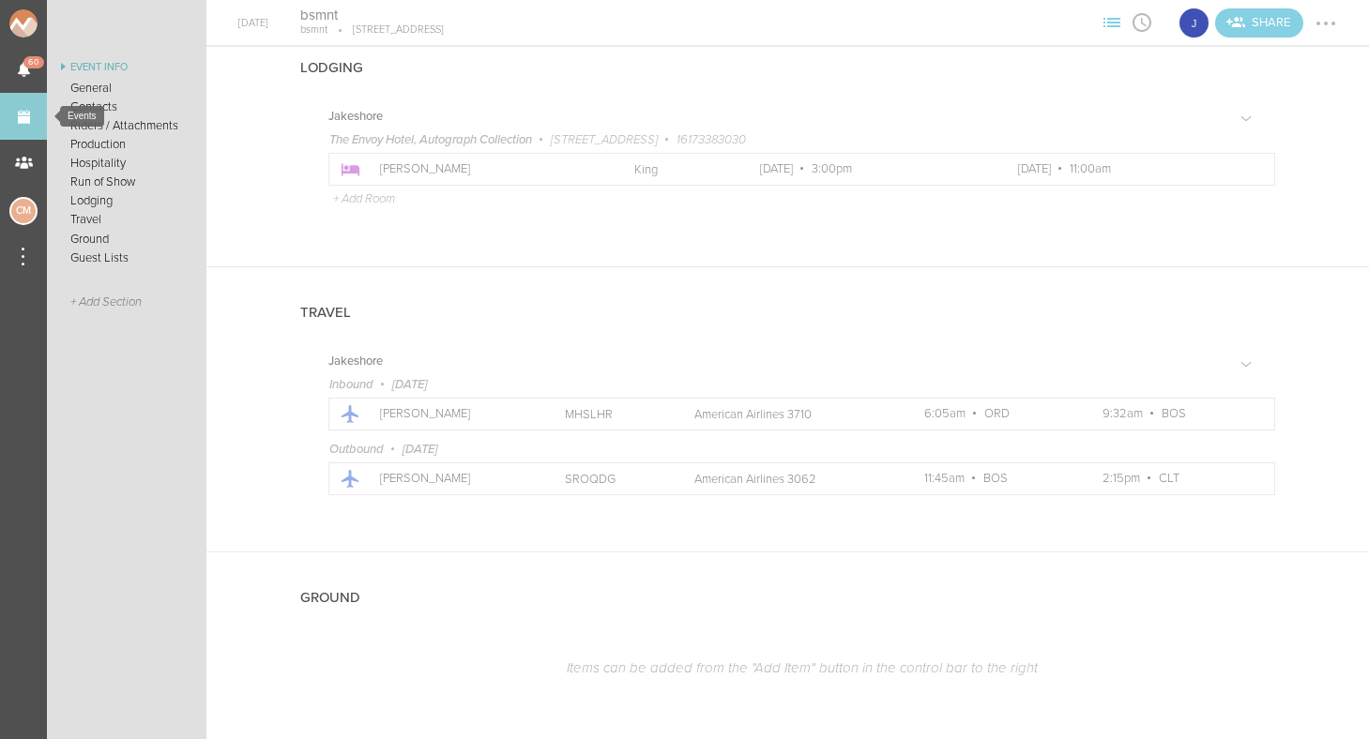
click at [18, 111] on link "Events" at bounding box center [23, 116] width 47 height 47
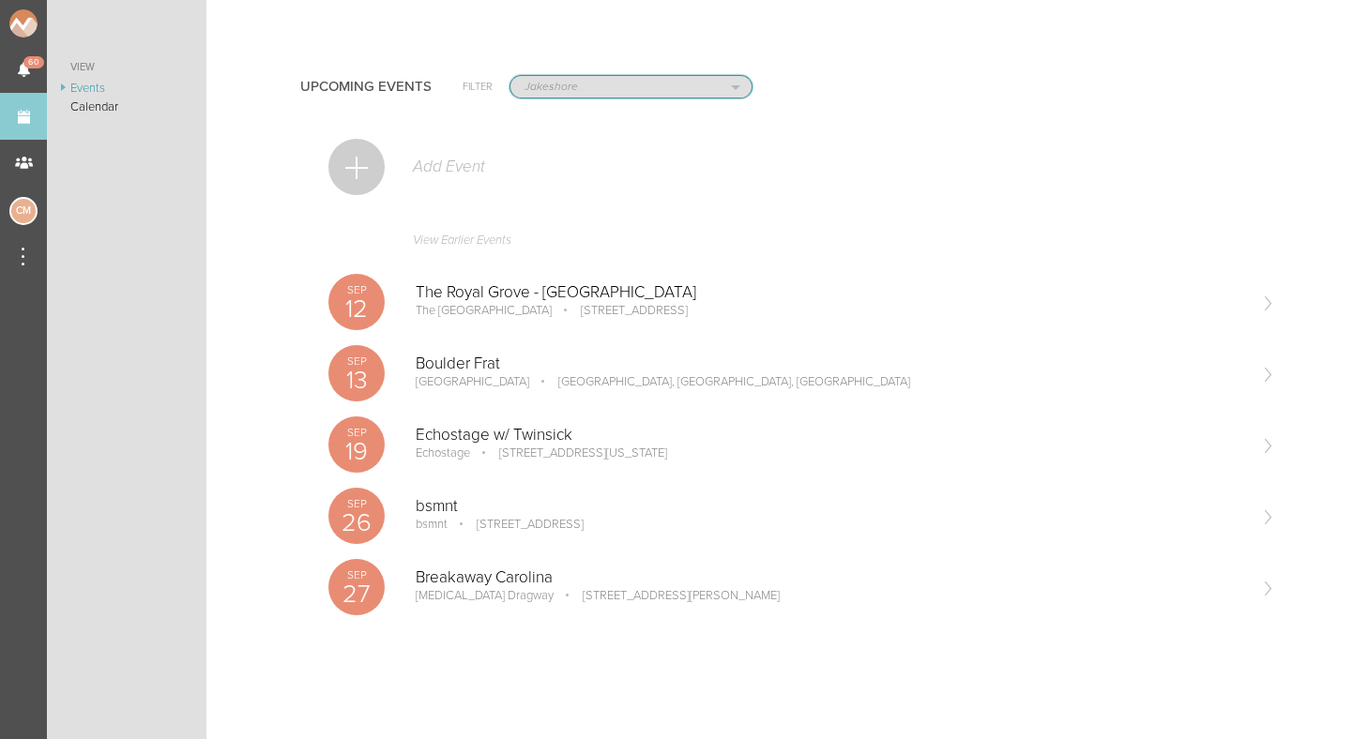
select select "1884"
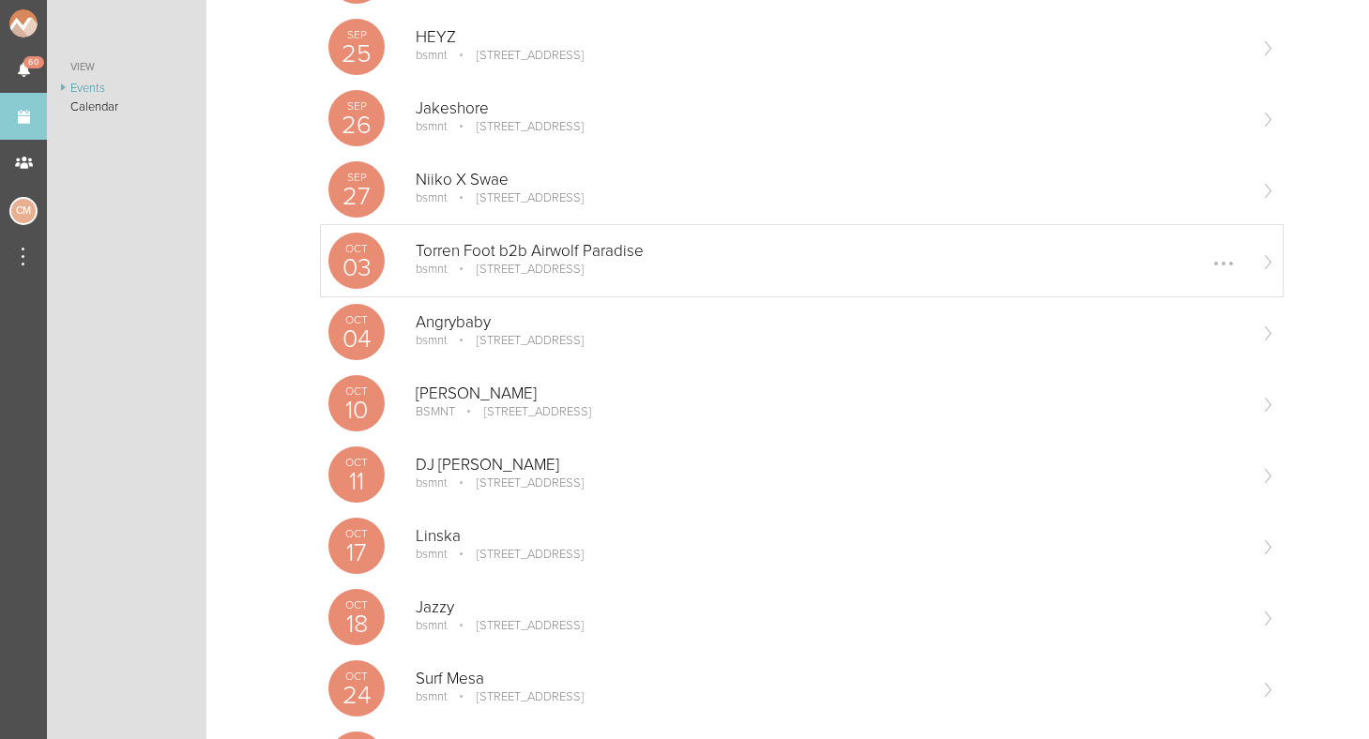
scroll to position [832, 0]
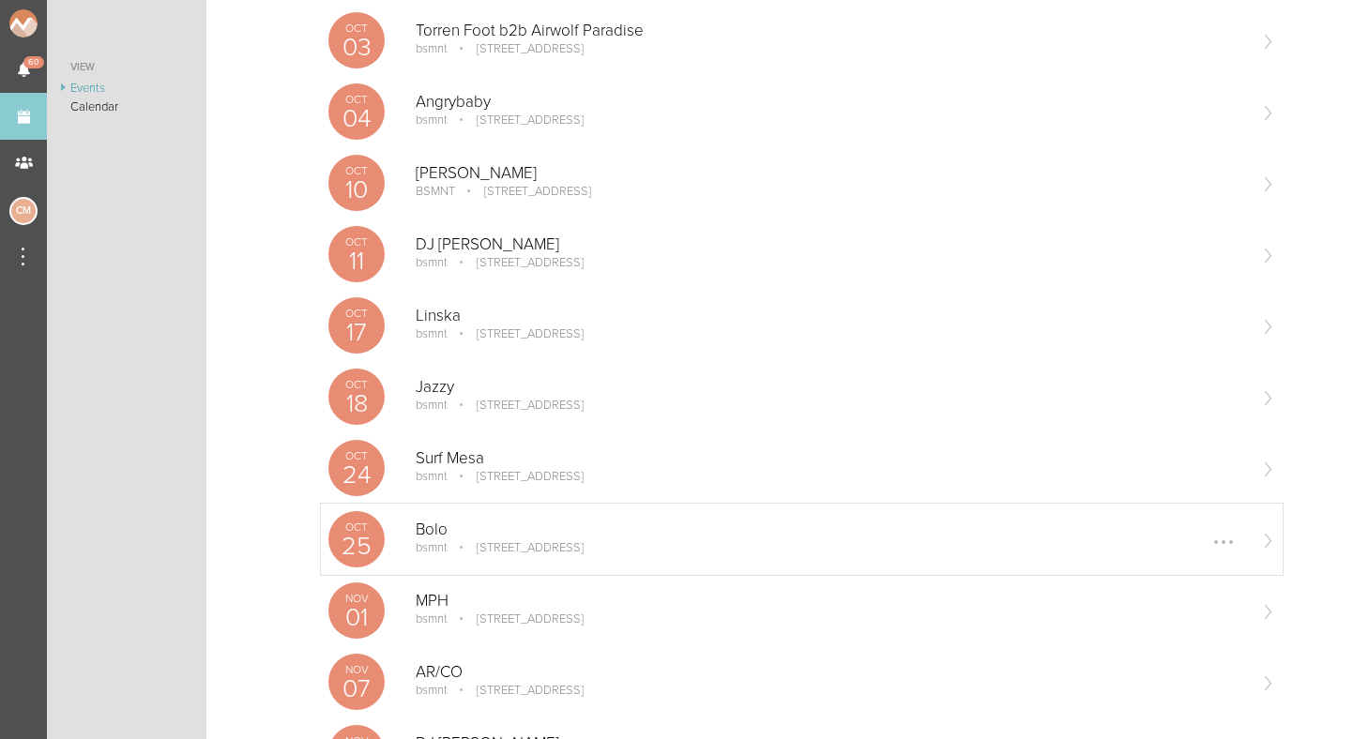
click at [472, 538] on p "Bolo" at bounding box center [831, 530] width 830 height 19
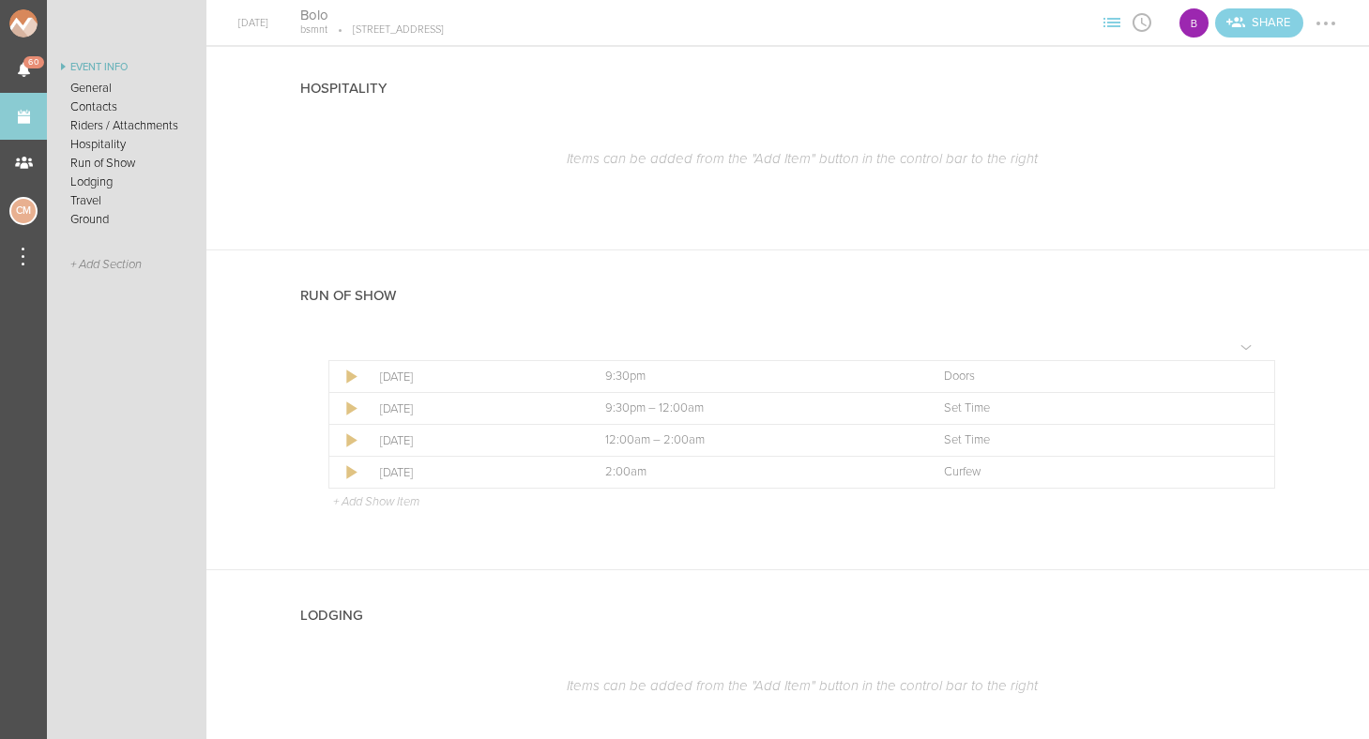
scroll to position [982, 0]
click at [1250, 431] on div at bounding box center [1250, 437] width 30 height 30
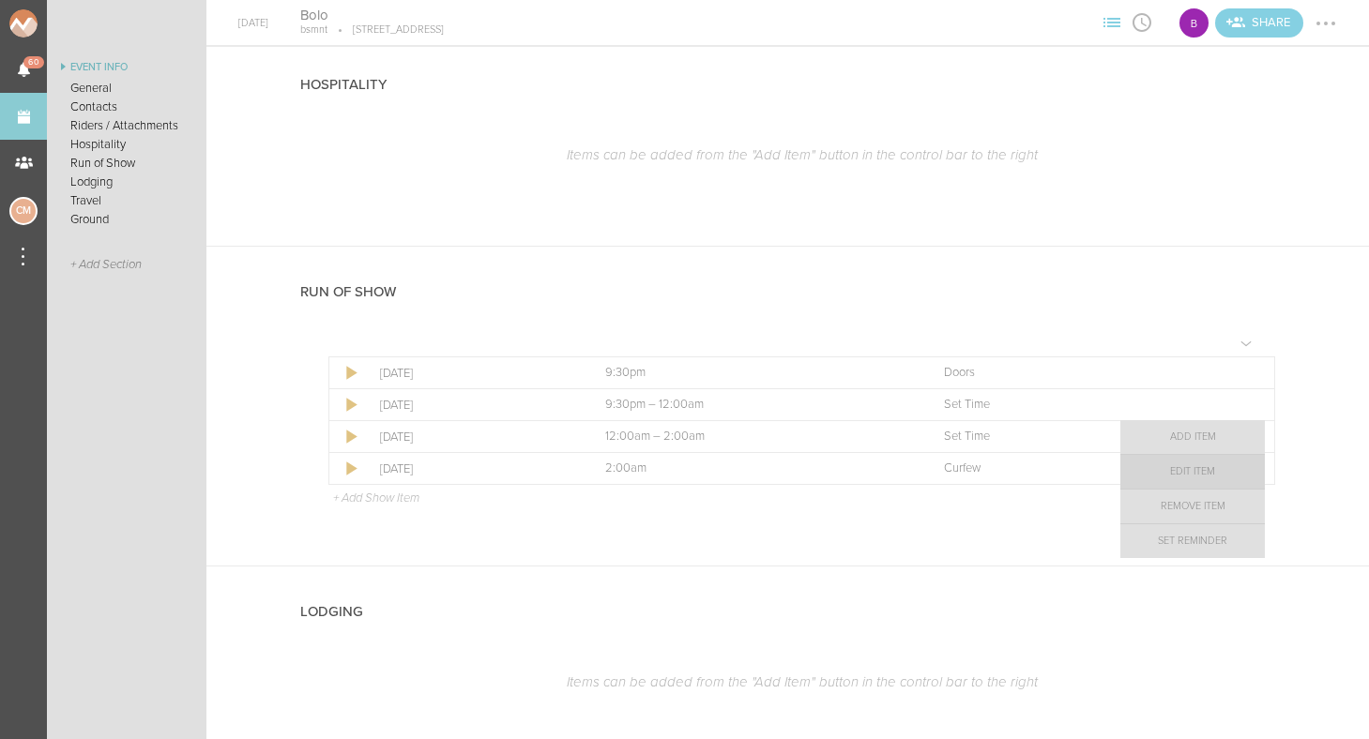
click at [1217, 475] on link "Edit Item" at bounding box center [1192, 472] width 145 height 34
select select "Set Time"
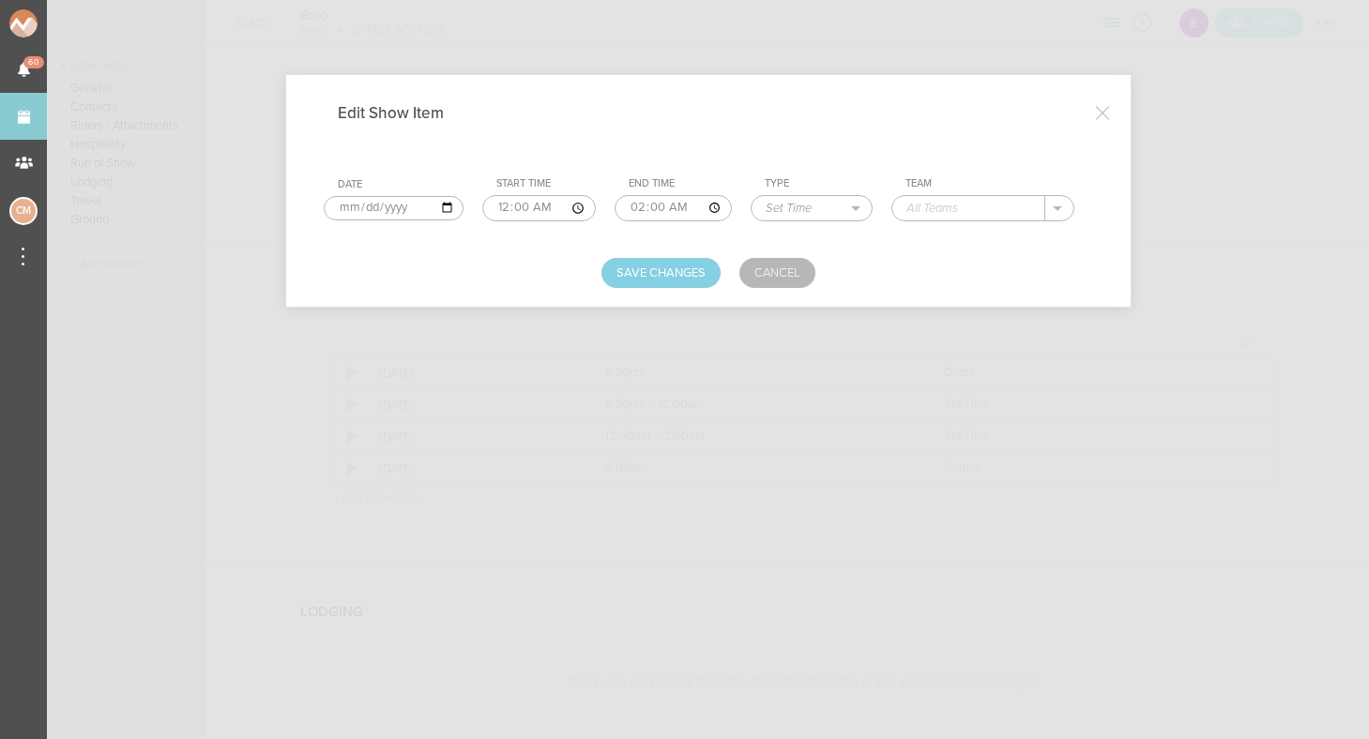
click at [936, 210] on input "text" at bounding box center [968, 208] width 152 height 24
type input "Bolo"
click at [654, 268] on button "Save Changes" at bounding box center [660, 273] width 119 height 30
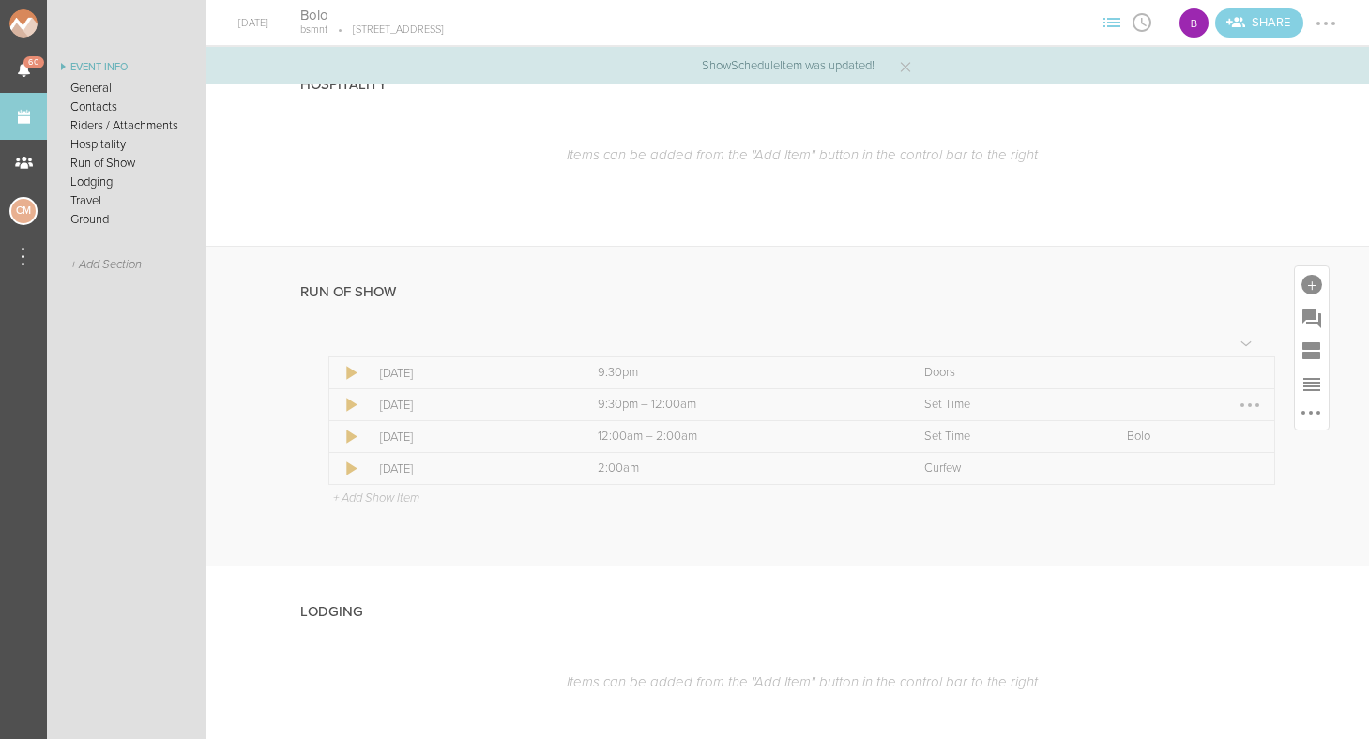
click at [1252, 396] on div at bounding box center [1250, 405] width 30 height 30
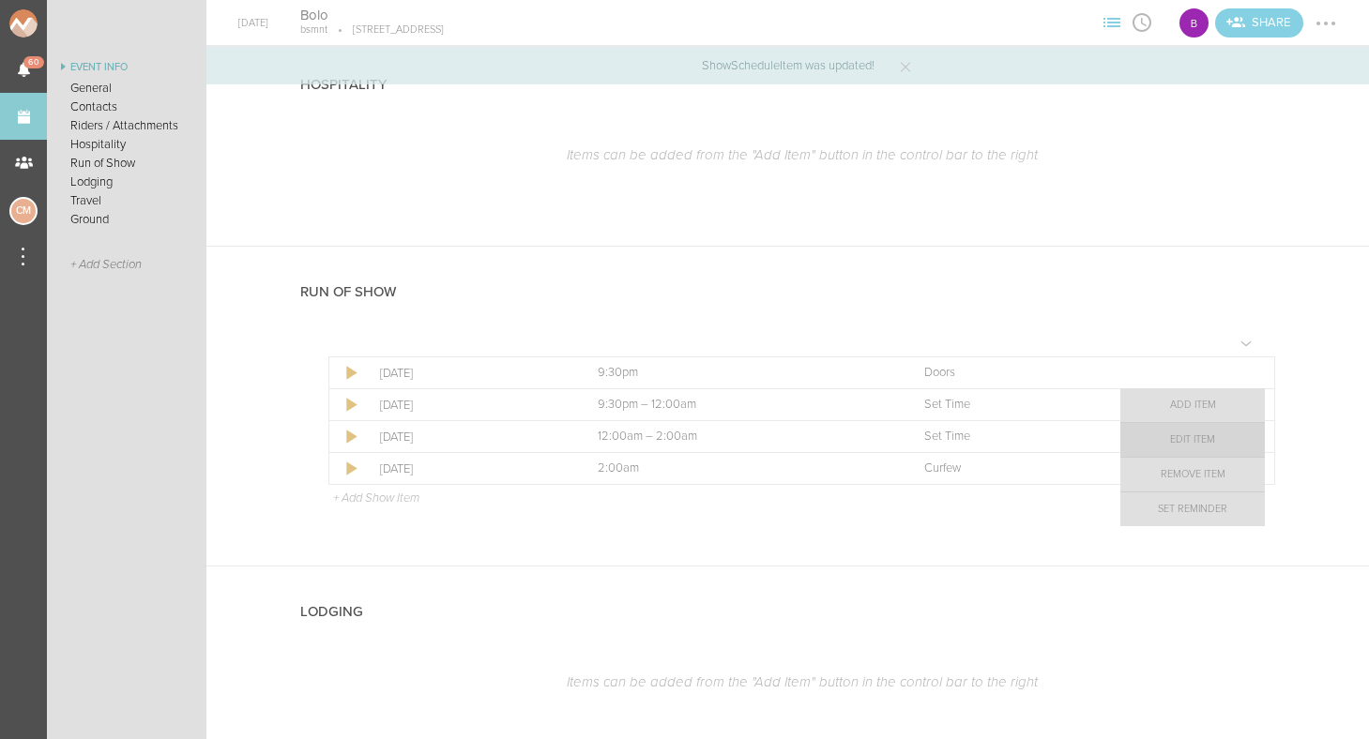
click at [1229, 434] on link "Edit Item" at bounding box center [1192, 440] width 145 height 34
select select "Set Time"
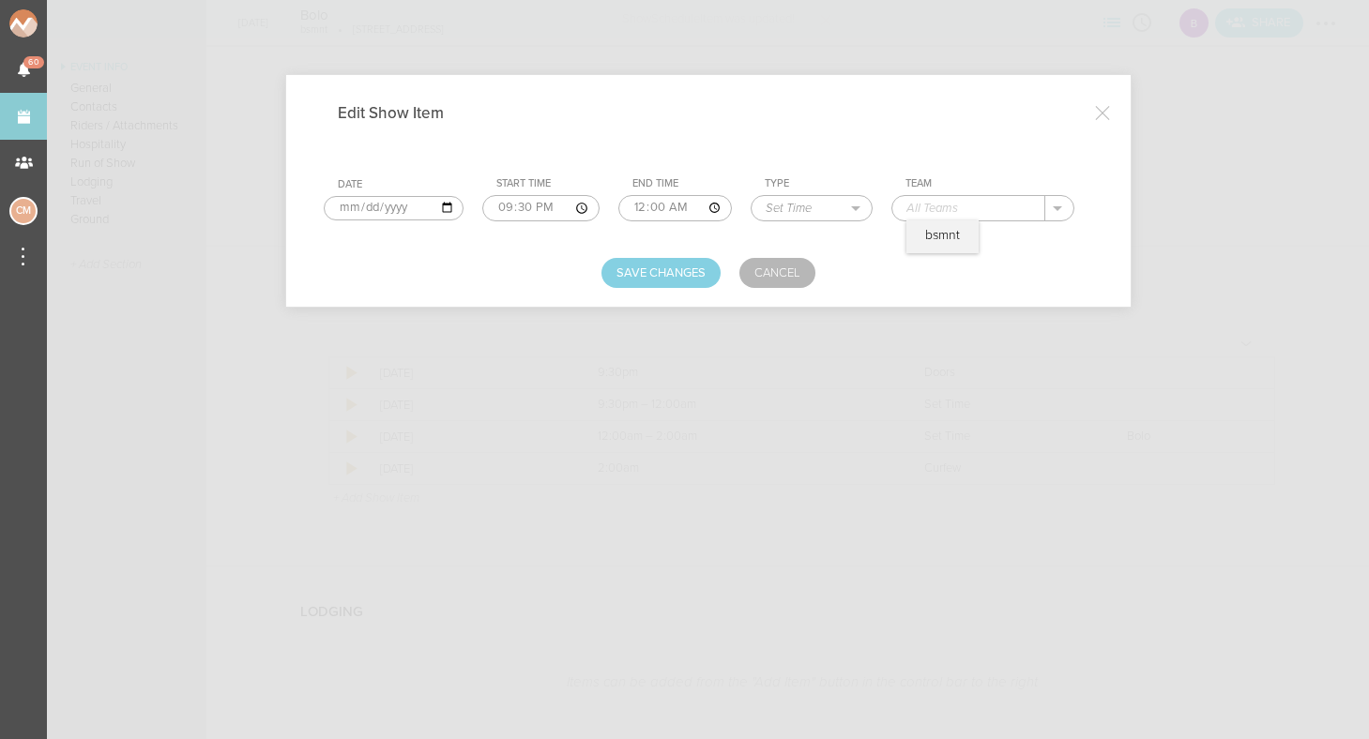
click at [930, 210] on input "text" at bounding box center [968, 208] width 152 height 24
type input "[PERSON_NAME]. b2b MOB"
click at [647, 274] on button "Save Changes" at bounding box center [660, 273] width 119 height 30
